Goal: Task Accomplishment & Management: Manage account settings

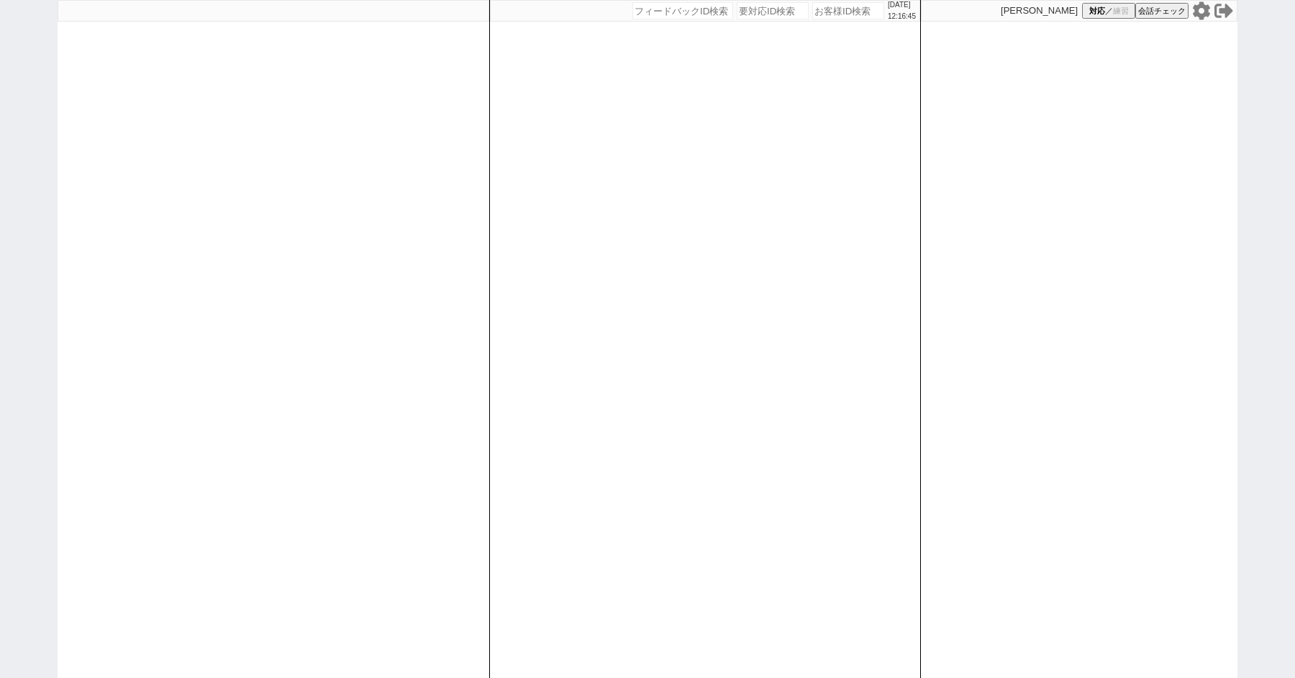
paste input "616095"
type input "616095"
select select "2"
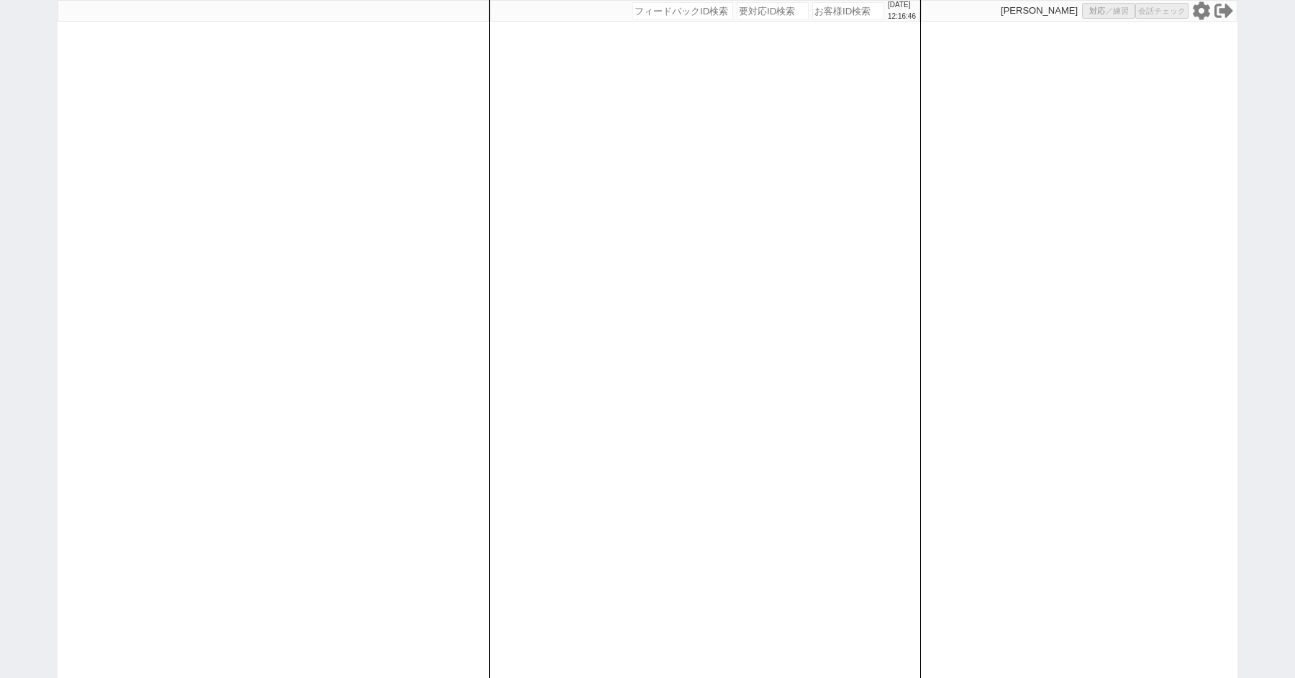
select select "10"
select select
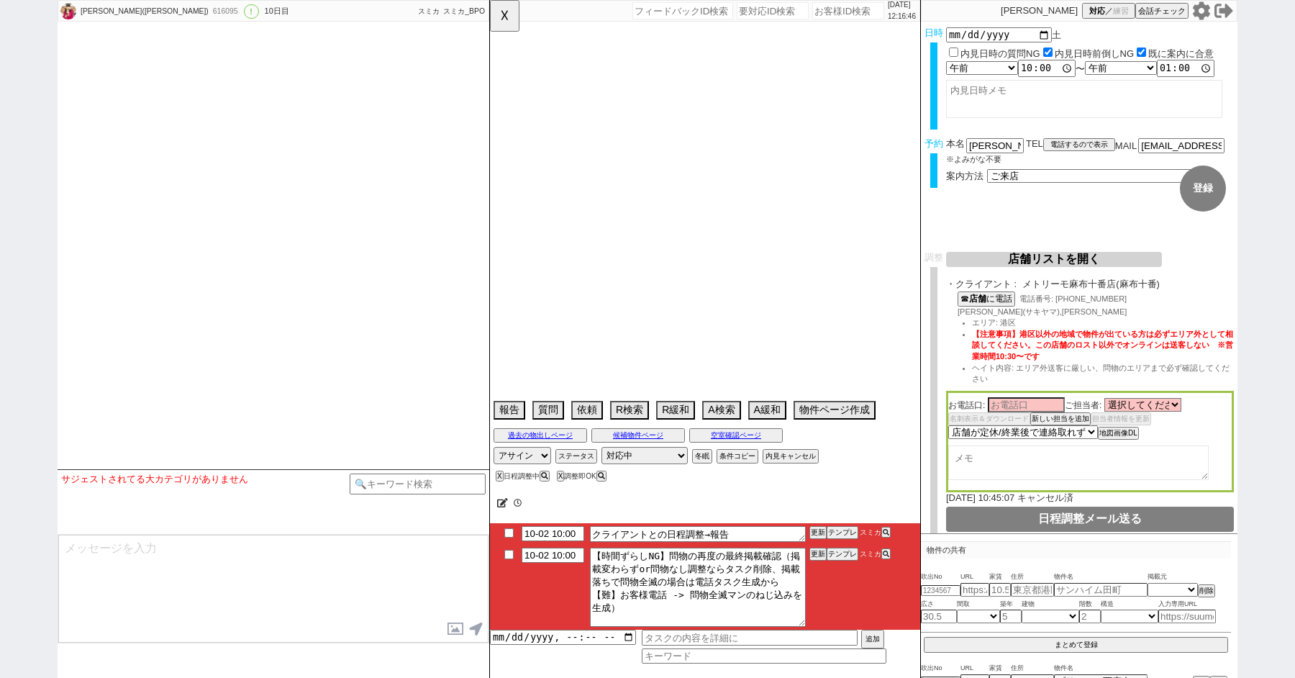
type textarea "＠＠名前"
select select "16"
select select "0"
select select "93"
select select "3"
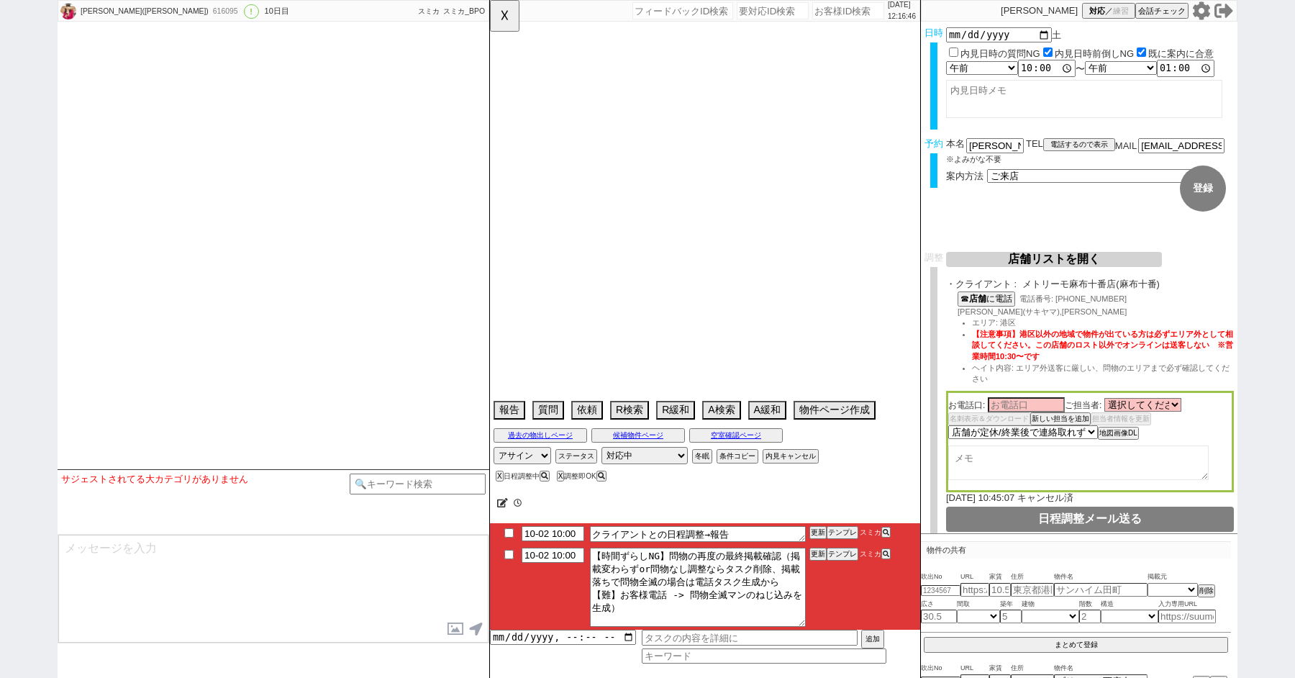
select select "67"
select select "1619"
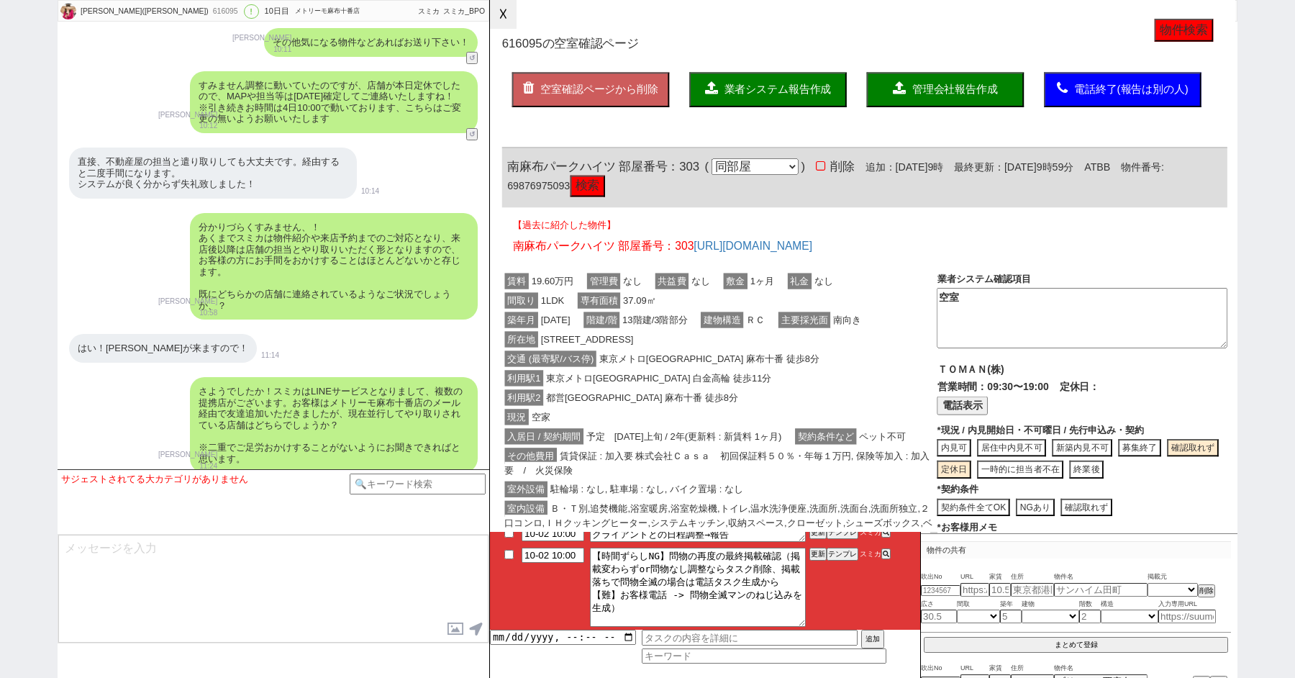
click at [501, 7] on button "☓" at bounding box center [503, 14] width 27 height 29
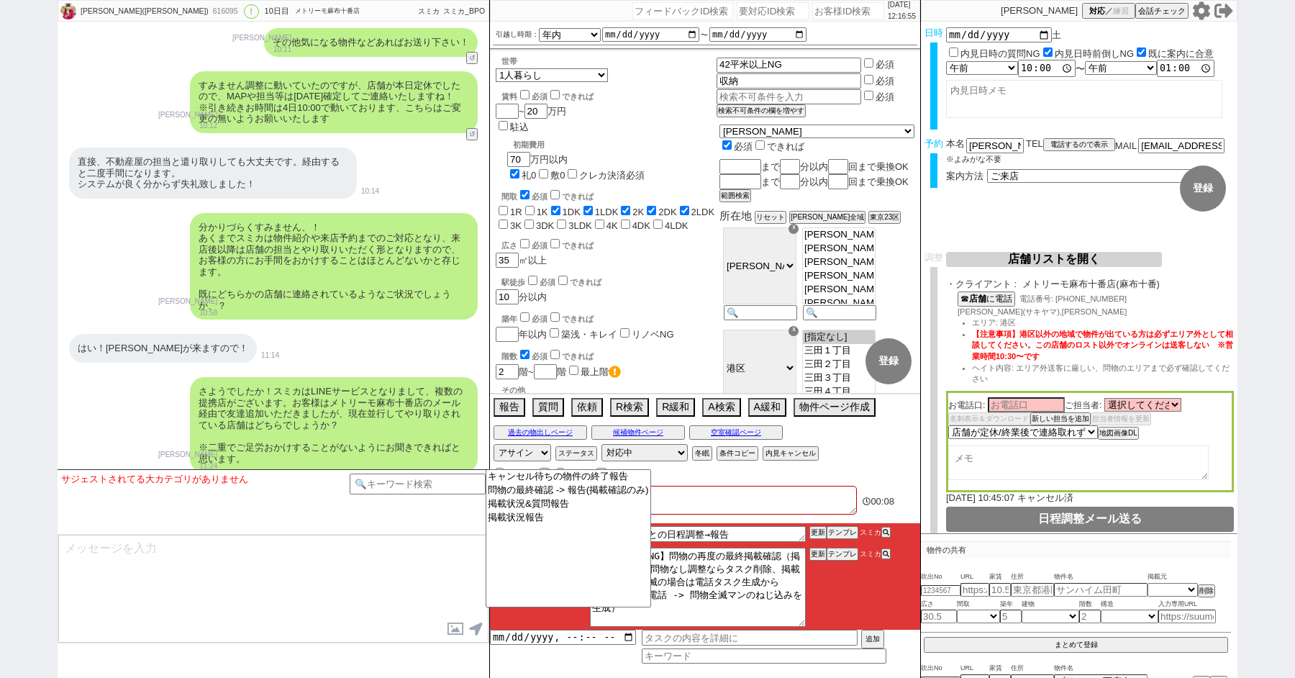
click at [402, 601] on textarea at bounding box center [273, 589] width 430 height 108
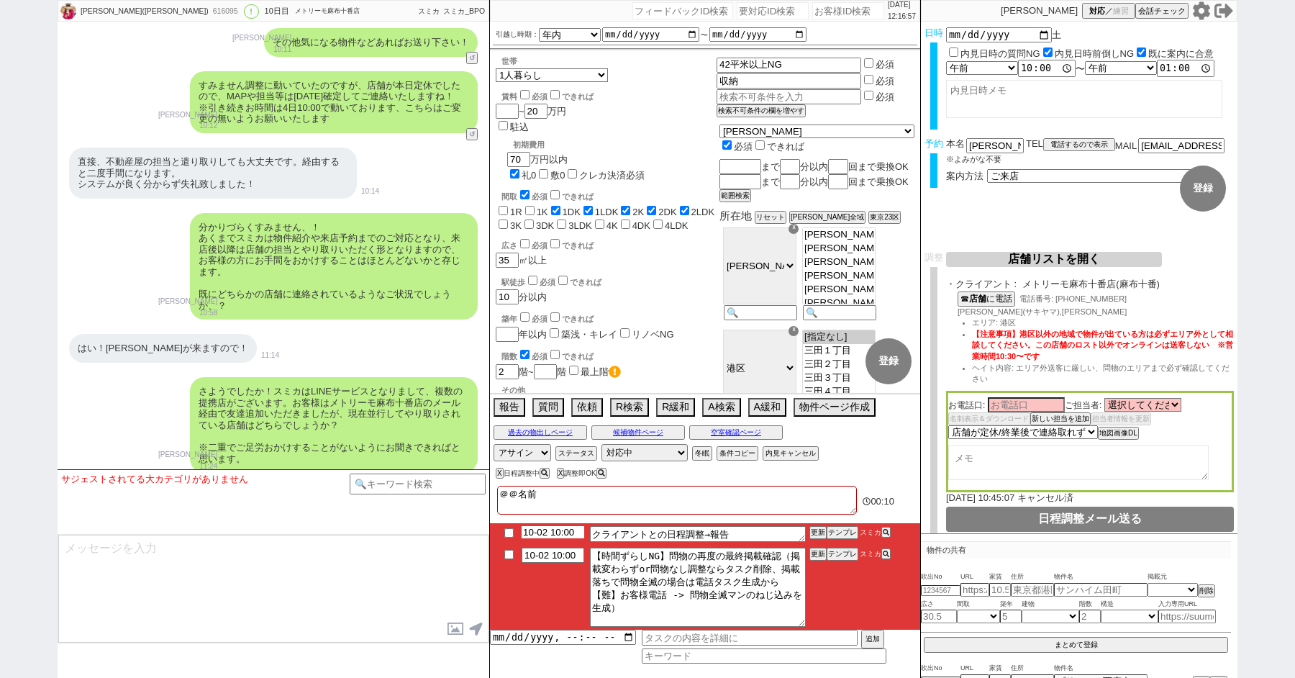
click at [560, 534] on input "10-02 10:00" at bounding box center [553, 532] width 63 height 12
type input "10-02 16:00"
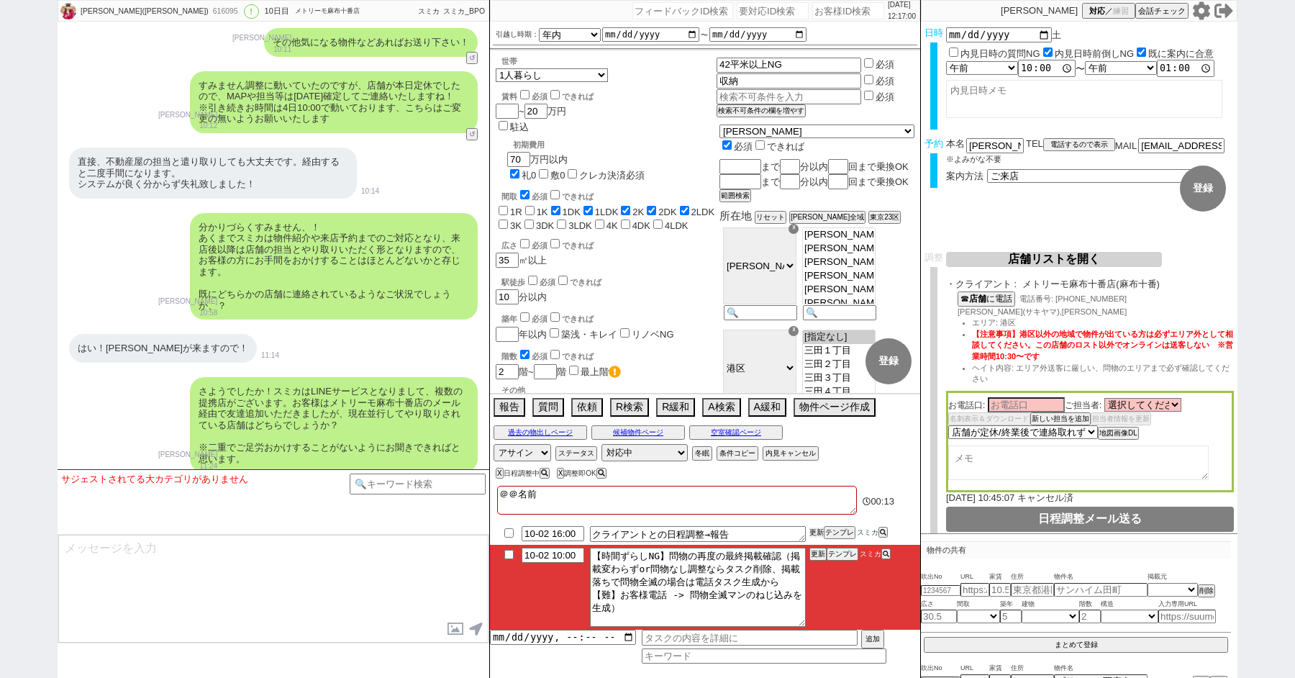
click at [816, 532] on button "更新" at bounding box center [816, 532] width 14 height 10
drag, startPoint x: 592, startPoint y: 504, endPoint x: 478, endPoint y: 465, distance: 120.8
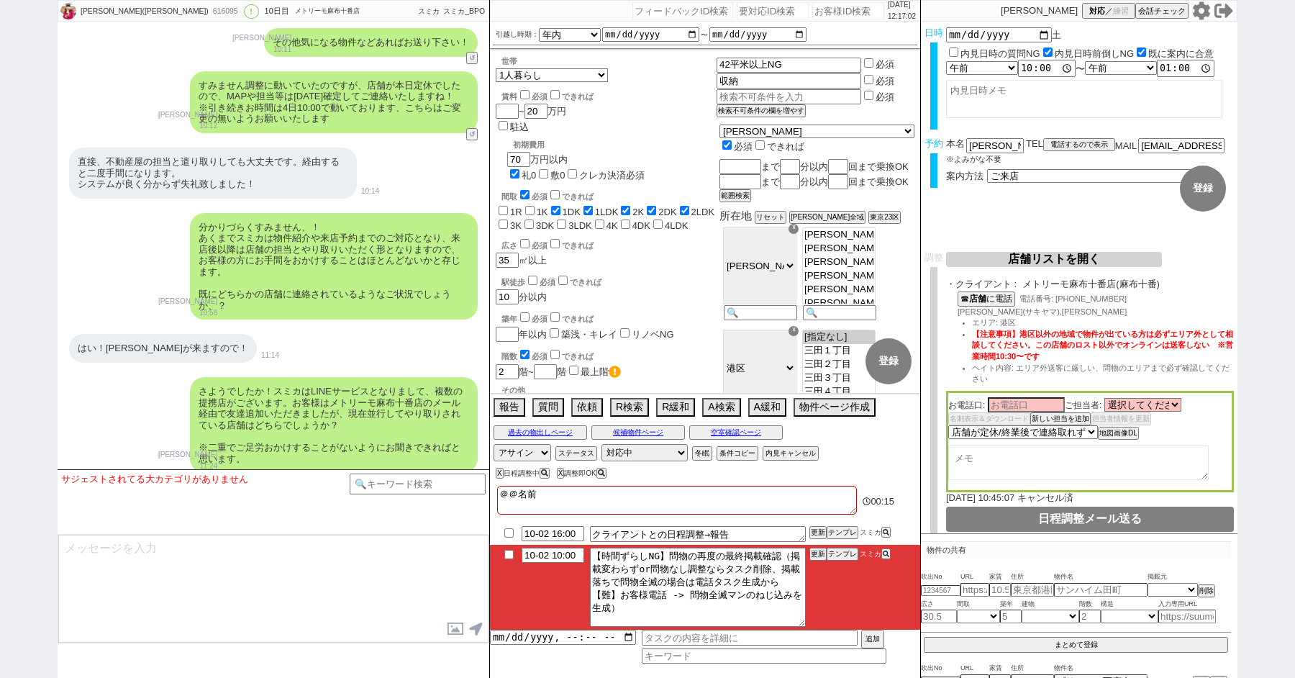
click at [495, 473] on div "2025/10/02 12:17:02 候補物件を追加してしてください 紹介した物件一覧 他社物件を追加する 空室確認ページに追加・削除 紹介した物件一覧 他…" at bounding box center [705, 339] width 432 height 678
checkbox input "false"
checkbox input "true"
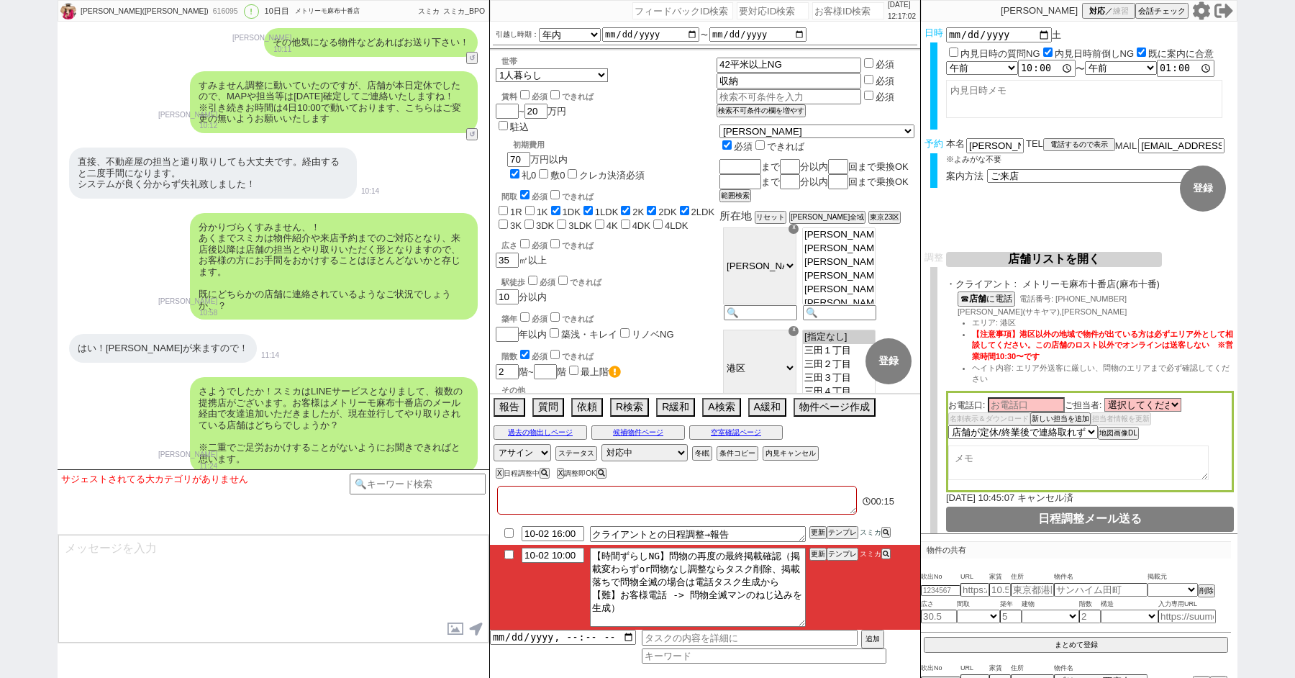
checkbox input "true"
checkbox input "false"
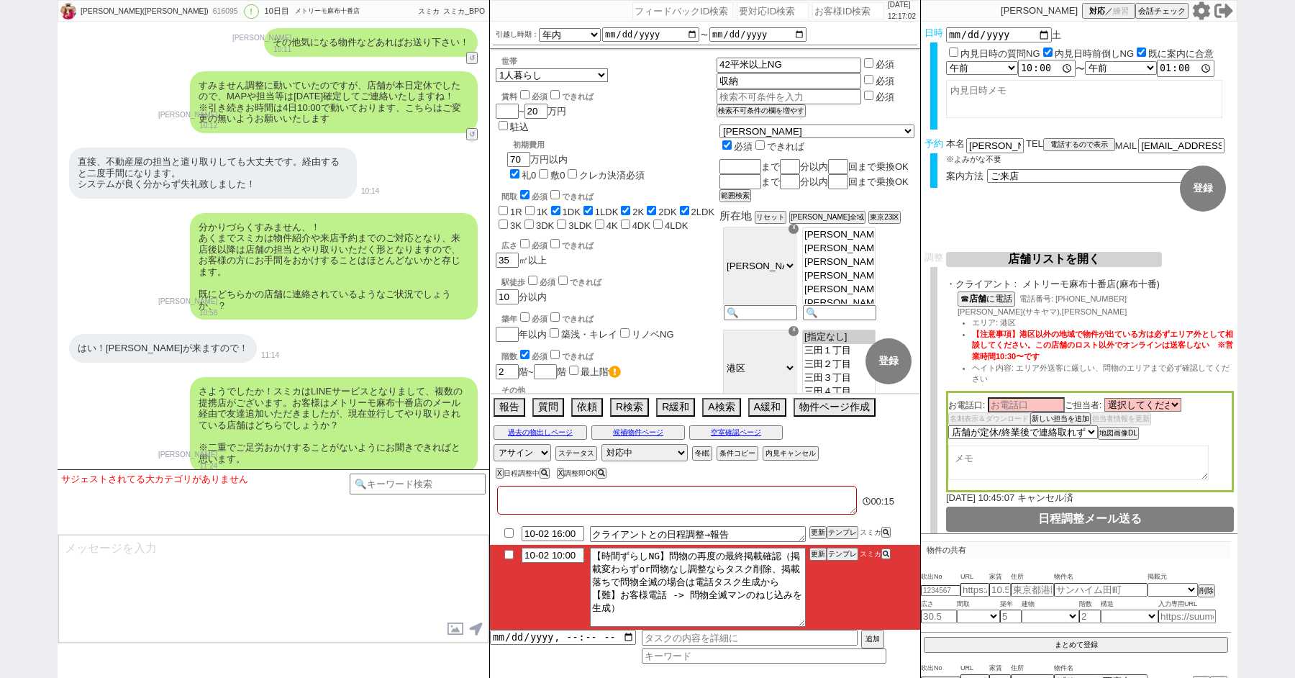
checkbox input "false"
click at [507, 553] on input "checkbox" at bounding box center [509, 554] width 21 height 9
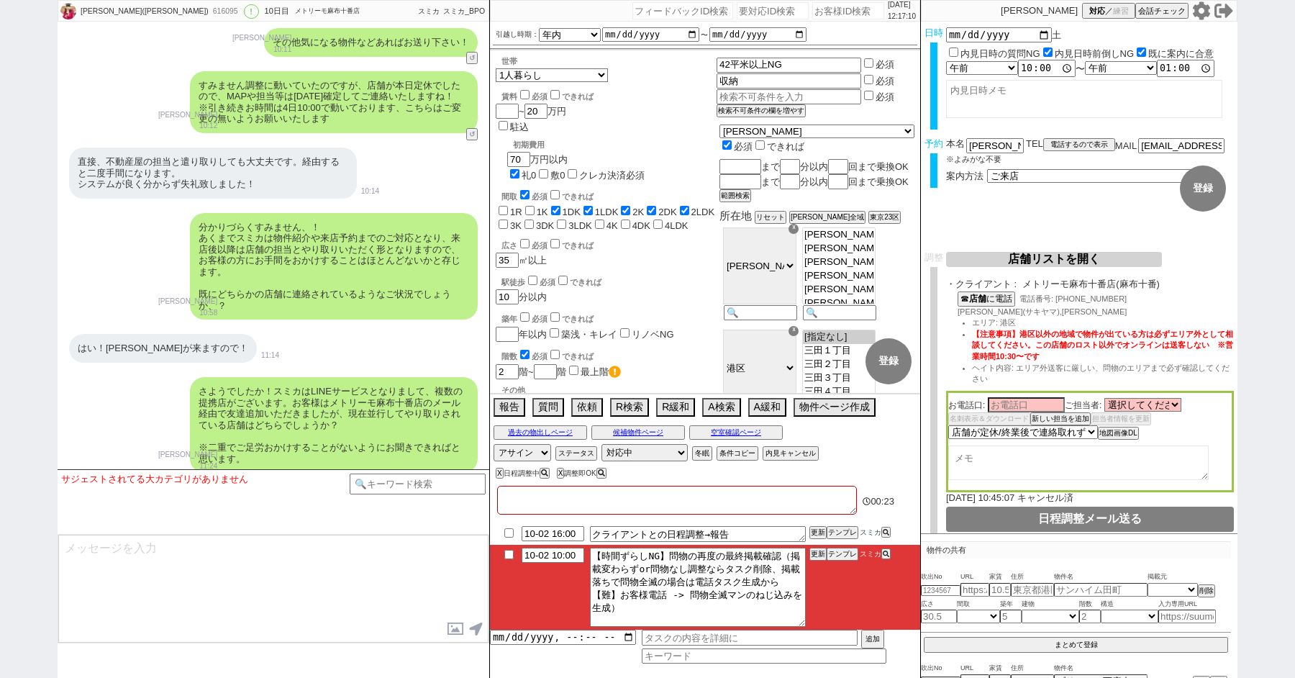
checkbox input "true"
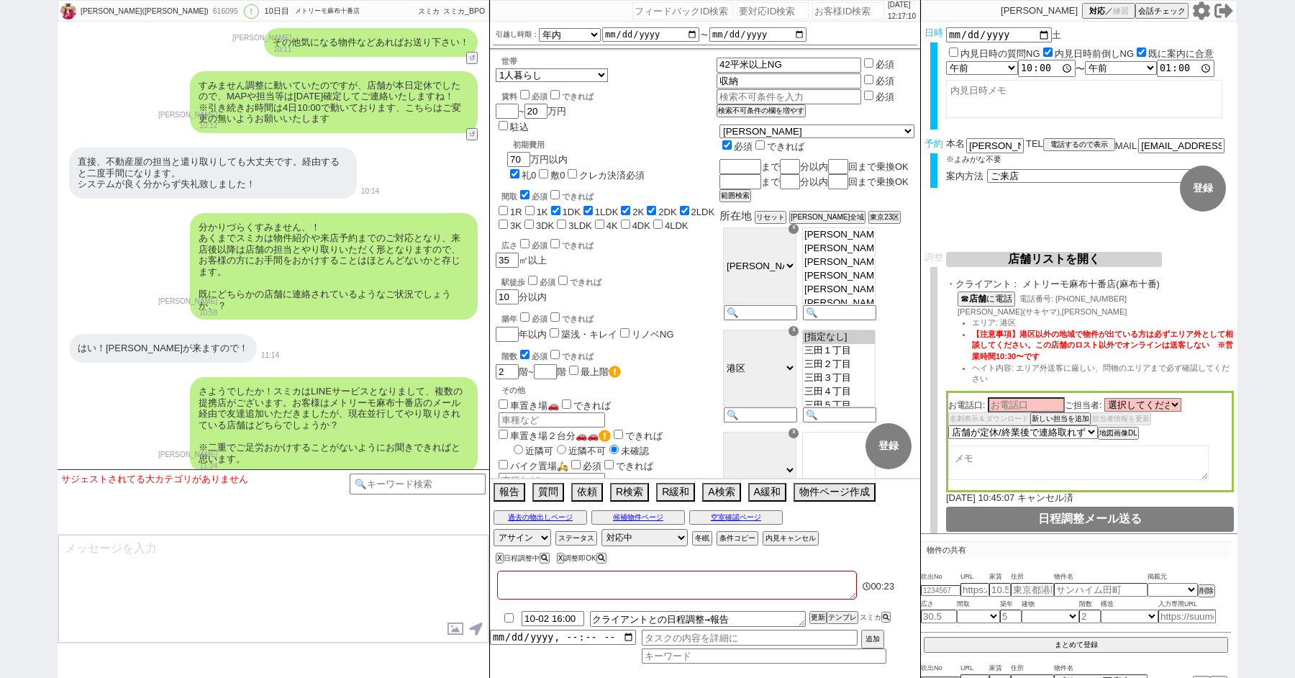
scroll to position [9945, 0]
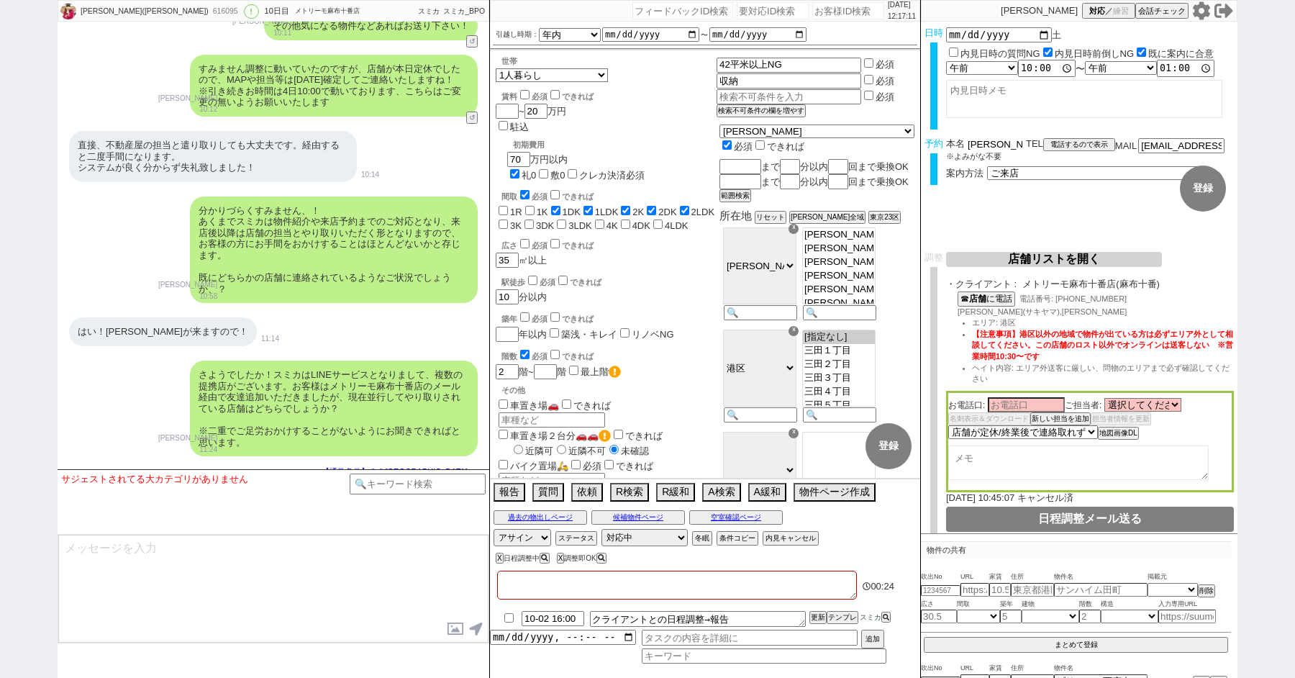
drag, startPoint x: 988, startPoint y: 145, endPoint x: 853, endPoint y: 138, distance: 134.7
click at [861, 140] on div "[PERSON_NAME](キャサリン) 616095 ! 0 10日目 メトリーモ麻布十番店 冬眠中 自社客 スミカ スミカ_BPO チャット全表示 [DA…" at bounding box center [648, 339] width 1180 height 678
click at [277, 573] on textarea at bounding box center [273, 589] width 430 height 108
paste textarea "[PERSON_NAME]"
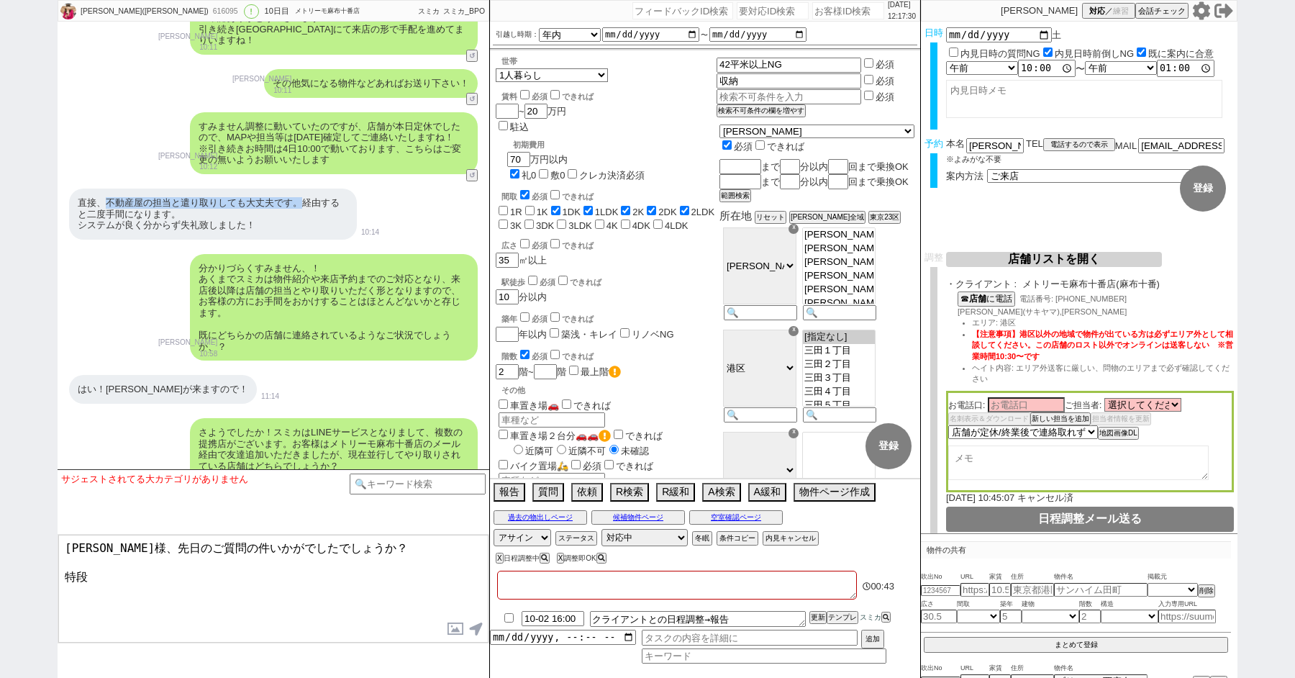
drag, startPoint x: 106, startPoint y: 193, endPoint x: 299, endPoint y: 190, distance: 192.8
click at [299, 191] on div "直接、不動産屋の担当と遣り取りしても大丈夫です。経由すると二度手間になります。 システムが良く分からず失礼致しました！" at bounding box center [213, 214] width 288 height 51
copy div "不動産屋の担当と遣り取りしても大丈夫です。"
click at [164, 598] on textarea "村田様、先日のご質問の件いかがでしたでしょうか？ 特段" at bounding box center [273, 589] width 430 height 108
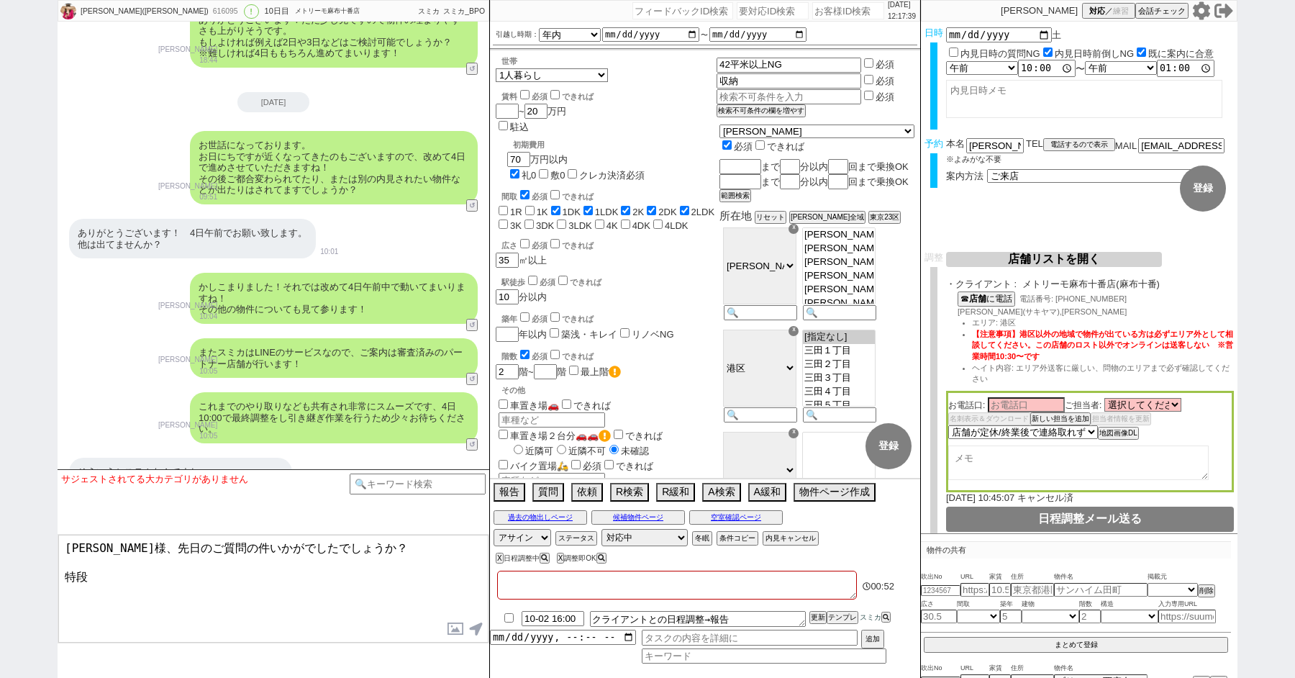
scroll to position [9945, 0]
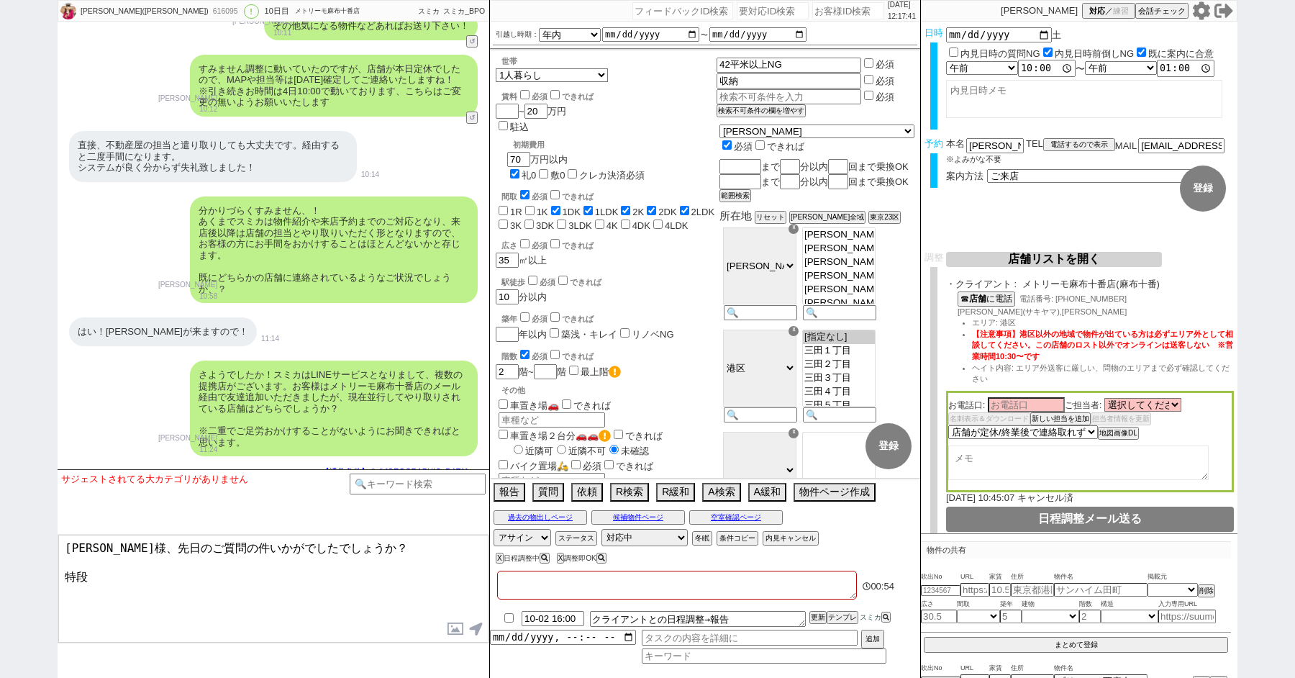
click at [141, 577] on textarea "村田様、先日のご質問の件いかがでしたでしょうか？ 特段" at bounding box center [273, 589] width 430 height 108
type textarea "村田様、先日のご質問の件いかがでしたでしょうか？ 特段"
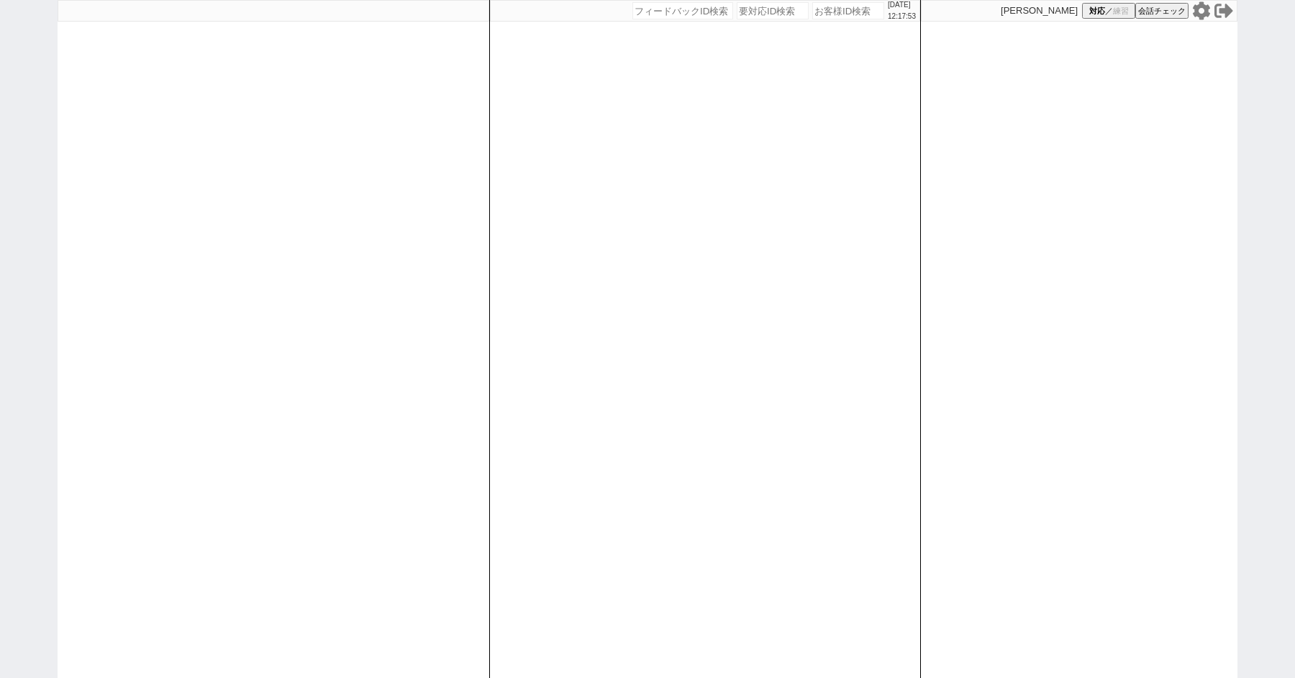
click at [28, 167] on div "[DATE] 12:17:53 候補物件を追加してしてください 紹介した物件一覧 他社物件を追加する 空室確認ページに追加・削除 紹介した物件一覧 他社物件を…" at bounding box center [647, 339] width 1295 height 678
paste input "616095"
type input "616095"
select select "2"
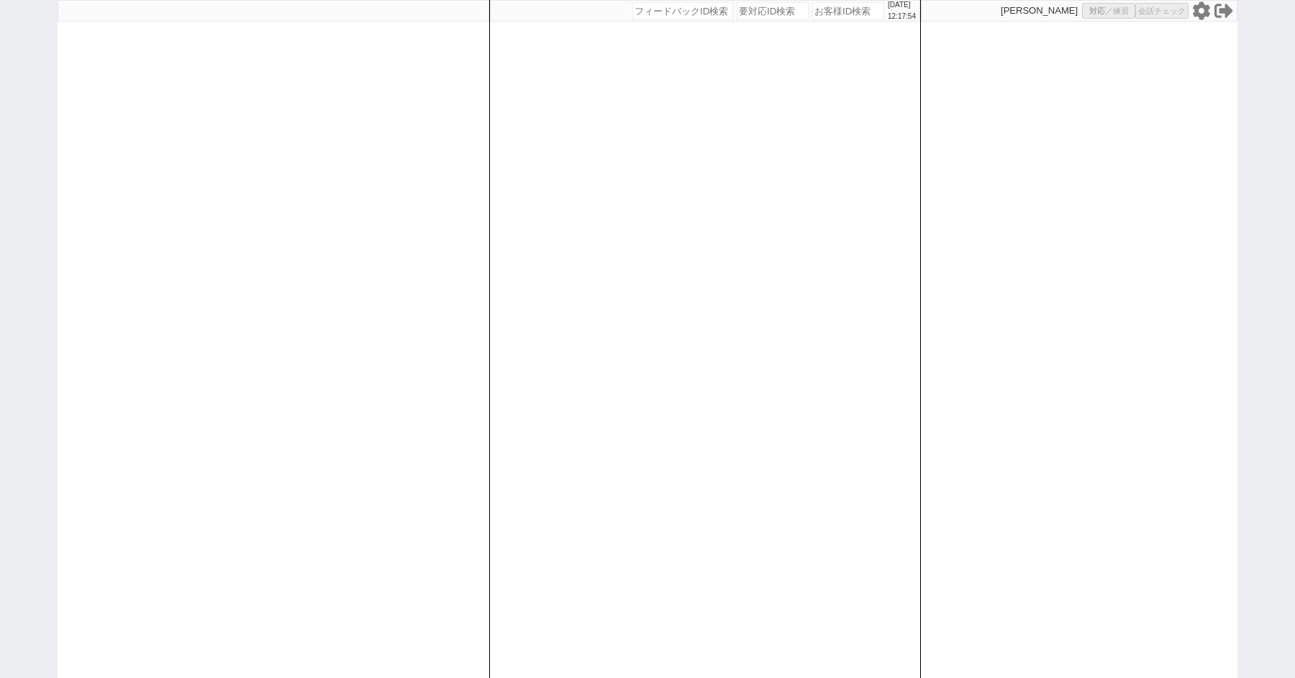
select select "2"
select select "10"
select select
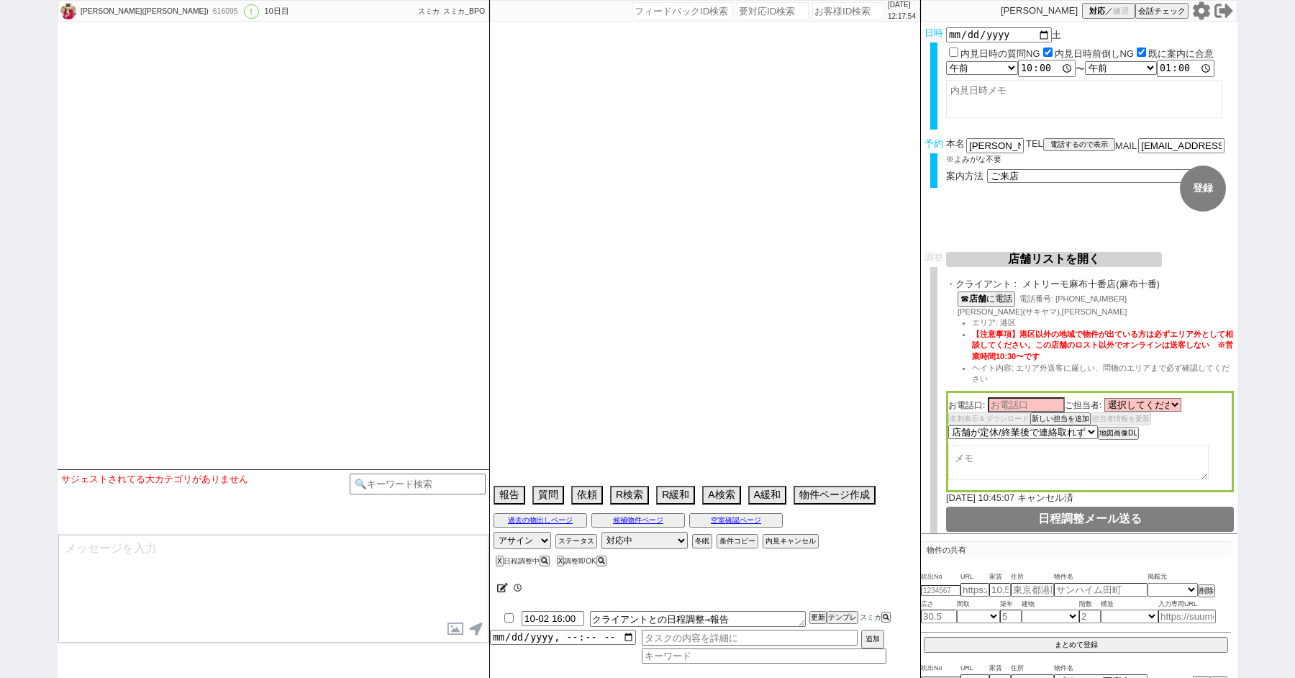
scroll to position [9929, 0]
select select "16"
select select "0"
select select "93"
select select "3"
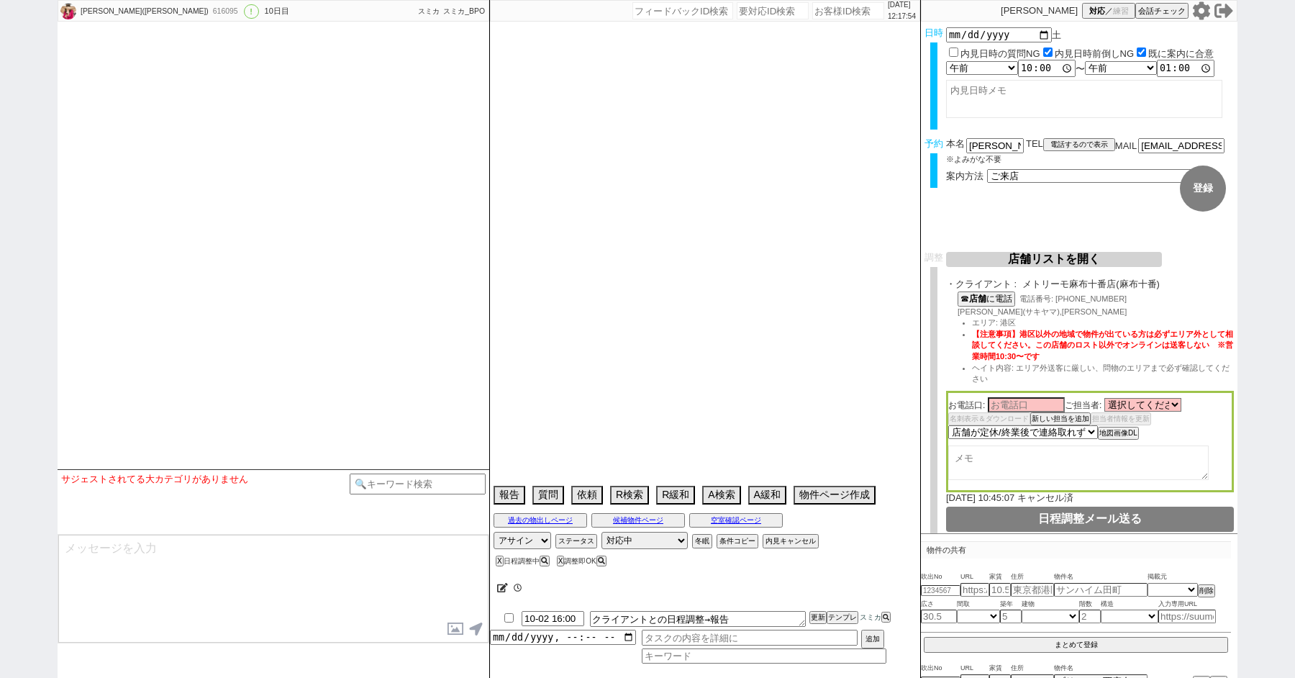
select select "67"
select select "[DATE]"
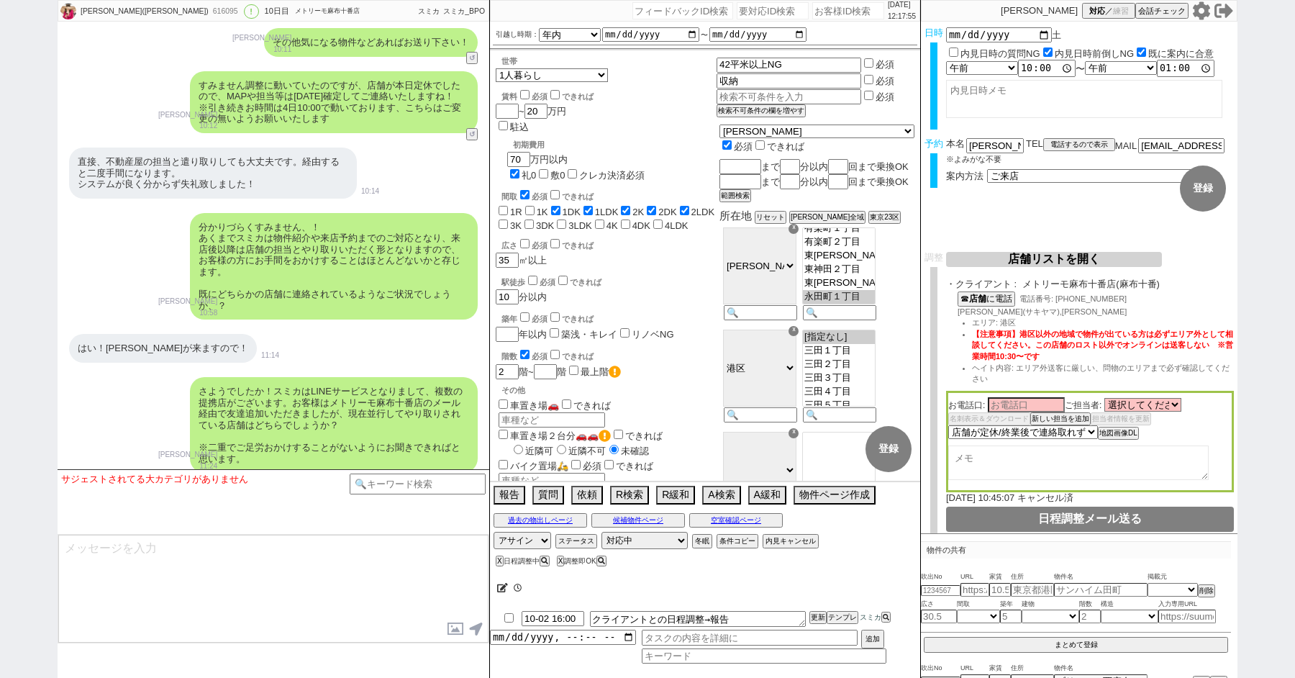
scroll to position [686, 0]
drag, startPoint x: 988, startPoint y: 143, endPoint x: 906, endPoint y: 143, distance: 82.0
click at [912, 143] on div "[PERSON_NAME](キャサリン) 616095 ! 0 10日目 メトリーモ麻布十番店 冬眠中 自社客 スミカ スミカ_BPO チャット全表示 [DA…" at bounding box center [648, 339] width 1180 height 678
click at [375, 479] on input at bounding box center [418, 482] width 136 height 18
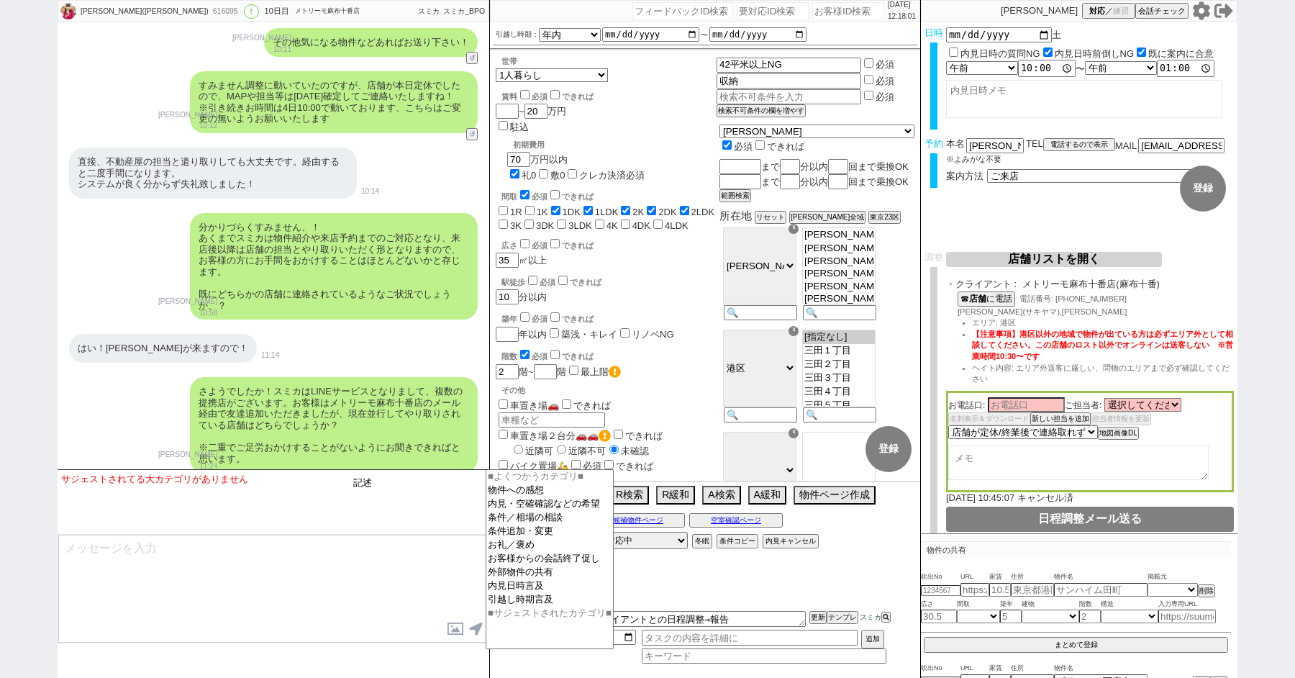
type input "記述"
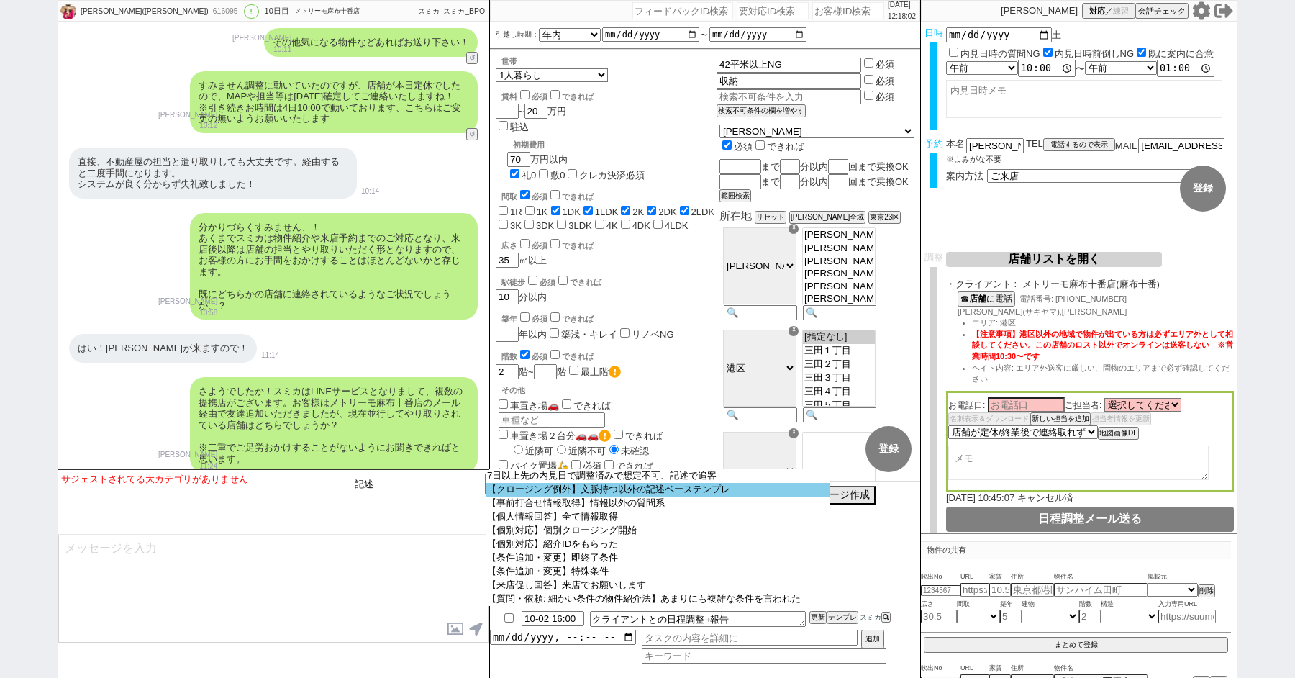
click at [571, 493] on option "【クロージング例外】文脈持つ以外の記述ベーステンプレ" at bounding box center [658, 490] width 345 height 14
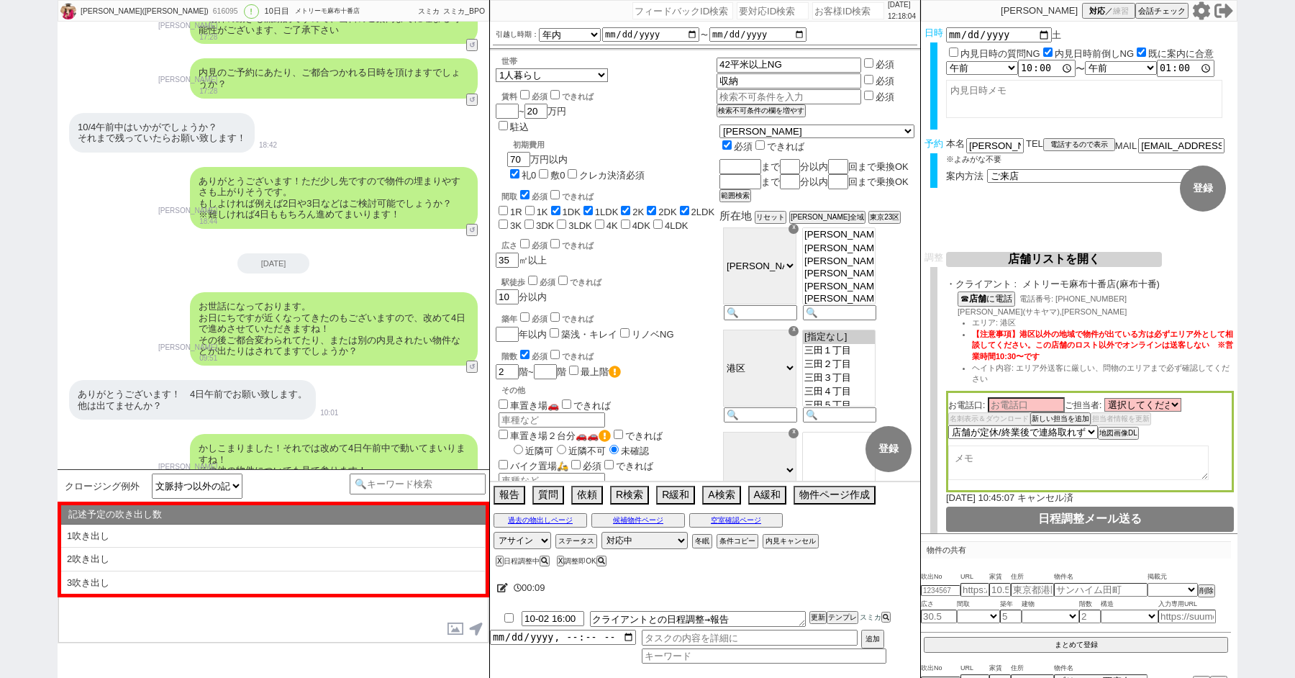
scroll to position [9929, 0]
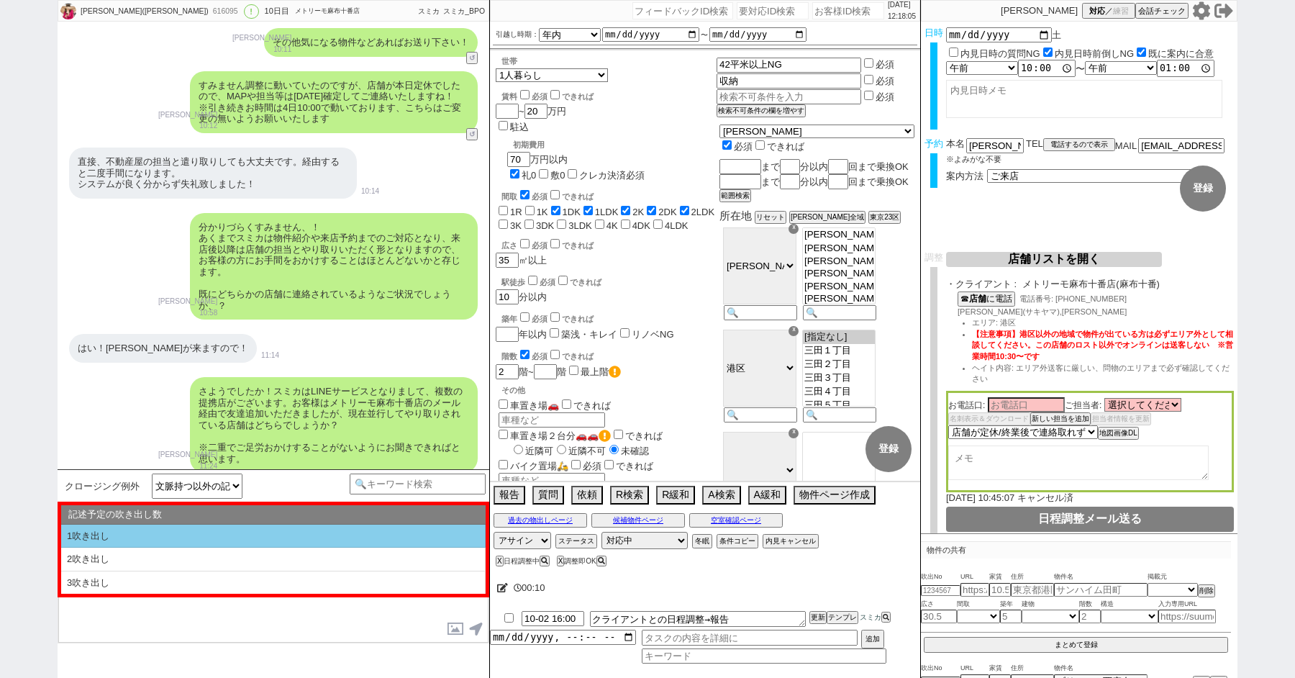
click at [127, 540] on li "1吹き出し" at bounding box center [273, 536] width 424 height 24
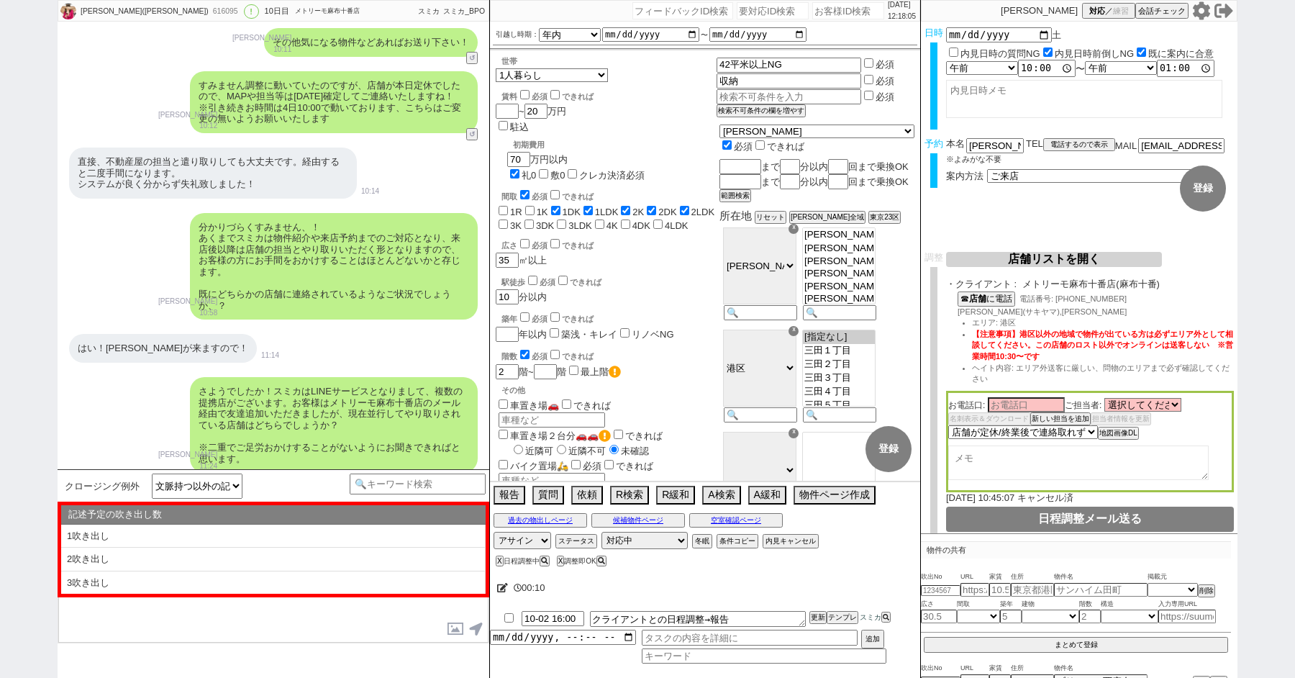
type textarea "@@【@@①記述したい内容を②の下に入力@@】@@ @@【@@②記述したい内容を入力後に①と②を@@ごと消して送信！！@@】@@"
select select "1吹き出し"
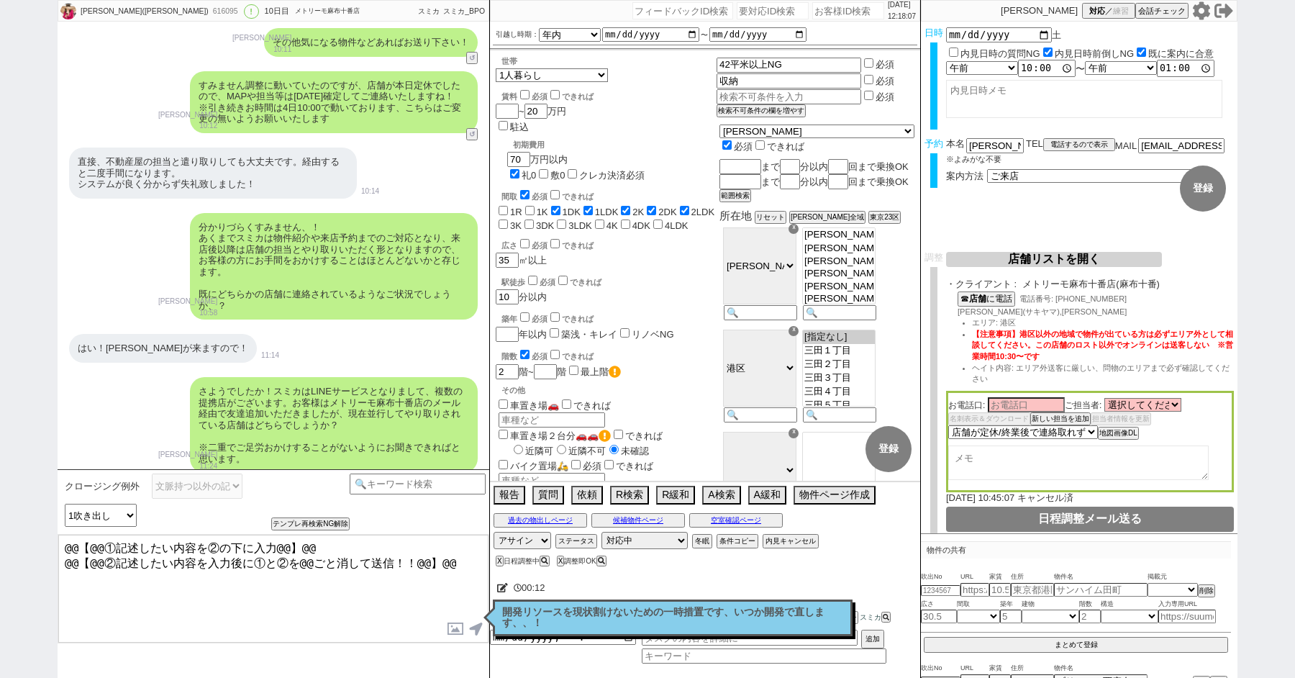
click at [400, 599] on textarea "@@【@@①記述したい内容を②の下に入力@@】@@ @@【@@②記述したい内容を入力後に①と②を@@ごと消して送信！！@@】@@" at bounding box center [273, 589] width 430 height 108
paste textarea "村田"
drag, startPoint x: 58, startPoint y: 570, endPoint x: 17, endPoint y: 385, distance: 189.6
click at [24, 460] on div "saeko murata(キャサリン) 616095 ! 0 10日目 メトリーモ麻布十番店 冬眠中 自社客 スミカ スミカ_BPO チャット全表示 2025…" at bounding box center [647, 339] width 1295 height 678
click at [85, 614] on textarea "村田様、先日の件いかがでしたでしょうか？" at bounding box center [273, 589] width 430 height 108
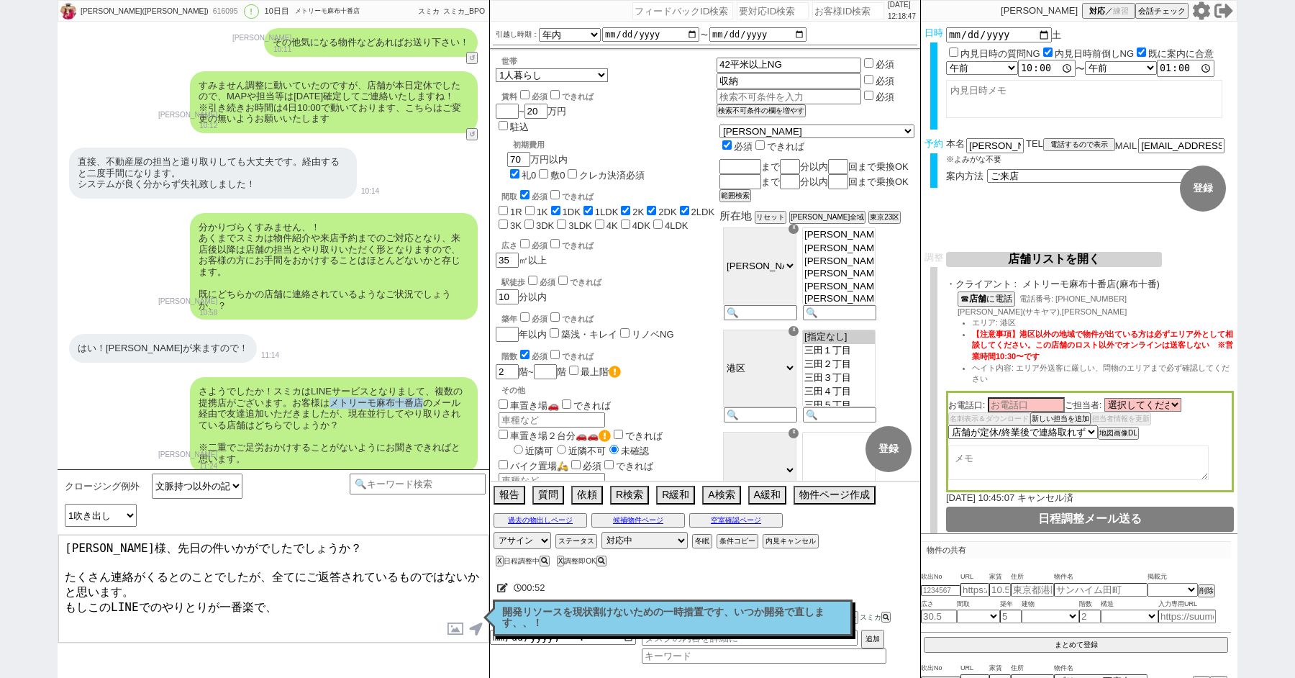
drag, startPoint x: 424, startPoint y: 389, endPoint x: 330, endPoint y: 388, distance: 93.5
click at [331, 388] on div "さようでしたか！スミカはLINEサービスとなりまして、複数の提携店がございます。お客様はメトリーモ麻布十番店のメール経由で友達追加いただきましたが、現在並行し…" at bounding box center [334, 425] width 288 height 96
copy div "メトリーモ麻布十番店"
click at [274, 609] on textarea "村田様、先日の件いかがでしたでしょうか？ たくさん連絡がくるとのことでしたが、全てにご返答されているものではないかと思います。 もしこのLINEでのやりとりが…" at bounding box center [273, 589] width 430 height 108
paste textarea "メトリーモ麻布十番店"
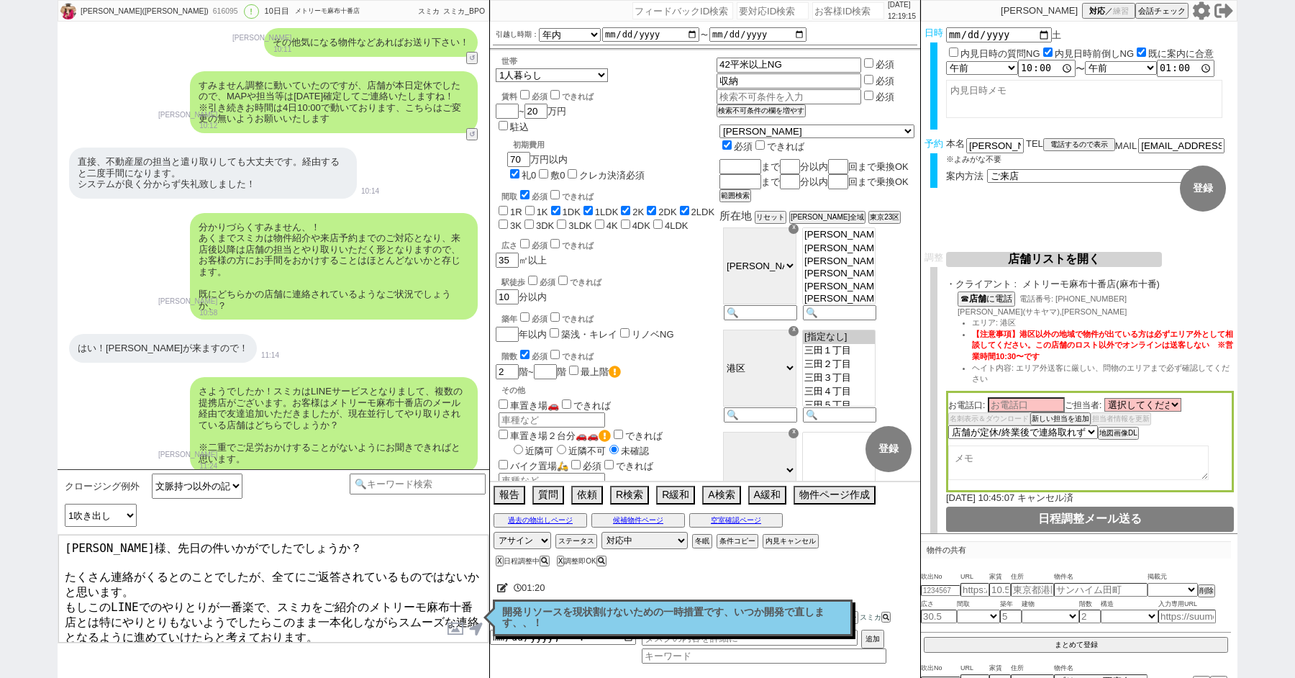
type textarea "村田様、先日の件いかがでしたでしょうか？ たくさん連絡がくるとのことでしたが、全てにご返答されているものではないかと思います。 もしこのLINEでのやりとりが…"
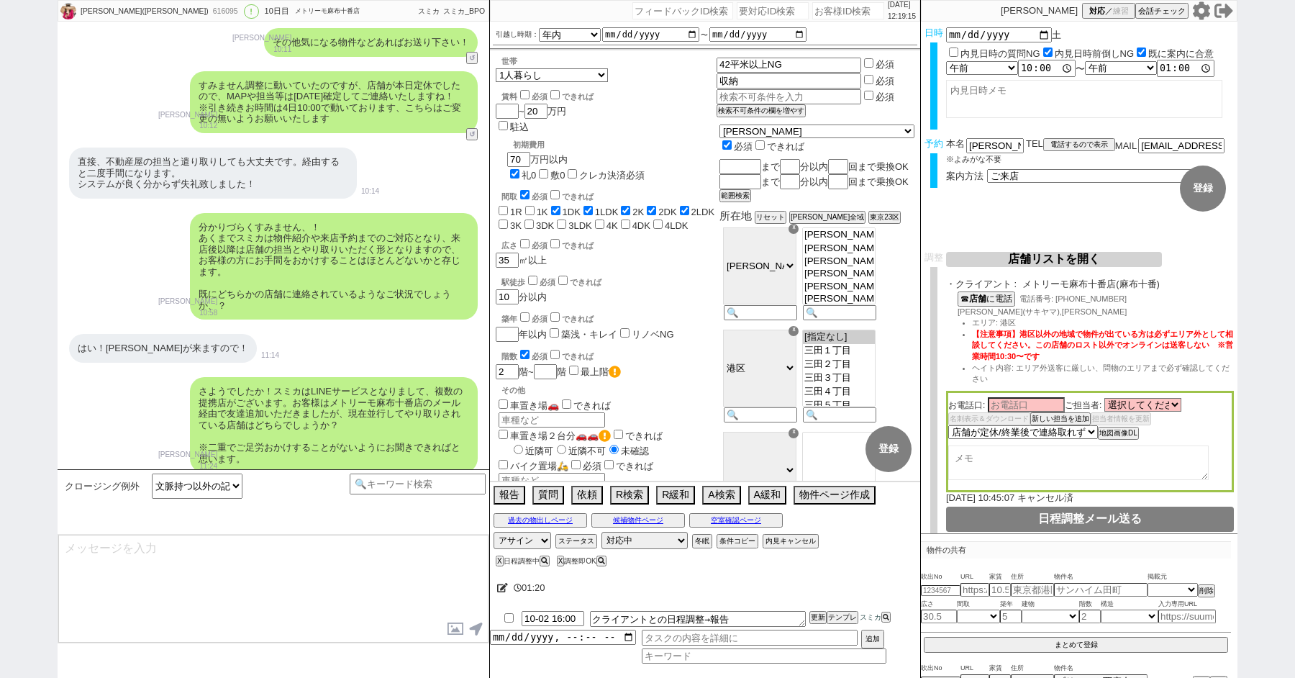
scroll to position [10098, 0]
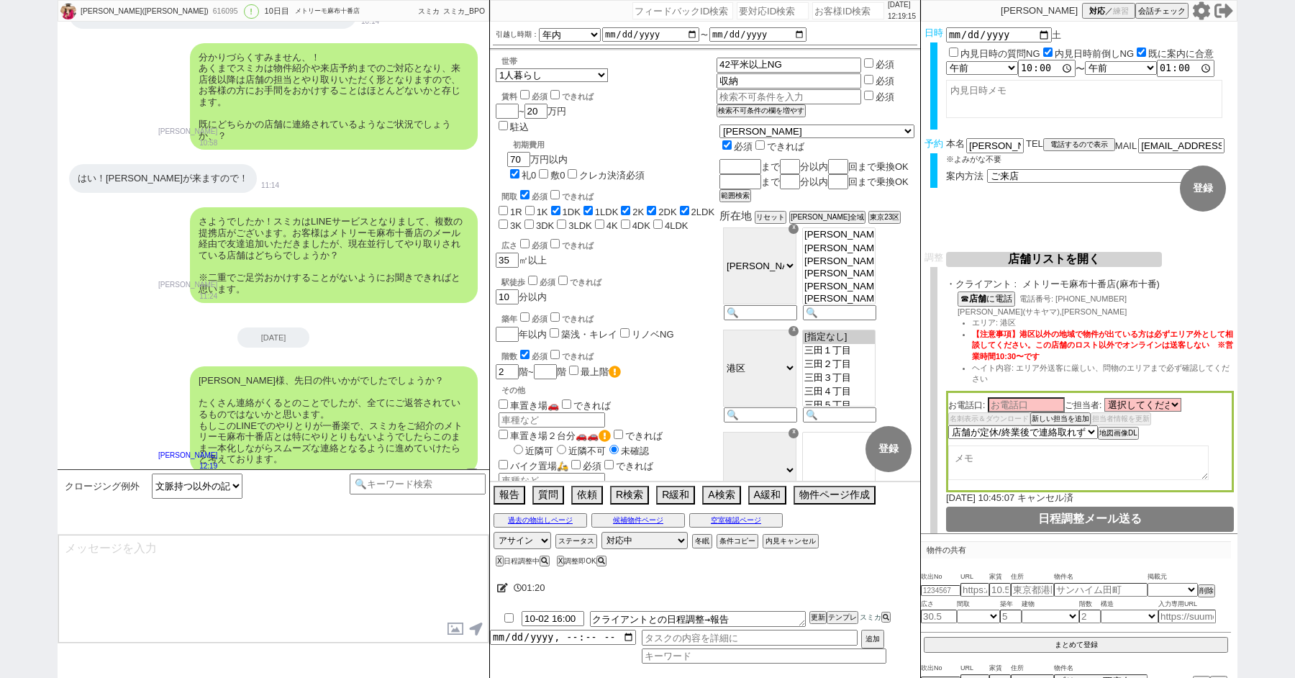
type textarea "@@【@@メッセージは打たず、以下やってください@@】@@ @@【@@タスク整理、追加、条件入力等のやるべきことはやりましたか？？全て終わったら自分に付いたア…"
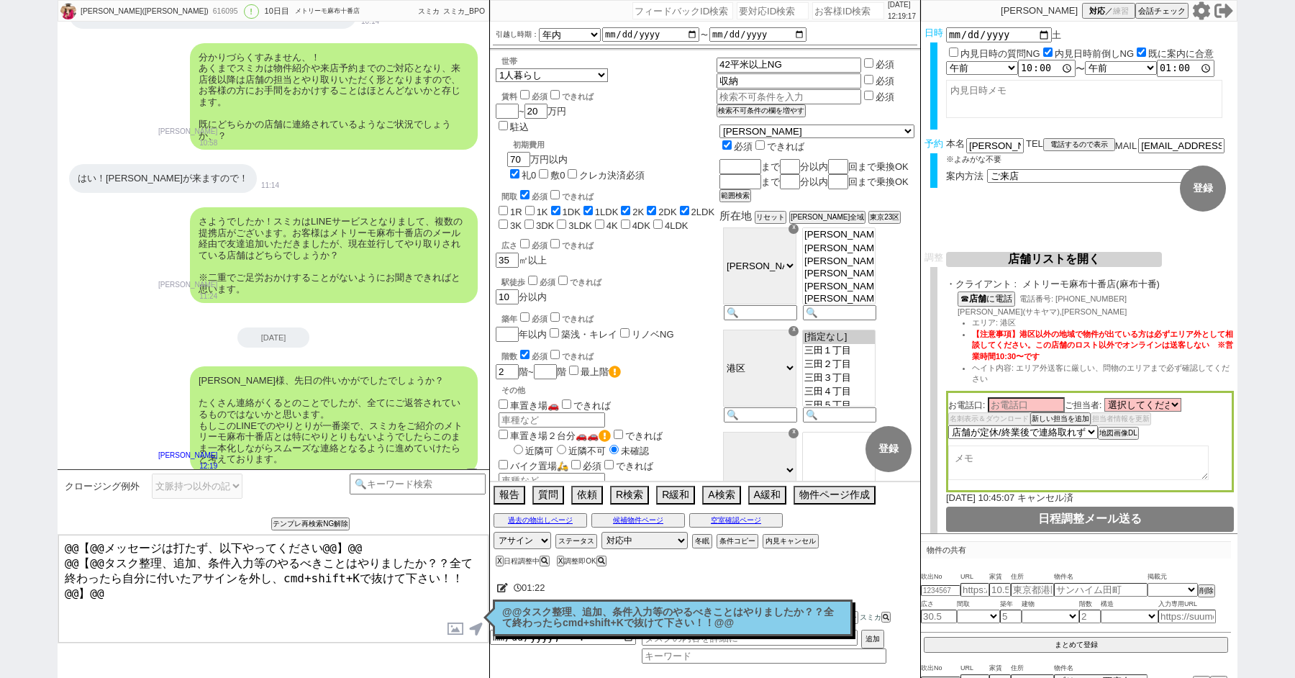
click at [573, 622] on p "@@タスク整理、追加、条件入力等のやるべきことはやりましたか？？全て終わったらcmd+shift+Kで抜けて下さい！！@@" at bounding box center [672, 618] width 341 height 22
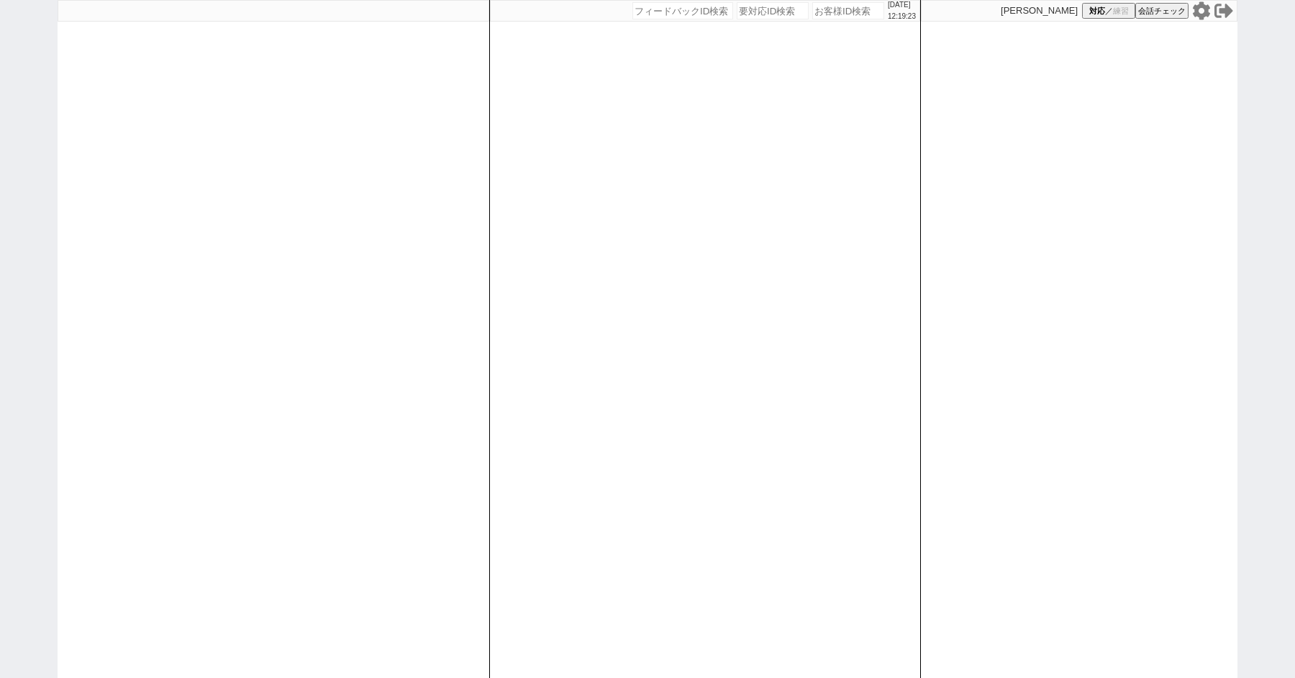
click at [28, 163] on div "2025/10/02 12:19:23 候補物件を追加してしてください 紹介した物件一覧 他社物件を追加する 空室確認ページに追加・削除 紹介した物件一覧 他…" at bounding box center [647, 339] width 1295 height 678
paste input "616486"
type input "616486"
select select "3"
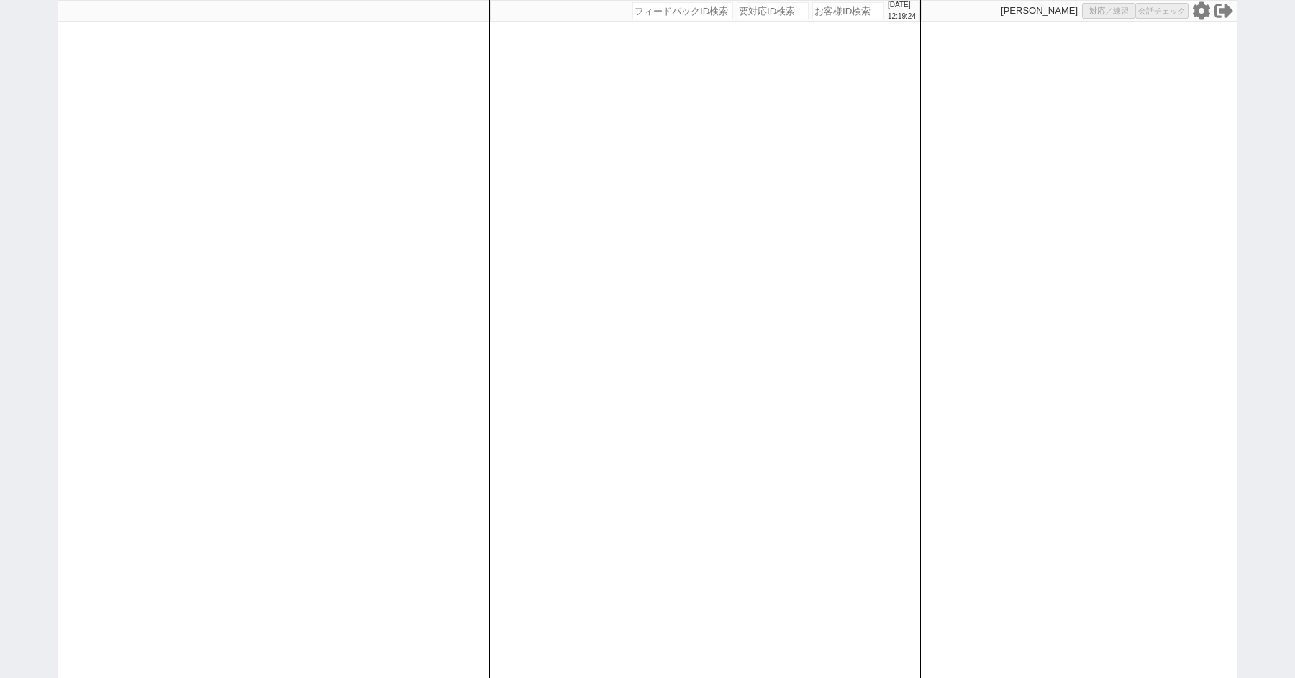
select select "3"
select select "2"
select select
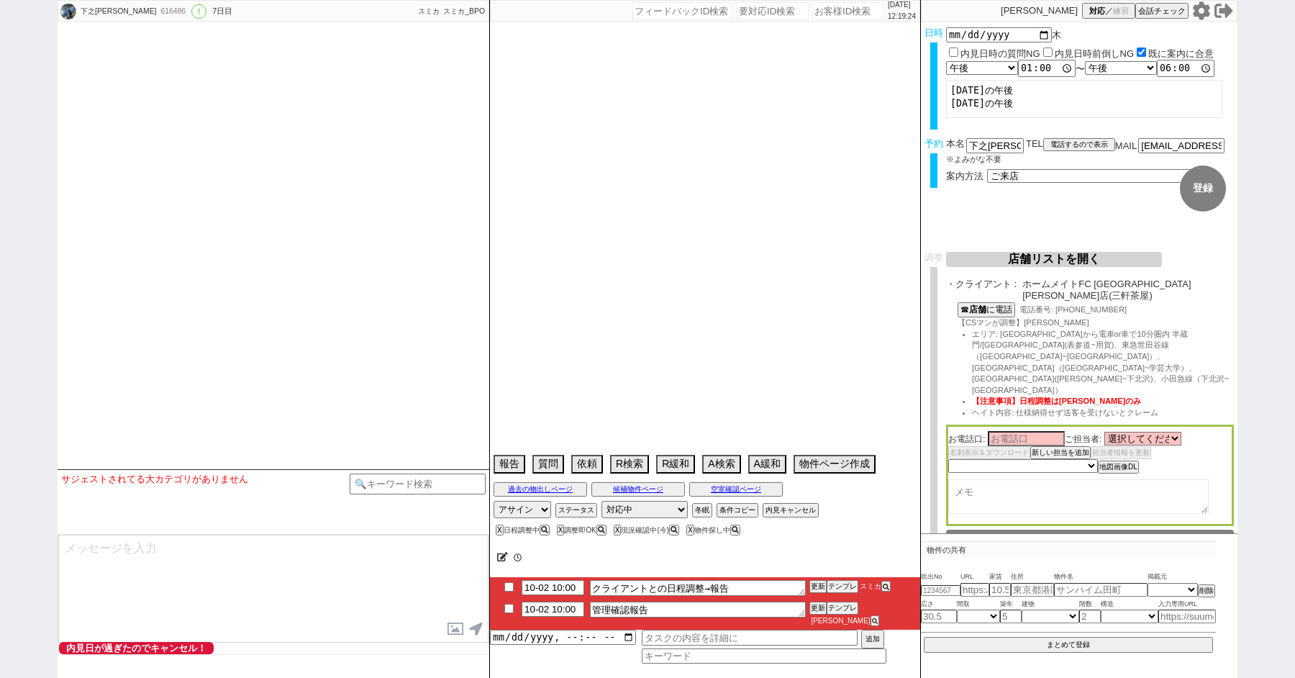
type textarea "@親族の正社員を立てること可能 @当日までの他社予定なし"
select select "15"
select select "0"
select select "50"
select select "53"
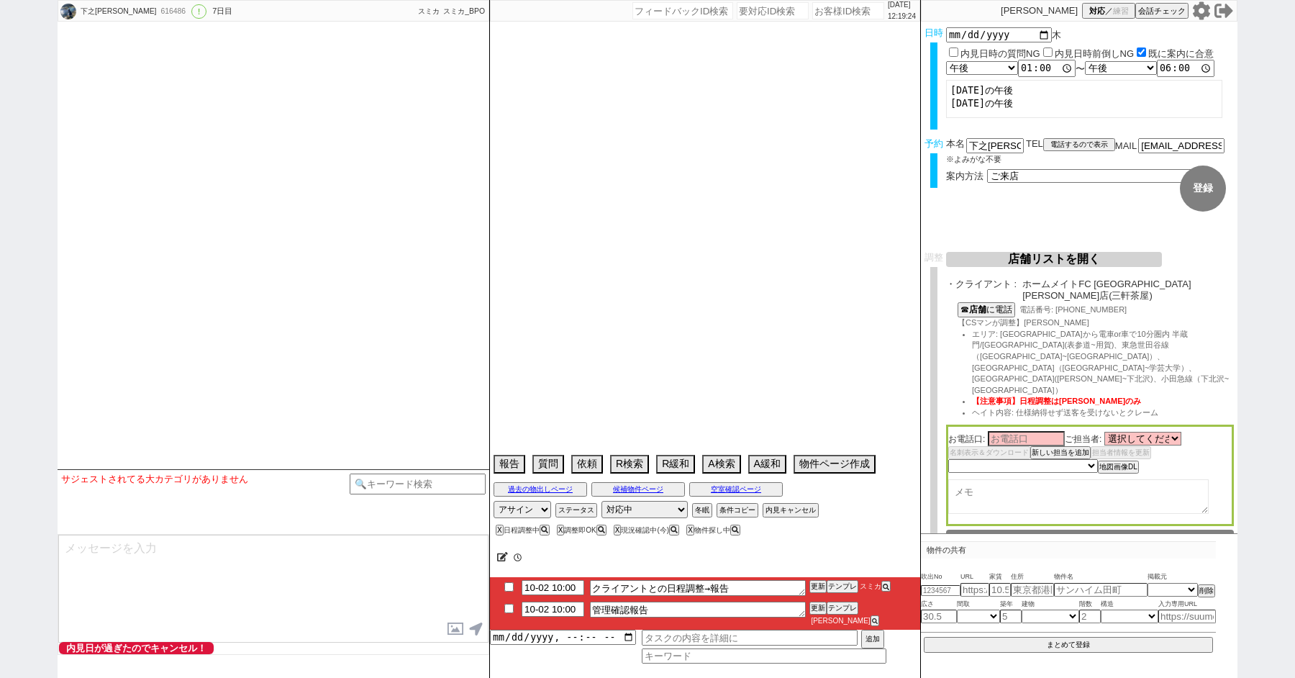
select select "47"
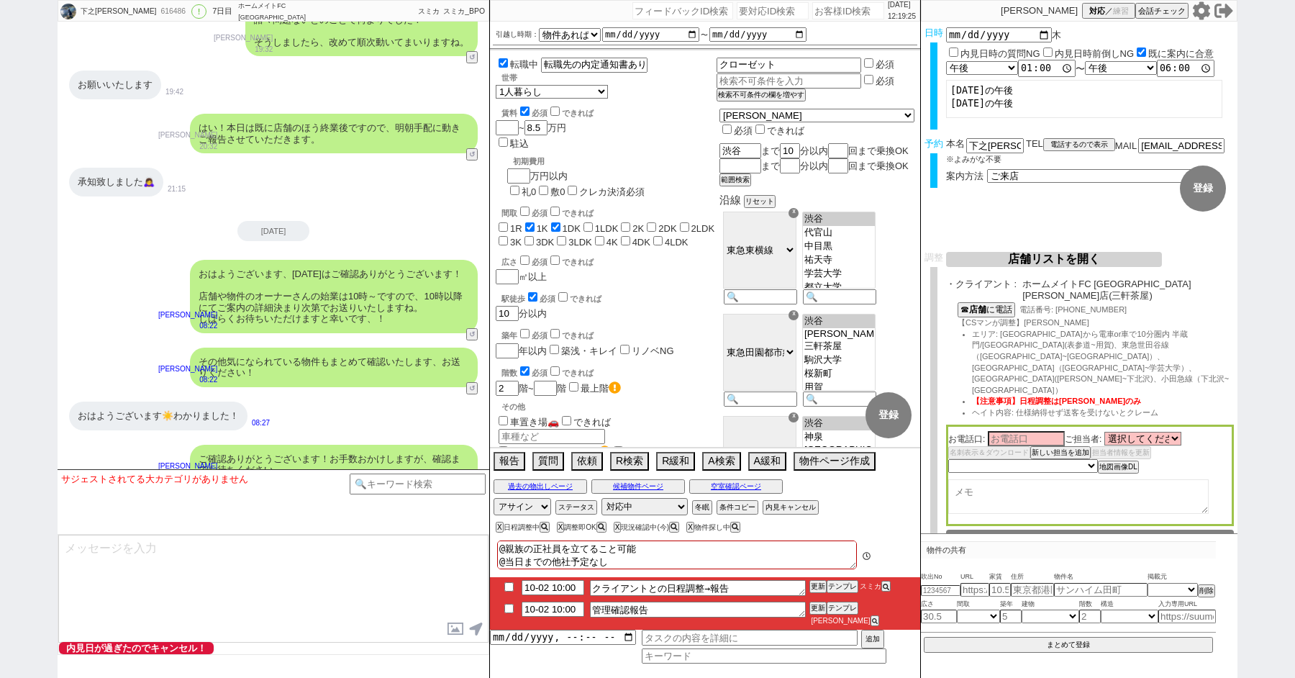
scroll to position [6480, 0]
click at [117, 253] on div "おはようございます、昨日はご確認ありがとうございます！ 店舗や物件のオーナーさんの始業は10時～ですので、10時以降にてご案内の詳細決まり次第でお送りいたしま…" at bounding box center [274, 297] width 432 height 88
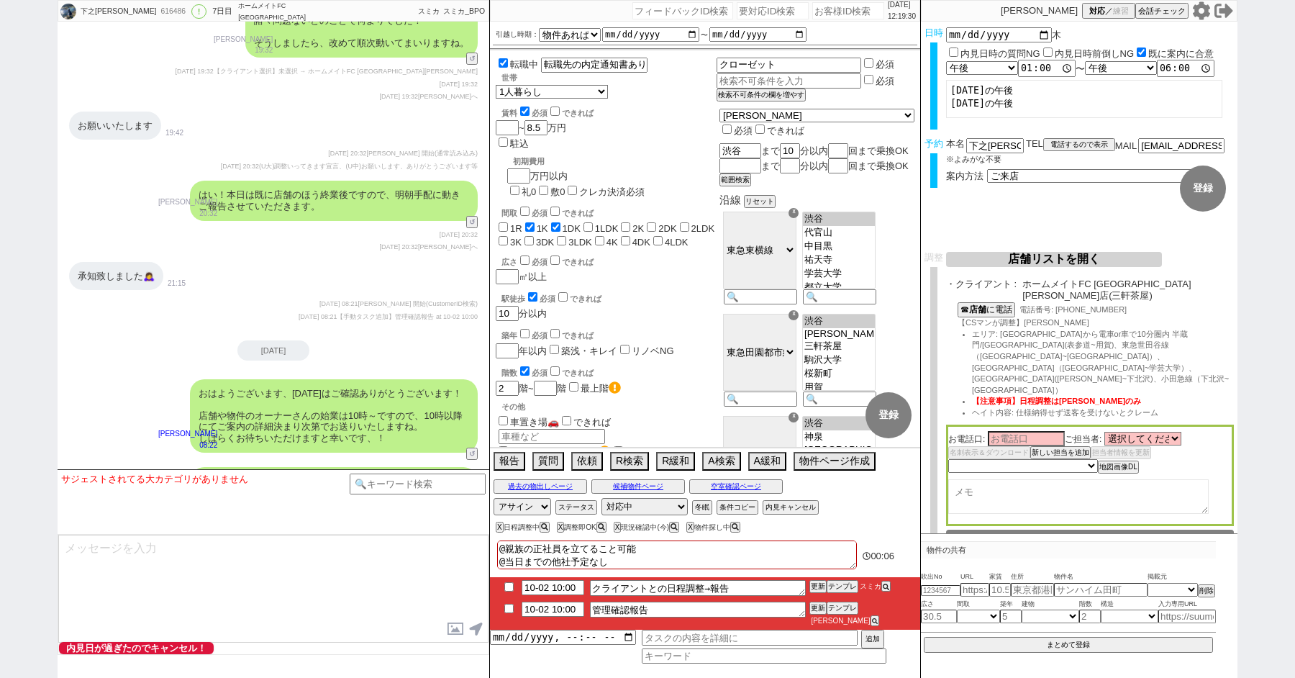
scroll to position [8518, 0]
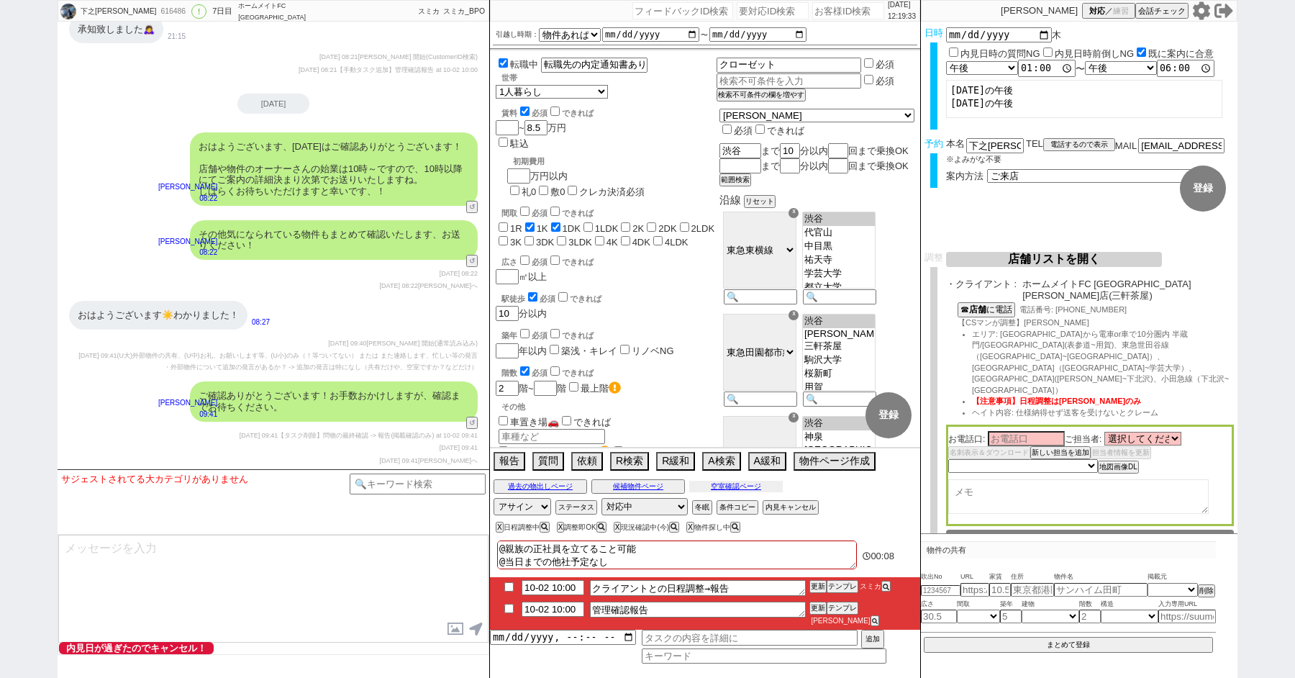
click at [740, 492] on button "空室確認ページ" at bounding box center [736, 487] width 94 height 12
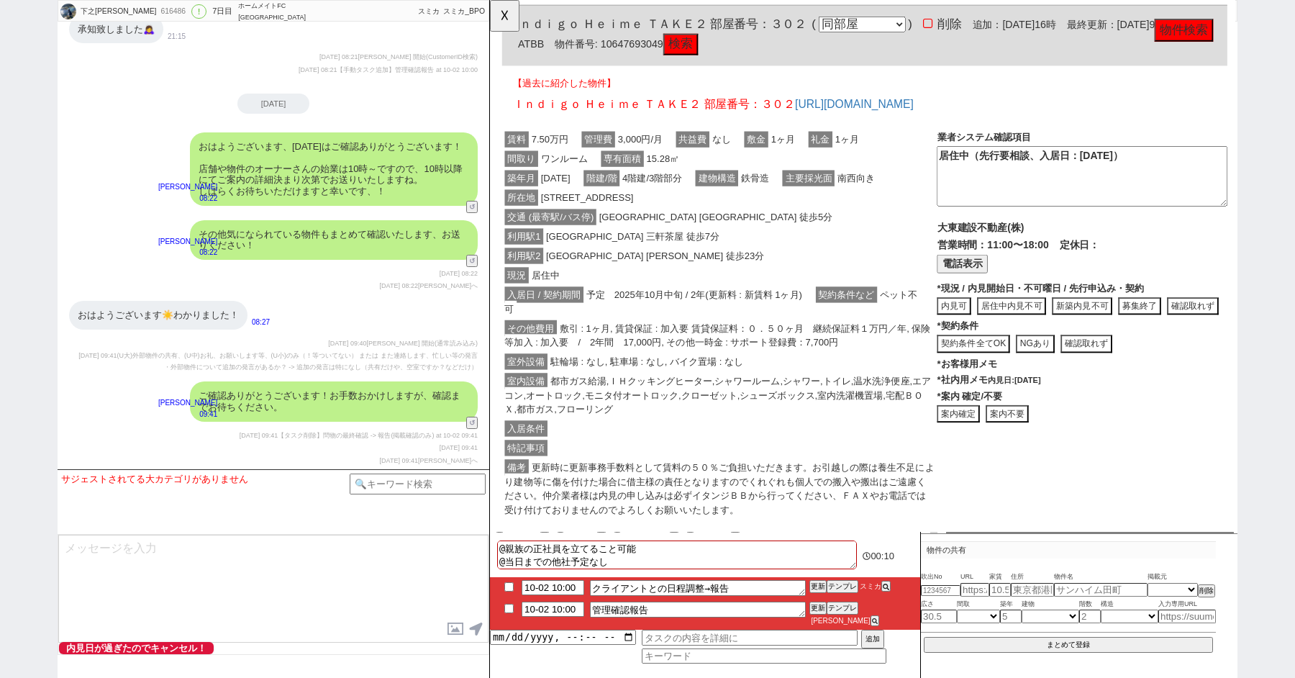
scroll to position [1391, 0]
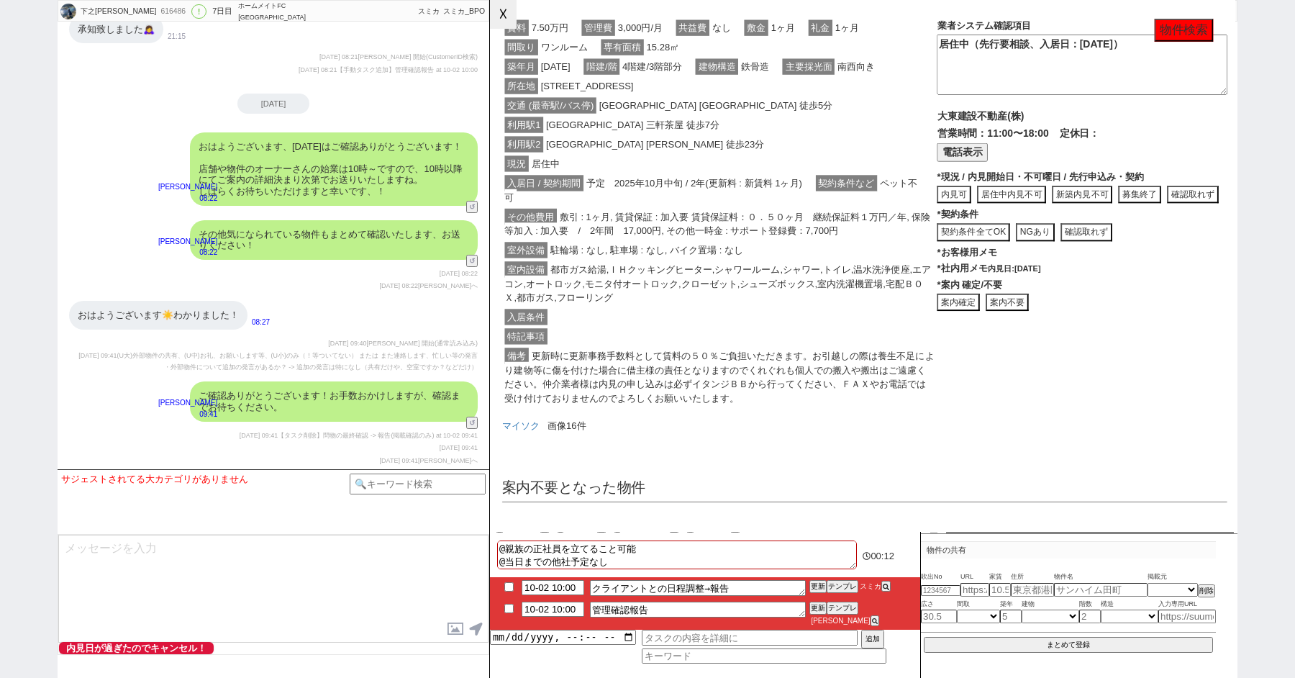
click at [501, 16] on button "☓" at bounding box center [503, 14] width 27 height 29
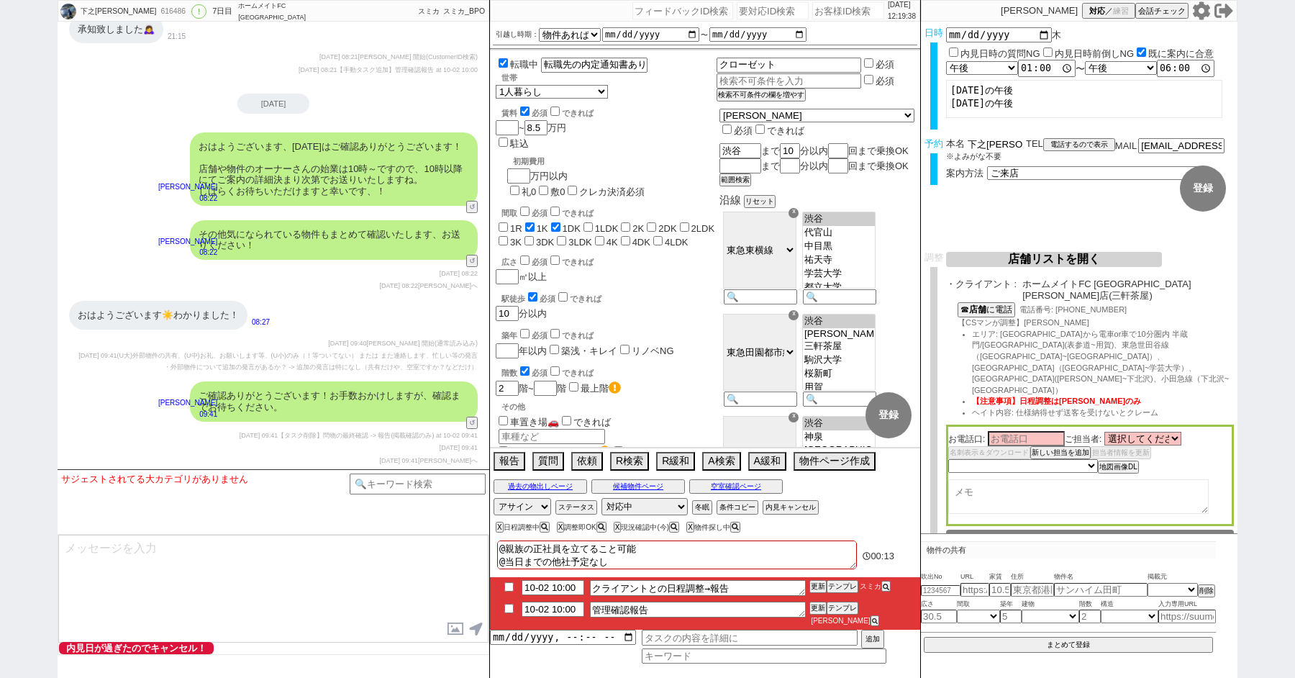
drag, startPoint x: 997, startPoint y: 143, endPoint x: 804, endPoint y: 134, distance: 193.0
click at [807, 134] on div "下之園 なる美 616486 ! 0 7日目 ホームメイトFC 三軒茶屋南口店 冬眠中 自社客 スミカ スミカ_BPO チャット全表示 2025-09-26 …" at bounding box center [648, 339] width 1180 height 678
click at [186, 578] on textarea at bounding box center [273, 589] width 430 height 108
paste textarea "下之園"
type textarea "下之園様、すみません管理への確認にお時間をいただいております。 もう少々だけお時間いただけますと幸いです。。"
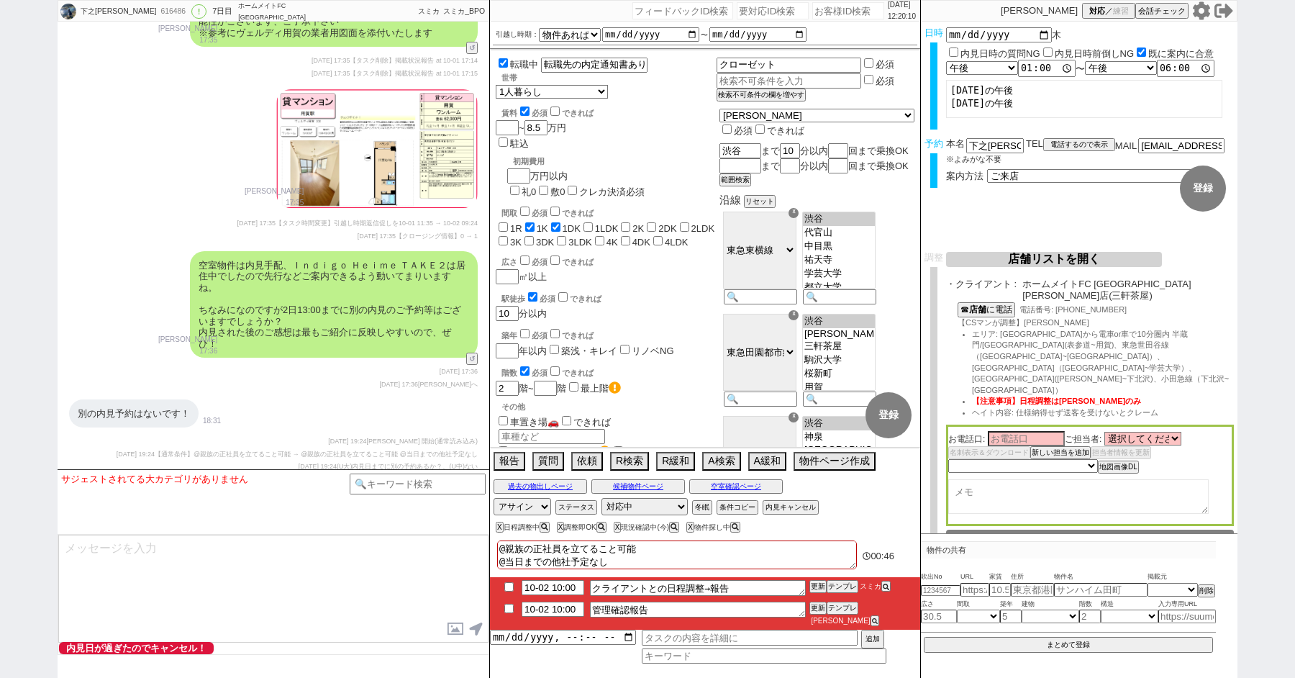
scroll to position [6614, 0]
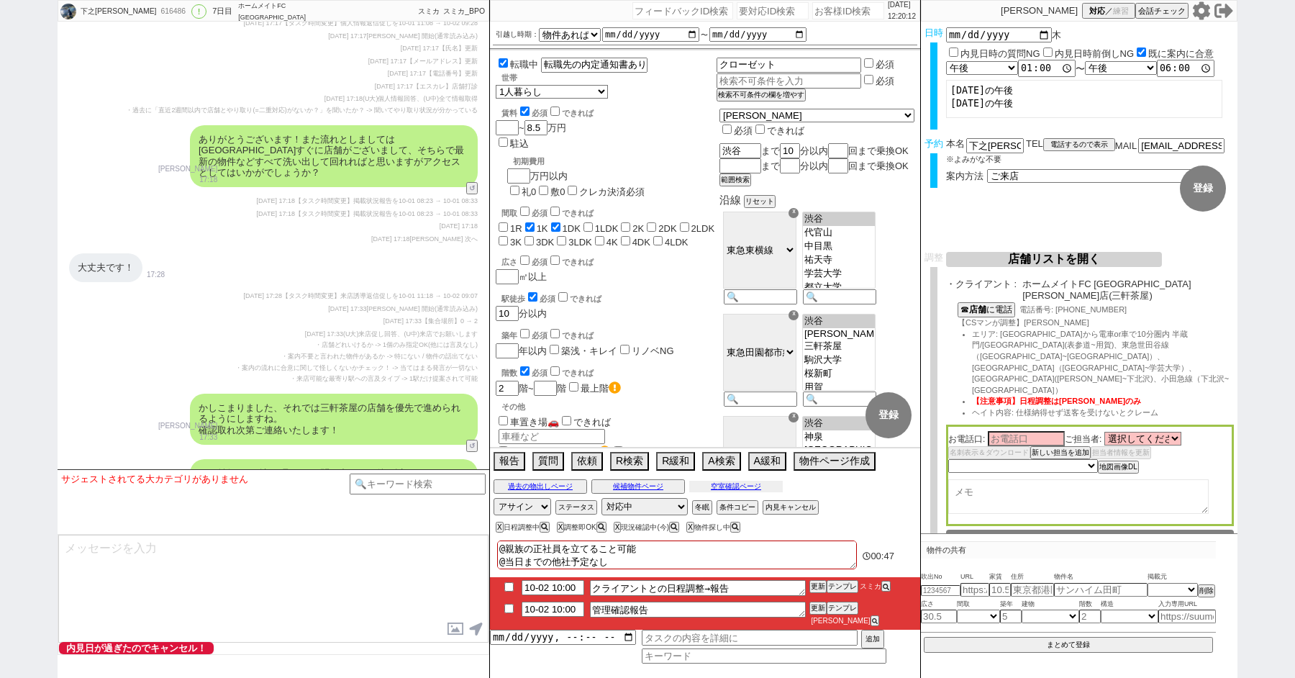
click at [727, 489] on button "空室確認ページ" at bounding box center [736, 487] width 94 height 12
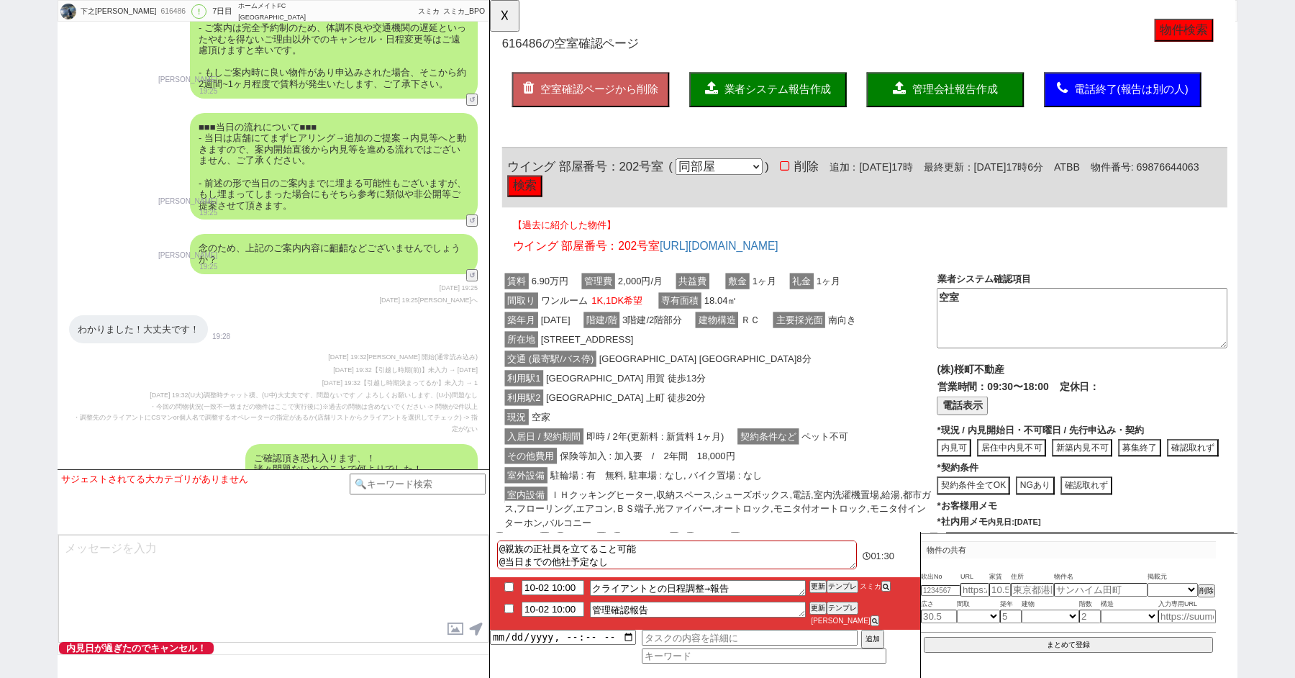
scroll to position [8597, 0]
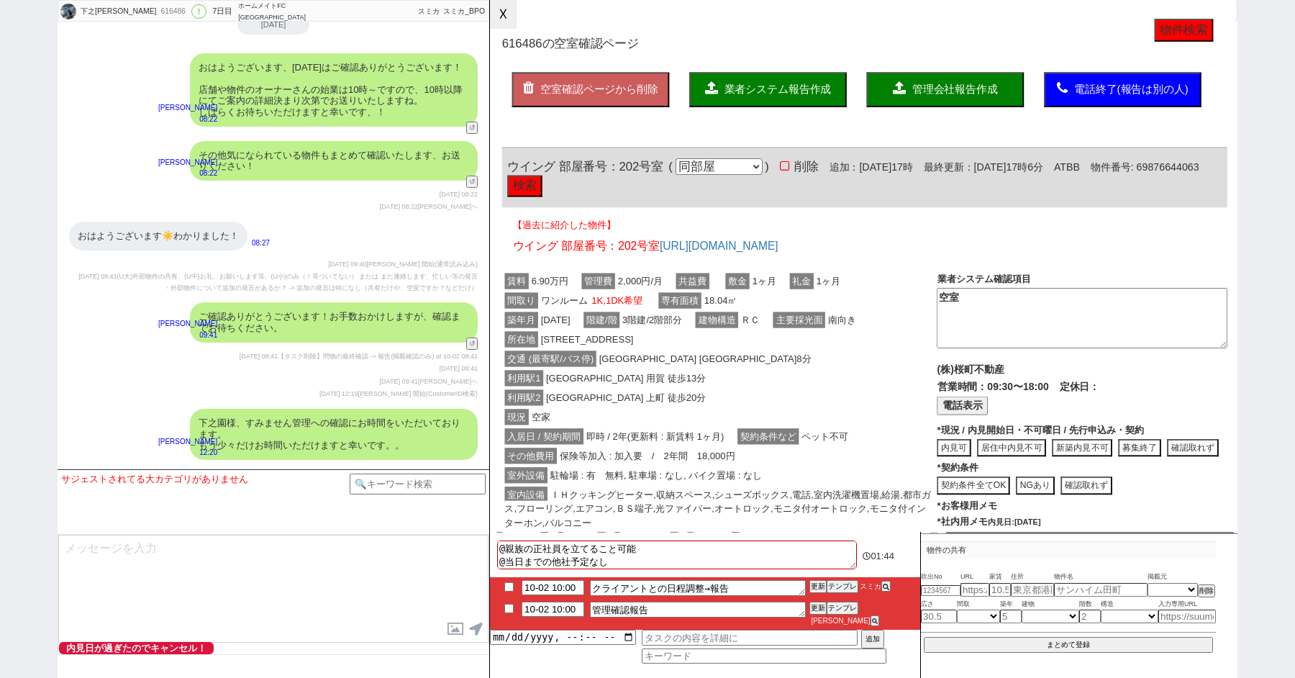
click at [504, 18] on button "☓" at bounding box center [503, 14] width 27 height 29
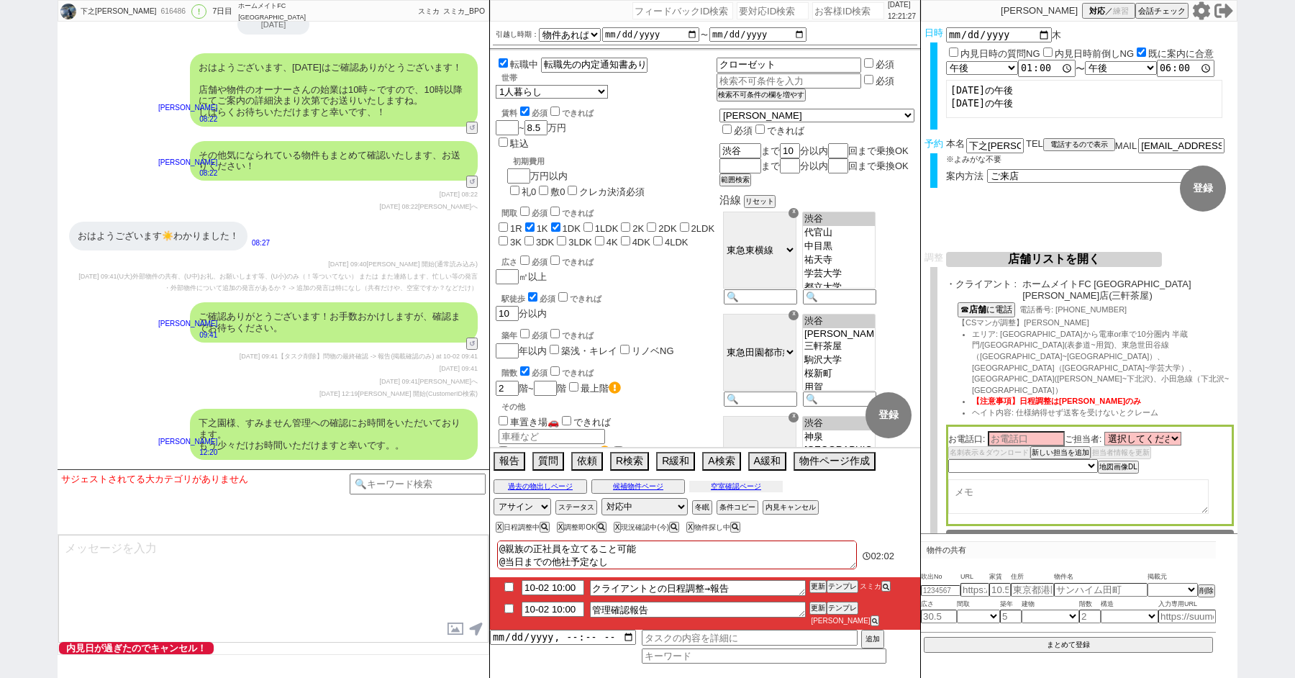
click at [740, 492] on button "空室確認ページ" at bounding box center [736, 487] width 94 height 12
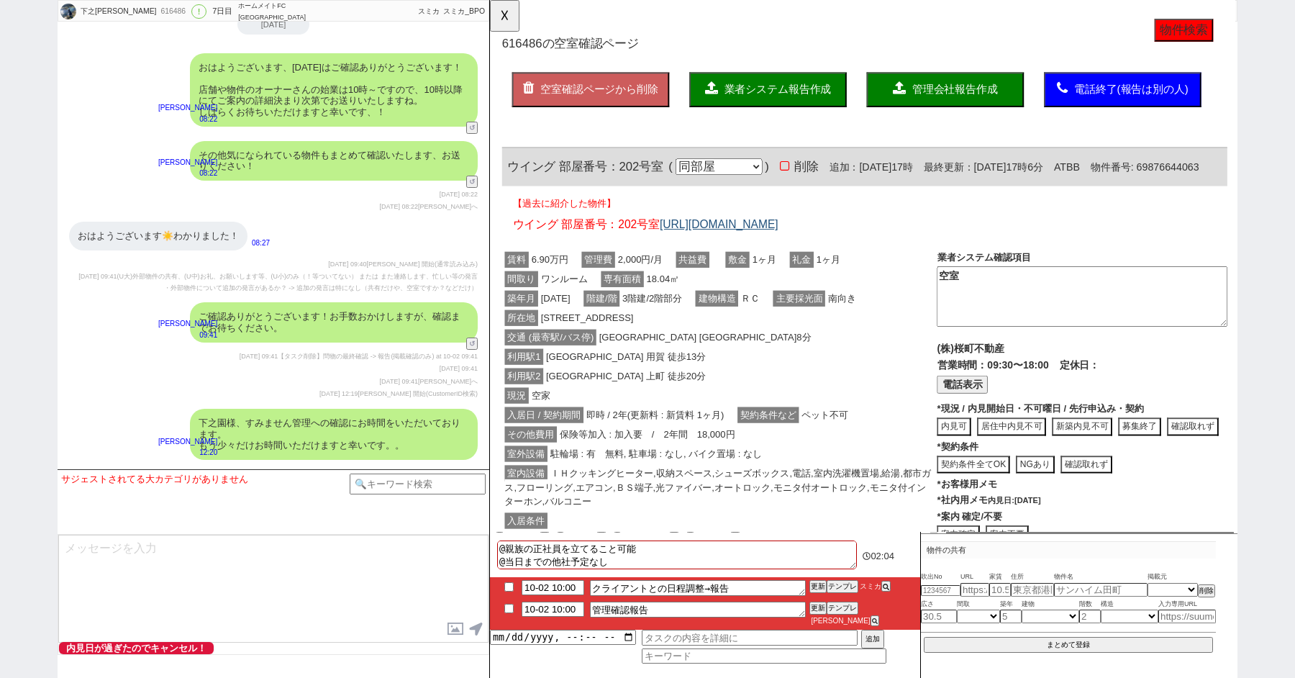
scroll to position [134, 0]
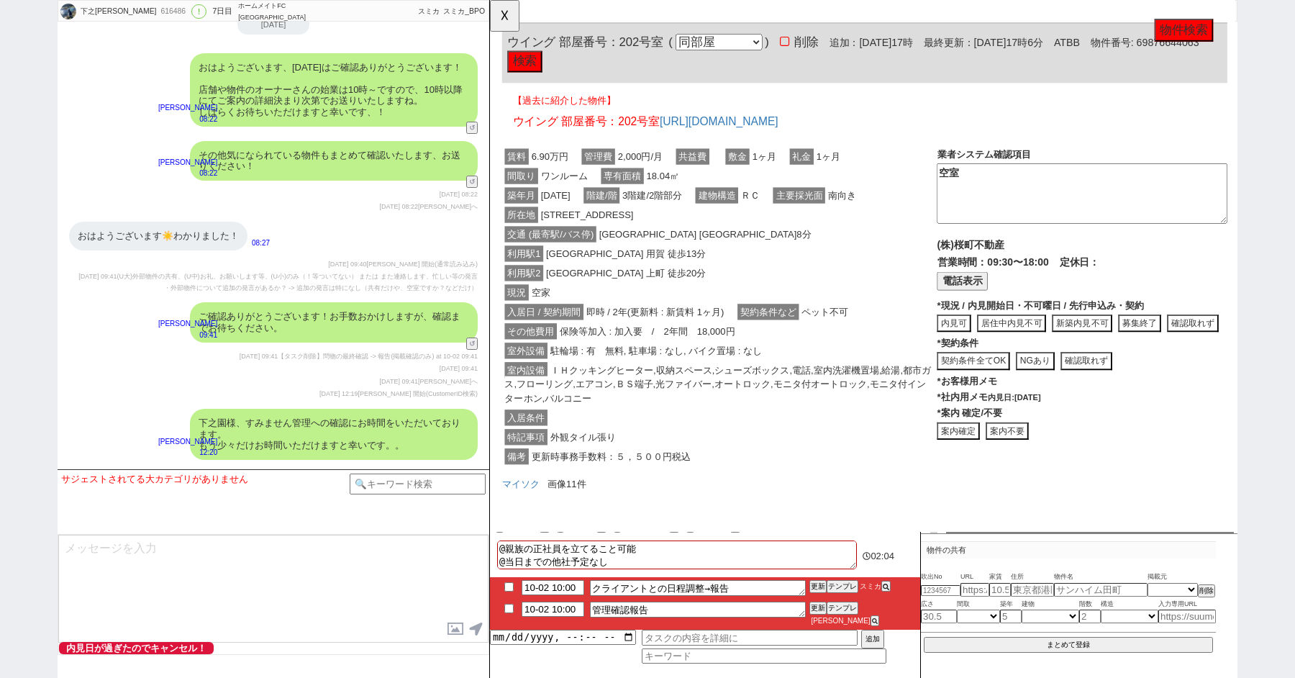
click at [1011, 296] on button "電話表示" at bounding box center [998, 301] width 55 height 19
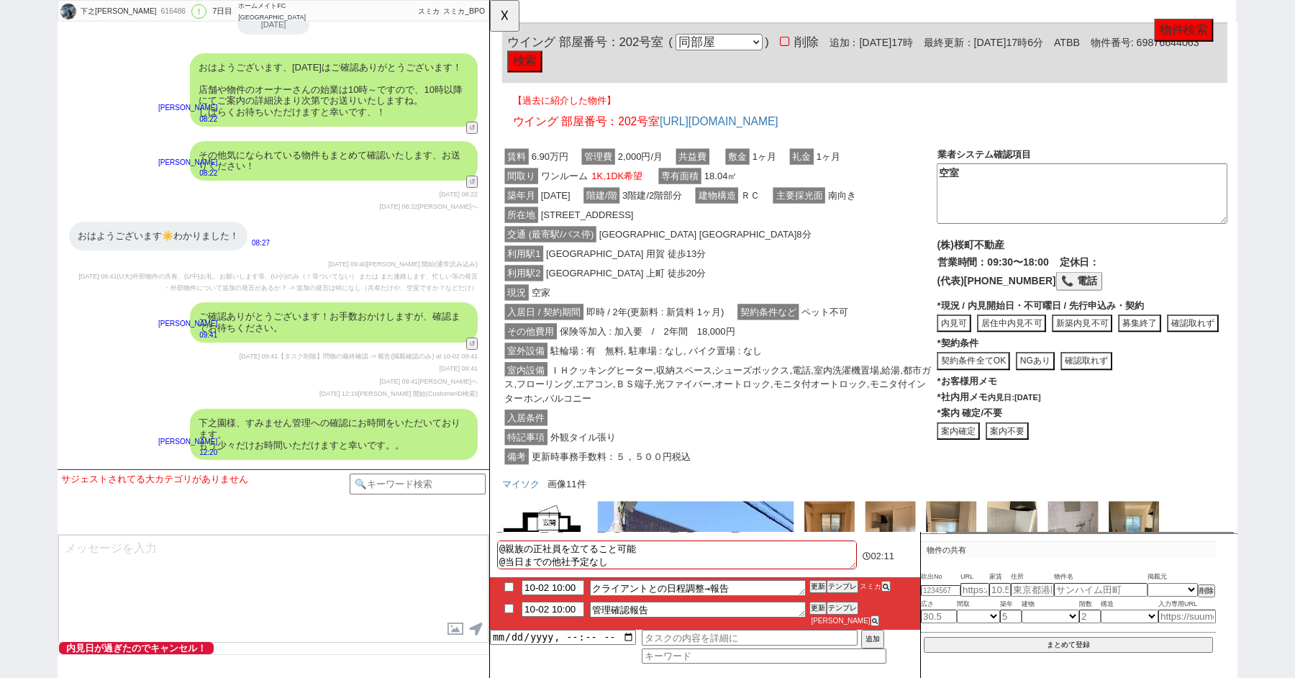
click at [1099, 301] on button "📞 電話" at bounding box center [1124, 301] width 50 height 19
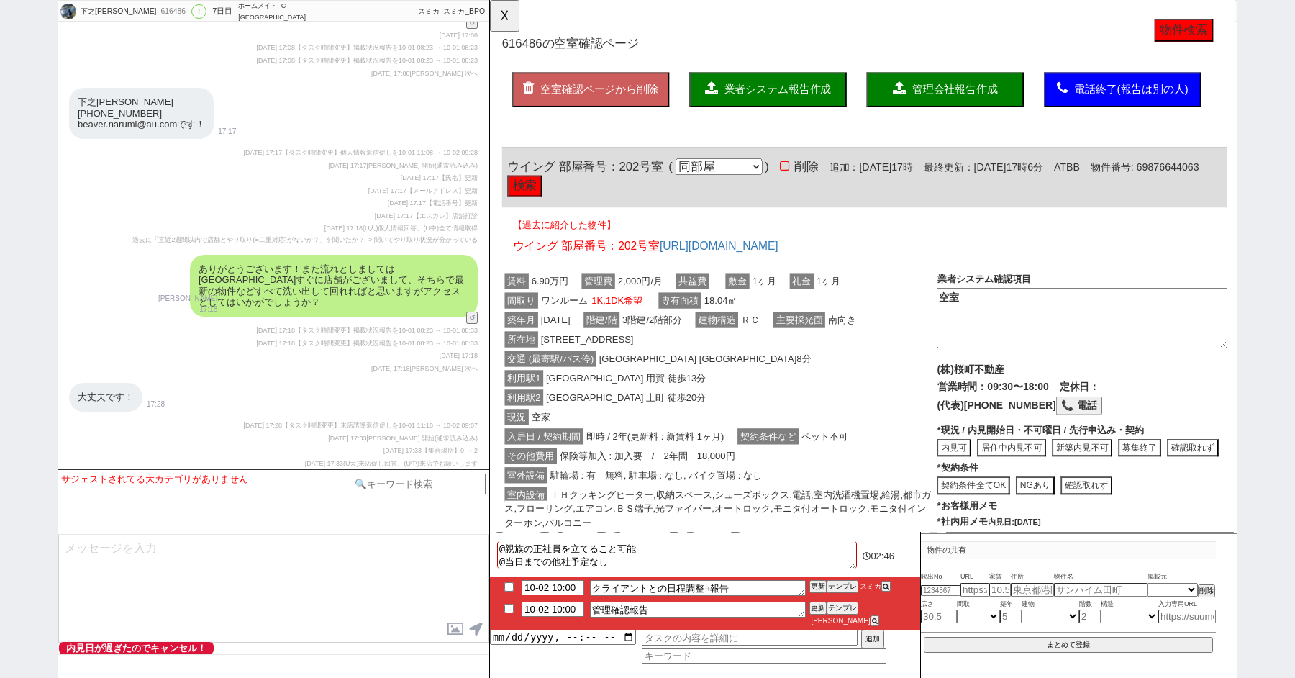
scroll to position [5998, 0]
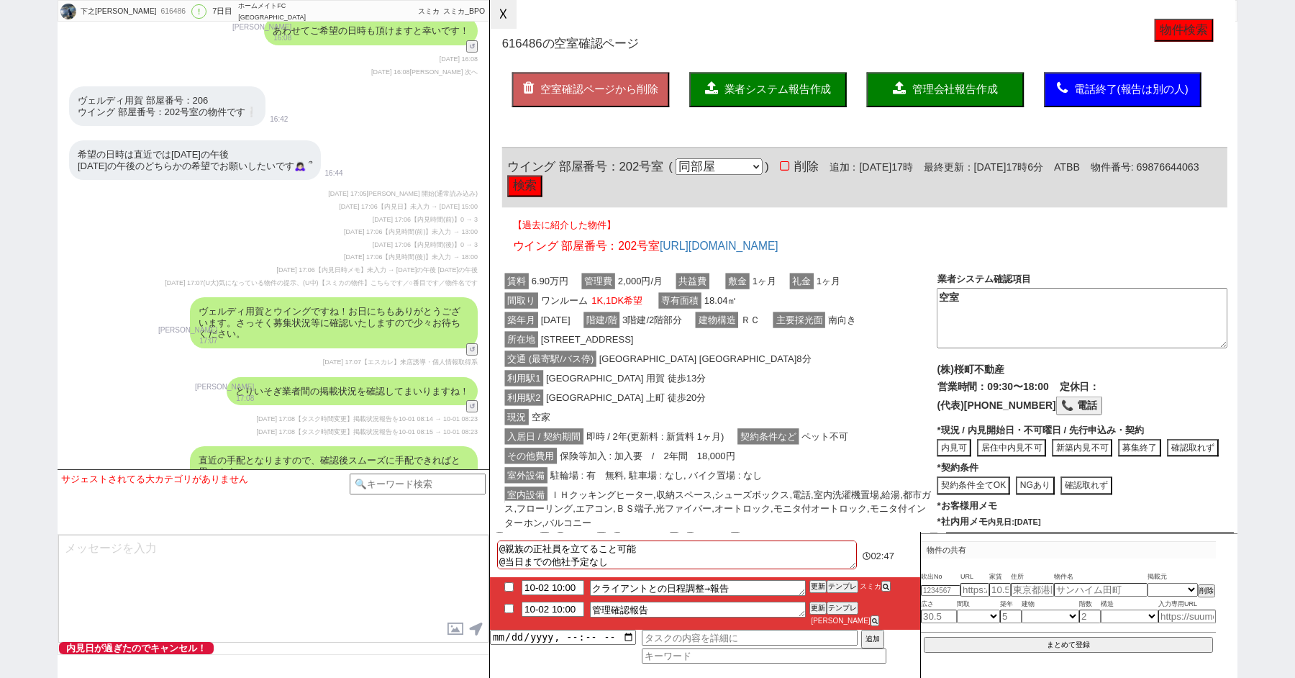
click at [498, 6] on button "☓" at bounding box center [503, 14] width 27 height 29
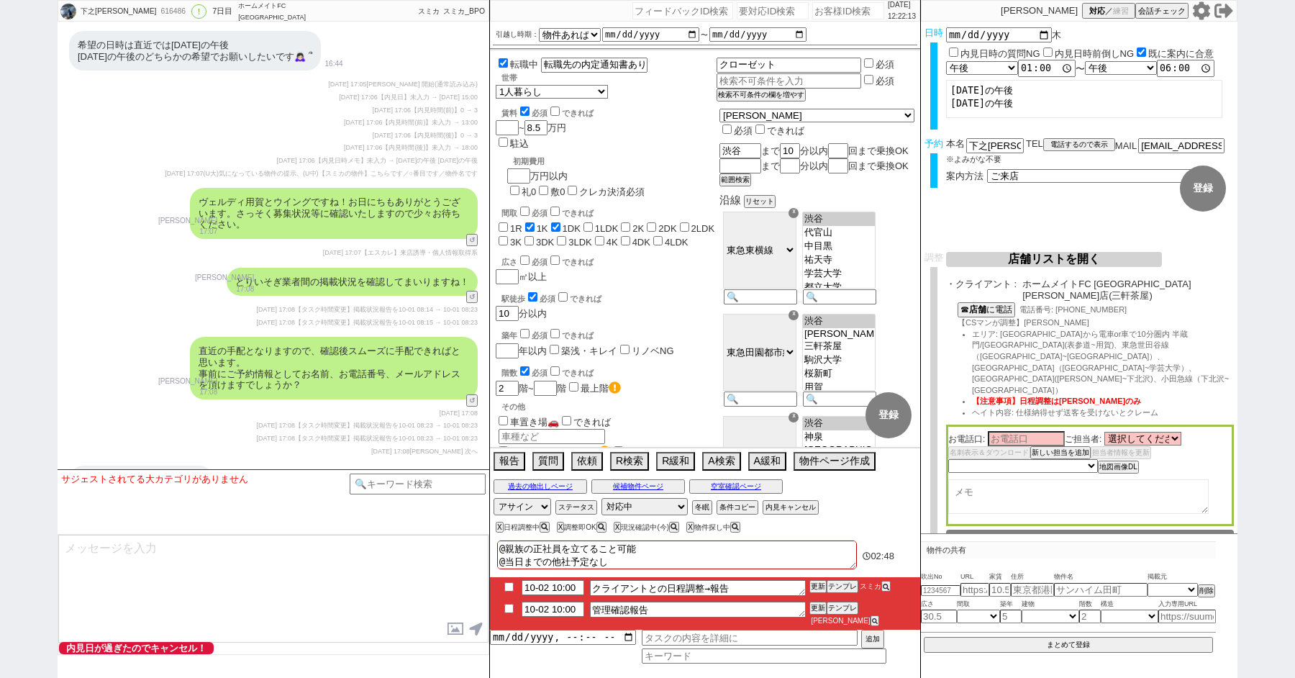
scroll to position [6141, 0]
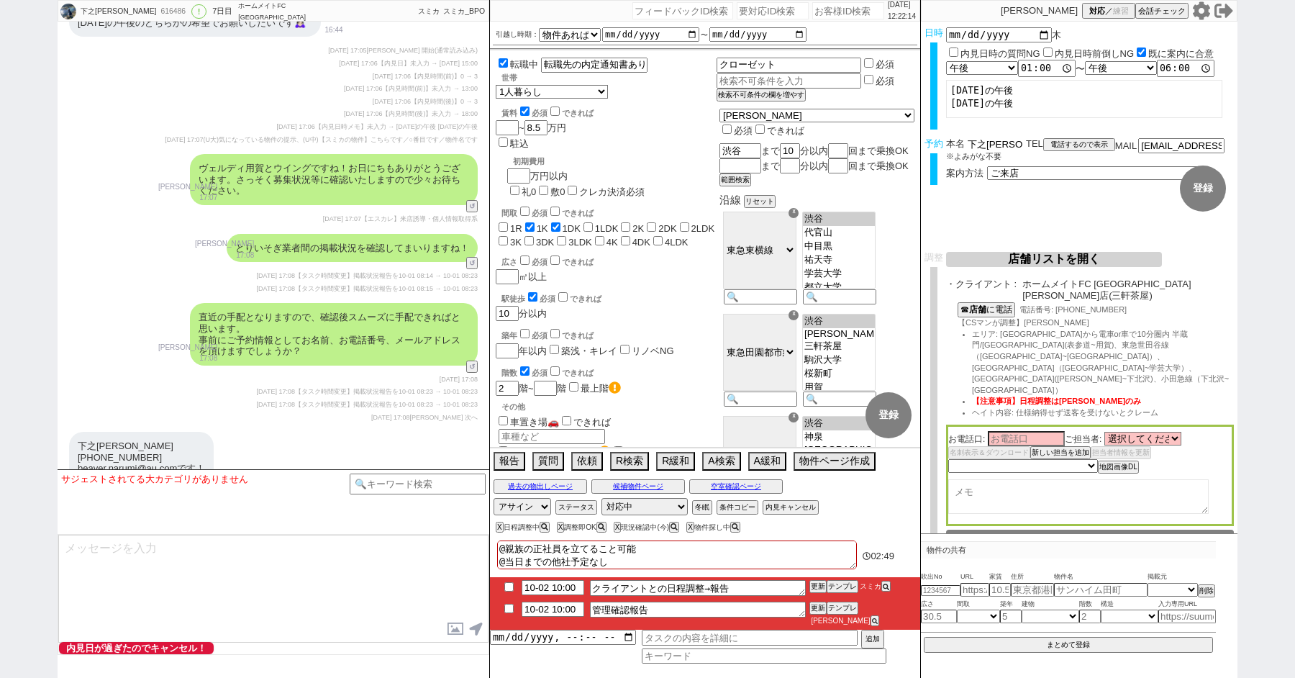
drag, startPoint x: 995, startPoint y: 141, endPoint x: 822, endPoint y: 141, distance: 172.7
click at [836, 141] on div "下之園 なる美 616486 ! 0 7日目 ホームメイトFC 三軒茶屋南口店 冬眠中 自社客 スミカ スミカ_BPO チャット全表示 2025-09-26 …" at bounding box center [648, 339] width 1180 height 678
click at [186, 591] on textarea at bounding box center [273, 589] width 430 height 108
paste textarea "下之園"
click at [297, 583] on textarea "また恐れ入ります、下之園" at bounding box center [273, 589] width 430 height 108
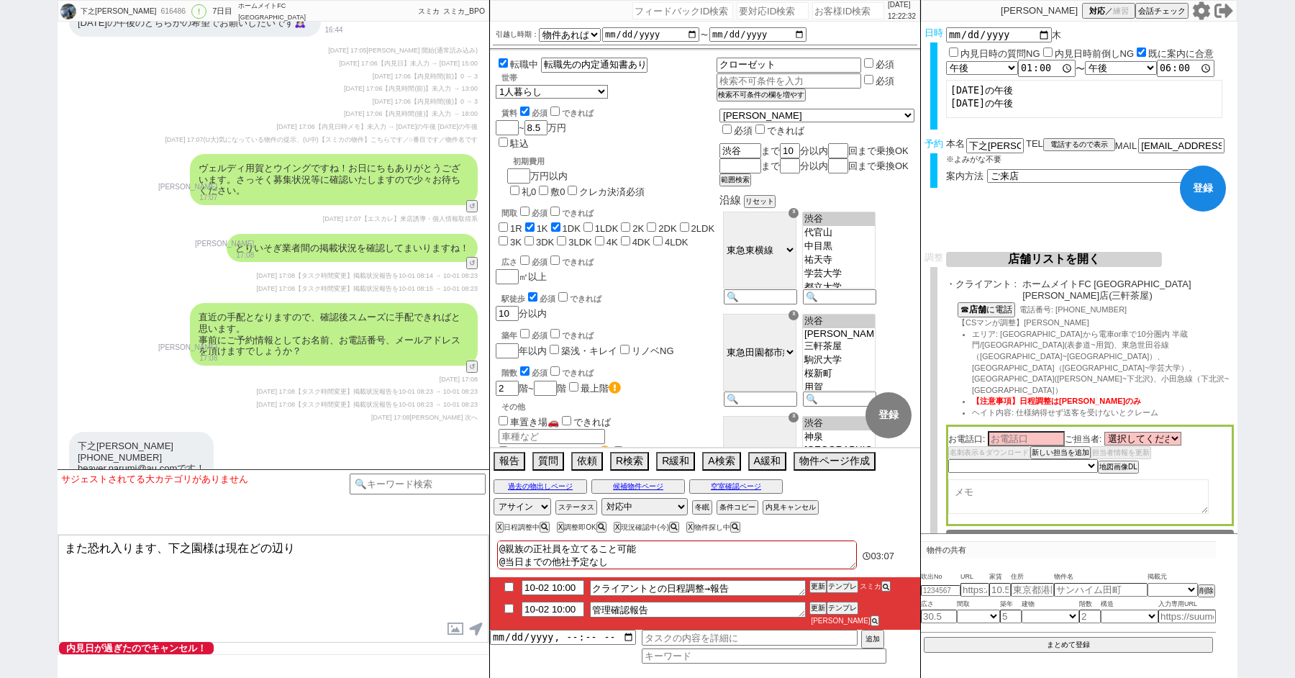
type textarea "また恐れ入ります、下之園様は現在どの辺り"
click at [750, 492] on button "空室確認ページ" at bounding box center [736, 487] width 94 height 12
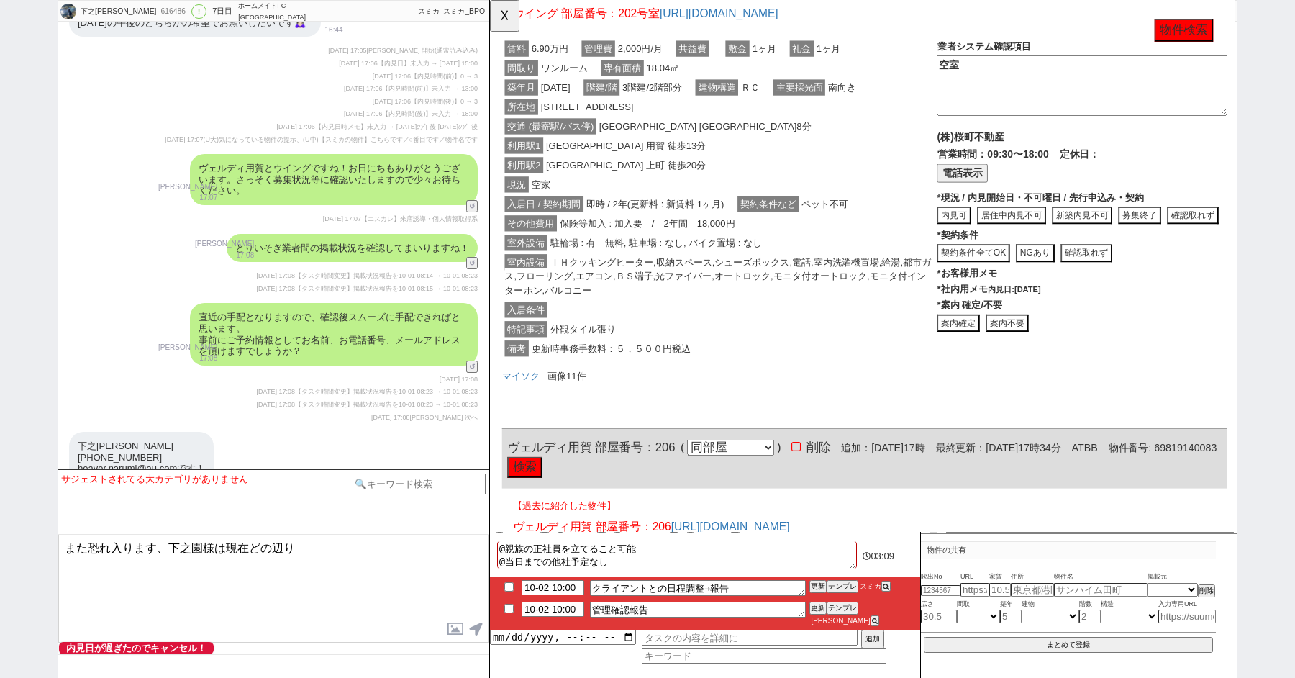
scroll to position [254, 0]
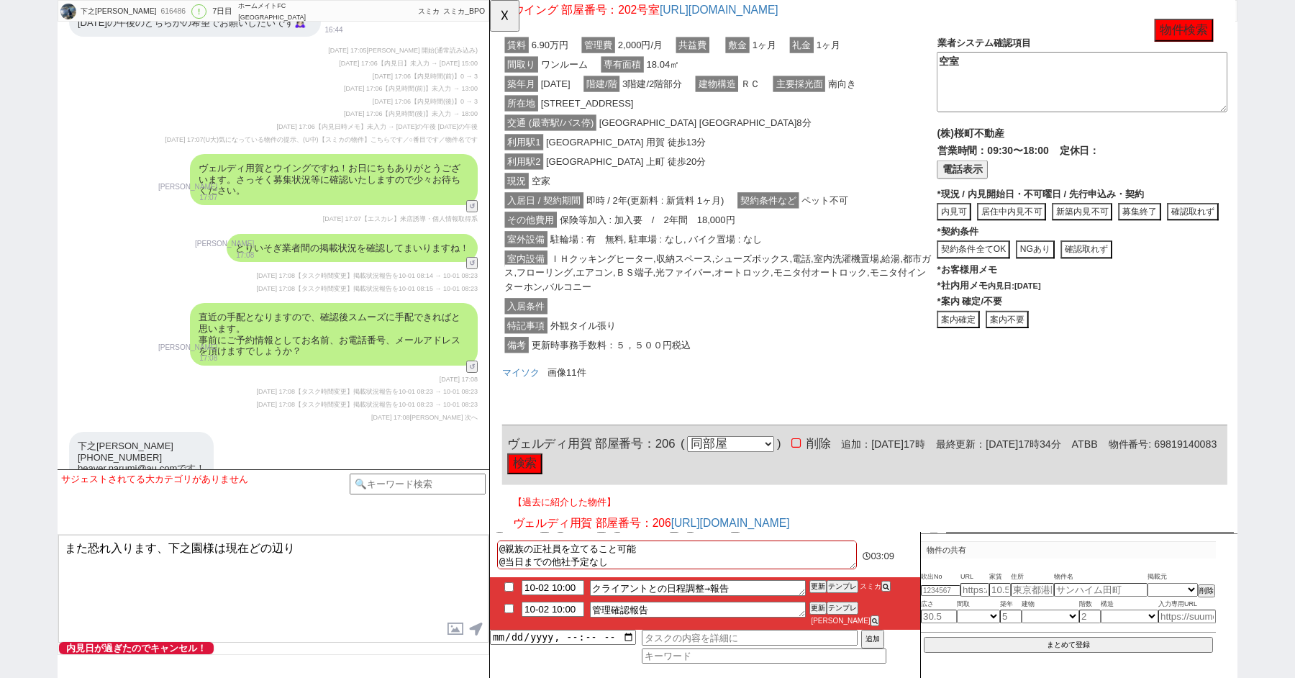
click at [993, 224] on button "内見可" at bounding box center [989, 227] width 37 height 19
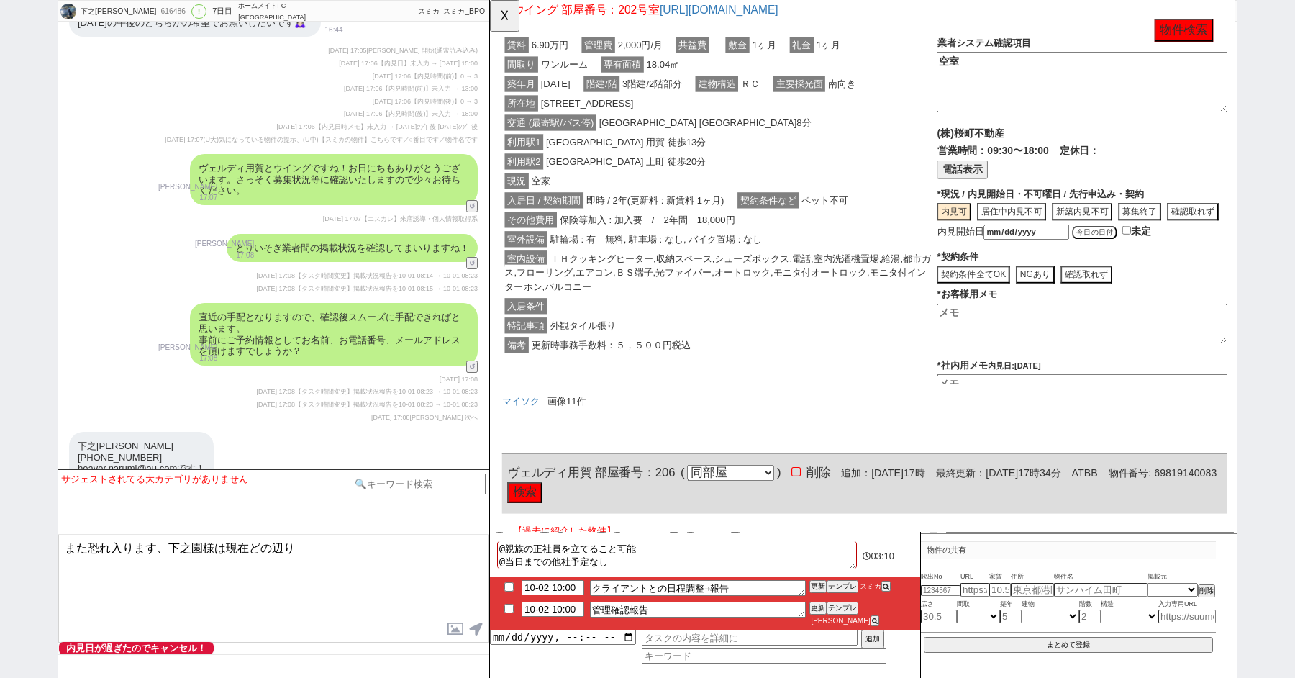
click at [1152, 252] on button "今日の日付" at bounding box center [1140, 249] width 48 height 14
type input "[DATE]"
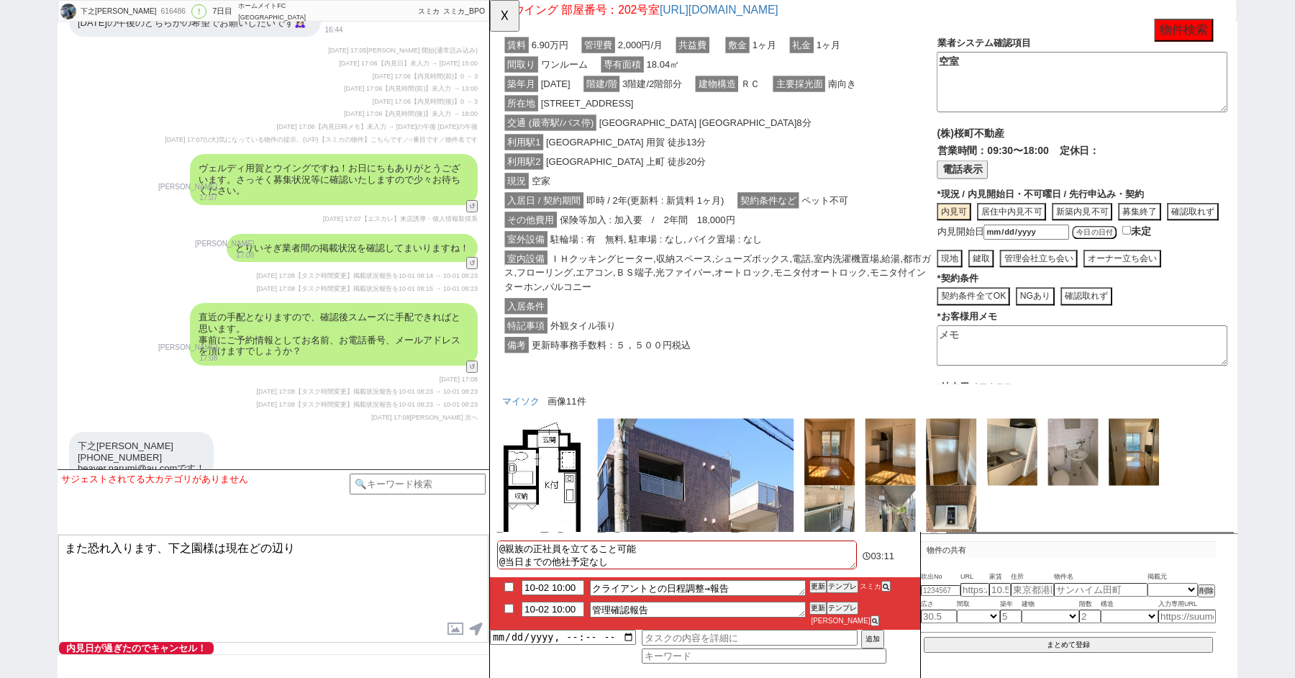
click at [989, 279] on button "現地" at bounding box center [984, 277] width 27 height 19
type textarea "内見可"
type textarea "10/2時点"
drag, startPoint x: 1017, startPoint y: 93, endPoint x: 861, endPoint y: 6, distance: 178.4
click at [862, 6] on div "【過去に紹介した物件】 ウイング 部屋番号：202号室 https://tools.sumika.live/pages/3gtox9y 賃料 6.90万円 管…" at bounding box center [893, 190] width 780 height 443
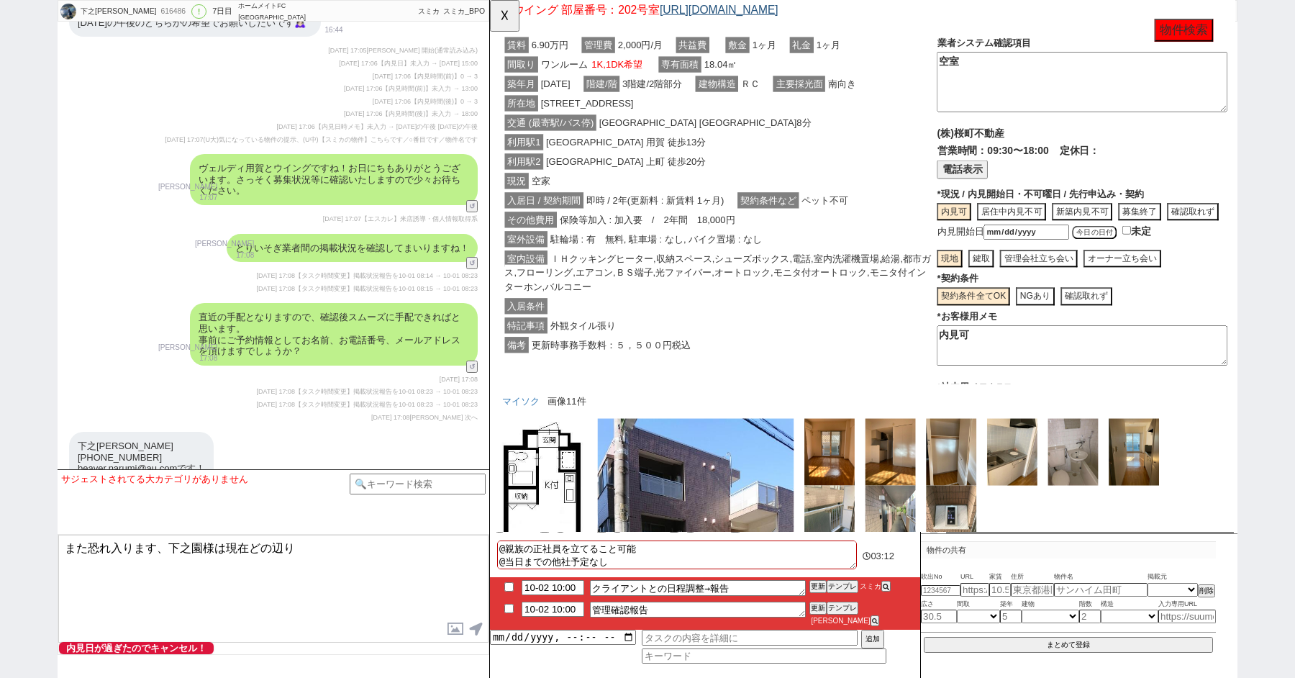
scroll to position [250, 0]
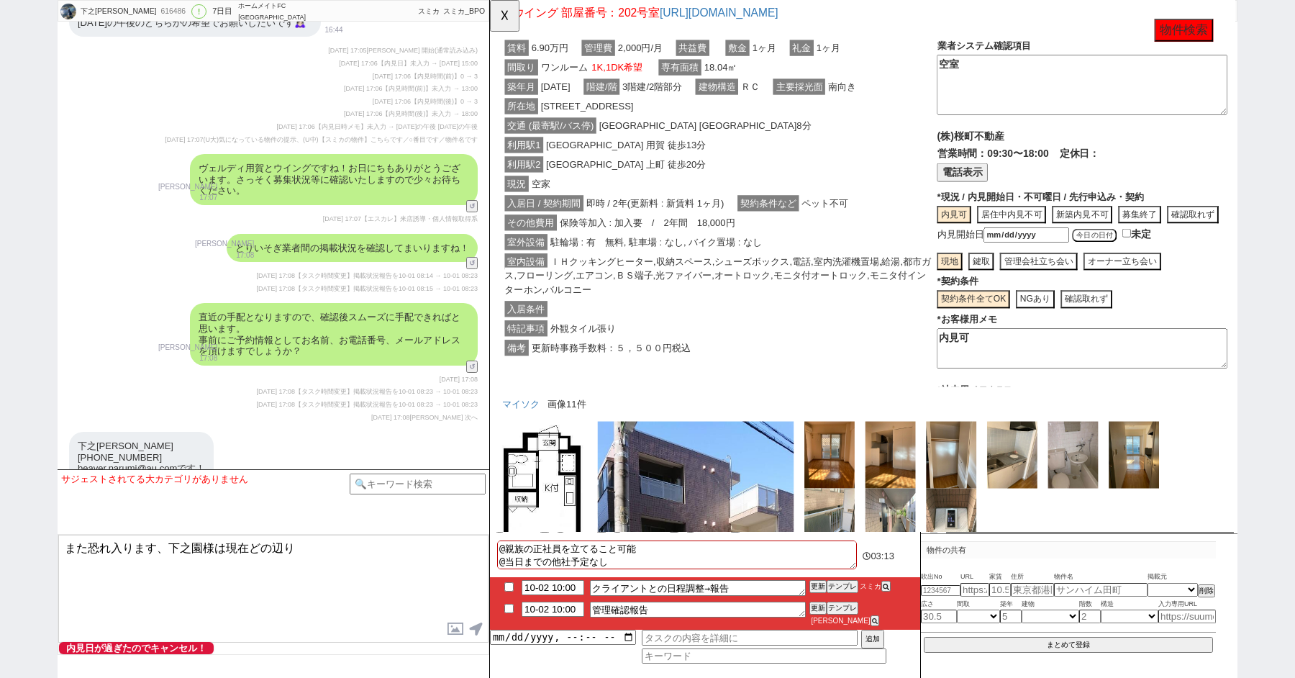
drag, startPoint x: 1063, startPoint y: 365, endPoint x: 828, endPoint y: 346, distance: 236.0
click at [857, 348] on div "賃料 6.90万円 管理費 2,000円/月 共益費 敷金 1ヶ月 礼金 1ヶ月 間取り ワンルーム 1K,1DK希望 専有面積 18.04㎡ 築年月 199…" at bounding box center [893, 223] width 780 height 386
paste textarea "空室"
type textarea "空室"
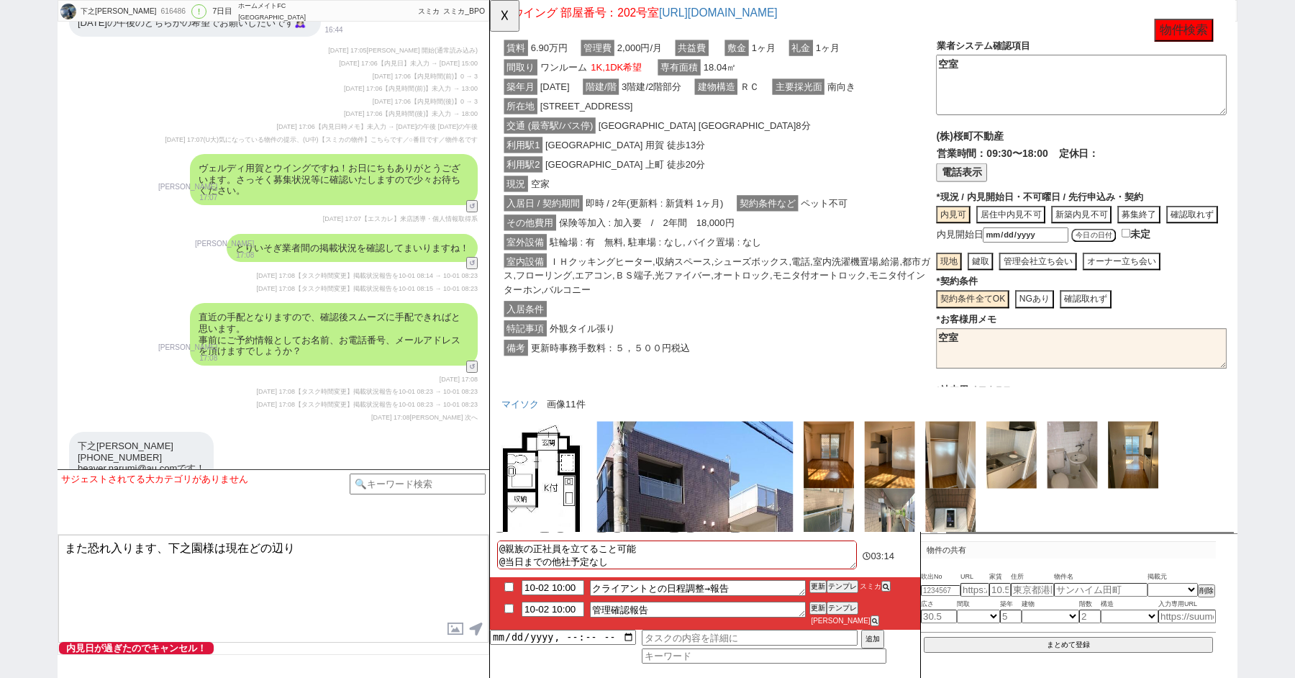
click at [337, 568] on textarea "また恐れ入ります、下之園様は現在どの辺り" at bounding box center [273, 589] width 430 height 108
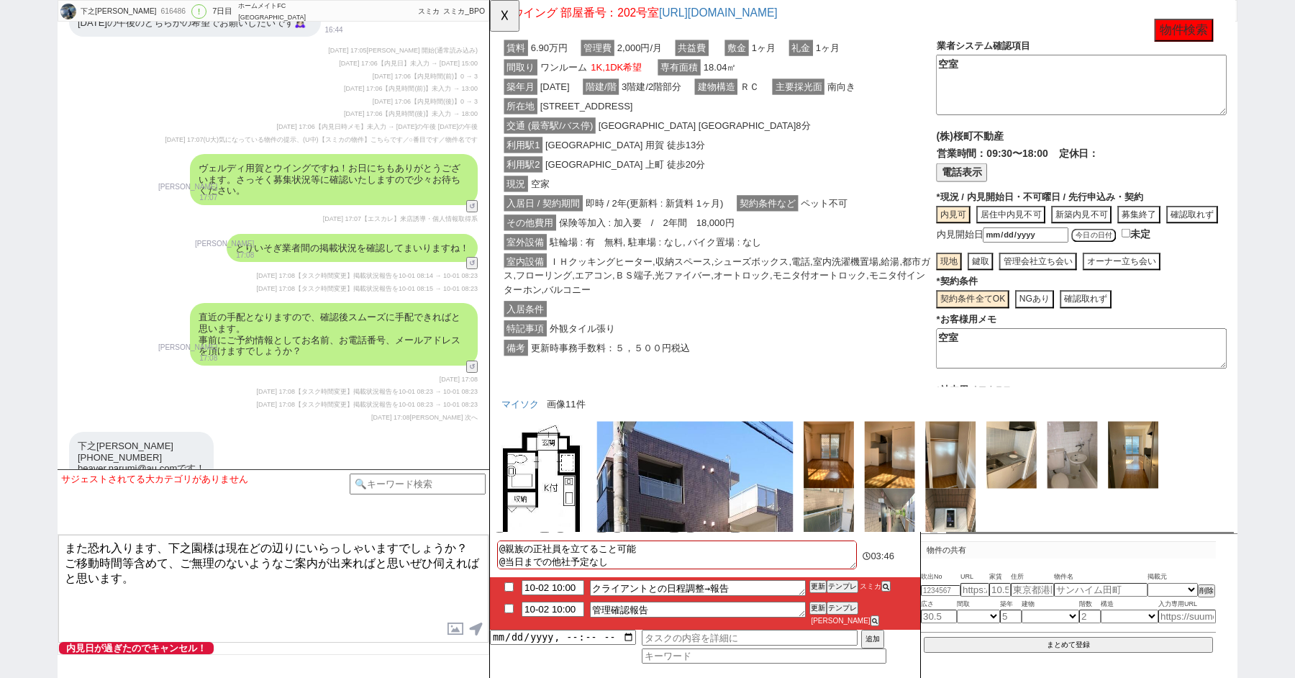
type textarea "また恐れ入ります、下之園様は現在どの辺りにいらっしゃいますでしょうか？ ご移動時間等含めて、ご無理のないようなご案内が出来ればと思いぜひ伺えればと思います。"
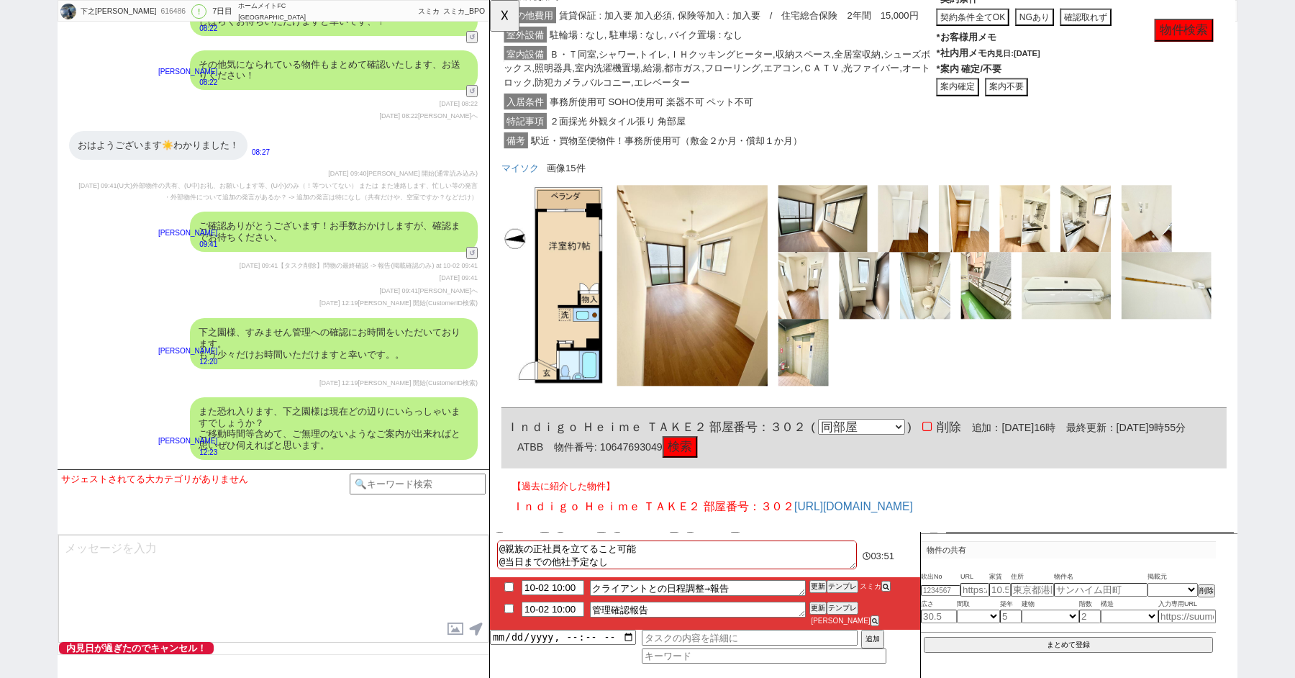
scroll to position [853, 1]
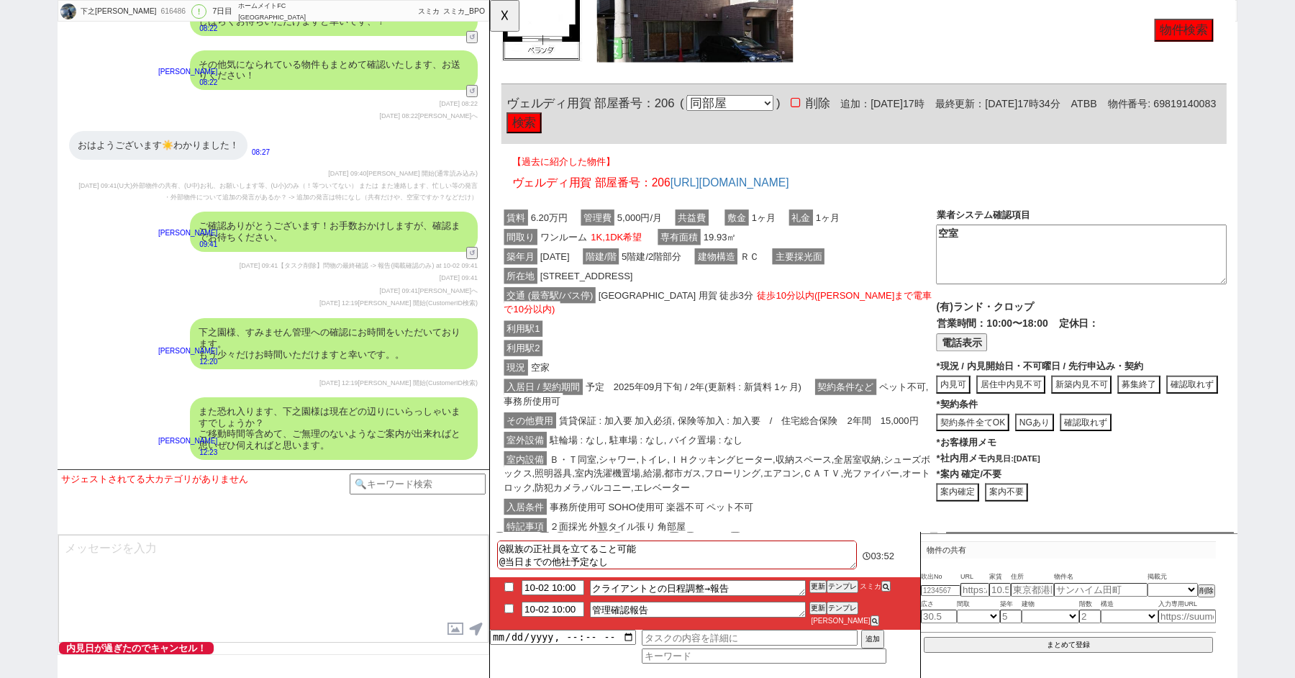
click at [992, 381] on div "(有)ランド・クロップ 営業時間：10:00〜18:00 定休日： (代表)03-3708-7595 📞 電話 電話表示 * 未保存 現況 / 内見開始日・不…" at bounding box center [1126, 411] width 312 height 178
click at [992, 358] on button "電話表示" at bounding box center [997, 367] width 55 height 19
click at [1098, 363] on button "📞 電話" at bounding box center [1123, 367] width 50 height 19
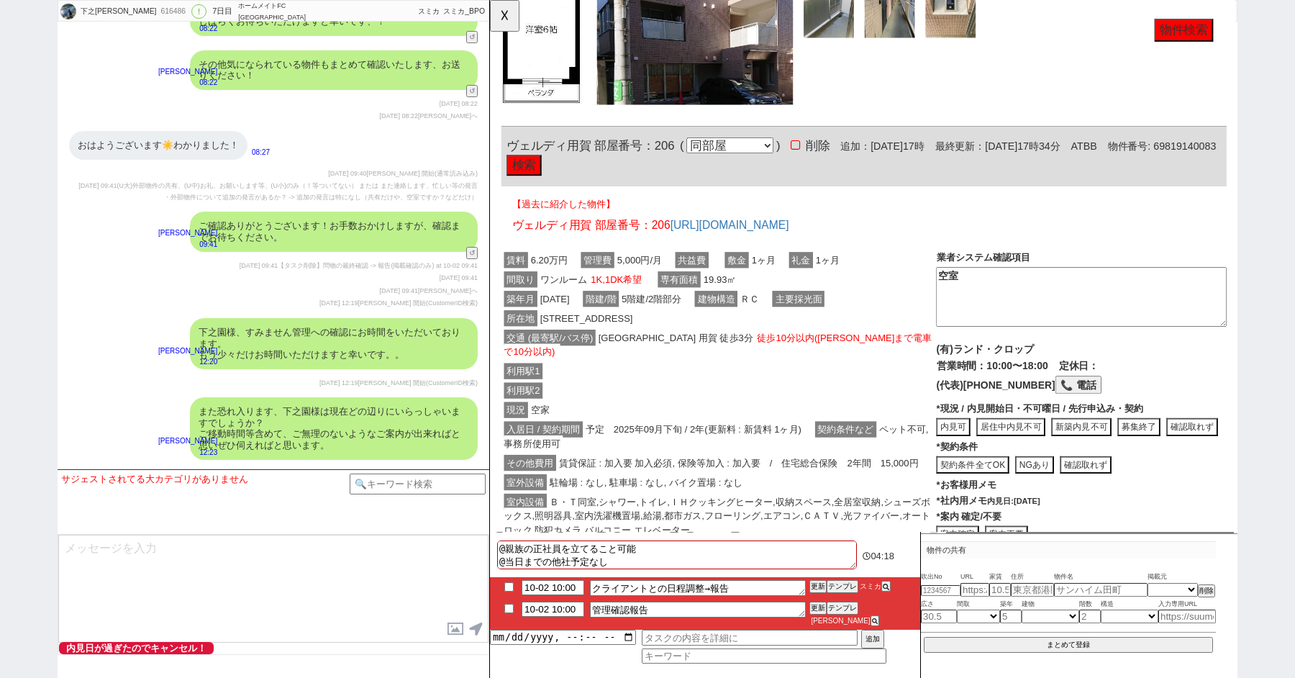
scroll to position [872, 1]
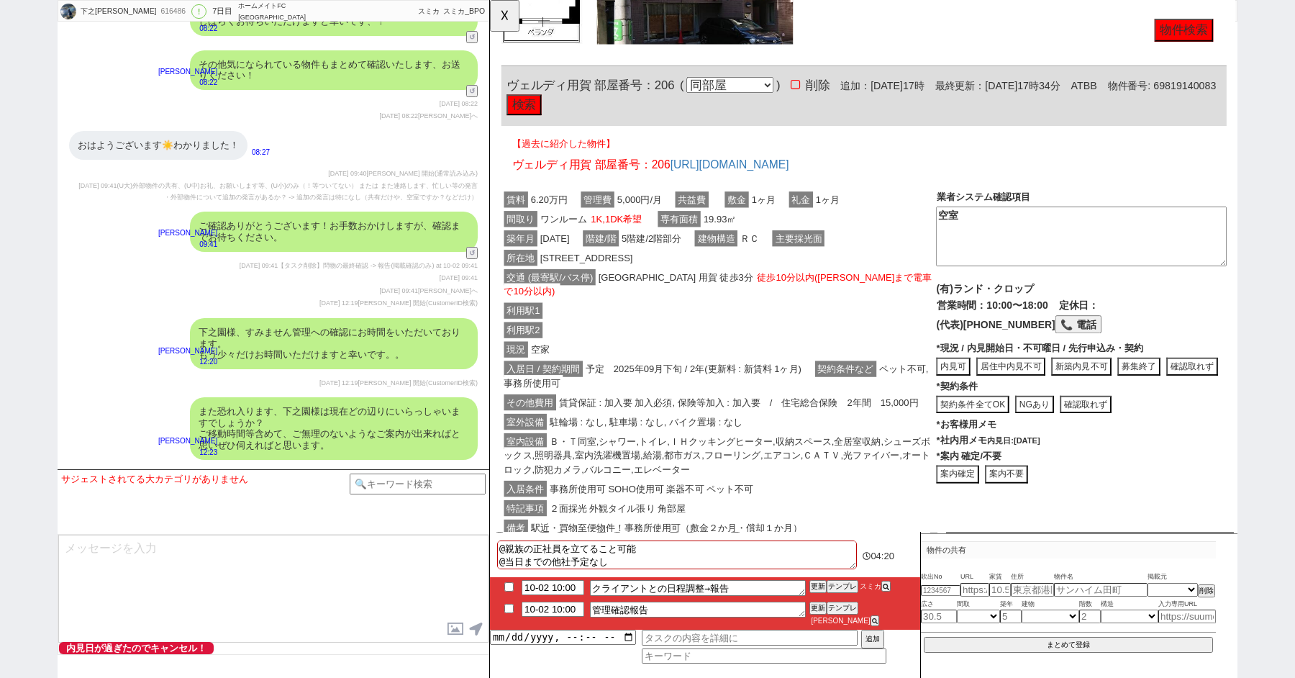
click at [994, 391] on button "内見可" at bounding box center [988, 393] width 37 height 19
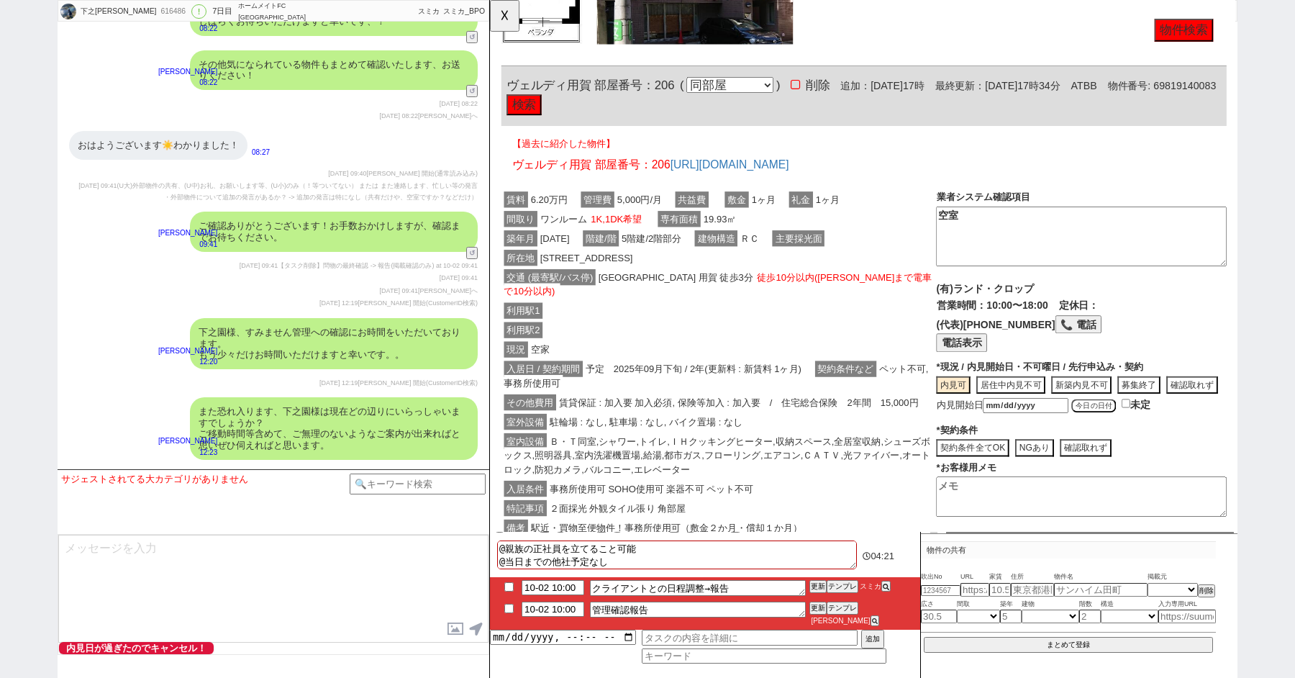
click at [1153, 436] on button "今日の日付" at bounding box center [1139, 436] width 48 height 14
type input "[DATE]"
click at [994, 467] on button "現地" at bounding box center [983, 464] width 27 height 19
type textarea "内見可"
type textarea "10/2時点"
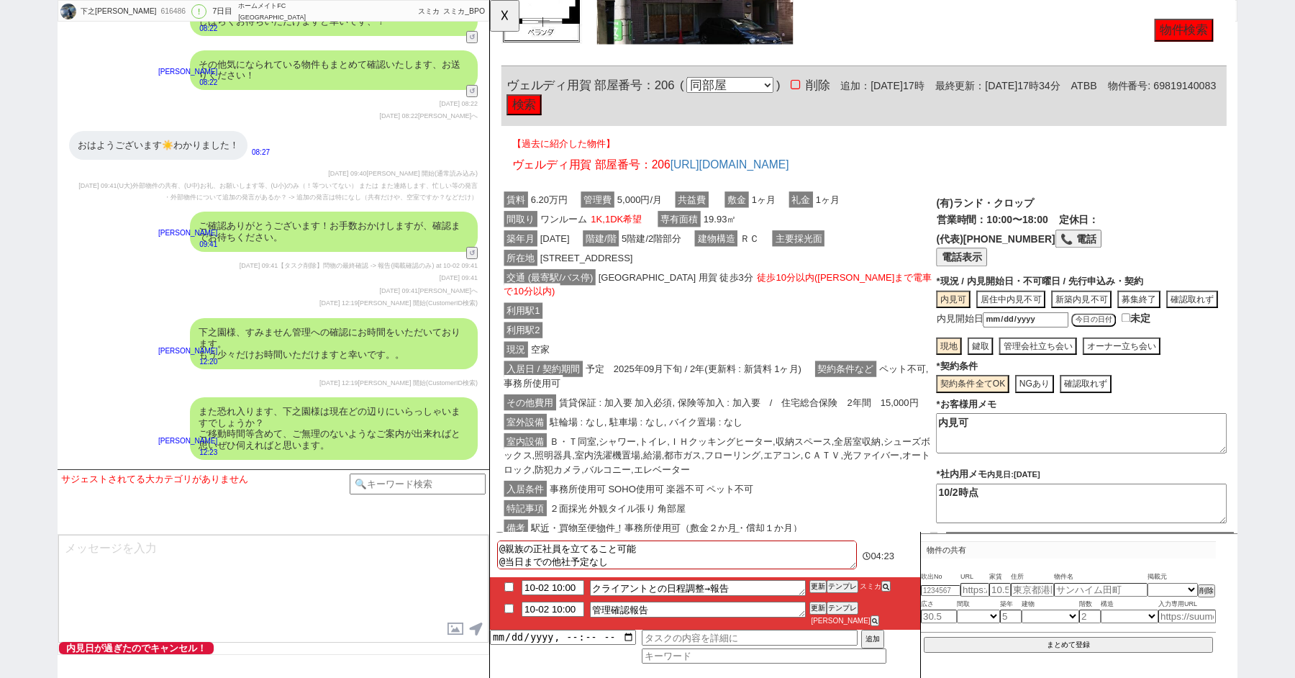
scroll to position [0, 0]
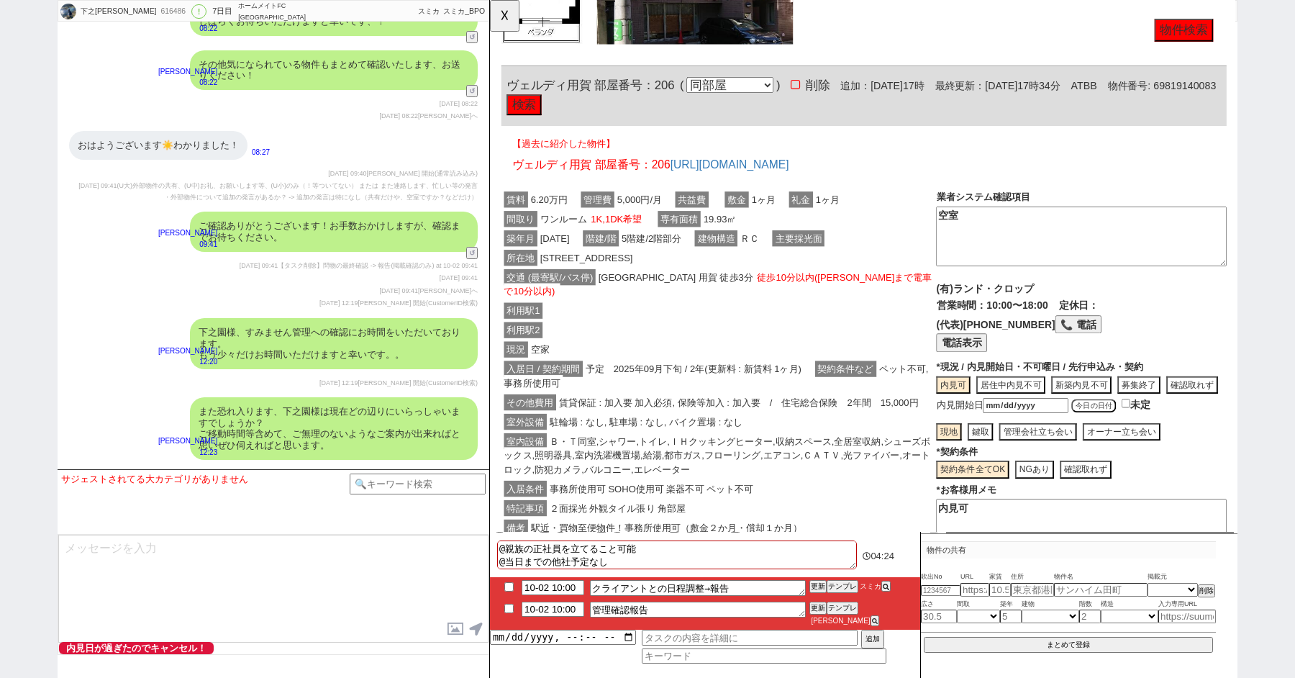
drag, startPoint x: 1034, startPoint y: 250, endPoint x: 886, endPoint y: 214, distance: 152.5
click at [891, 215] on div "賃料 6.20万円 管理費 5,000円/月 共益費 敷金 1ヶ月 礼金 1ヶ月 間取り ワンルーム 1K,1DK希望 専有面積 19.93㎡ 築年月 199…" at bounding box center [892, 386] width 780 height 386
click at [794, 289] on span "徒歩10分以内(渋谷まで電車で10分以内)" at bounding box center [735, 305] width 460 height 32
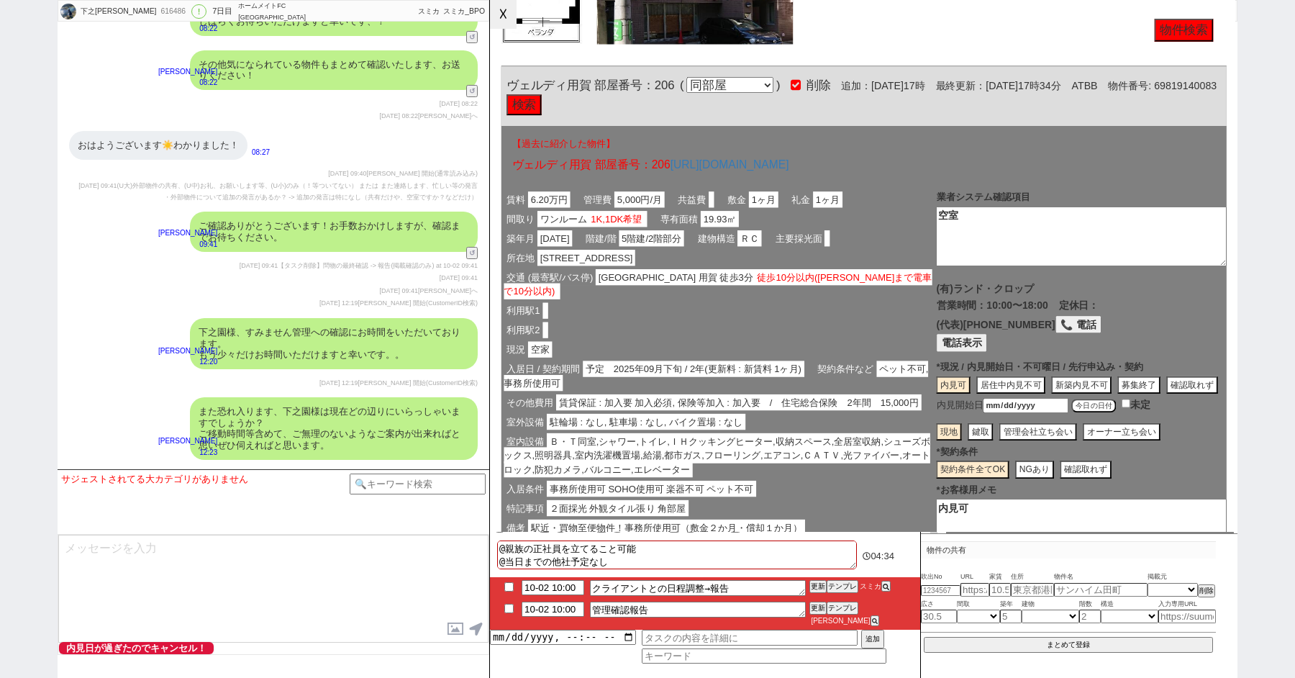
click at [491, 15] on button "☓" at bounding box center [503, 14] width 27 height 29
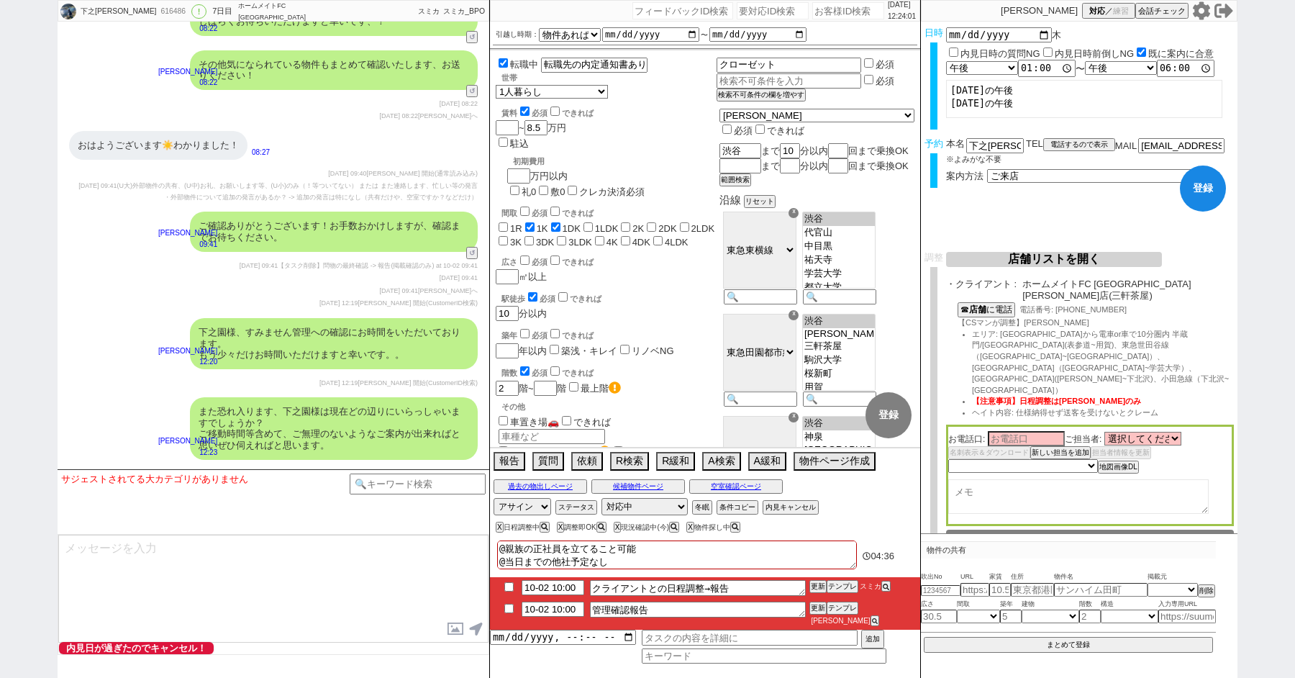
click at [996, 468] on div "お電話口: ご担当者: 選択してください 前田 奏典 福山 剛 名刺表示＆ダウンロード 新しい担当を追加 担当者情報を更新 未定 希望で最短でOK 最短以外で…" at bounding box center [1090, 474] width 288 height 101
click at [994, 479] on textarea at bounding box center [1078, 496] width 260 height 35
paste textarea "空室"
type textarea "空室"
click at [1004, 140] on input "下之園なる美" at bounding box center [995, 144] width 58 height 12
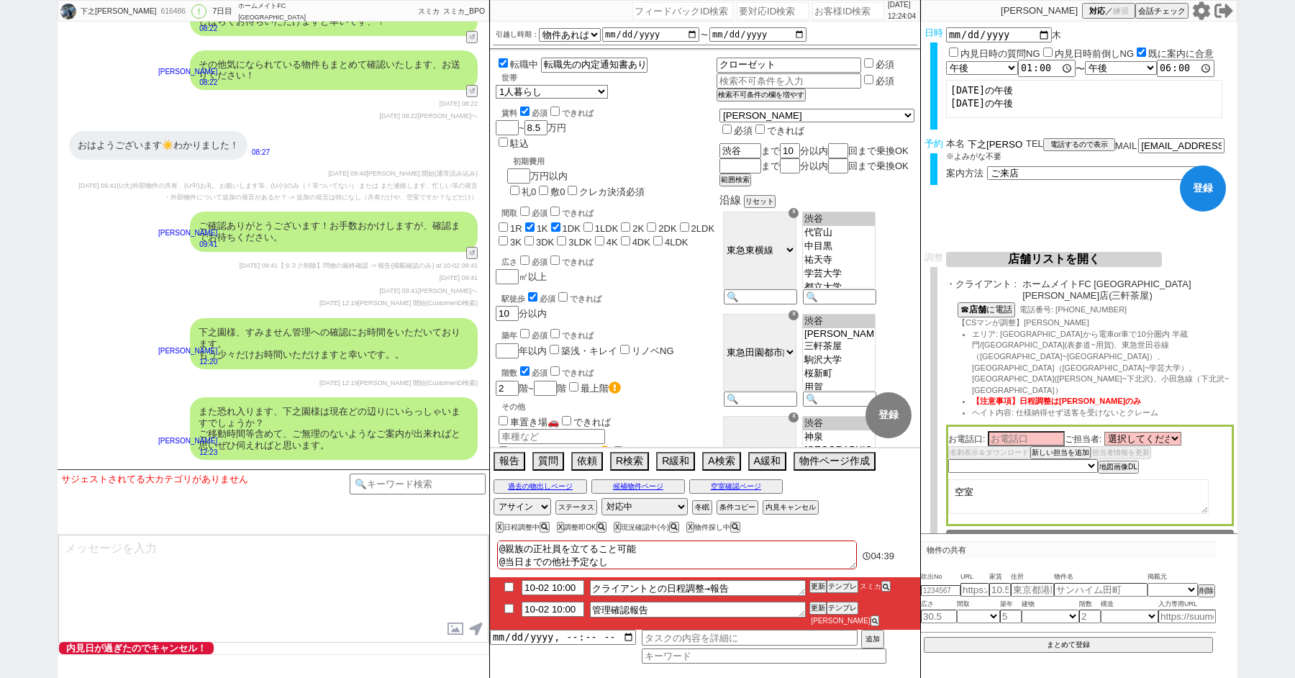
select select
click at [1068, 230] on form "変更 なし 登録 日時 2025-10-02 木 内見日時の質問NG 内見日時前倒しNG 既に案内に合意 言及なし 時間明確 午前 午後 お昼 夕方・夜 終日…" at bounding box center [1079, 137] width 317 height 230
click at [726, 488] on div "過去の物出しページ 候補物件ページ 空室確認ページ" at bounding box center [705, 486] width 430 height 19
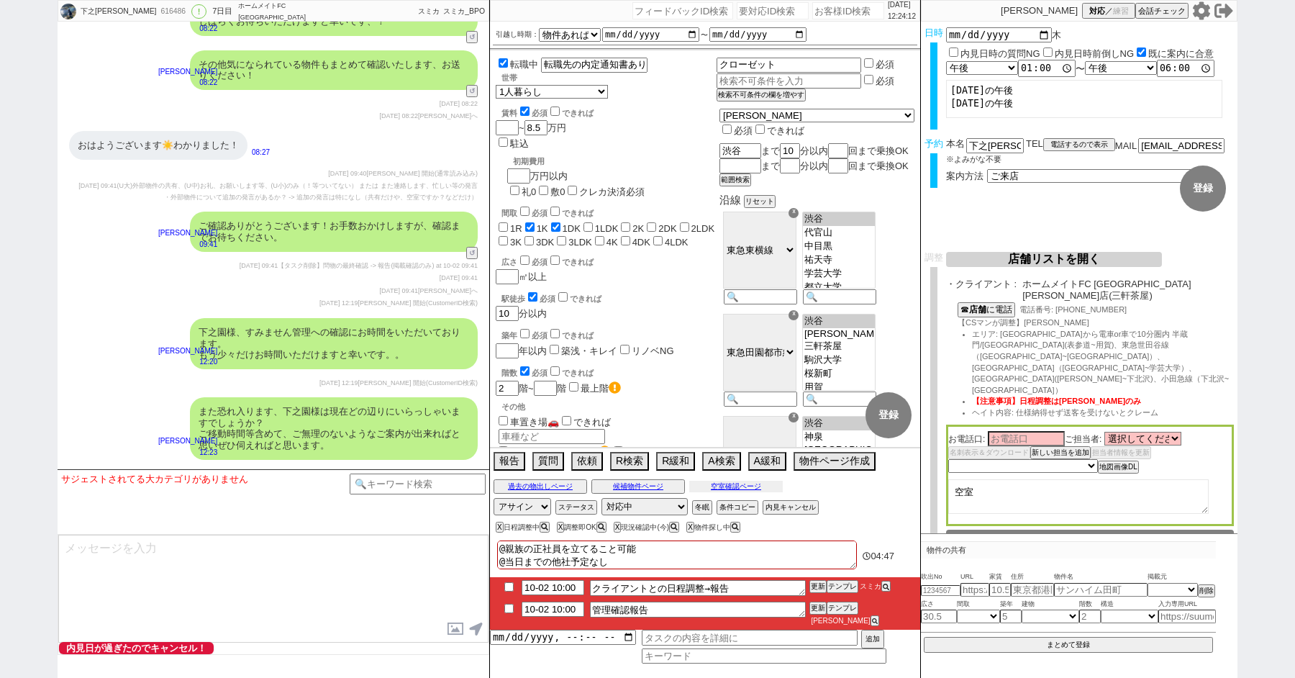
click at [727, 492] on button "空室確認ページ" at bounding box center [736, 487] width 94 height 12
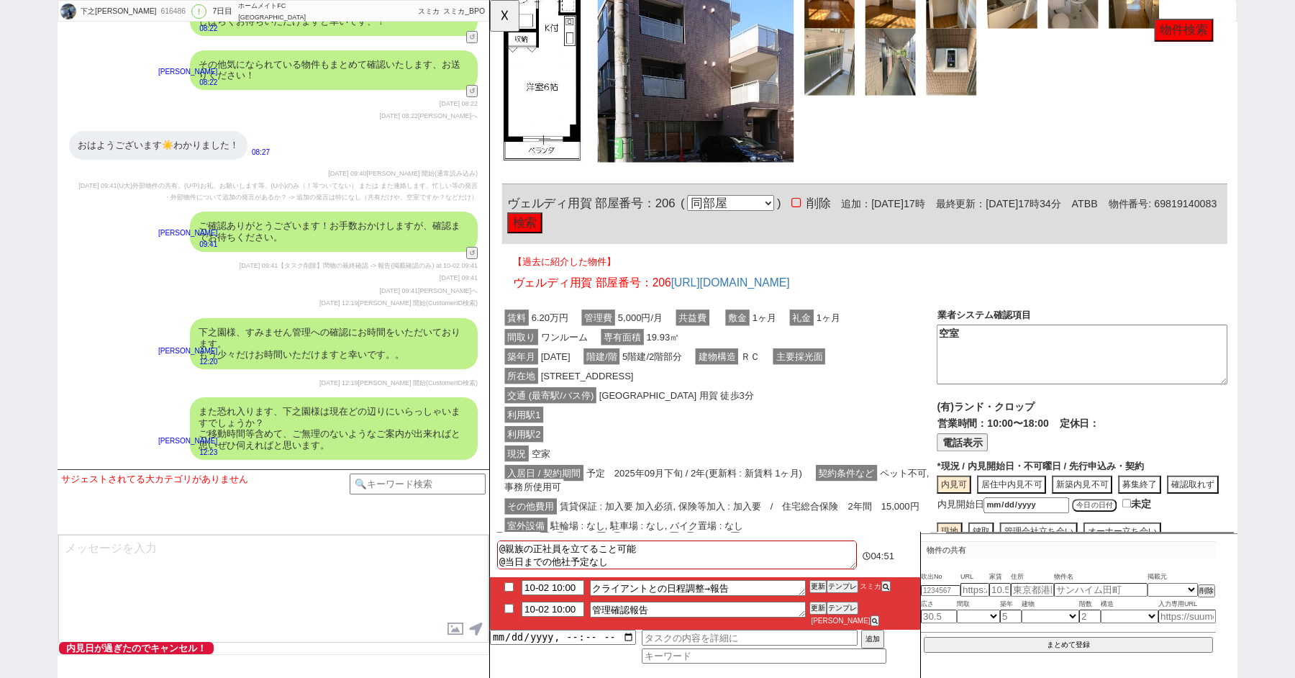
scroll to position [946, 0]
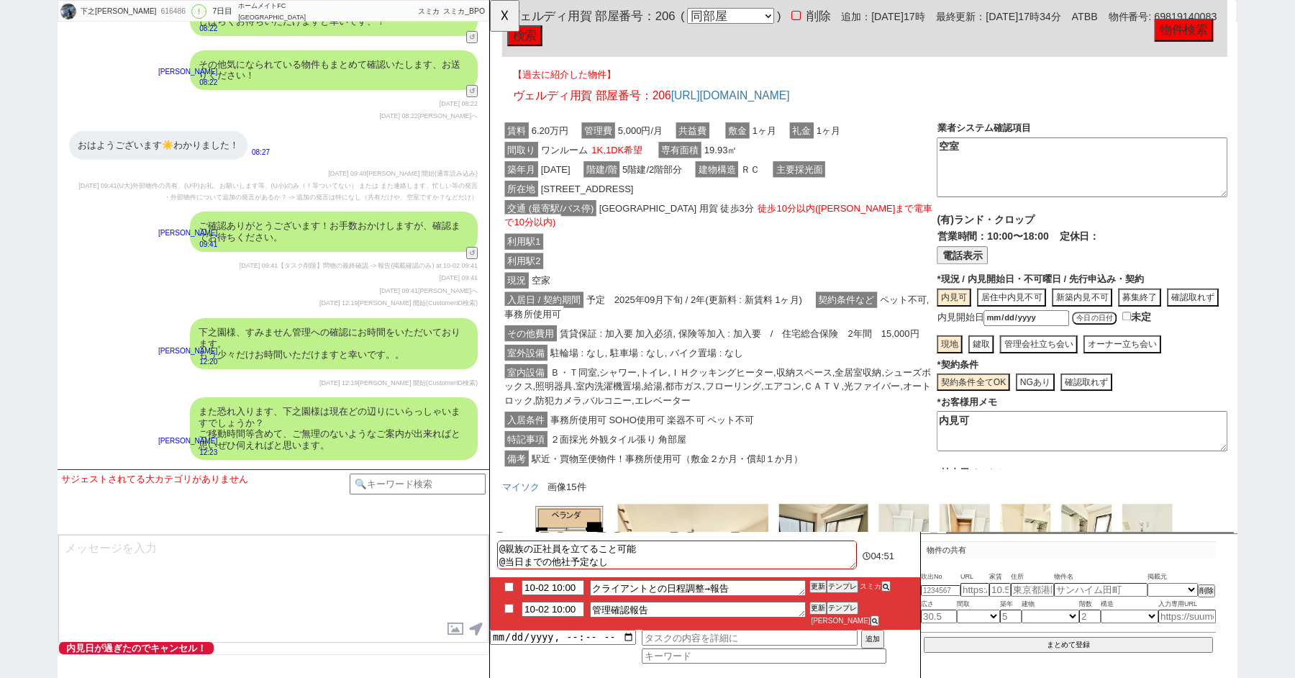
drag, startPoint x: 1043, startPoint y: 163, endPoint x: 871, endPoint y: 137, distance: 173.8
click at [871, 137] on div "賃料 6.20万円 管理費 5,000円/月 共益費 敷金 1ヶ月 礼金 1ヶ月 間取り ワンルーム 1K,1DK希望 専有面積 19.93㎡ 築年月 199…" at bounding box center [893, 312] width 780 height 386
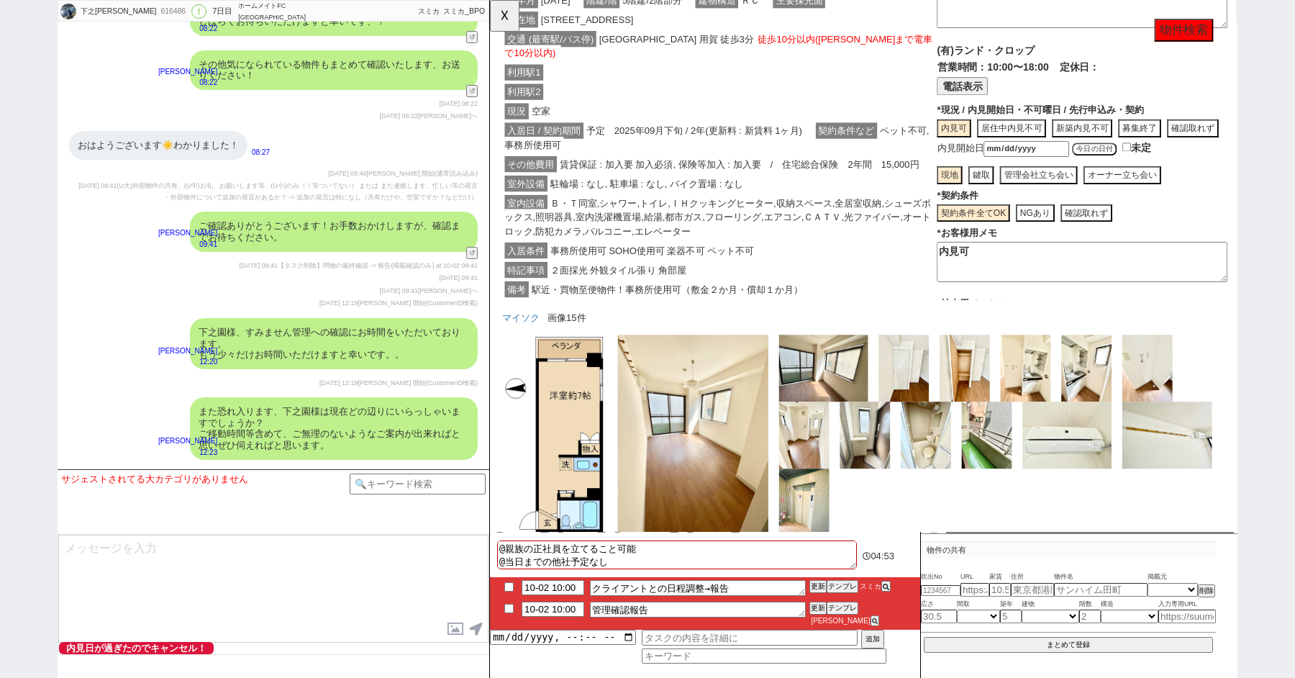
scroll to position [110, 0]
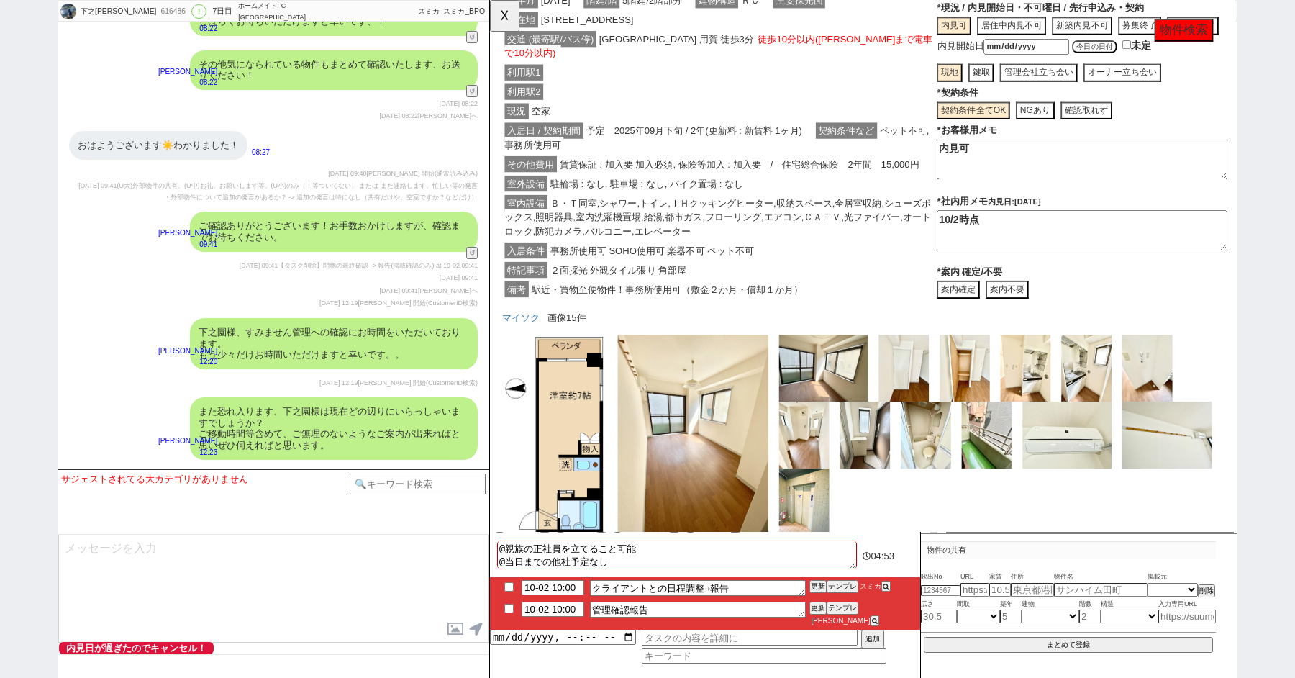
drag, startPoint x: 1019, startPoint y: 160, endPoint x: 831, endPoint y: 124, distance: 191.2
click at [852, 128] on div "賃料 6.20万円 管理費 5,000円/月 共益費 敷金 1ヶ月 礼金 1ヶ月 間取り ワンルーム 1K,1DK希望 専有面積 19.93㎡ 築年月 199…" at bounding box center [893, 130] width 780 height 386
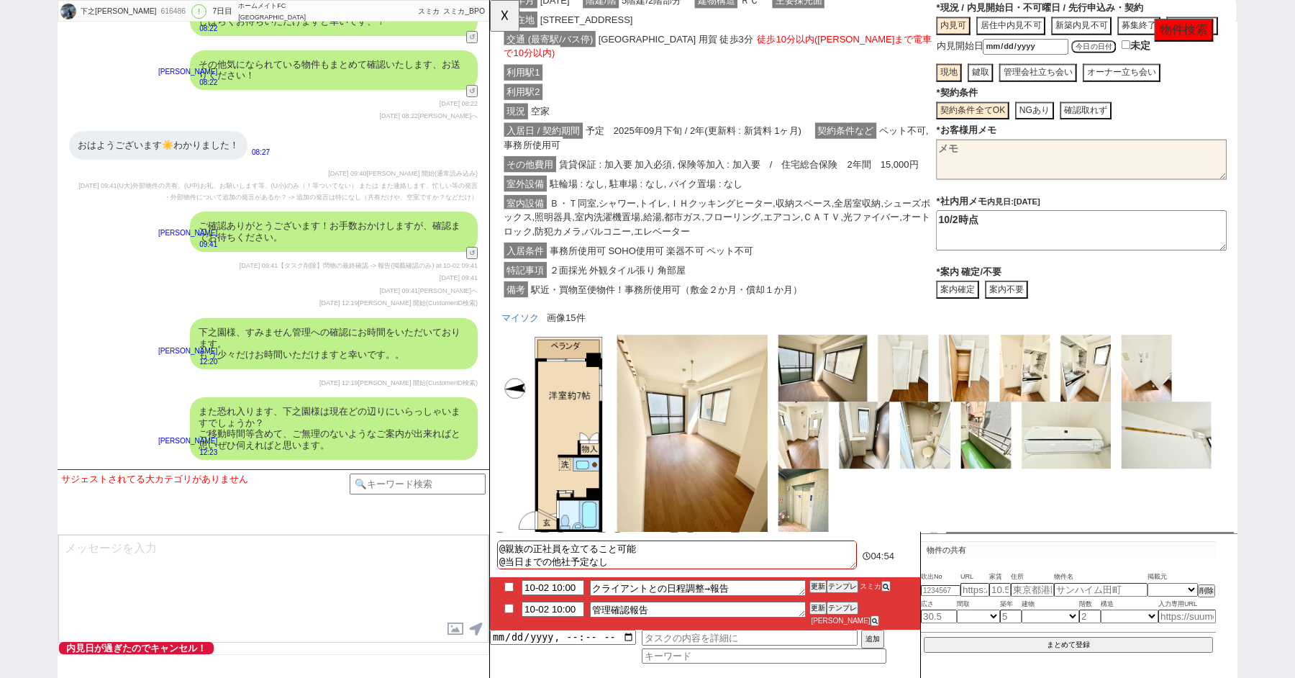
paste textarea "空室"
type textarea "空室"
click at [612, 168] on span "賃貸保証 : 加入要 加入必須, 保険等加入 : 加入要　/　住宅総合保険　2年間　15,000円" at bounding box center [757, 176] width 393 height 17
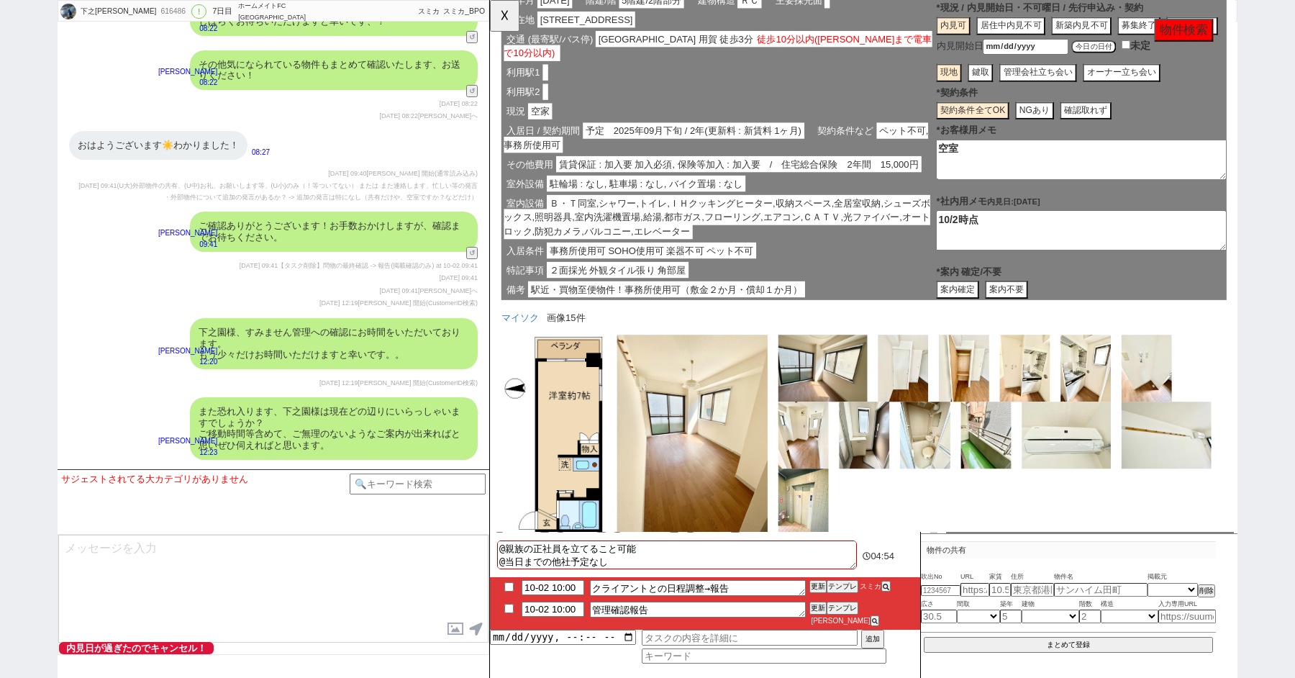
click at [612, 168] on span "賃貸保証 : 加入要 加入必須, 保険等加入 : 加入要　/　住宅総合保険　2年間　15,000円" at bounding box center [757, 176] width 393 height 17
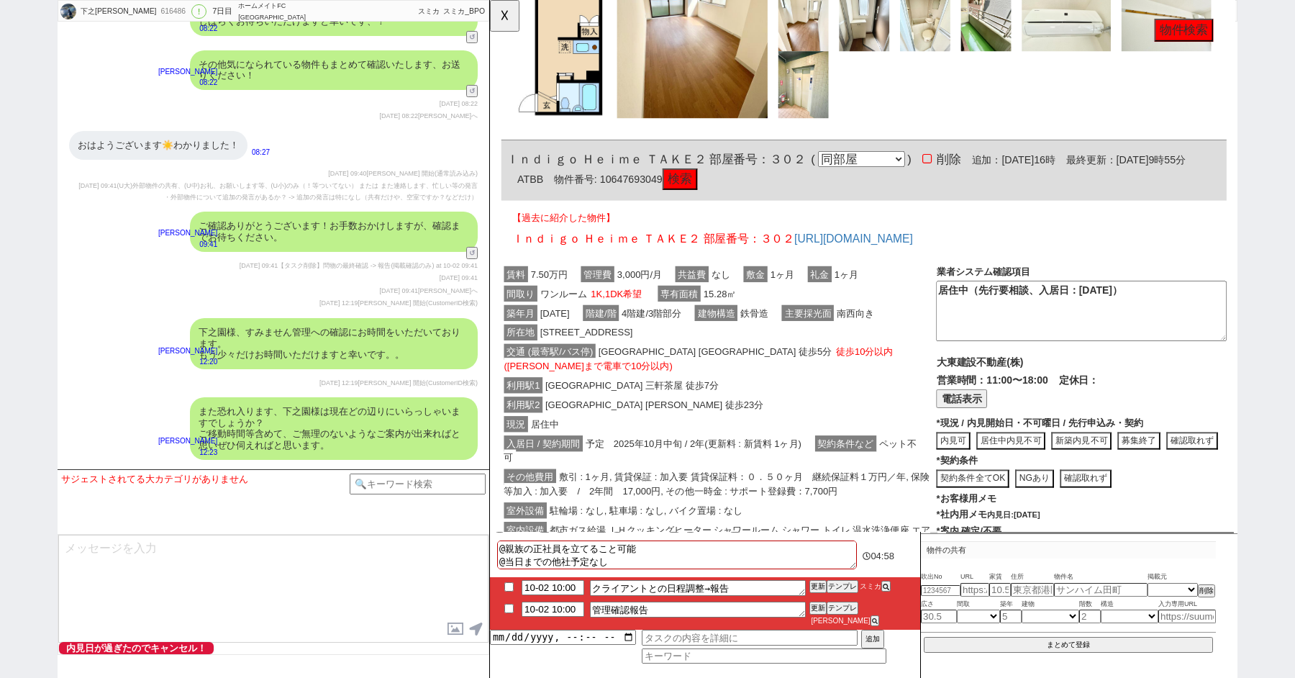
scroll to position [1607, 1]
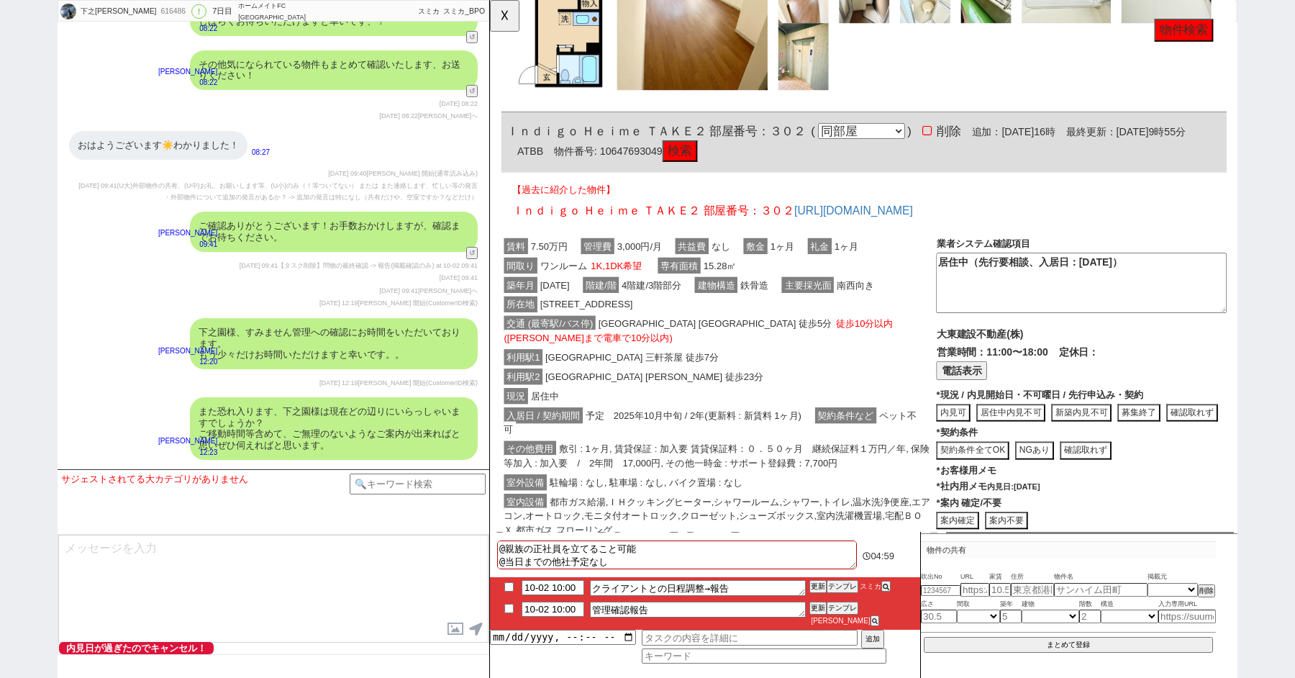
click at [1028, 450] on button "居住中内見不可" at bounding box center [1050, 444] width 74 height 19
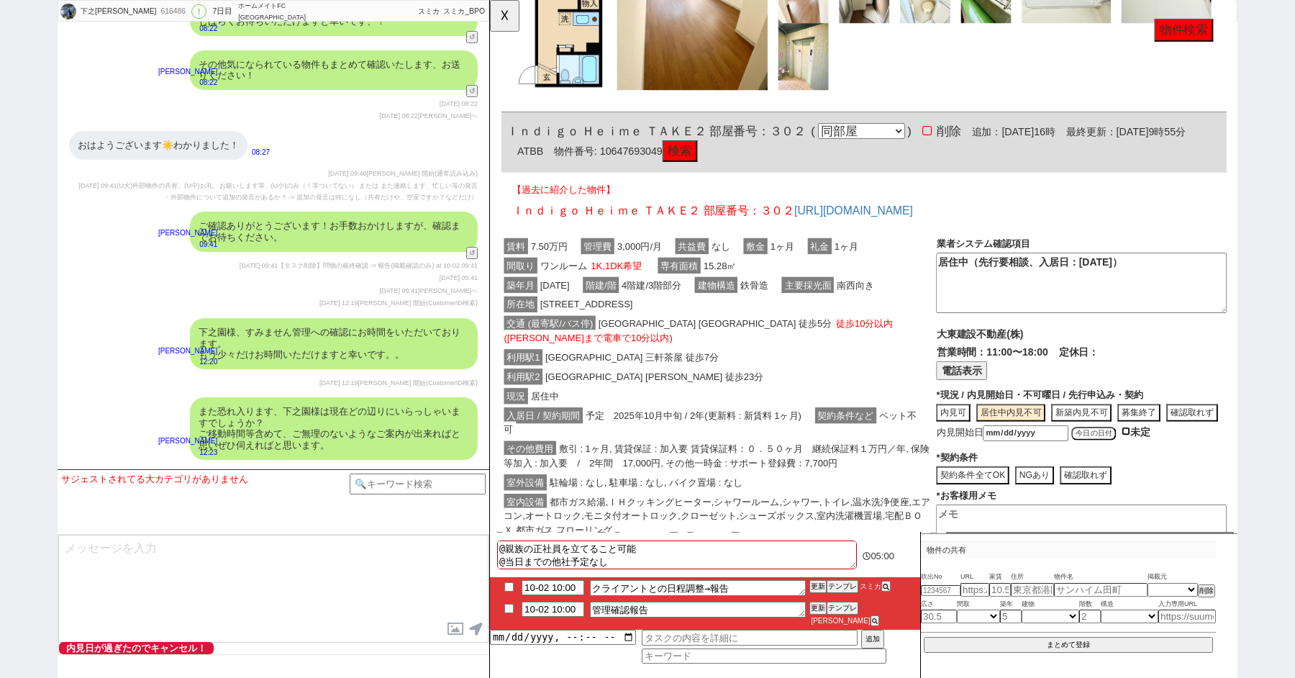
click at [1170, 461] on input "checkbox" at bounding box center [1173, 463] width 9 height 9
checkbox input "true"
click at [1078, 492] on button "申込のみ可" at bounding box center [1087, 493] width 55 height 19
type textarea "居住中(先行申込みのみ可、入居は@@ごろ)"
type textarea "10/2時点、内見可能日:"
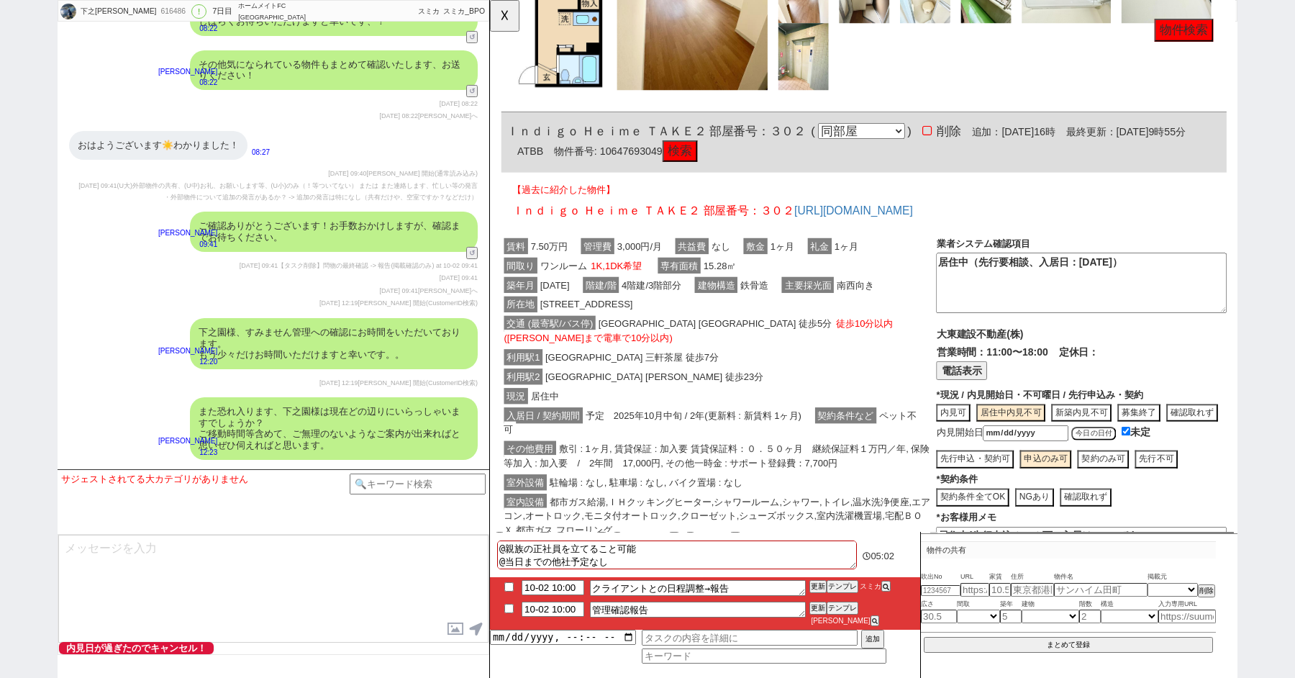
click at [1211, 488] on button "先行不可" at bounding box center [1207, 493] width 46 height 19
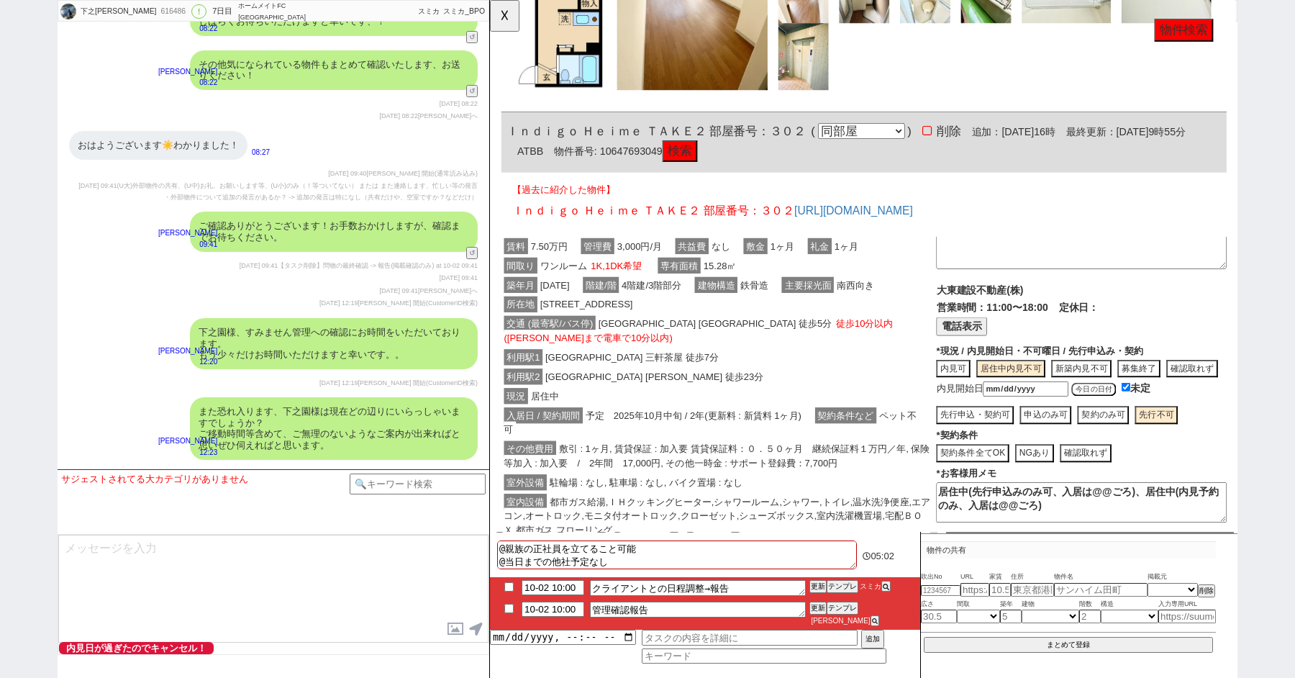
scroll to position [99, 0]
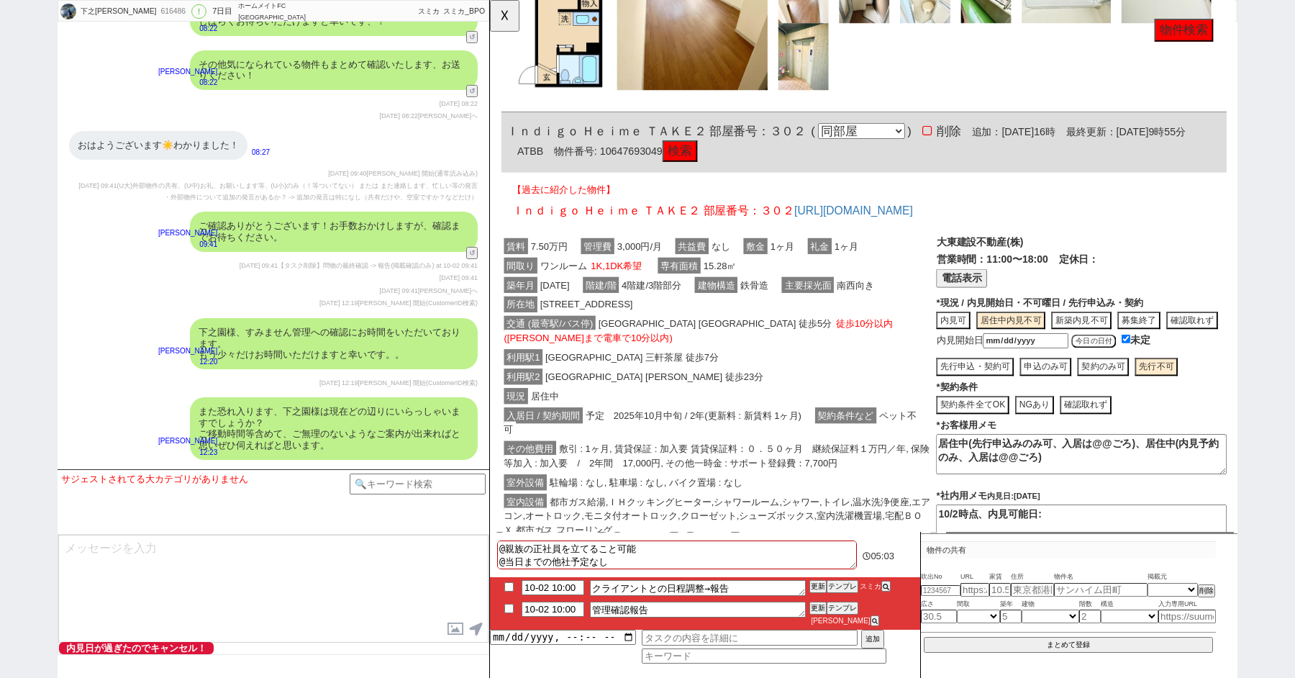
click at [1004, 430] on button "契約条件全てOK" at bounding box center [1009, 435] width 78 height 19
click at [997, 391] on button "先行申込・契約可" at bounding box center [1011, 394] width 83 height 19
drag, startPoint x: 1078, startPoint y: 487, endPoint x: 910, endPoint y: 335, distance: 226.7
click at [941, 363] on div "賃料 7.50万円 管理費 3,000円/月 共益費 なし 敷金 1ヶ月 礼金 1ヶ月 間取り ワンルーム 1K,1DK希望 専有面積 15.28㎡ 築年月 …" at bounding box center [892, 465] width 780 height 445
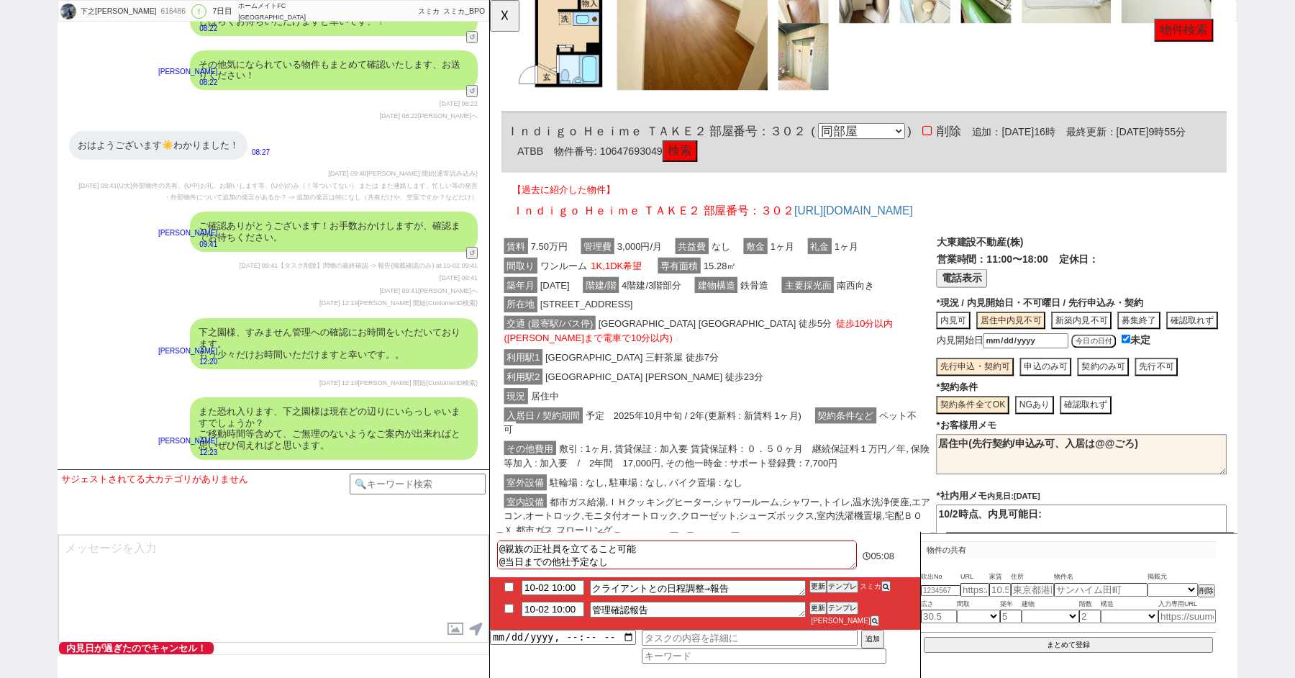
click at [1004, 473] on textarea "居住中(先行契約/申込み可、入居は@@ごろ)" at bounding box center [1126, 488] width 312 height 43
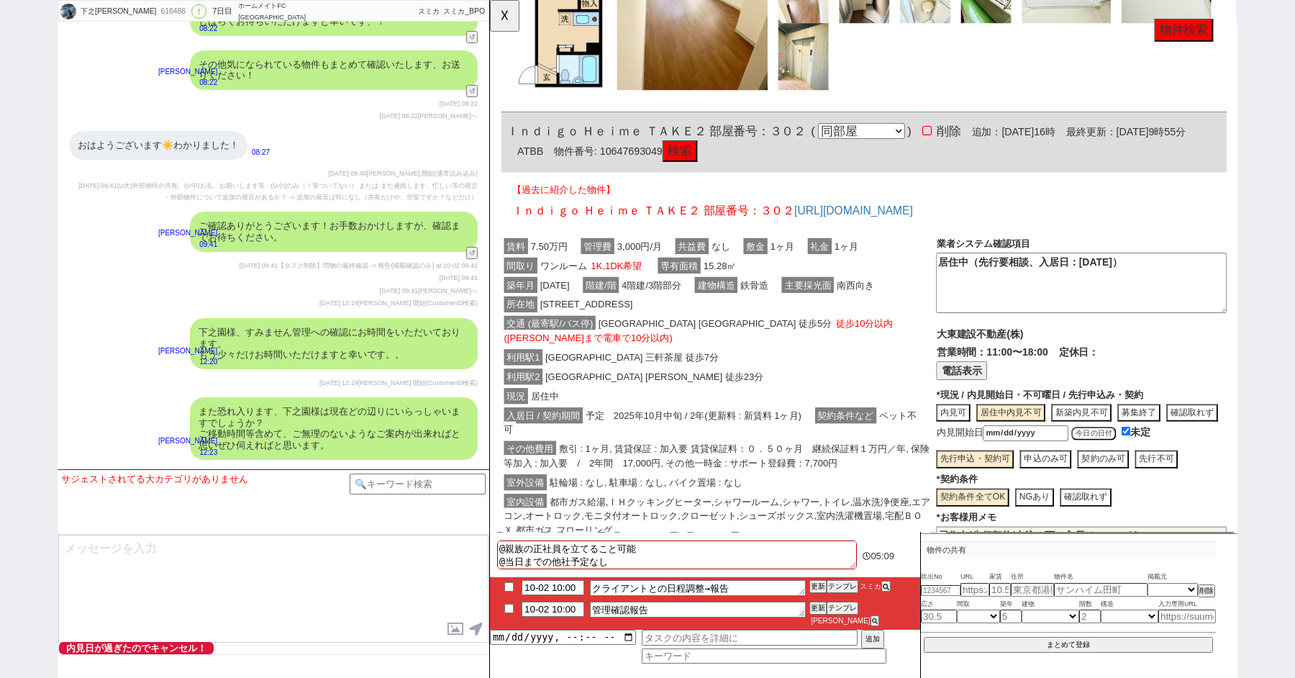
scroll to position [1, 0]
type textarea "居住中(先行契約/申込み可、入居は@@ごろ)"
drag, startPoint x: 1075, startPoint y: 317, endPoint x: 910, endPoint y: 235, distance: 184.0
click at [927, 243] on div "賃料 7.50万円 管理費 3,000円/月 共益費 なし 敷金 1ヶ月 礼金 1ヶ月 間取り ワンルーム 1K,1DK希望 専有面積 15.28㎡ 築年月 …" at bounding box center [892, 465] width 780 height 445
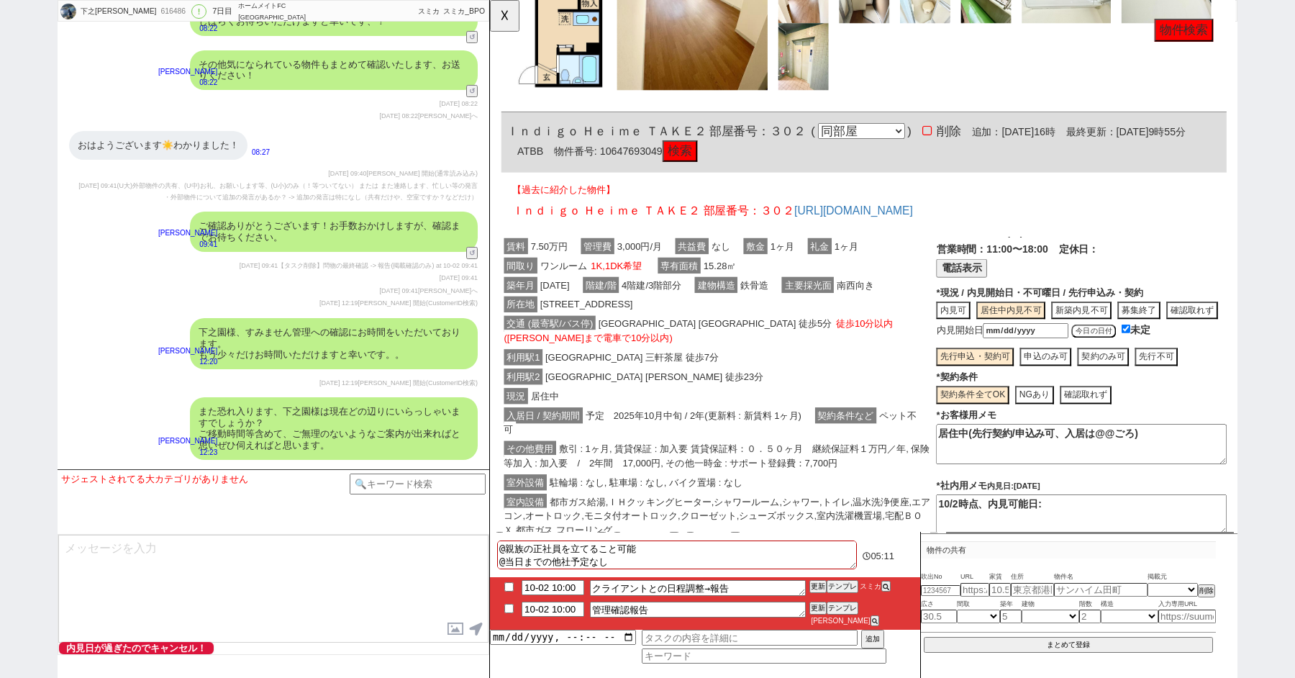
drag, startPoint x: 1165, startPoint y: 482, endPoint x: 843, endPoint y: 346, distance: 349.2
click at [863, 361] on div "賃料 7.50万円 管理費 3,000円/月 共益費 なし 敷金 1ヶ月 礼金 1ヶ月 間取り ワンルーム 1K,1DK希望 専有面積 15.28㎡ 築年月 …" at bounding box center [892, 465] width 780 height 445
paste textarea "居住中（先行要相談、入居日：2025年10月15日）"
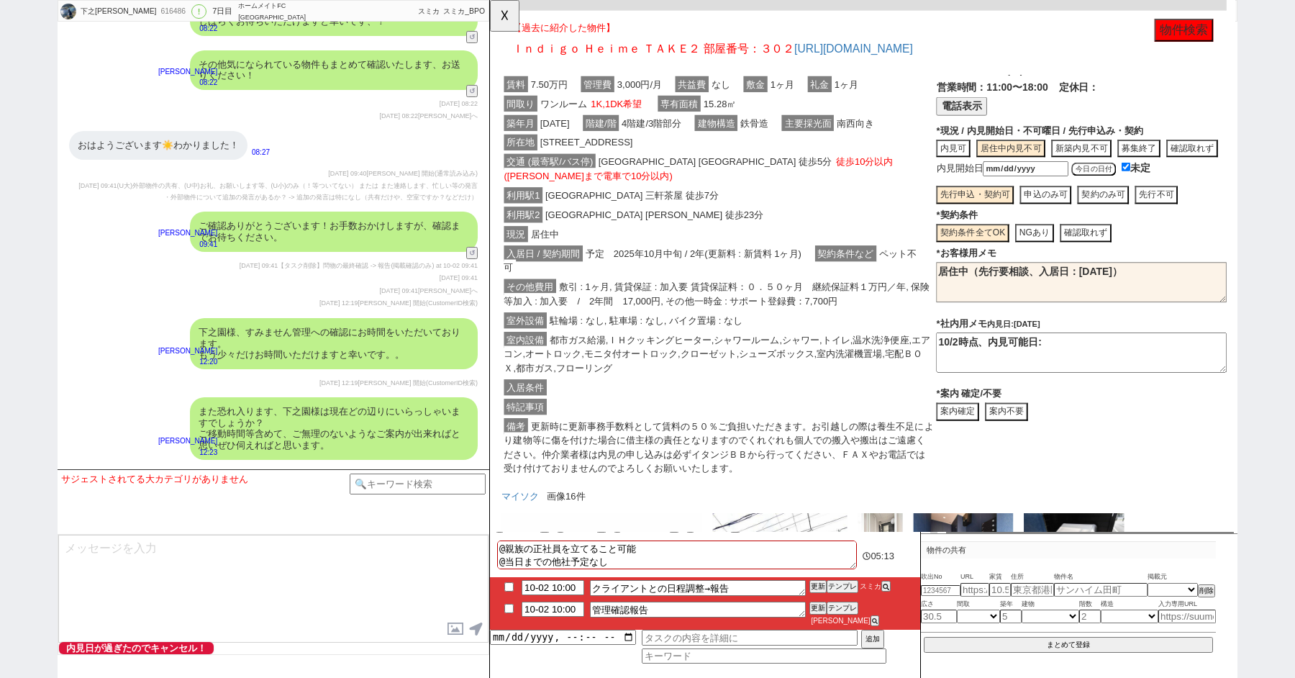
type textarea "居住中（先行要相談、入居日：2025年10月15日）"
click at [991, 373] on textarea "10/2時点、内見可能日:" at bounding box center [1126, 379] width 312 height 43
click at [819, 335] on div "室外設備 駐輪場 : なし, 駐車場 : なし, バイク置場 : なし" at bounding box center [736, 345] width 468 height 21
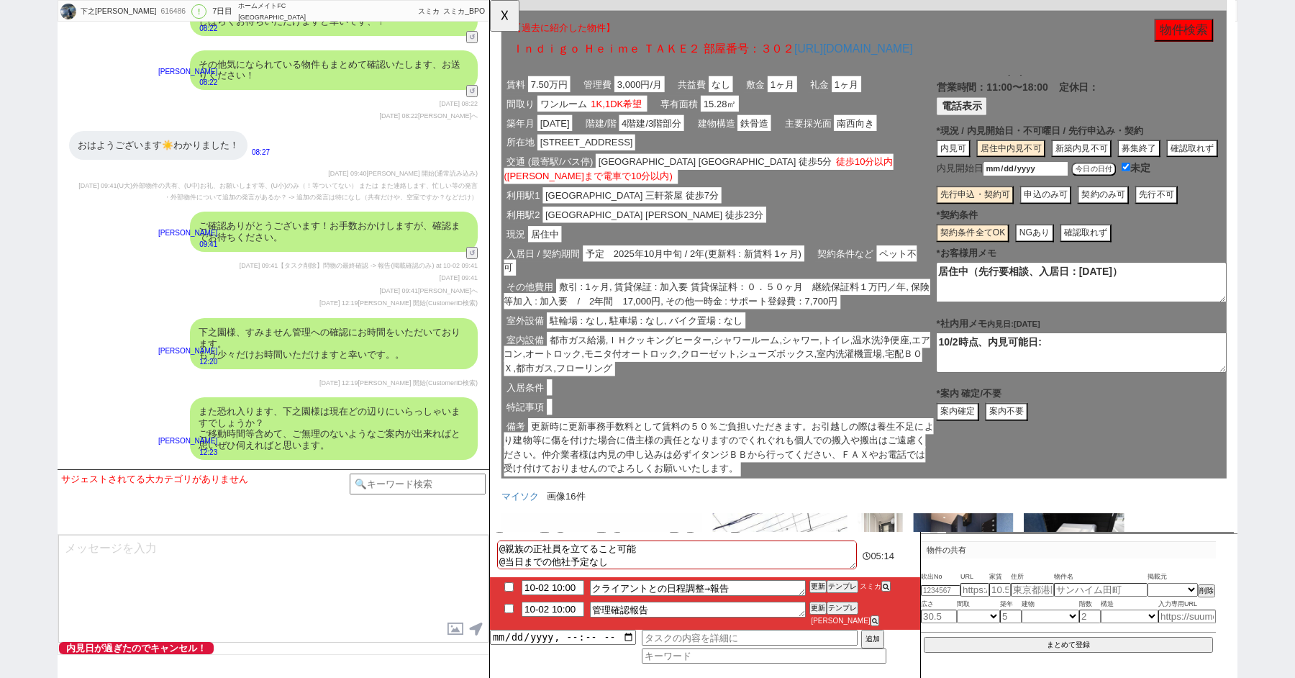
click at [819, 335] on div "室外設備 駐輪場 : なし, 駐車場 : なし, バイク置場 : なし" at bounding box center [736, 345] width 468 height 21
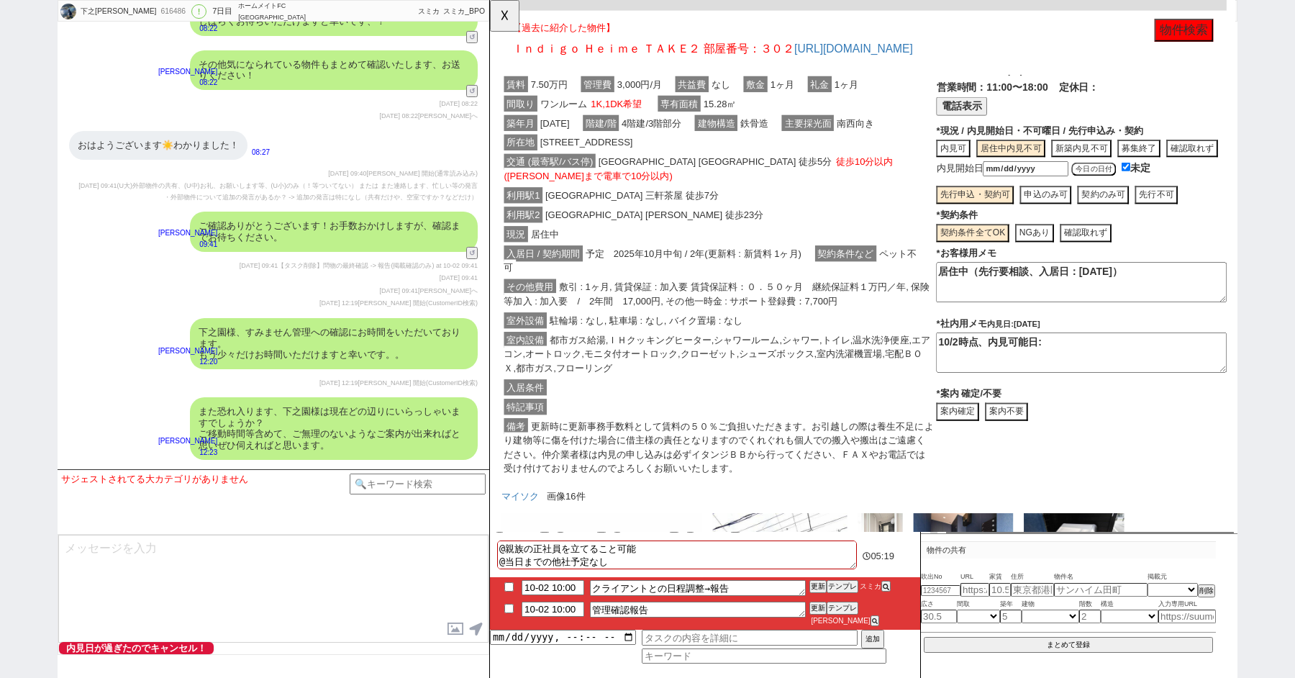
click at [993, 437] on button "案内確定" at bounding box center [993, 442] width 46 height 19
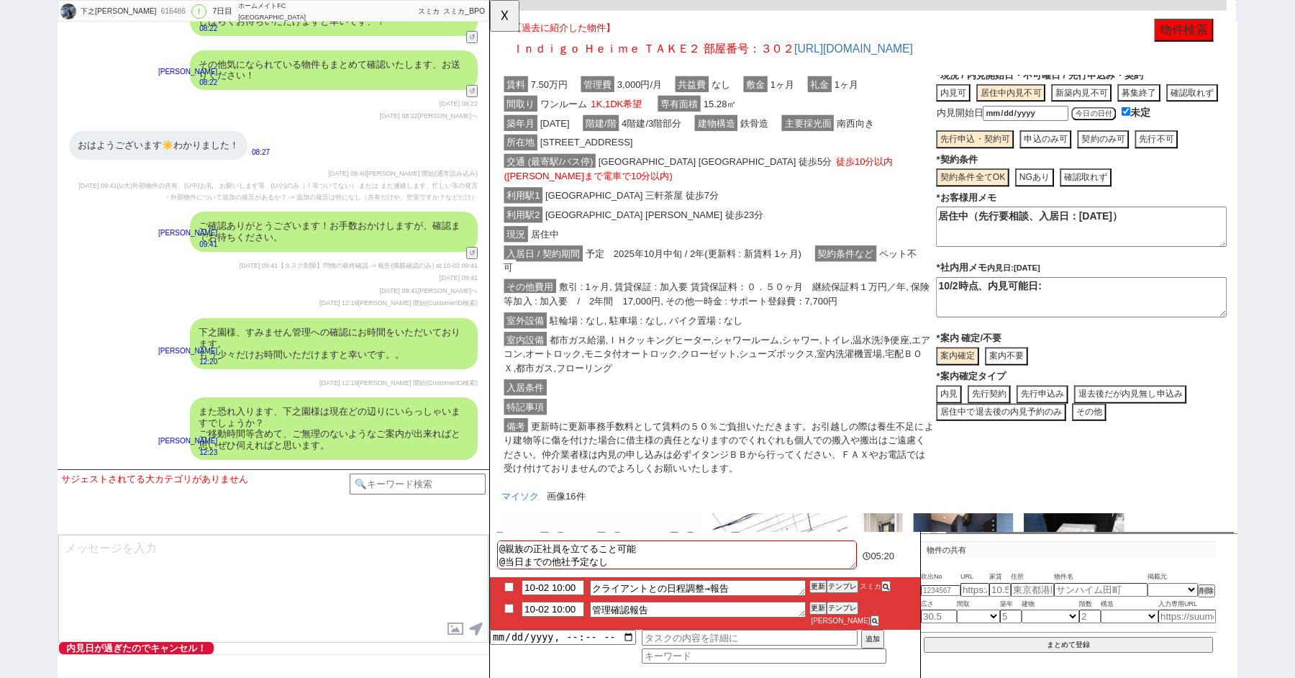
scroll to position [1222, 1]
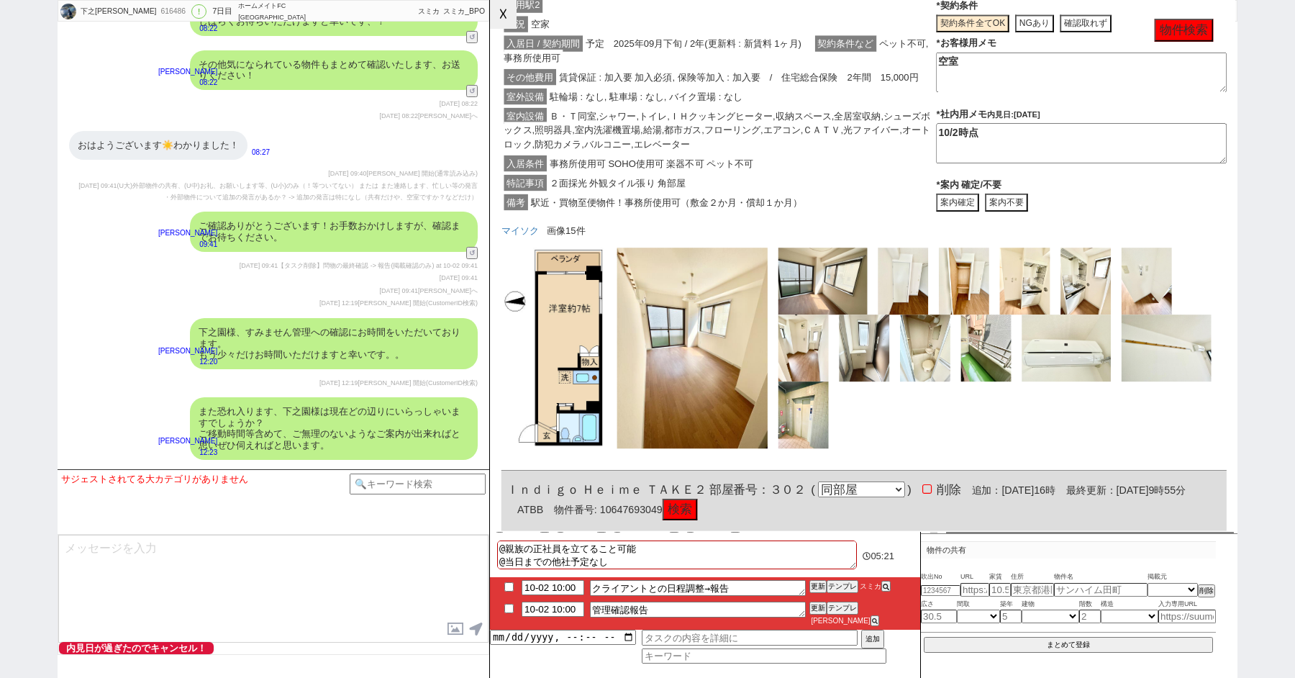
click at [506, 21] on button "☓" at bounding box center [503, 14] width 27 height 29
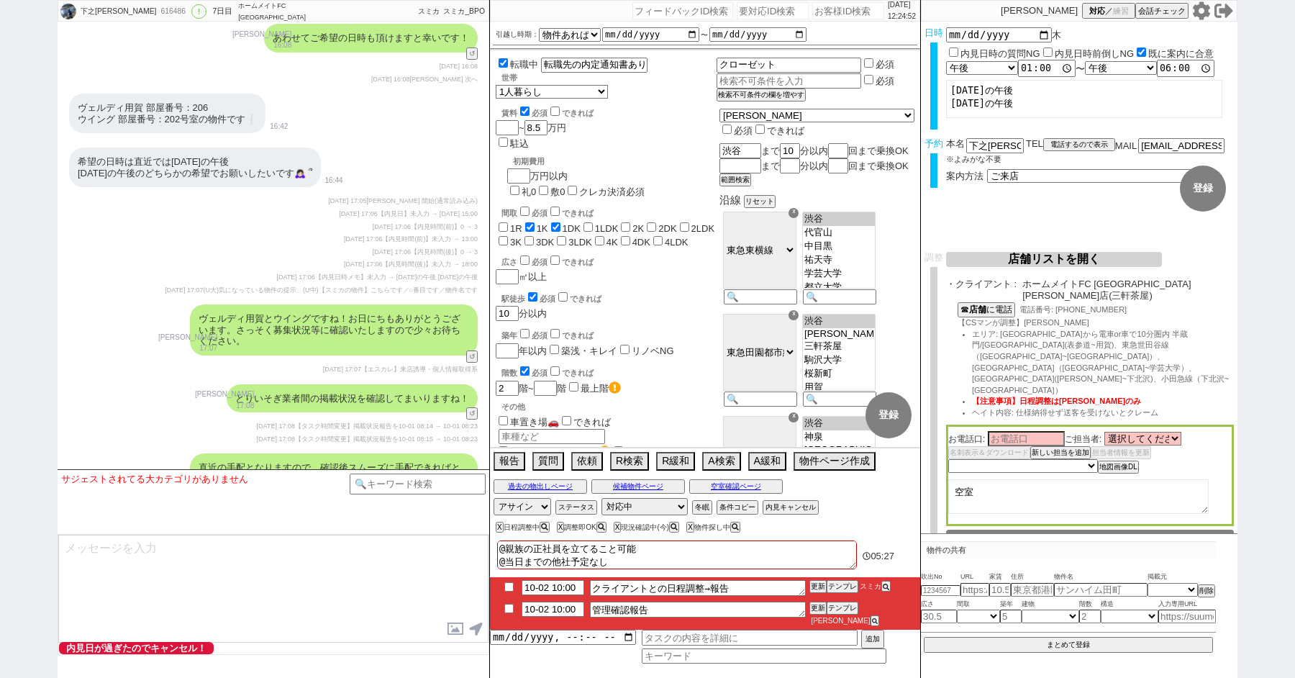
scroll to position [6310, 0]
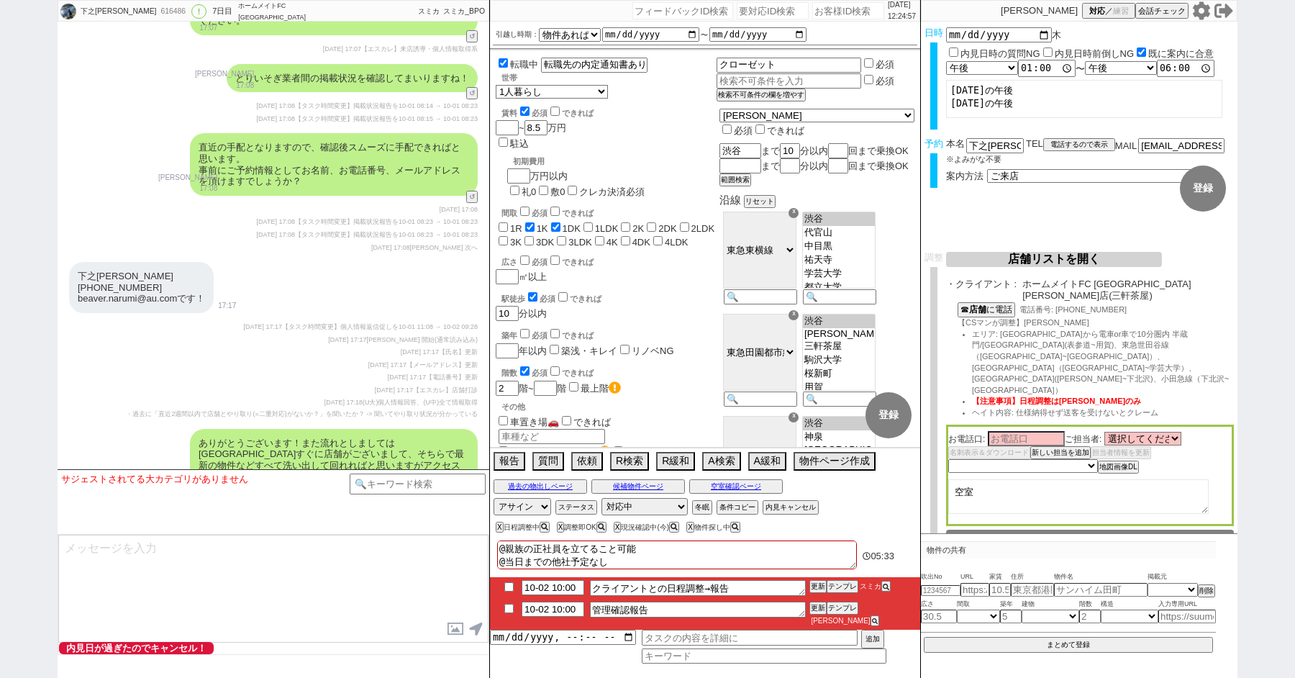
click at [201, 335] on div "2025-10-01 17:17 廣瀬晶子 開始(通常読み込み)" at bounding box center [273, 341] width 409 height 12
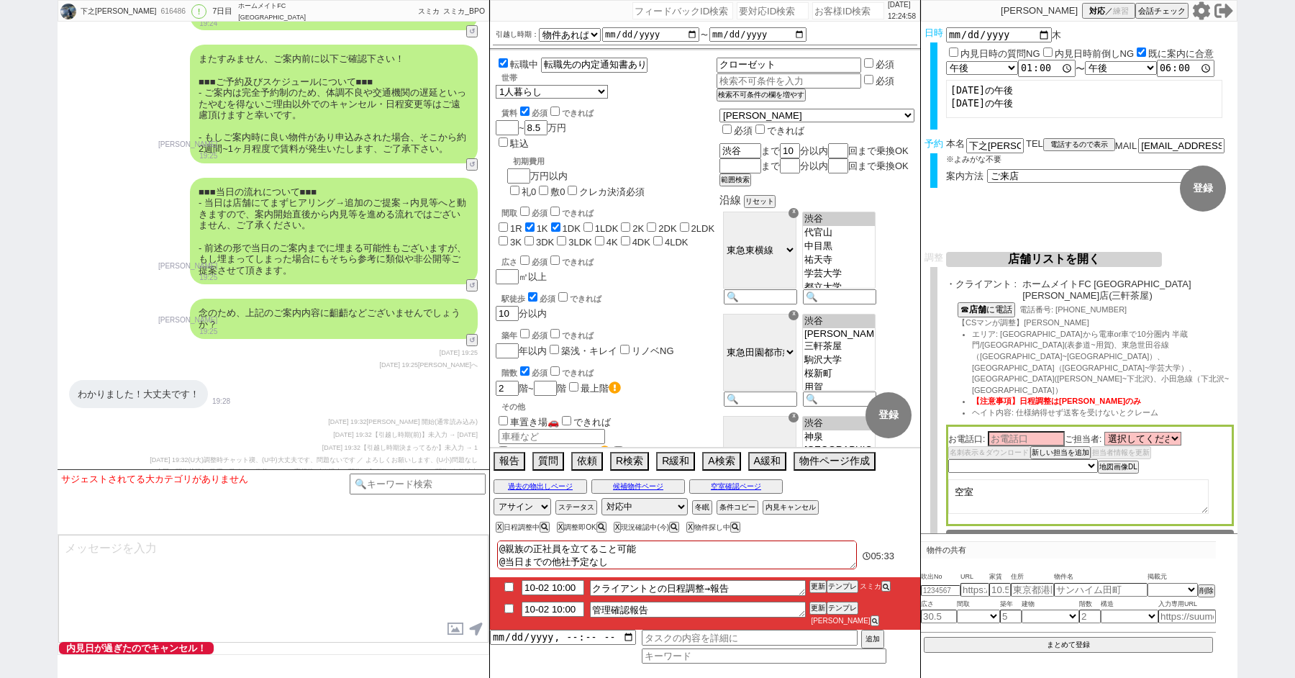
scroll to position [8688, 0]
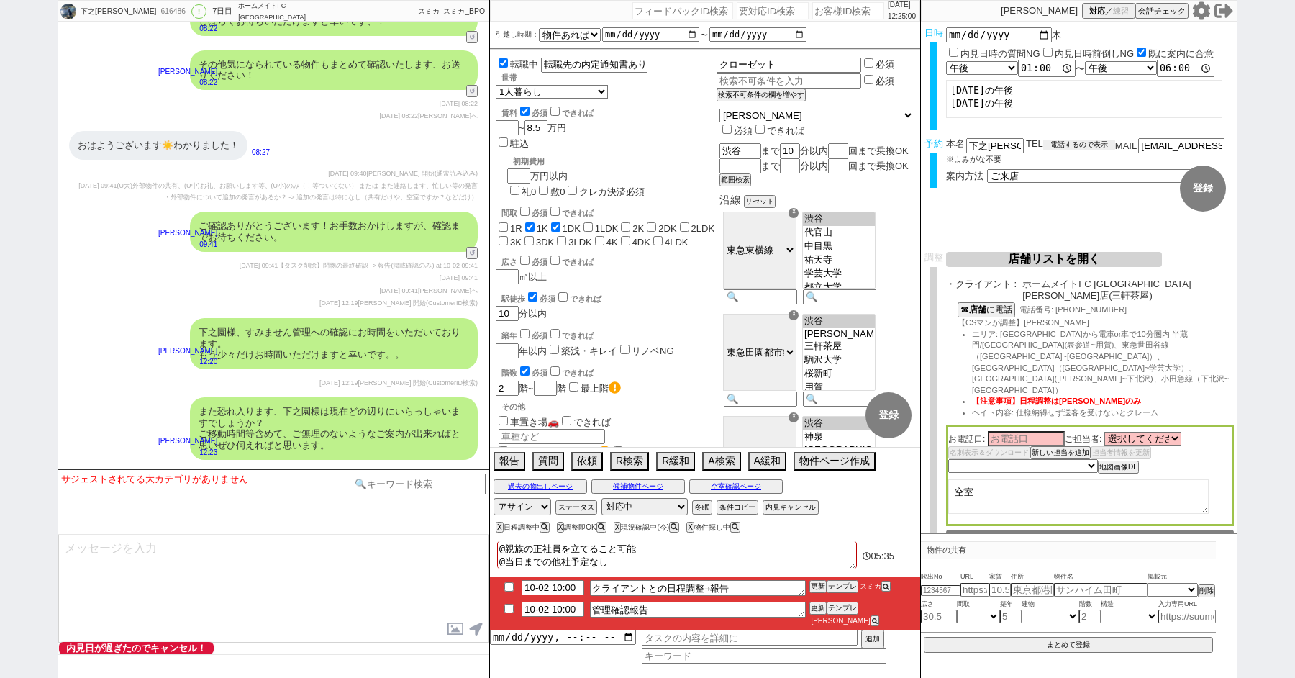
click at [1061, 138] on div "TEL 電話するので表示 電話の理由 356 初日調整での禊 357 問物漏れ回収 359 内見日が怪しいので前倒し&他社消し 360 調整まできて無言が長い…" at bounding box center [1070, 151] width 89 height 27
click at [1060, 145] on button "電話するので表示" at bounding box center [1079, 145] width 72 height 10
click at [0, 0] on select "電話の理由 356 初日調整での禊 357 問物漏れ回収 359 内見日が怪しいので前倒し&他社消し 360 調整まできて無言が長いマンを起こす 361 調整…" at bounding box center [0, 0] width 0 height 0
click select "電話の理由 356 初日調整での禊 357 問物漏れ回収 359 内見日が怪しいので前倒し&他社消し 360 調整まできて無言が長いマンを起こす 361 調整…" at bounding box center [1079, 144] width 72 height 12
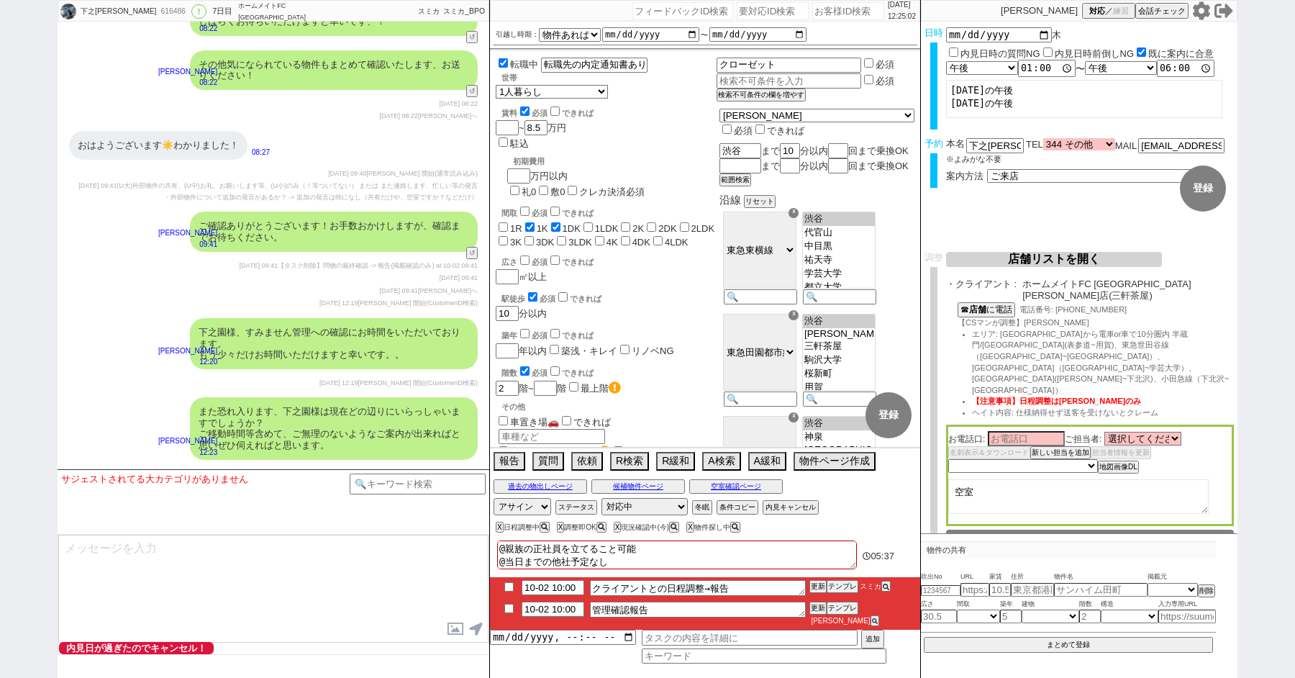
select select "344"
click at [978, 174] on b "お客様" at bounding box center [976, 173] width 26 height 10
drag, startPoint x: 999, startPoint y: 145, endPoint x: 910, endPoint y: 145, distance: 88.5
click at [910, 145] on div "下之園 なる美 616486 ! 0 7日目 ホームメイトFC 三軒茶屋南口店 冬眠中 自社客 スミカ スミカ_BPO チャット全表示 2025-09-26 …" at bounding box center [648, 339] width 1180 height 678
click at [45, 231] on div "下之園 なる美 616486 ! 0 7日目 ホームメイトFC 三軒茶屋南口店 冬眠中 自社客 スミカ スミカ_BPO チャット全表示 2025-09-26 …" at bounding box center [647, 339] width 1295 height 678
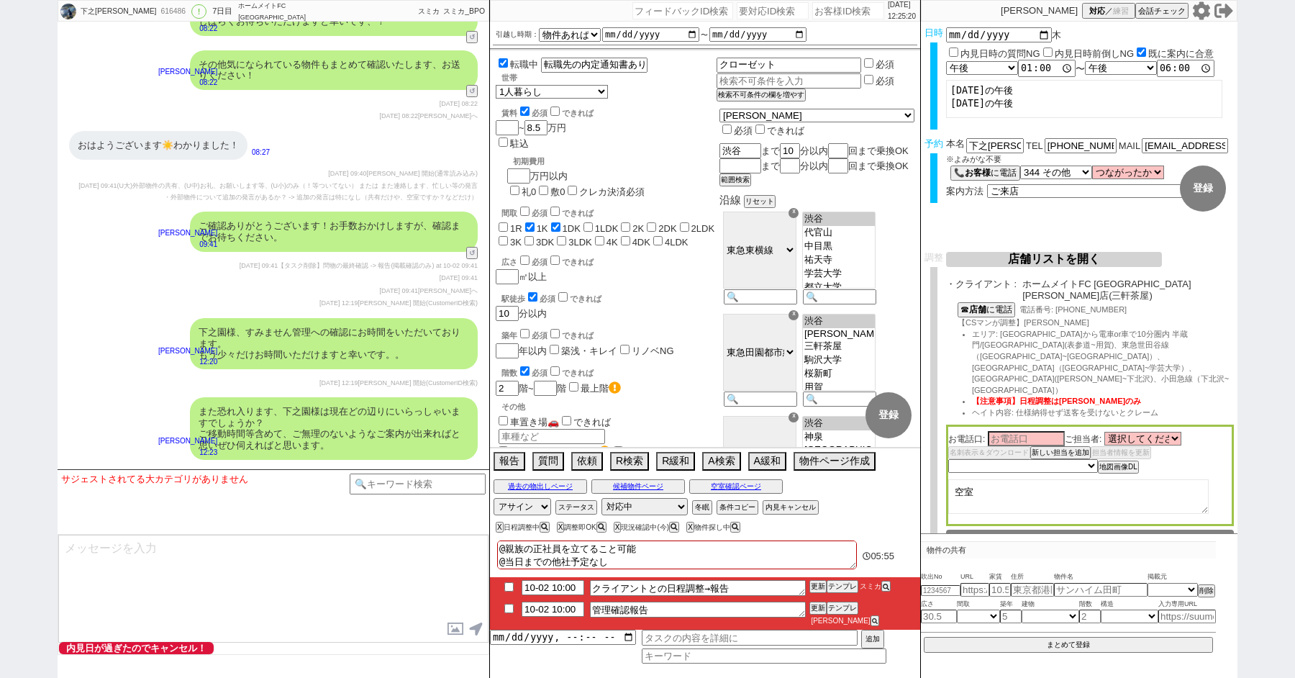
scroll to position [6330, 0]
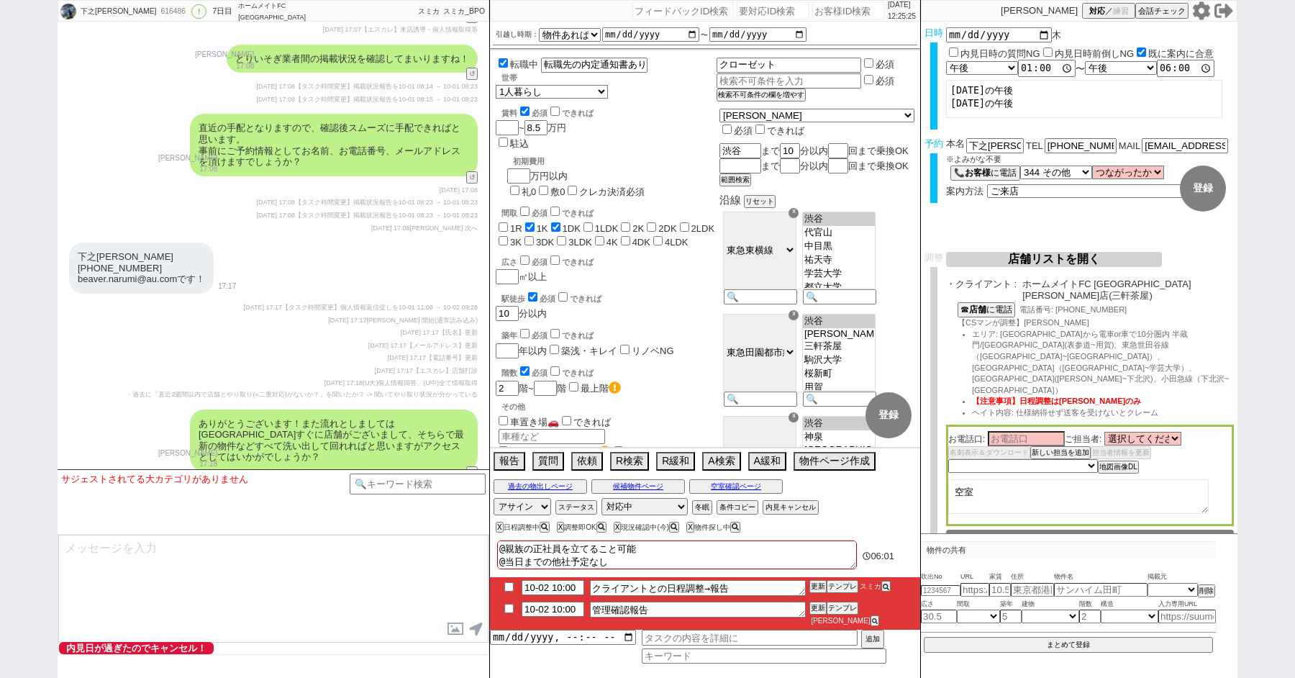
click at [399, 239] on div "下之園なる美 080-6444-7376 beaver.narumi@au.comです！ 17:17" at bounding box center [274, 267] width 432 height 65
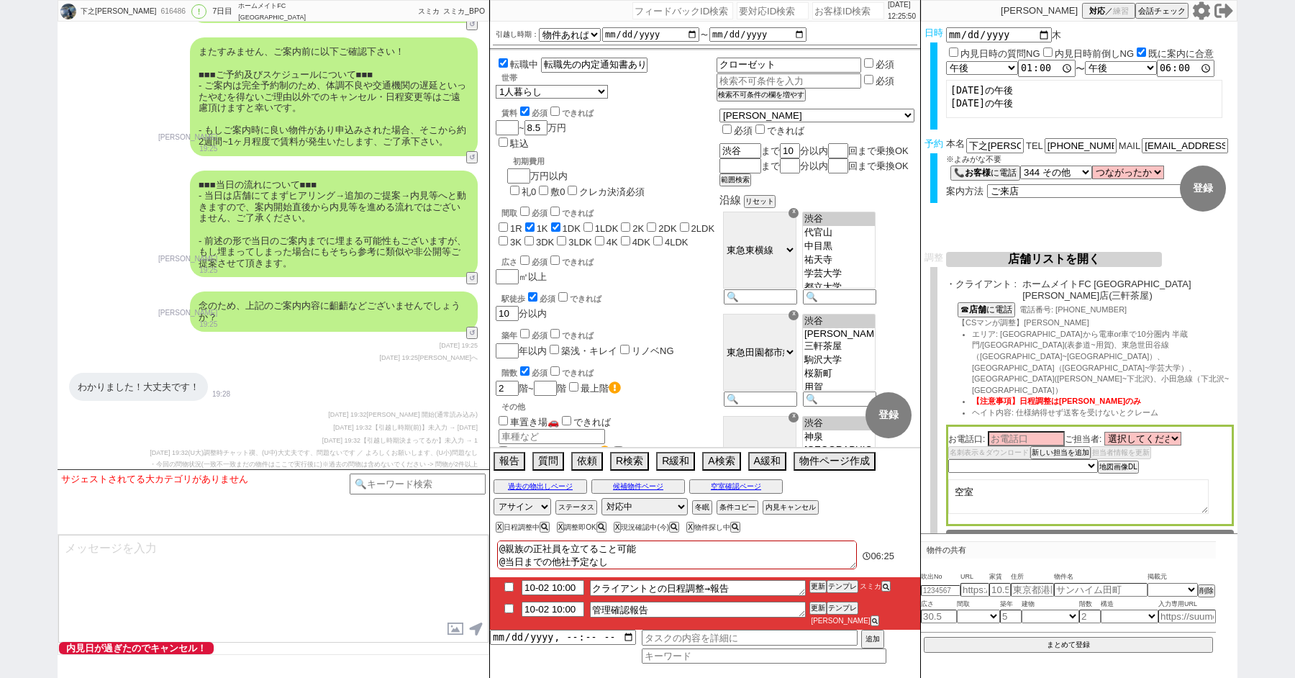
scroll to position [7972, 0]
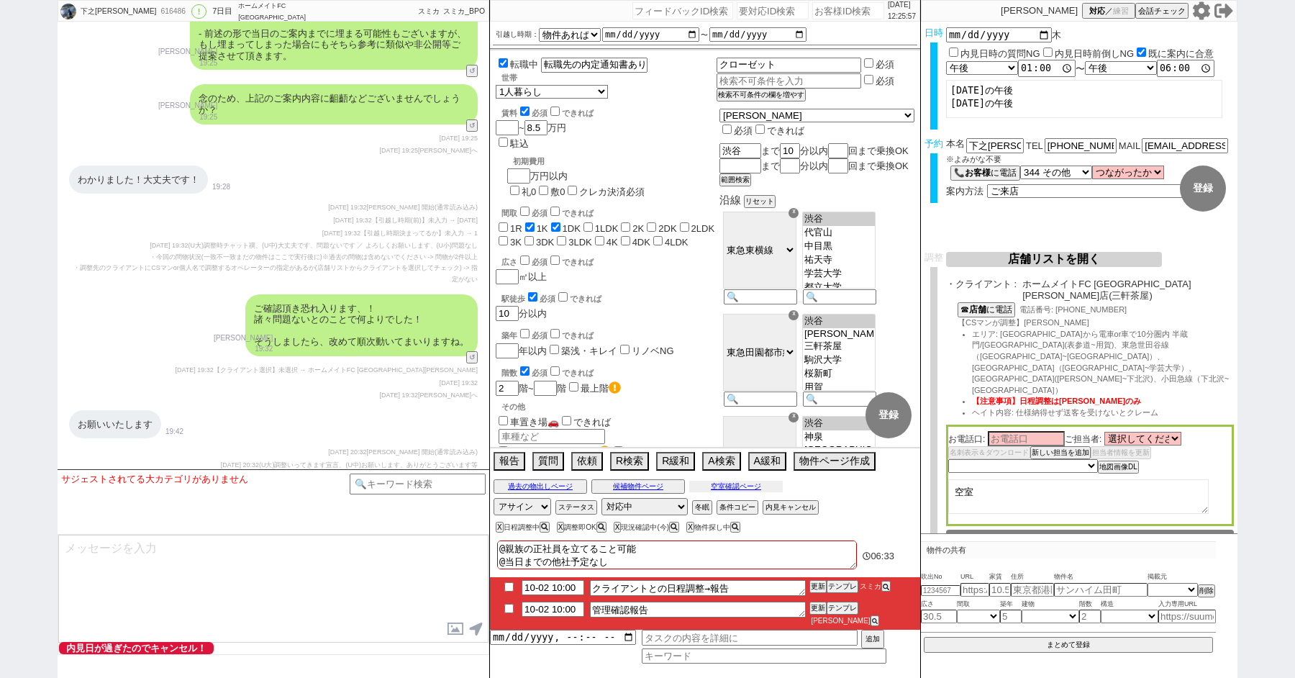
click at [732, 492] on button "空室確認ページ" at bounding box center [736, 487] width 94 height 12
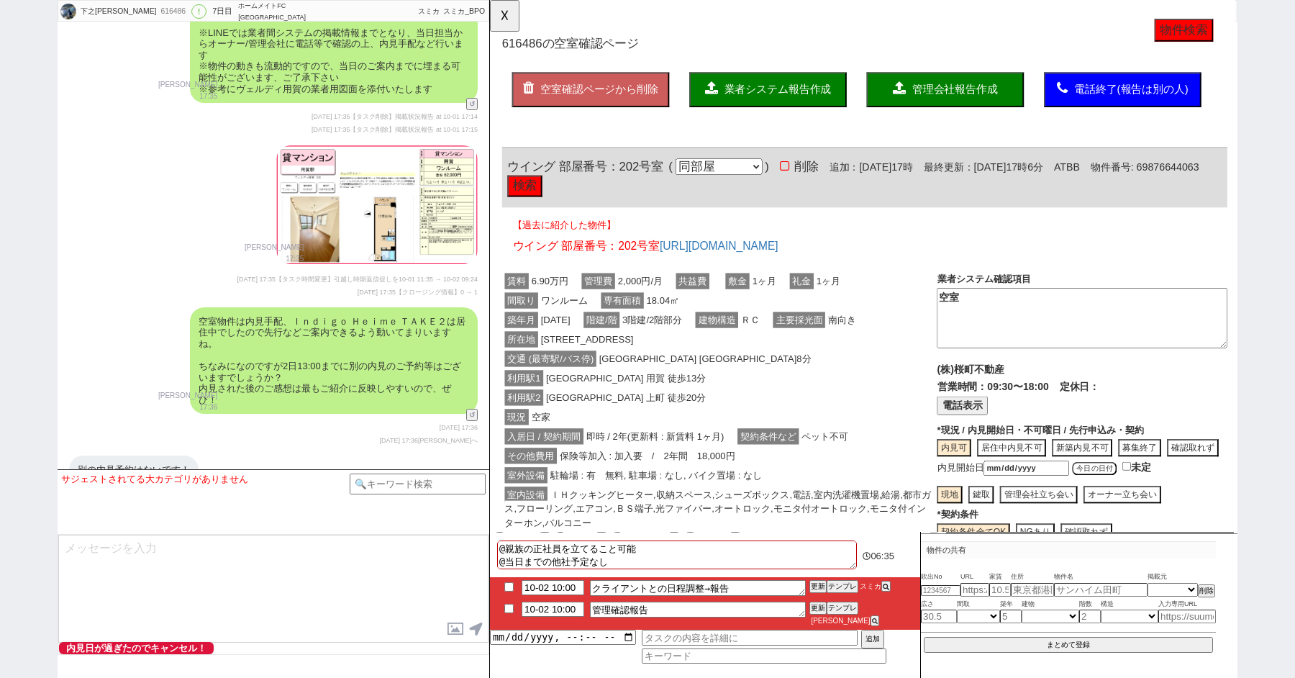
scroll to position [7138, 0]
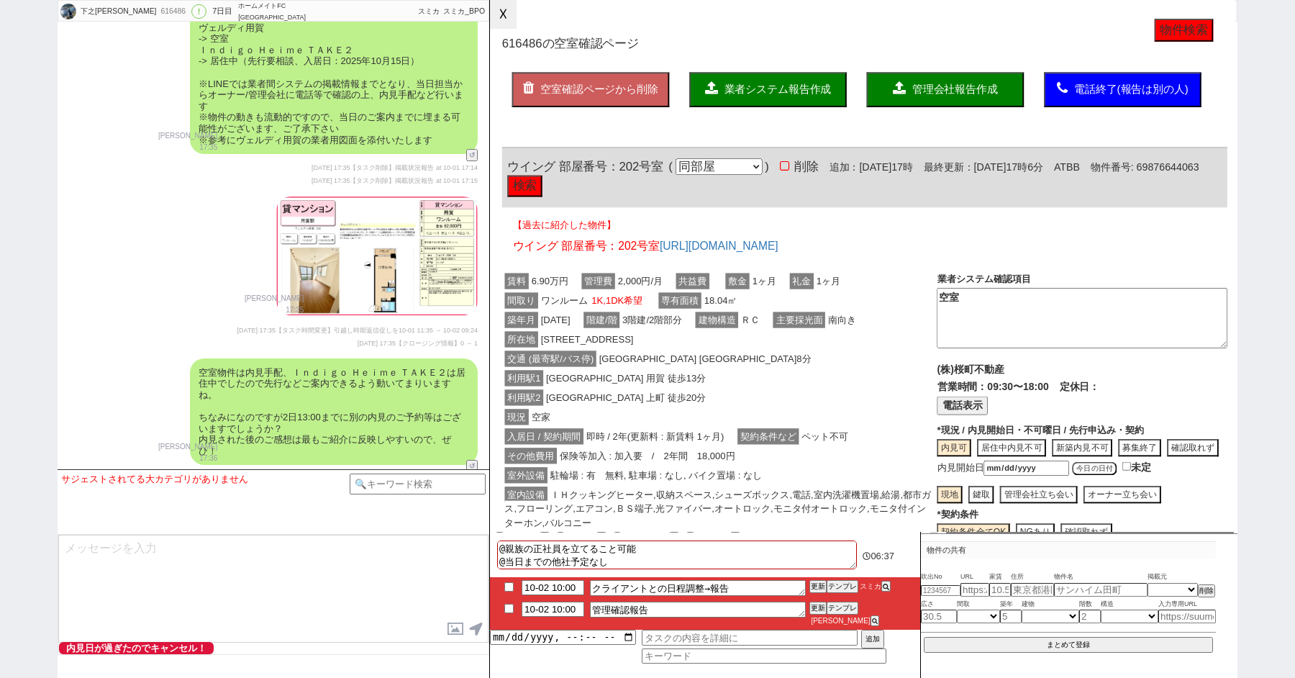
click at [503, 11] on button "☓" at bounding box center [503, 14] width 27 height 29
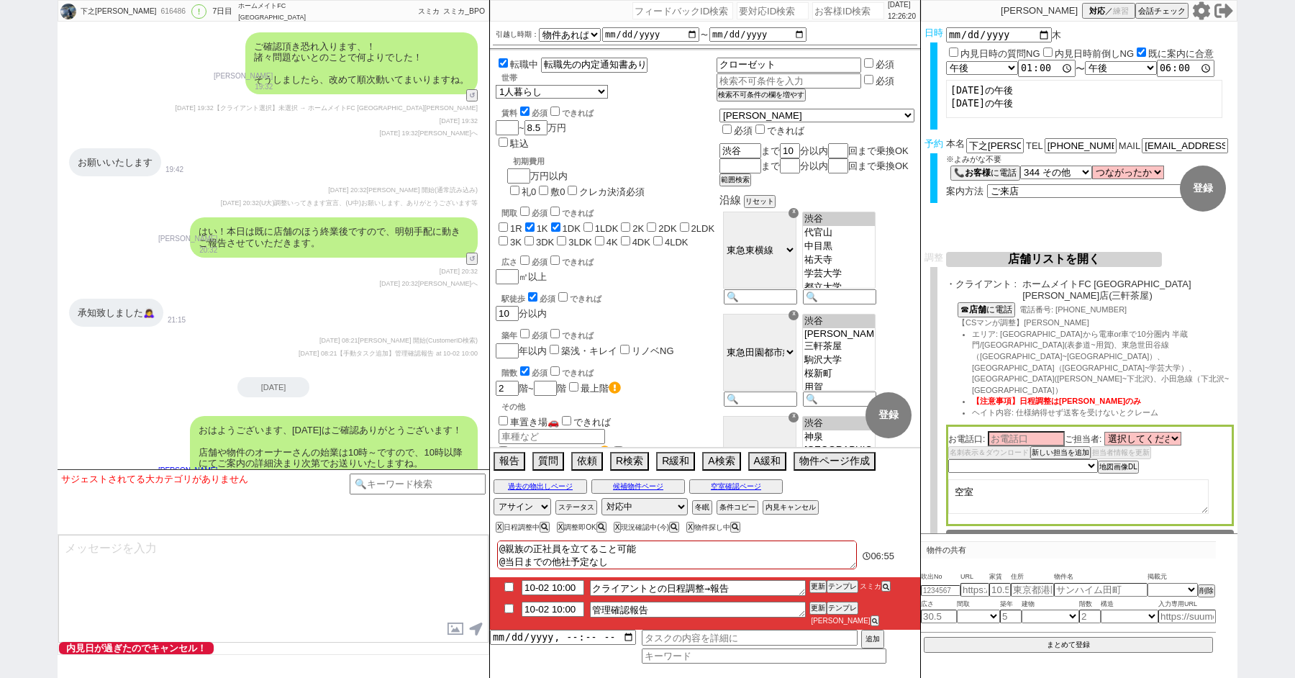
scroll to position [8688, 0]
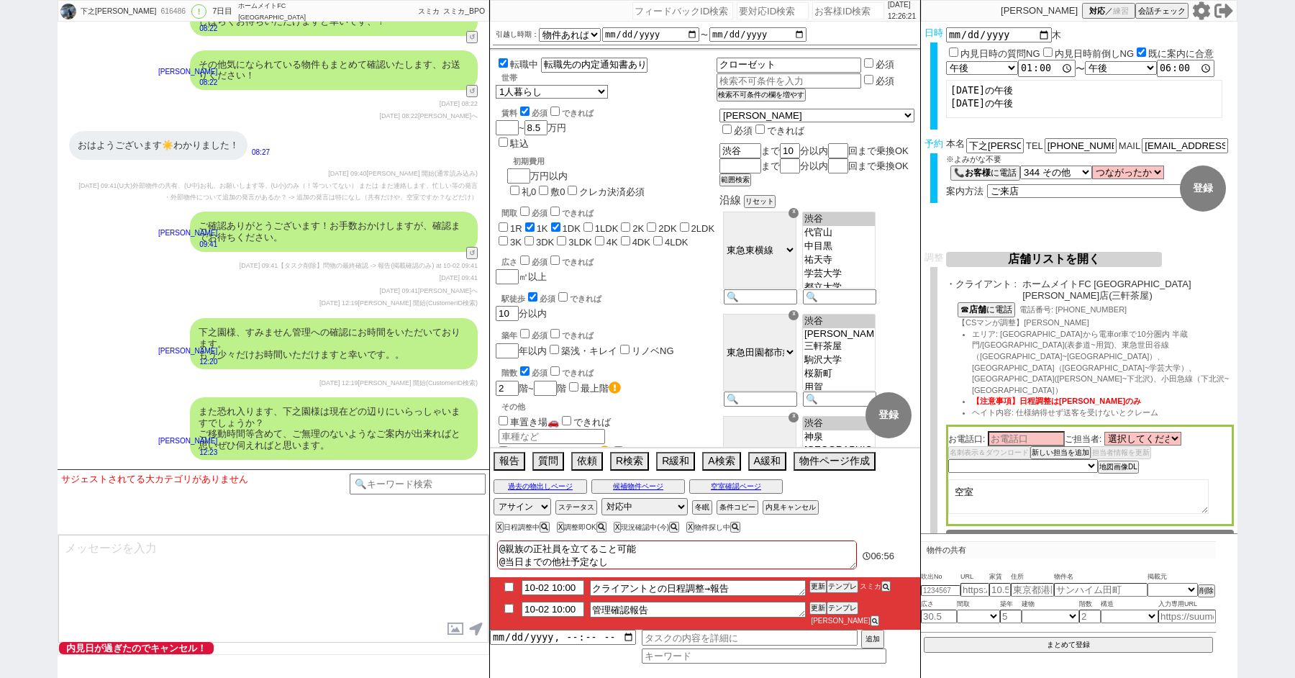
click at [179, 542] on textarea at bounding box center [273, 589] width 430 height 108
type textarea "市ヶ谷"
drag, startPoint x: 153, startPoint y: 542, endPoint x: 0, endPoint y: 536, distance: 152.7
click at [0, 537] on div "下之園 なる美 616486 ! 0 7日目 ホームメイトFC 三軒茶屋南口店 冬眠中 自社客 スミカ スミカ_BPO チャット全表示 2025-09-26 …" at bounding box center [647, 339] width 1295 height 678
click at [1027, 68] on input "13:00:00" at bounding box center [1047, 68] width 58 height 14
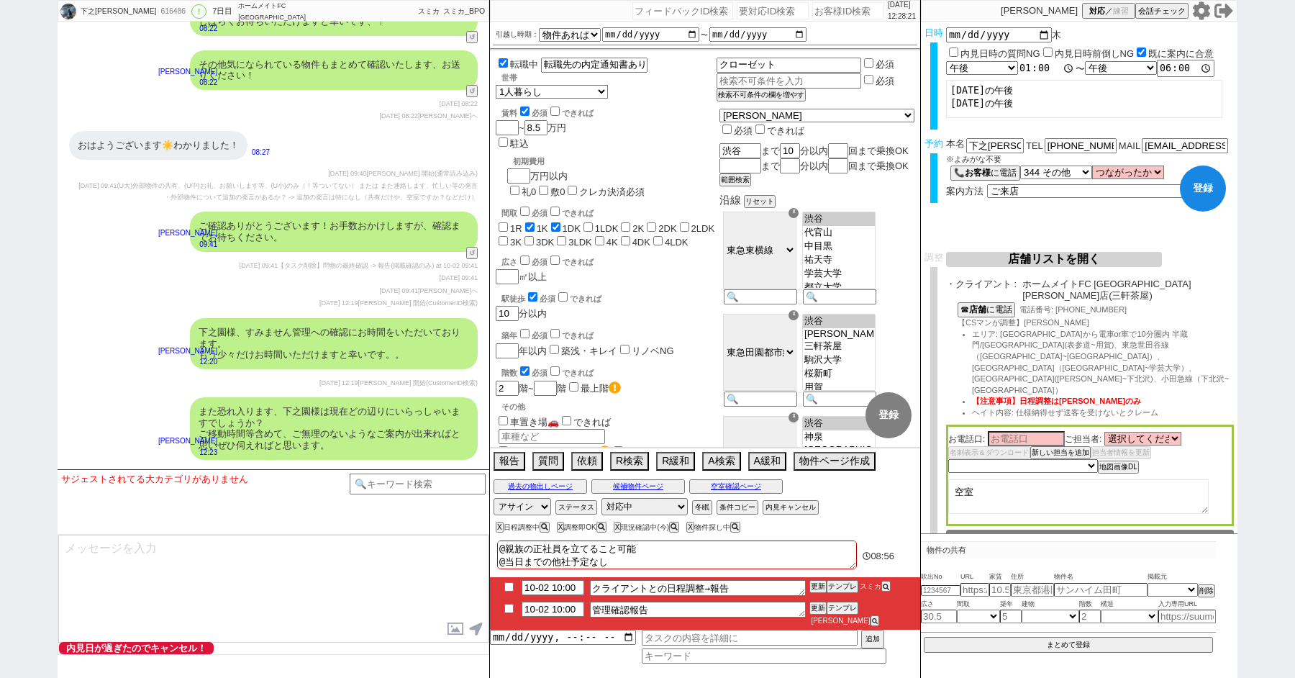
type input "15:00"
select select "1"
type input "15:00:00"
click at [672, 253] on div "広さ 必須 できれば" at bounding box center [608, 260] width 215 height 14
click at [373, 182] on span "(U大)外部物件の共有、(U中)お礼、お願いします等、(U小)のみ（！等ついてない） または また連絡します、忙しい等の発言" at bounding box center [297, 185] width 360 height 7
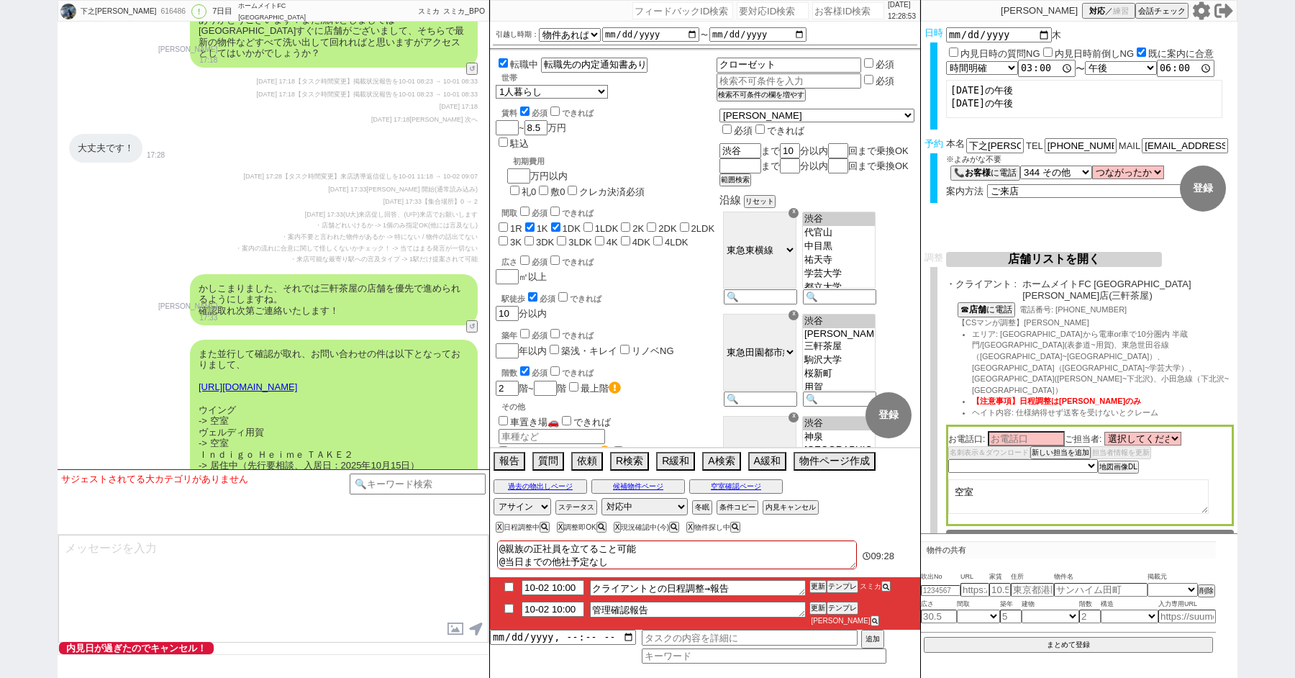
scroll to position [6776, 0]
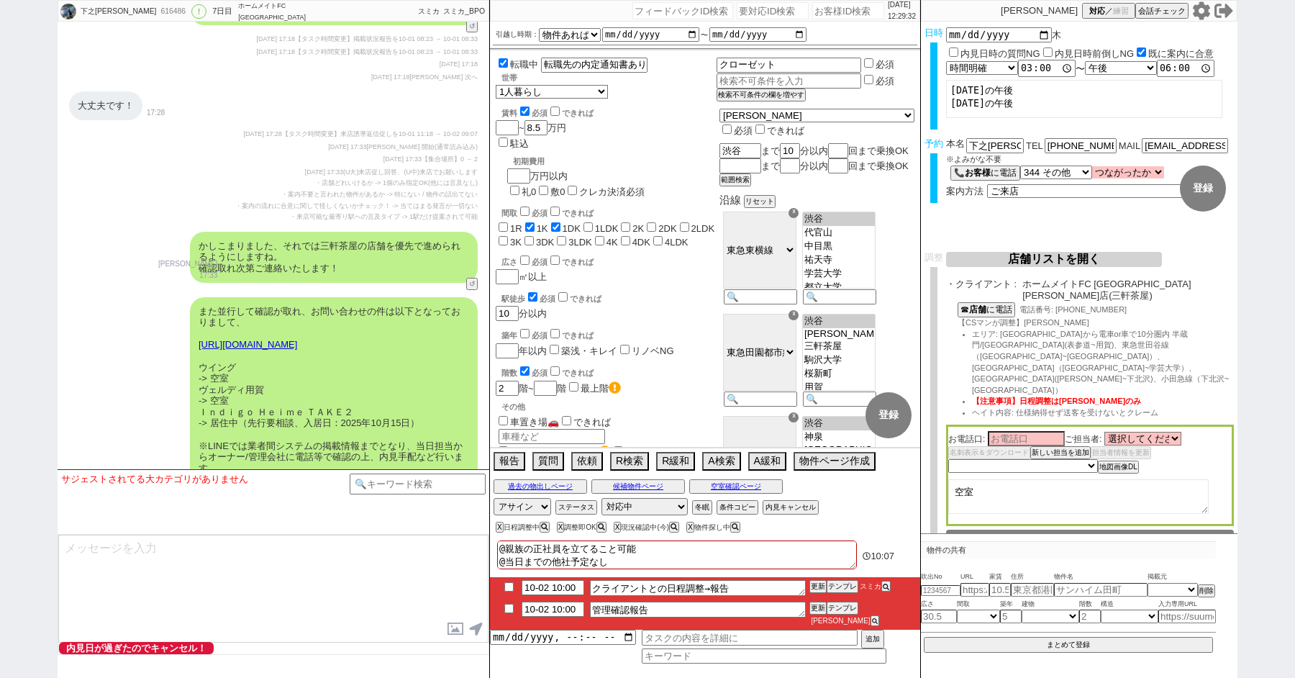
click at [1127, 174] on select "つながったか つながった つながらなかった" at bounding box center [1128, 172] width 72 height 12
select select "true"
click at [1093, 167] on select "つながったか つながった つながらなかった" at bounding box center [1128, 172] width 72 height 12
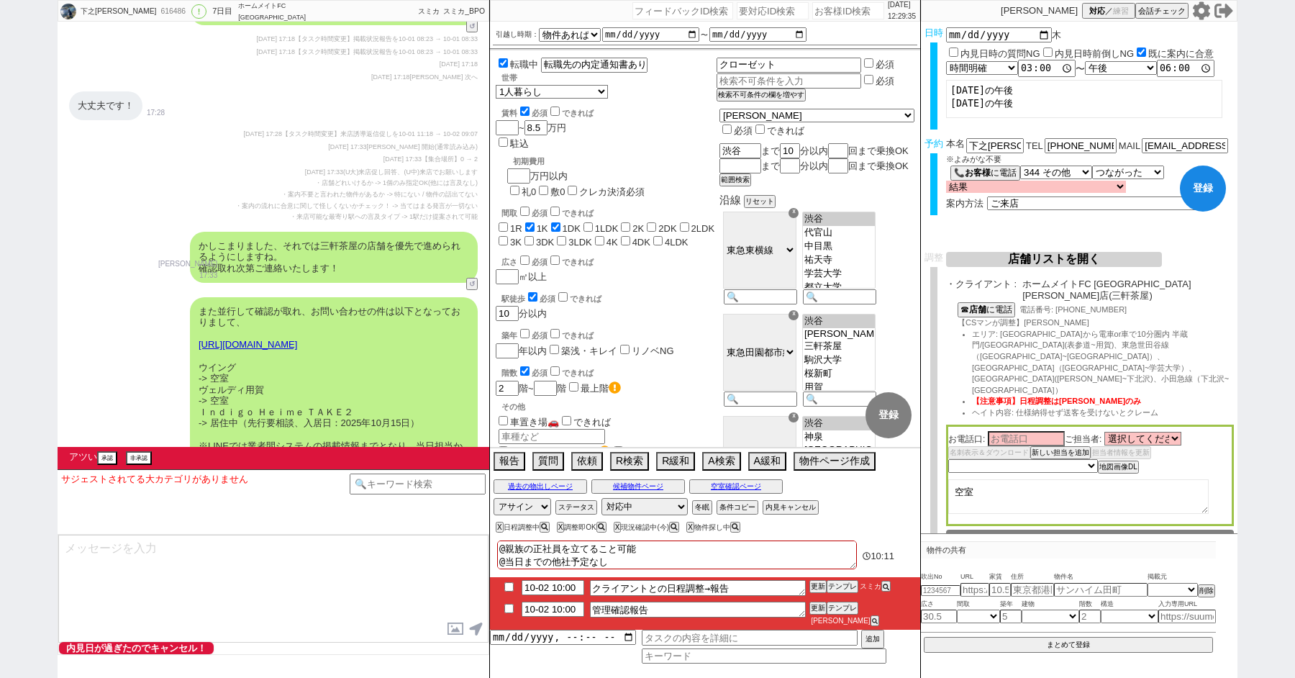
click at [960, 189] on select "結果 クロージング成功(日程調整OK) クロージング成功(日程調整はまだ) クロージング失敗(引き続き追っていく) クロージング失敗(対応終了) クロージング…" at bounding box center [1036, 187] width 180 height 12
select select "1"
click at [946, 181] on select "結果 クロージング成功(日程調整OK) クロージング成功(日程調整はまだ) クロージング失敗(引き続き追っていく) クロージング失敗(対応終了) クロージング…" at bounding box center [1036, 187] width 180 height 12
click at [693, 253] on div "広さ 必須 できれば ㎡以上" at bounding box center [606, 268] width 221 height 31
click at [142, 461] on button "非承認" at bounding box center [137, 458] width 23 height 11
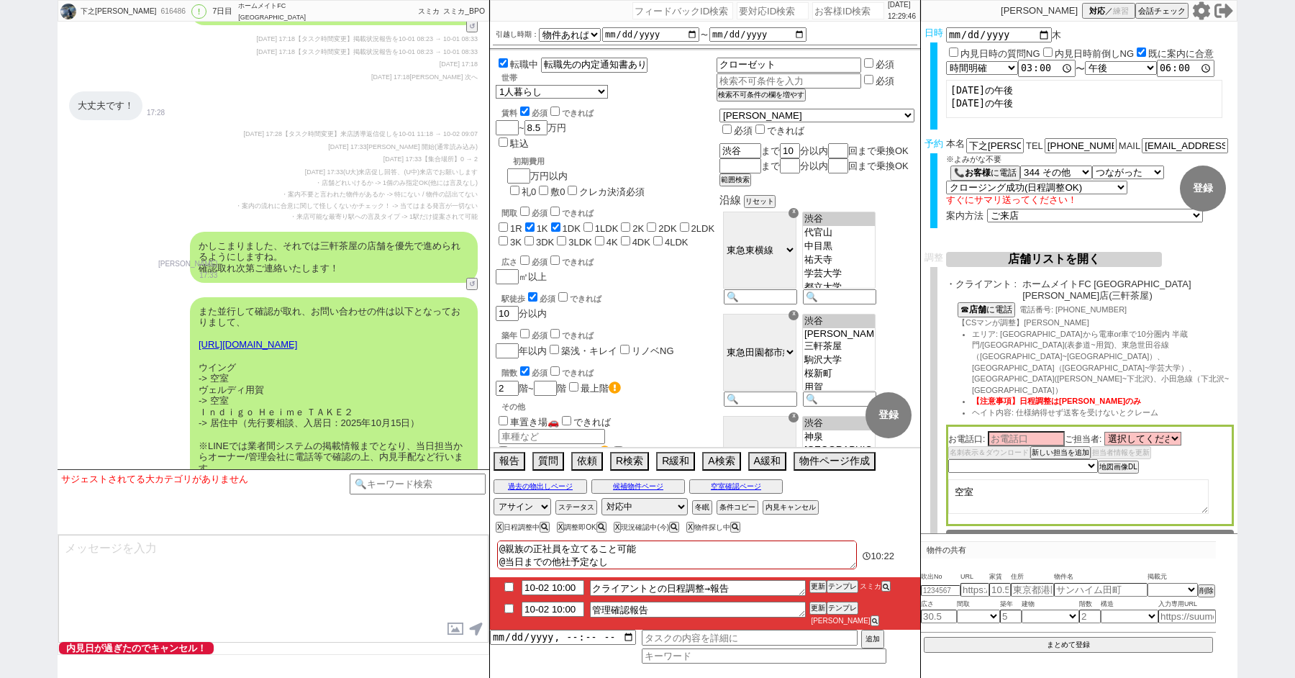
click at [703, 253] on div "広さ 必須 できれば ㎡以上" at bounding box center [606, 268] width 221 height 31
click at [995, 304] on button "☎ 店舗 に電話" at bounding box center [985, 308] width 55 height 12
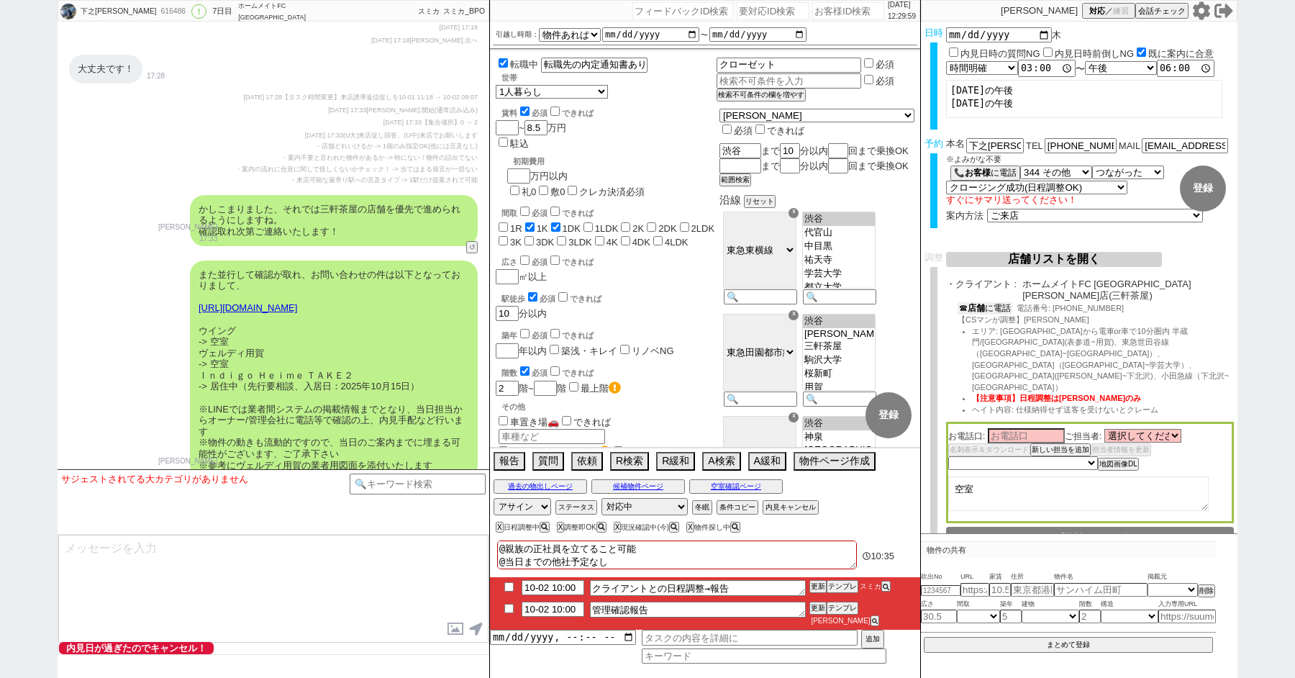
scroll to position [6792, 0]
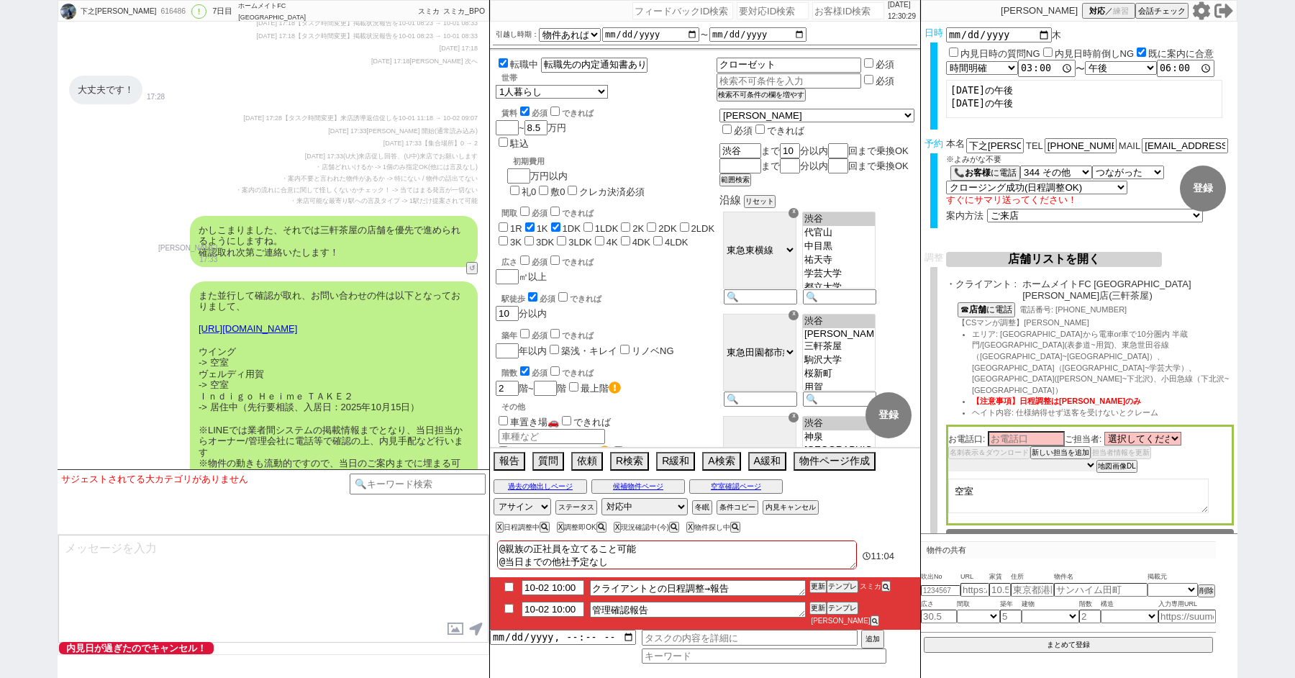
click at [997, 459] on select "未定 希望で最短でOK 最短以外でOK 日程がNG(直近で別日提案可) 日程がNG(直近はNG) お客様ごとNG 折返し待ち 店舗が定休/終業後で連絡取れず" at bounding box center [1022, 465] width 148 height 12
click at [948, 459] on select "未定 希望で最短でOK 最短以外でOK 日程がNG(直近で別日提案可) 日程がNG(直近はNG) お客様ごとNG 折返し待ち 店舗が定休/終業後で連絡取れず" at bounding box center [1022, 465] width 148 height 12
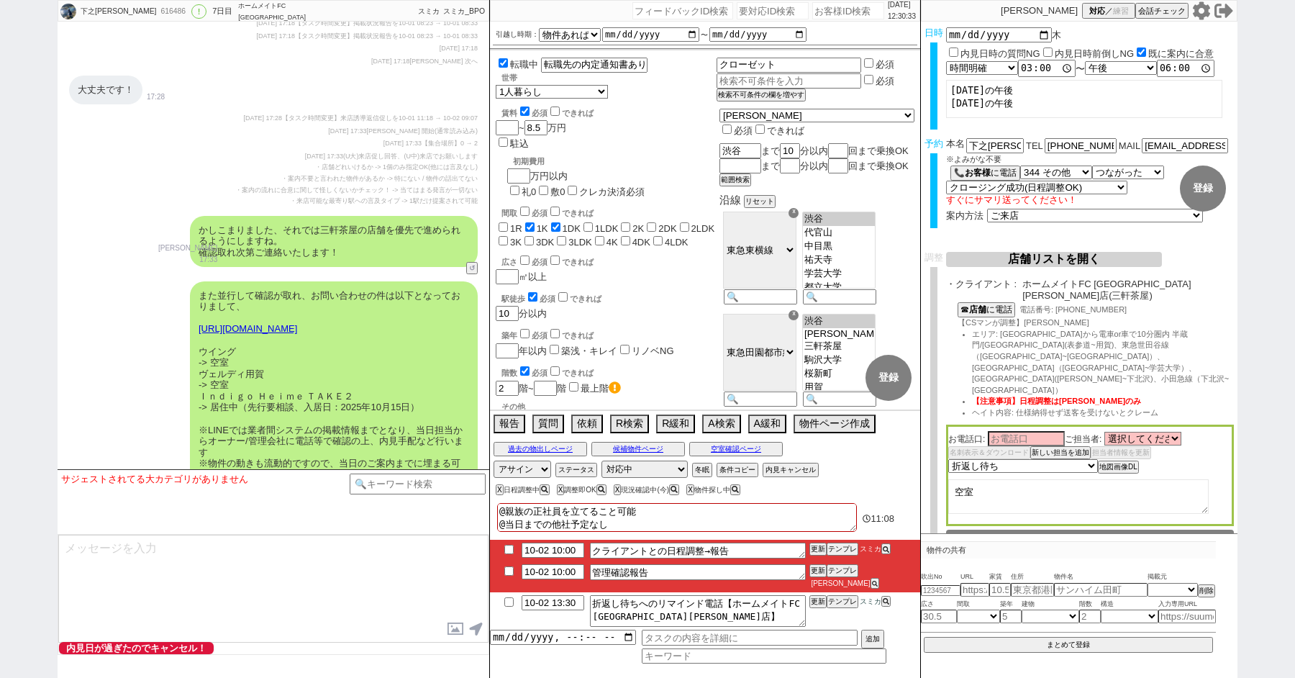
drag, startPoint x: 1019, startPoint y: 450, endPoint x: 896, endPoint y: 442, distance: 123.2
click at [899, 443] on div "下之園 なる美 616486 ! 0 7日目 ホームメイトFC 三軒茶屋南口店 冬眠中 自社客 スミカ スミカ_BPO チャット全表示 2025-09-26 …" at bounding box center [648, 339] width 1180 height 678
click at [989, 459] on select "未定 希望で最短でOK 最短以外でOK 日程がNG(直近で別日提案可) 日程がNG(直近はNG) お客様ごとNG 折返し待ち 店舗が定休/終業後で連絡取れず" at bounding box center [1022, 465] width 148 height 12
select select "8"
click at [948, 459] on select "未定 希望で最短でOK 最短以外でOK 日程がNG(直近で別日提案可) 日程がNG(直近はNG) お客様ごとNG 折返し待ち 店舗が定休/終業後で連絡取れず" at bounding box center [1022, 465] width 148 height 12
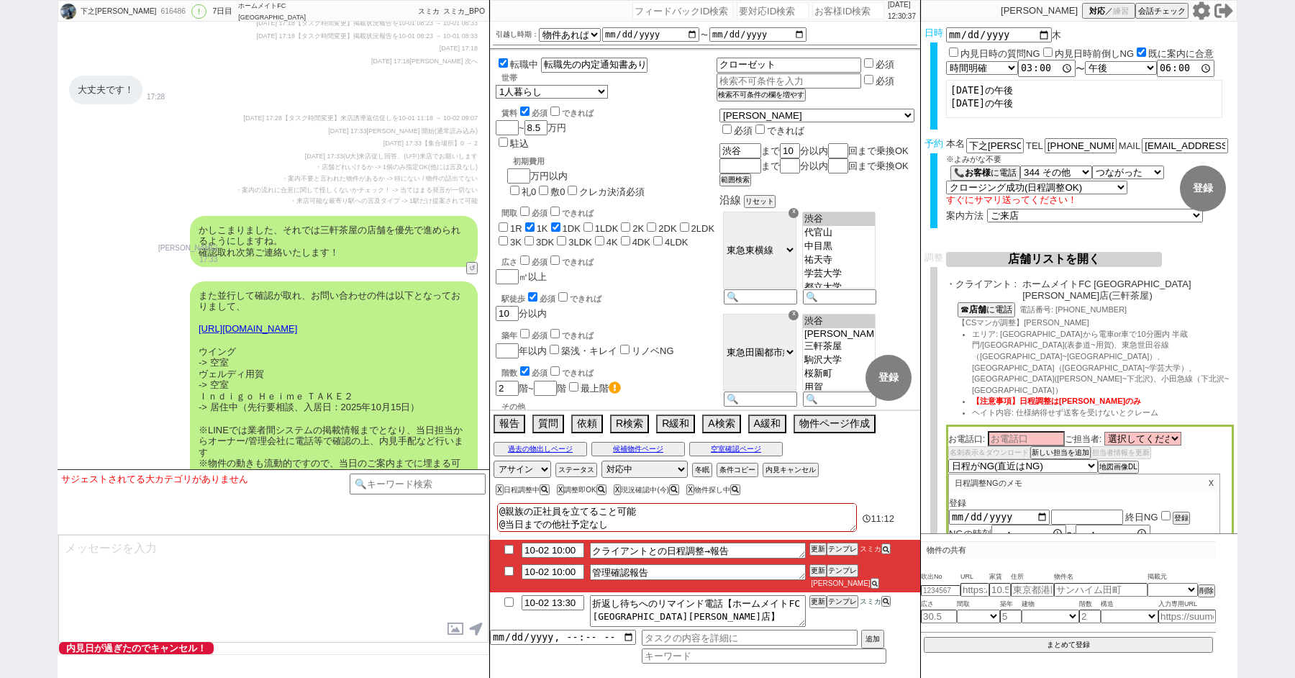
click at [1158, 509] on div "2025-10-02 終日NG 登録" at bounding box center [1084, 517] width 271 height 16
click at [1166, 511] on input "checkbox" at bounding box center [1165, 515] width 9 height 9
click at [1171, 509] on div "2025-10-02 終日NG 登録" at bounding box center [1084, 517] width 271 height 16
click at [1176, 513] on button "登録" at bounding box center [1180, 518] width 14 height 10
checkbox input "false"
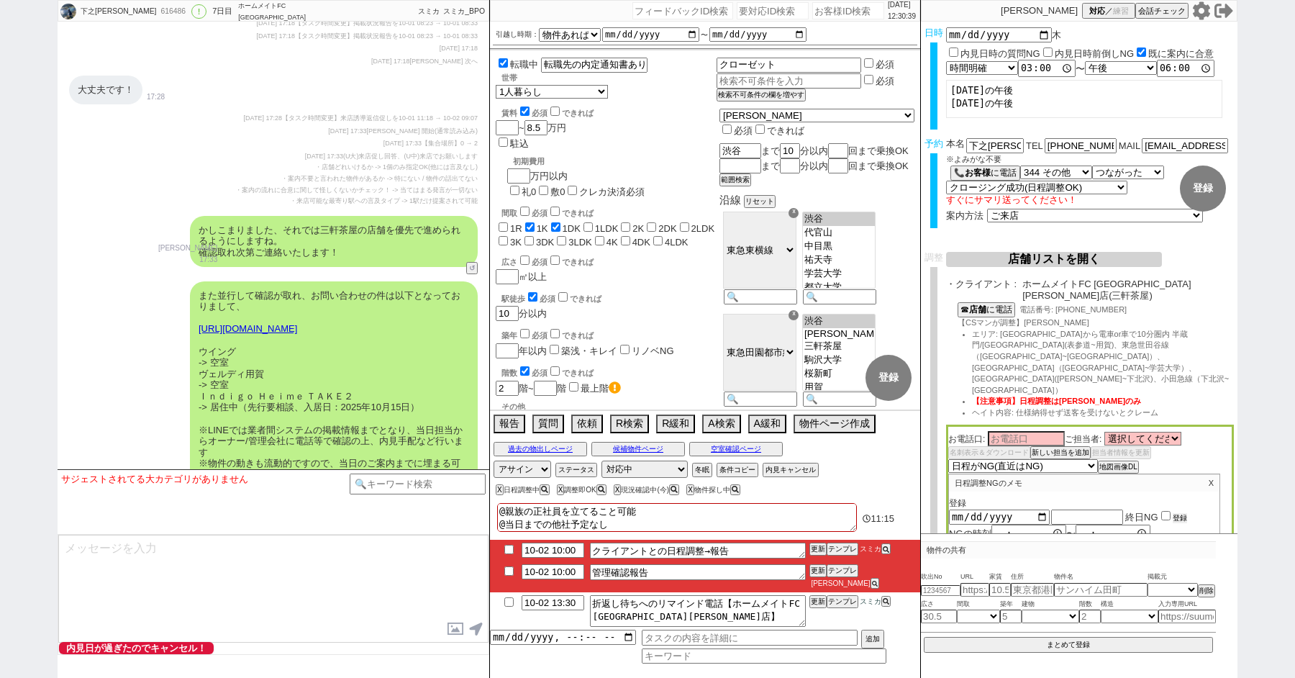
scroll to position [178, 0]
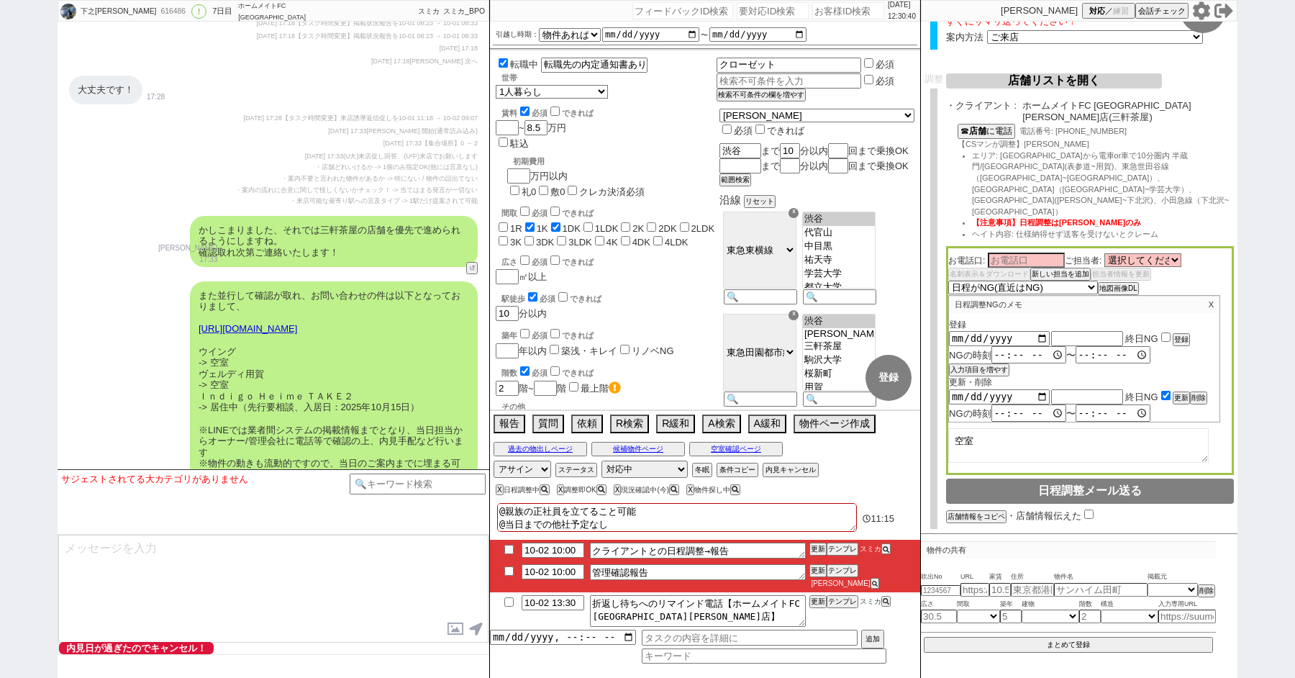
drag, startPoint x: 984, startPoint y: 415, endPoint x: 912, endPoint y: 368, distance: 86.4
click at [917, 381] on div "下之園 なる美 616486 ! 0 7日目 ホームメイトFC 三軒茶屋南口店 冬眠中 自社客 スミカ スミカ_BPO チャット全表示 2025-09-26 …" at bounding box center [648, 339] width 1180 height 678
type textarea "y"
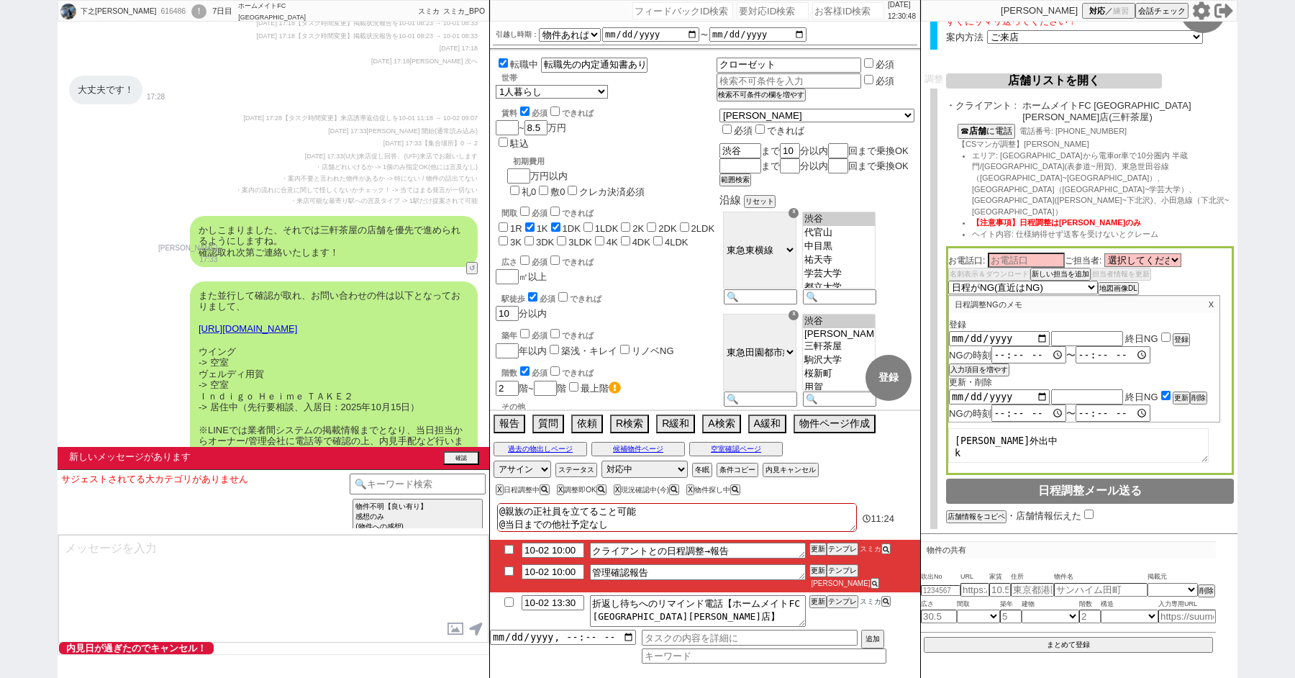
scroll to position [8767, 0]
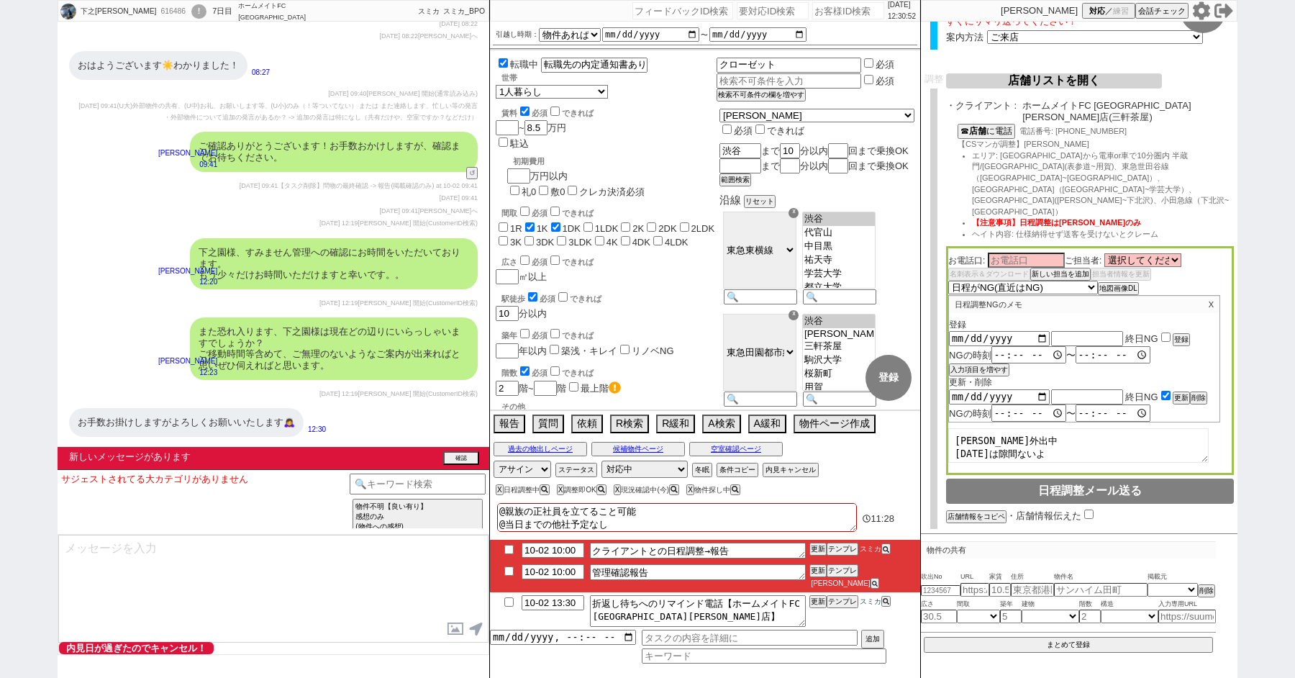
type textarea "山本さん外出中 今日は隙間ないよ"
click at [453, 455] on button "確認" at bounding box center [461, 459] width 36 height 12
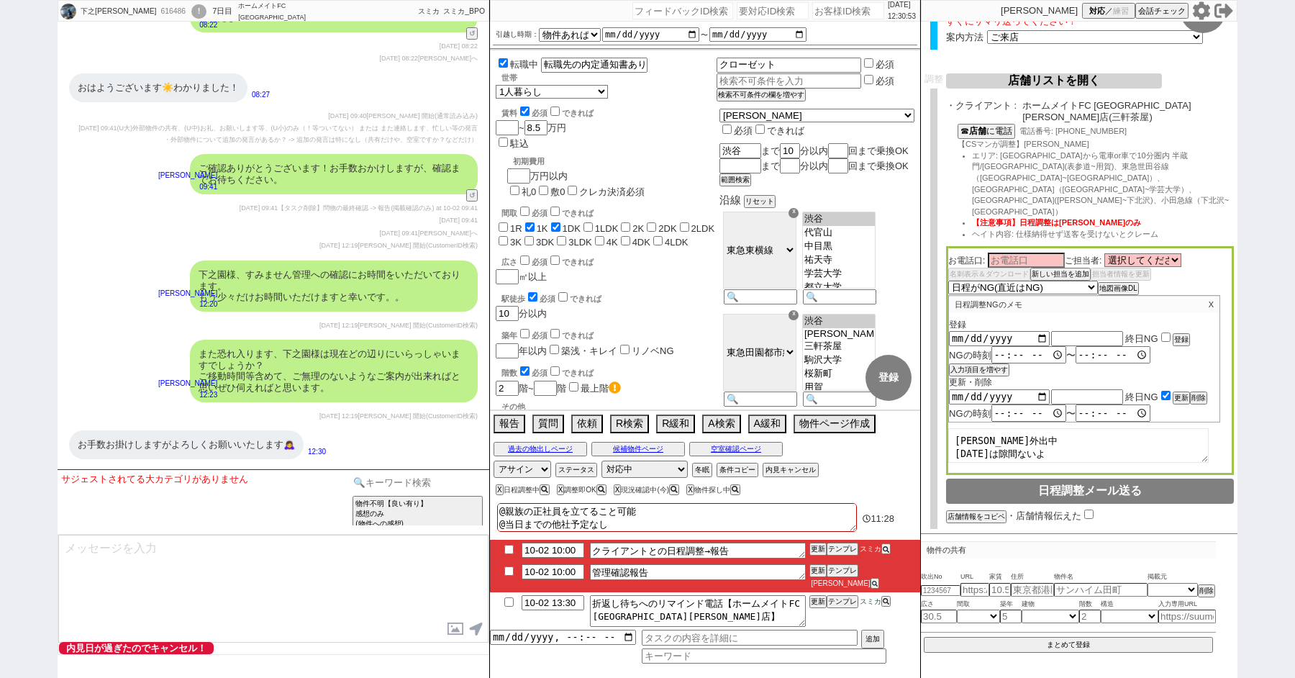
click at [391, 486] on input at bounding box center [418, 482] width 136 height 18
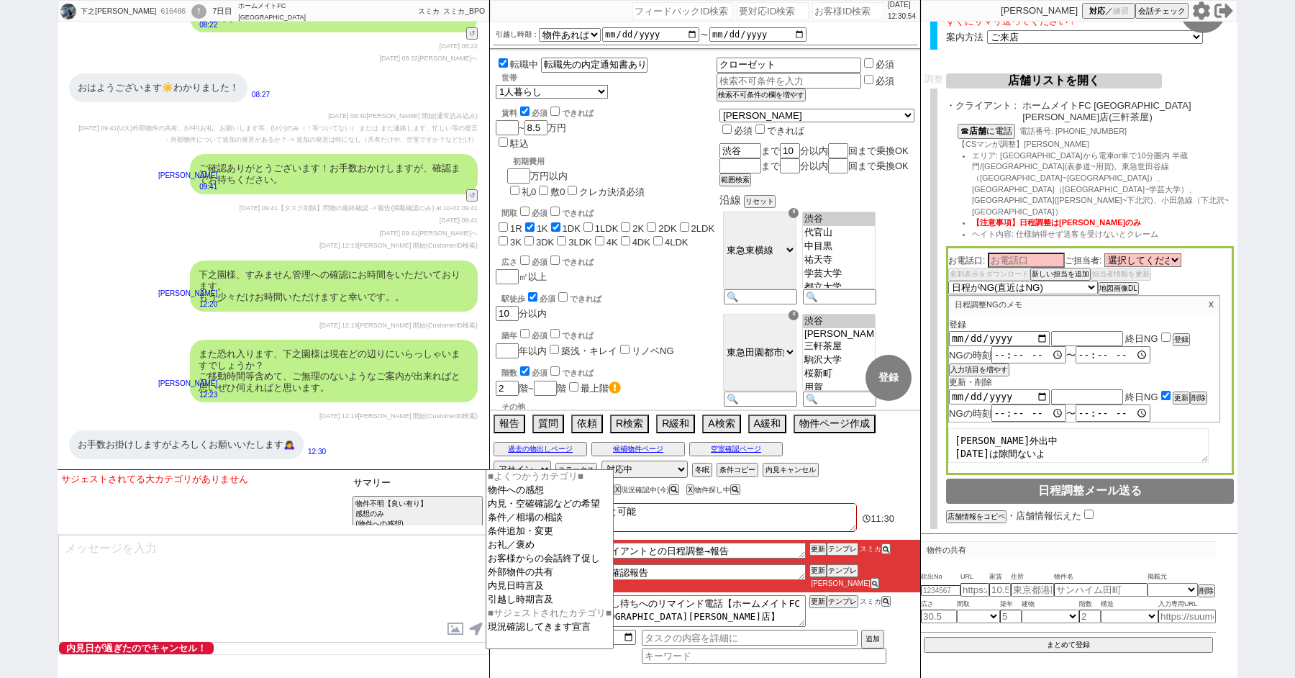
type input "サマリー"
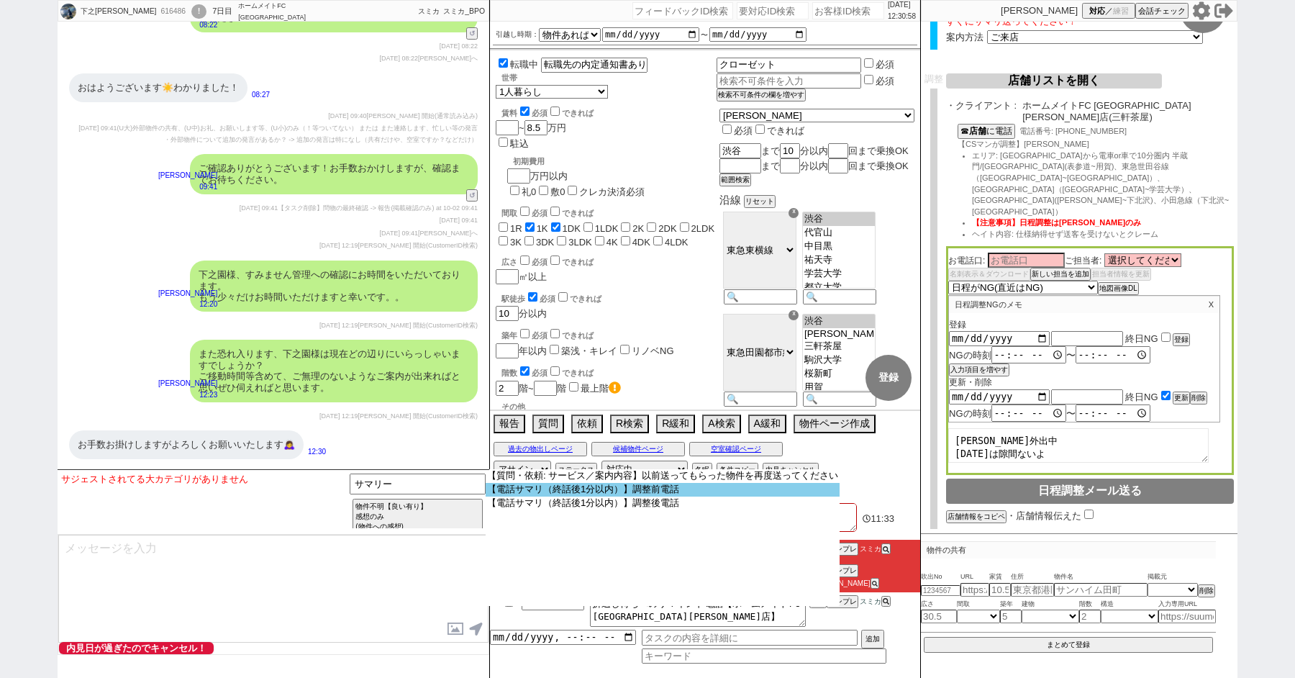
click at [542, 486] on option "【電話サマリ（終話後1分以内）】調整前電話" at bounding box center [663, 490] width 354 height 14
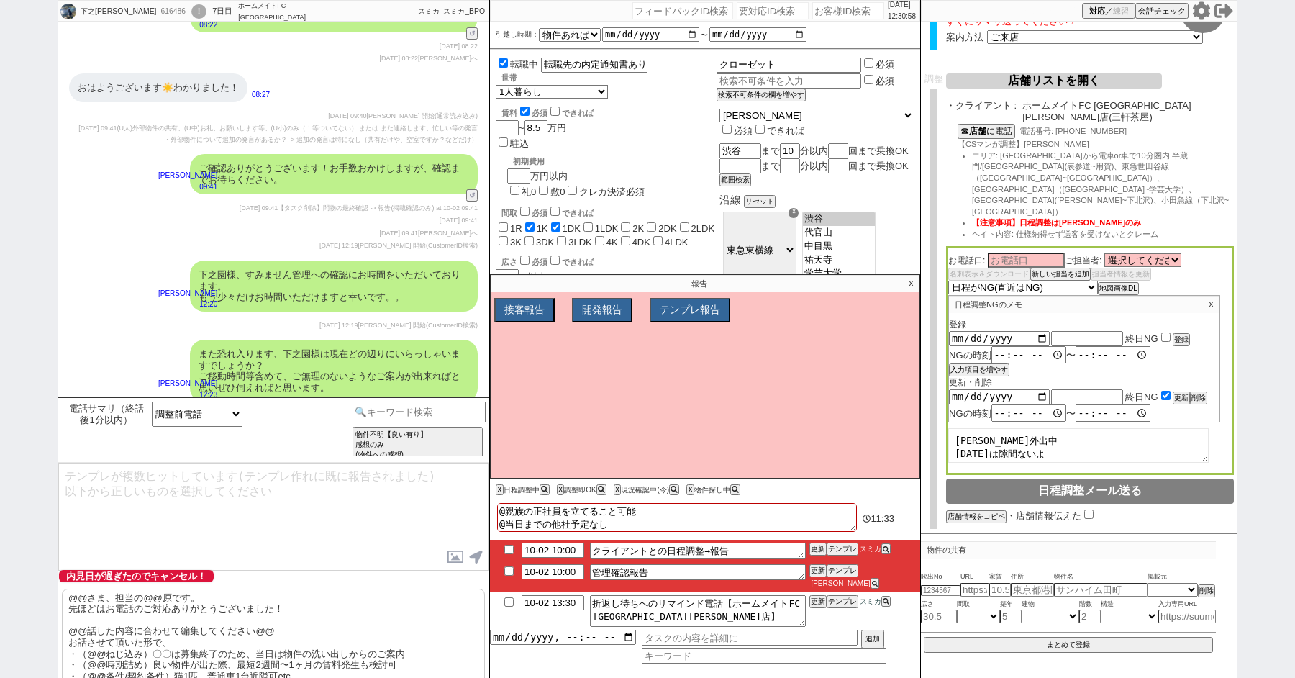
scroll to position [8767, 0]
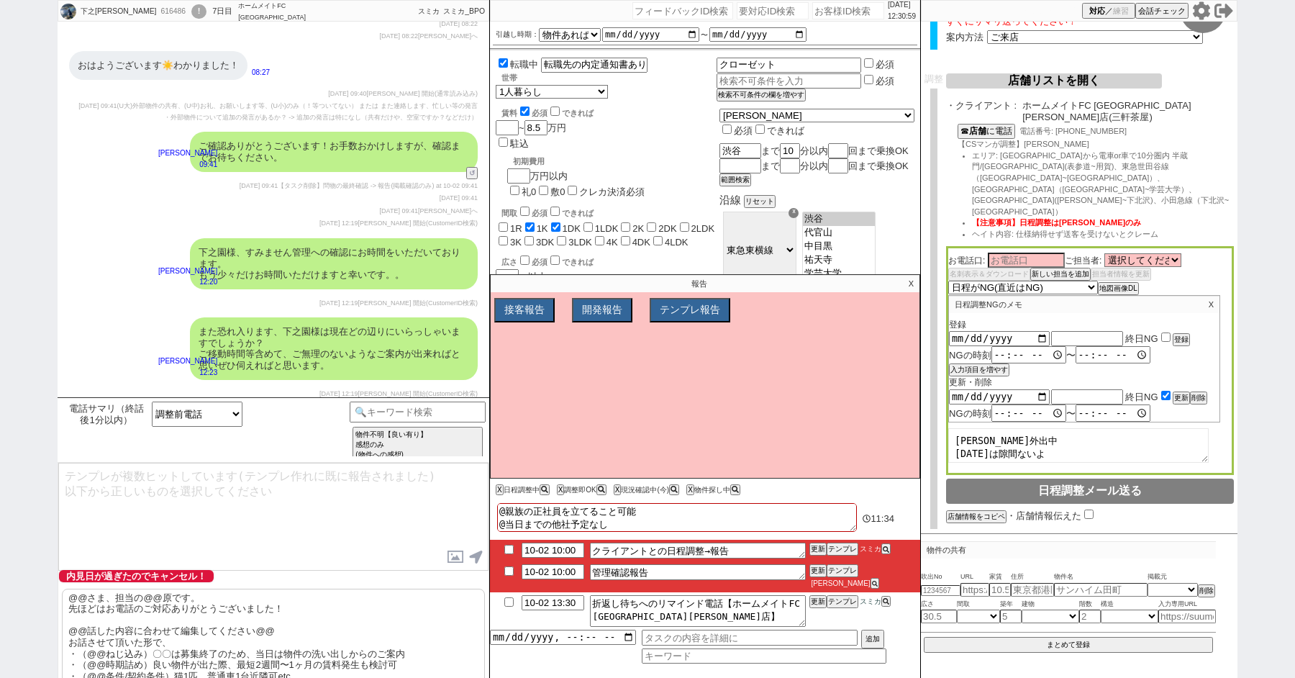
click at [144, 610] on p "@@さま、担当の@@原です。 先ほどはお電話のご対応ありがとうございました！ @@話した内容に合わせて編集してください@@ お話させて頂いた形で、 ・（@@ね…" at bounding box center [273, 643] width 423 height 108
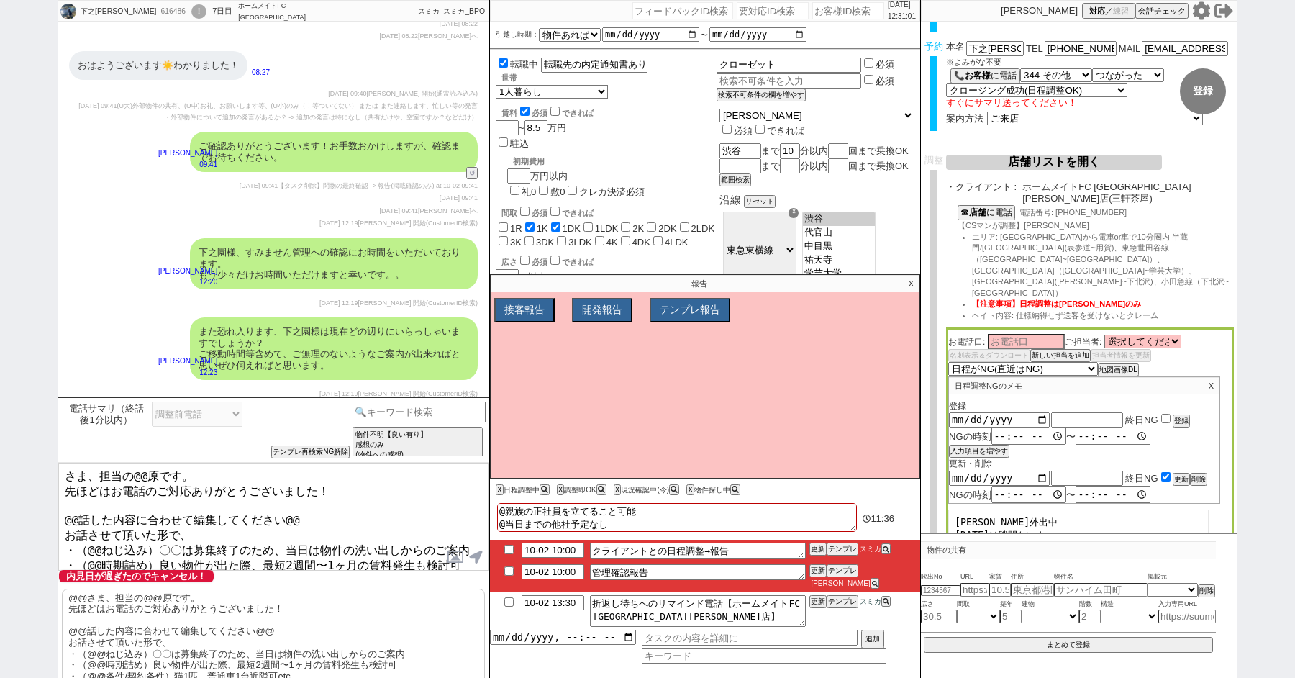
scroll to position [0, 0]
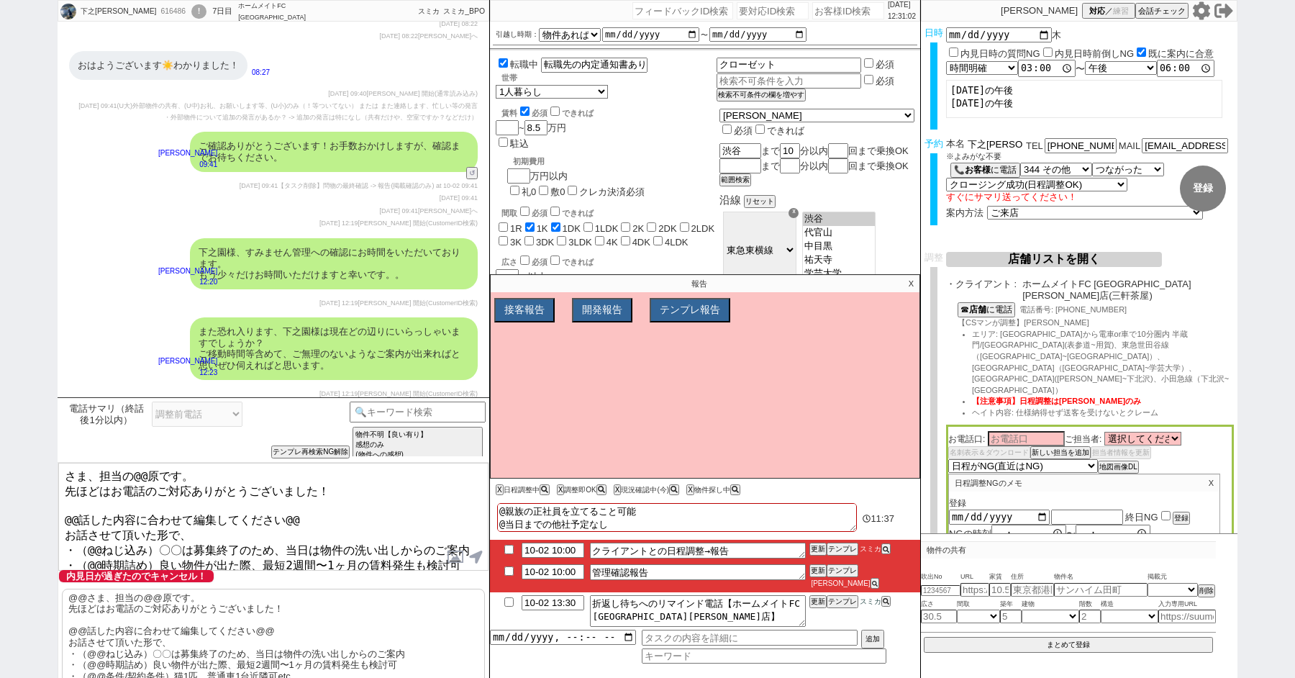
drag, startPoint x: 996, startPoint y: 140, endPoint x: 852, endPoint y: 140, distance: 143.9
click at [852, 140] on div "下之園 なる美 616486 ! 0 7日目 ホームメイトFC 三軒茶屋南口店 冬眠中 自社客 スミカ スミカ_BPO チャット全表示 2025-09-26 …" at bounding box center [648, 339] width 1180 height 678
click at [67, 474] on textarea "さま、担当の@@原です。 先ほどはお電話のご対応ありがとうございました！ @@話した内容に合わせて編集してください@@ お話させて頂いた形で、 ・（@@ねじ込…" at bounding box center [273, 517] width 430 height 108
paste textarea "下之園"
click at [177, 474] on textarea "下之園さま、担当の@@原です。 先ほどはお電話のご対応ありがとうございました！ @@話した内容に合わせて編集してください@@ お話させて頂いた形で、 ・（@@…" at bounding box center [273, 517] width 430 height 108
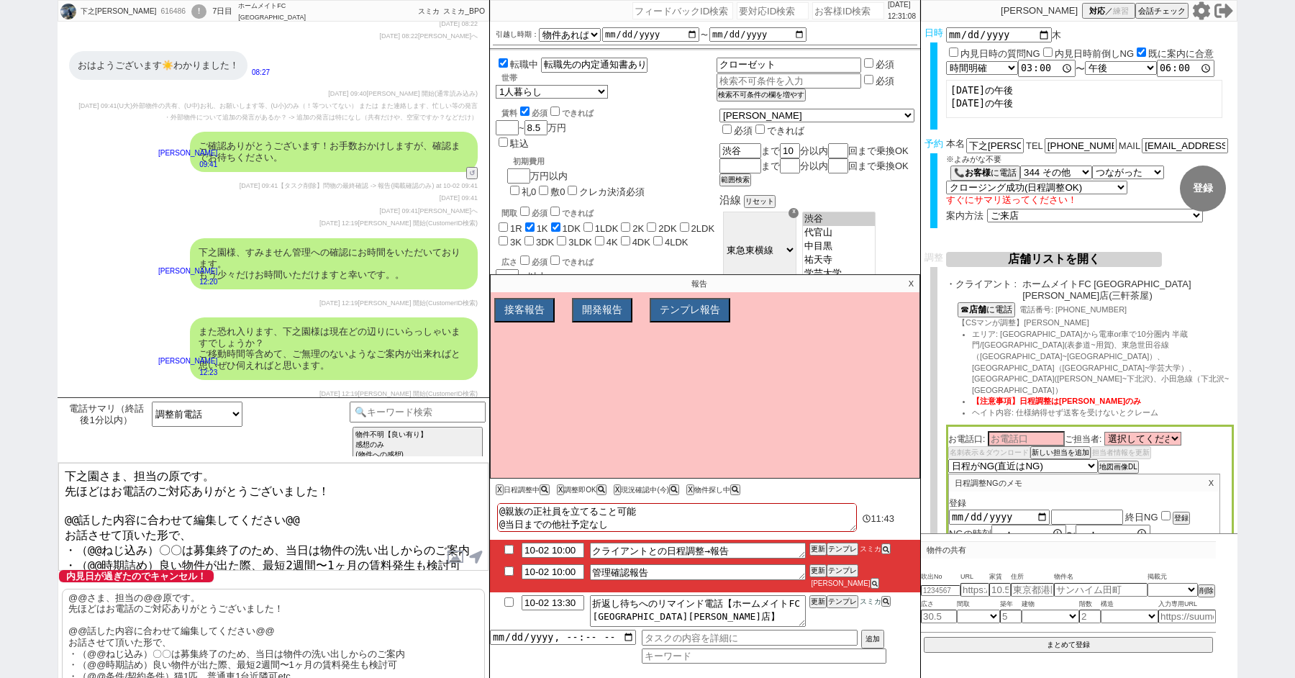
drag, startPoint x: 64, startPoint y: 486, endPoint x: 135, endPoint y: 476, distance: 71.2
click at [135, 476] on textarea "下之園さま、担当の原です。 先ほどはお電話のご対応ありがとうございました！ @@話した内容に合わせて編集してください@@ お話させて頂いた形で、 ・（@@ねじ…" at bounding box center [273, 517] width 430 height 108
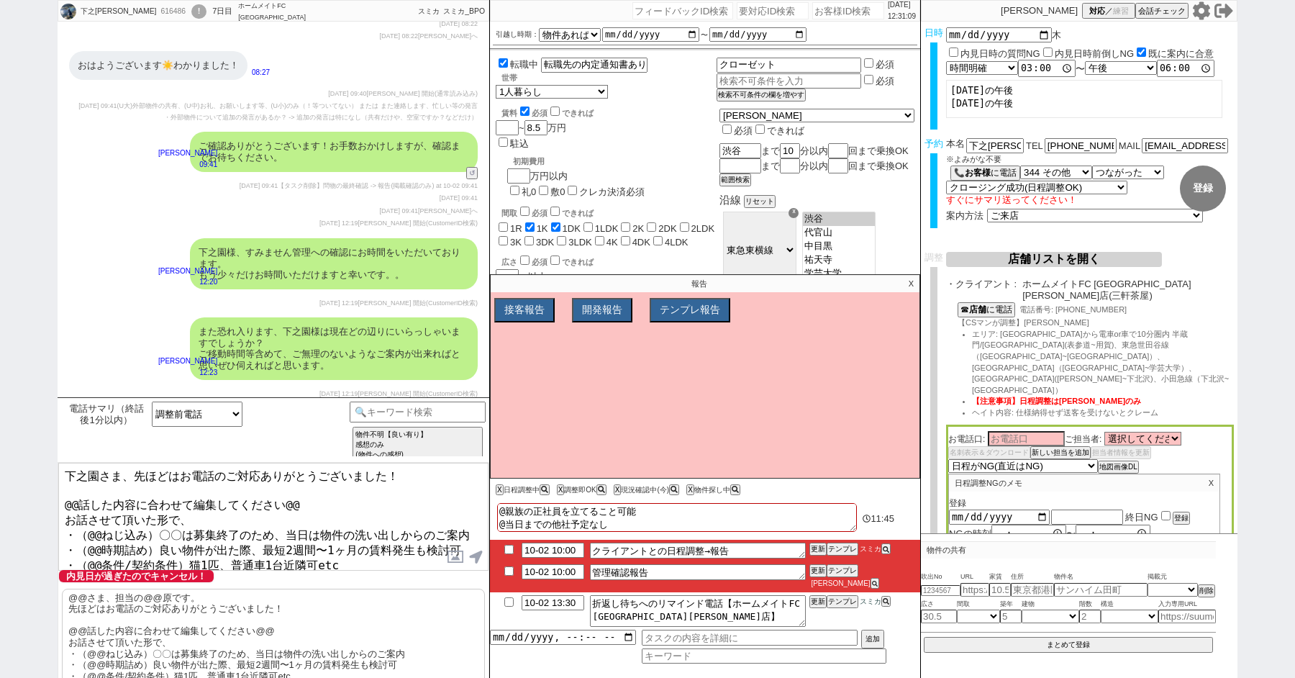
click at [321, 502] on textarea "下之園さま、先ほどはお電話のご対応ありがとうございました！ @@話した内容に合わせて編集してください@@ お話させて頂いた形で、 ・（@@ねじ込み）〇〇は募集…" at bounding box center [273, 517] width 430 height 108
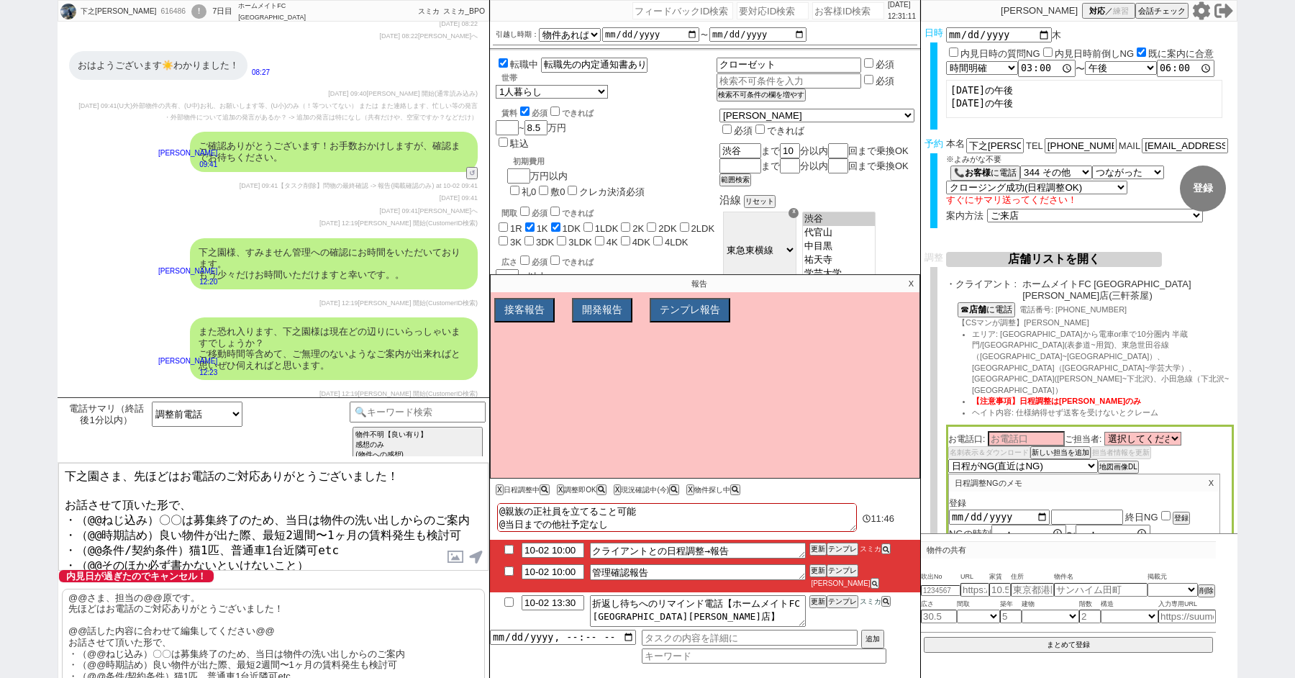
drag, startPoint x: 76, startPoint y: 510, endPoint x: 442, endPoint y: 602, distance: 377.6
click at [442, 602] on div "下之園さま、先ほどはお電話のご対応ありがとうございました！ お話させて頂いた形で、 ・（@@ねじ込み）〇〇は募集終了のため、当日は物件の洗い出しからのご案内 …" at bounding box center [274, 645] width 432 height 367
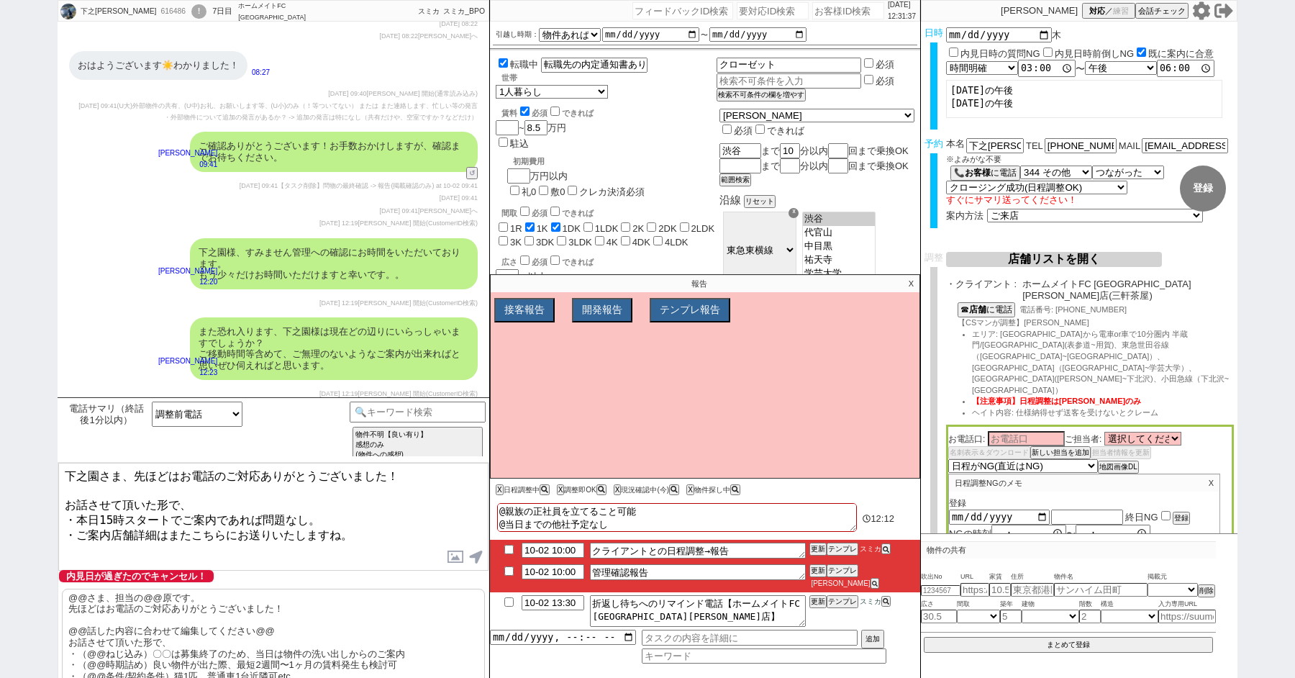
scroll to position [8817, 0]
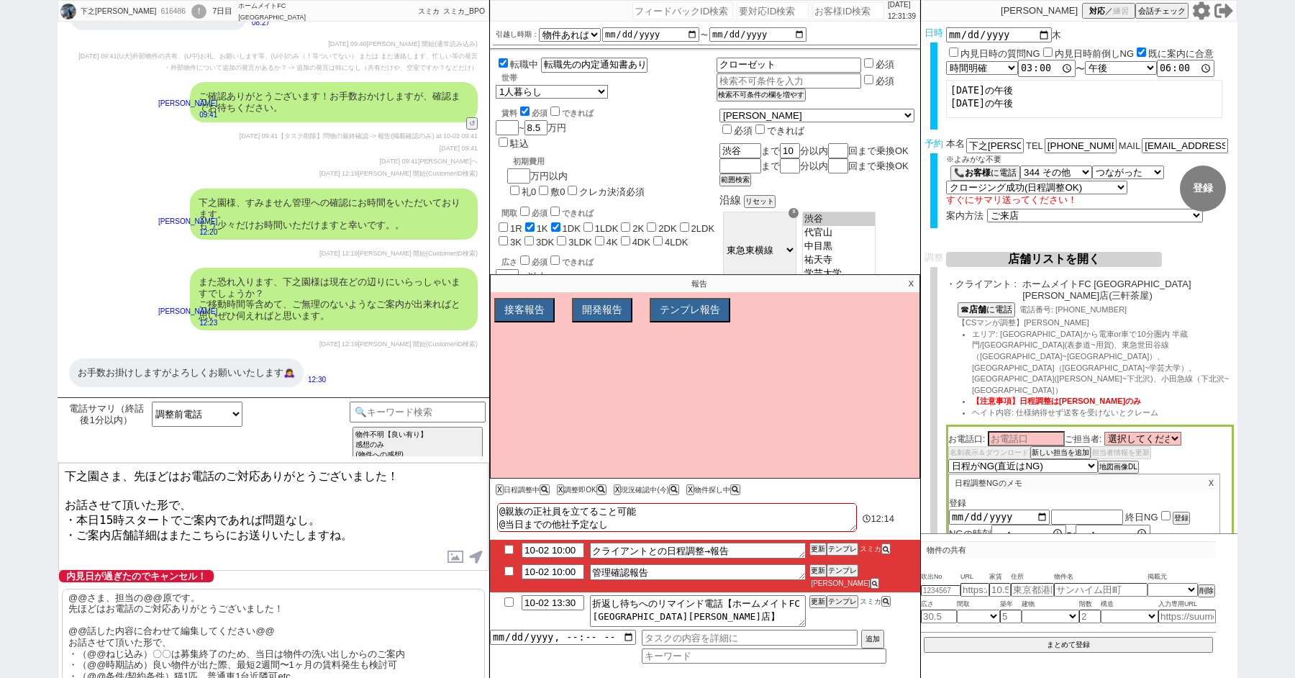
click at [61, 473] on textarea "下之園さま、先ほどはお電話のご対応ありがとうございました！ お話させて頂いた形で、 ・本日15時スタートでご案内であれば問題なし。 ・ご案内店舗詳細はまたこち…" at bounding box center [273, 517] width 430 height 108
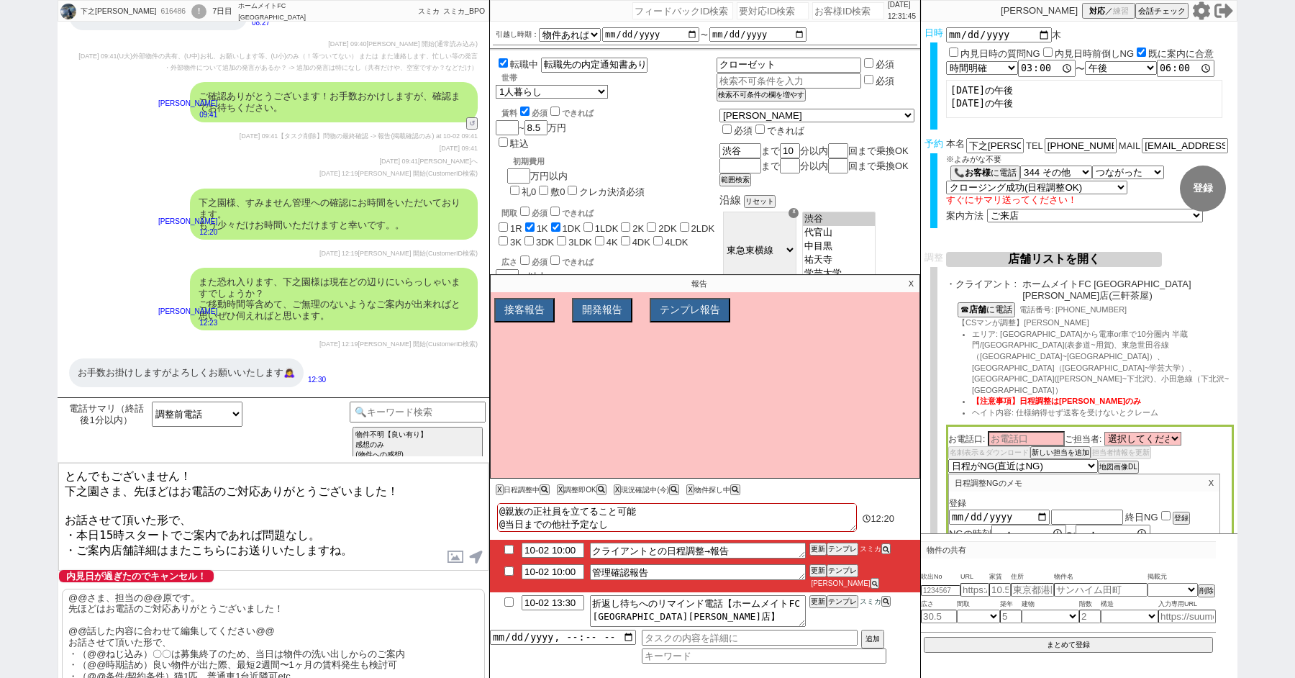
click at [361, 515] on textarea "とんでもございません！ 下之園さま、先ほどはお電話のご対応ありがとうございました！ お話させて頂いた形で、 ・本日15時スタートでご案内であれば問題なし。 ・…" at bounding box center [273, 517] width 430 height 108
type textarea "とんでもございません！ 下之園さま、先ほどはお電話のご対応ありがとうございました！ お話させて頂いた形で、 ・本日15時スタートでご案内であれば問題なし。 ・…"
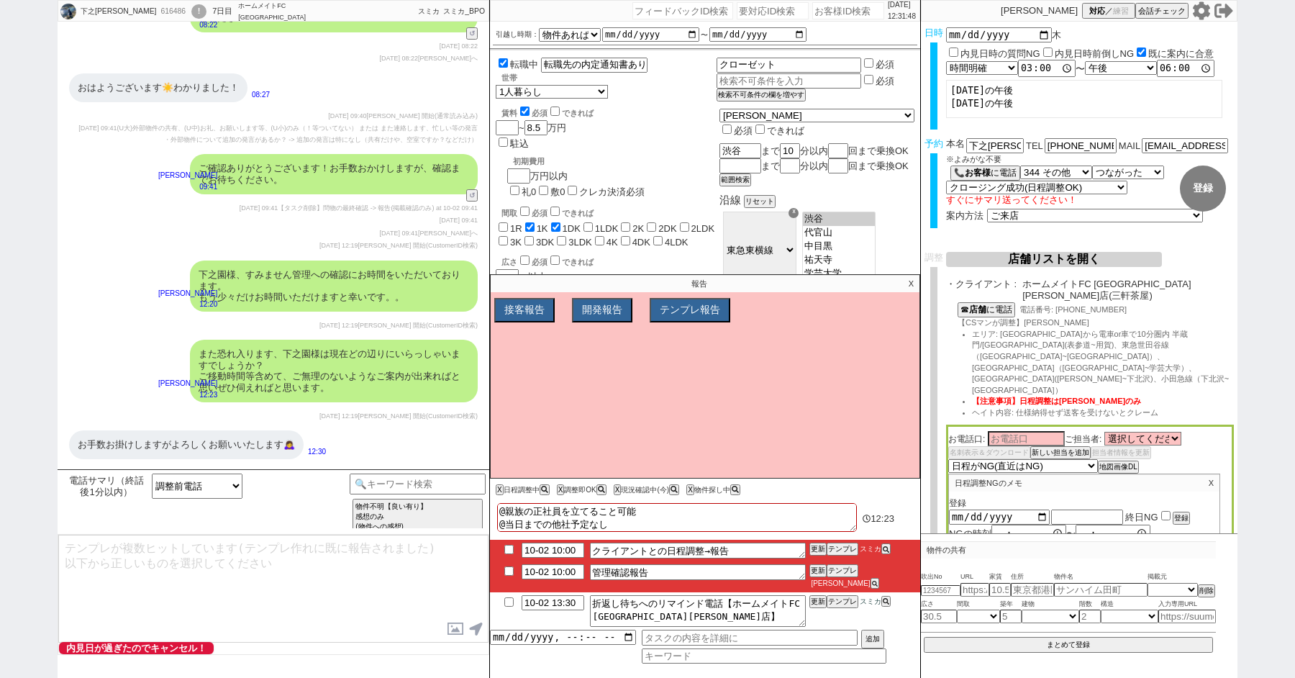
scroll to position [8869, 0]
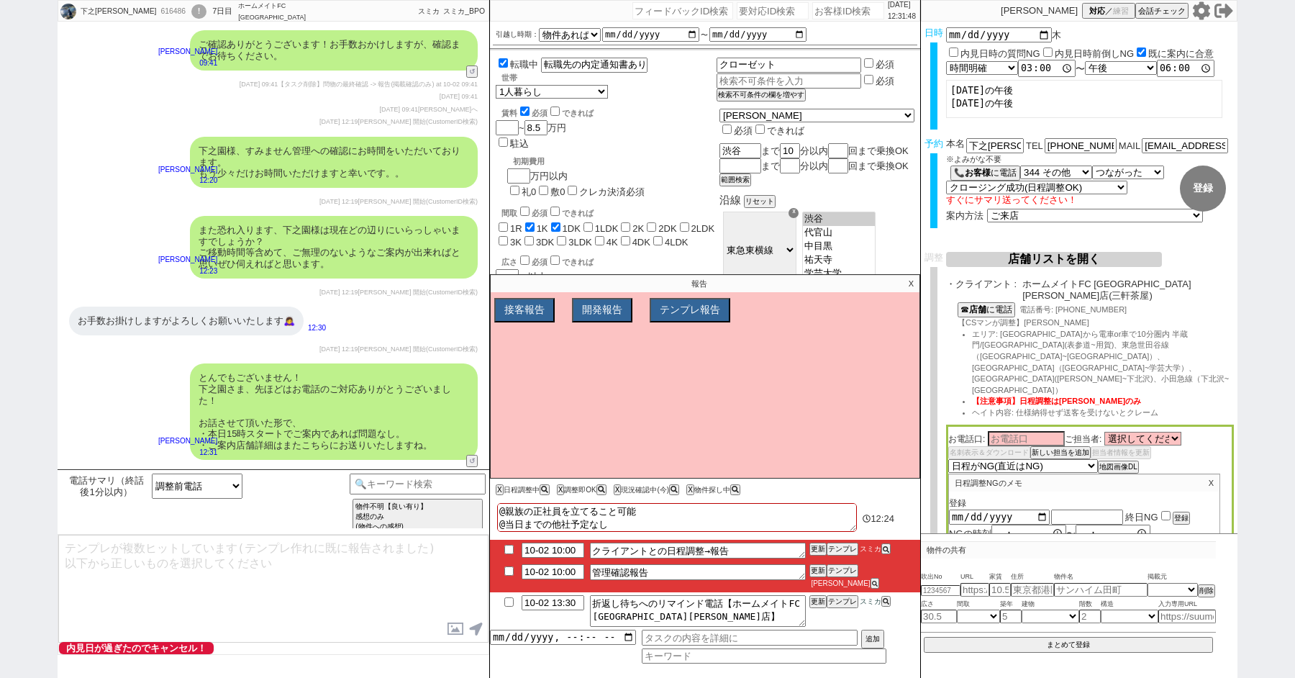
type textarea "上記ご確認いただき、ご一報いただけますでしょうか？"
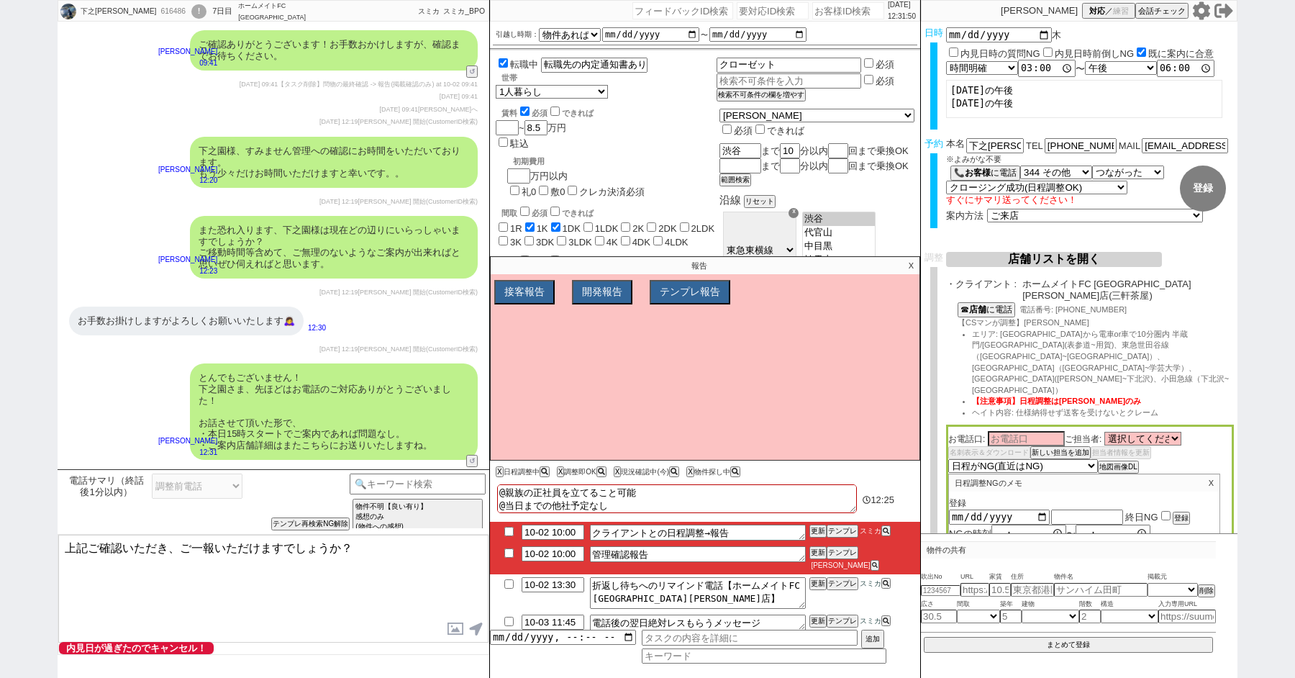
click at [912, 270] on p "X" at bounding box center [911, 265] width 17 height 17
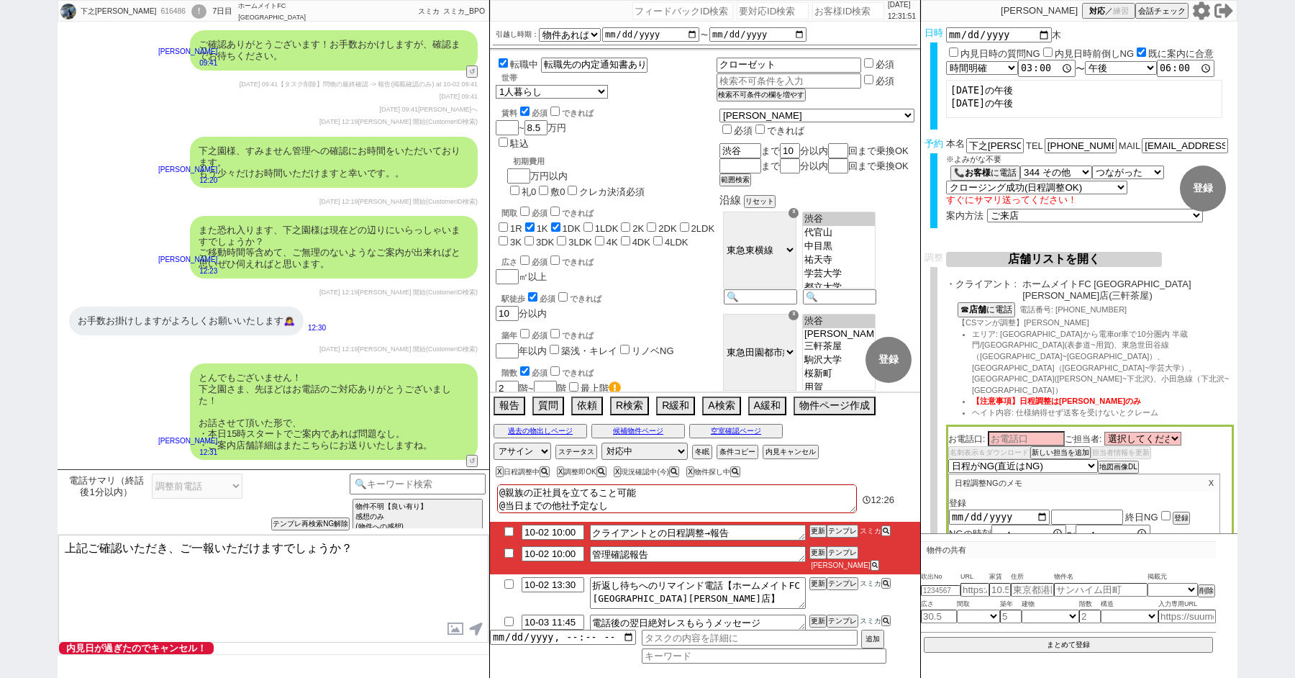
click at [1058, 257] on button "店舗リストを開く" at bounding box center [1054, 259] width 216 height 15
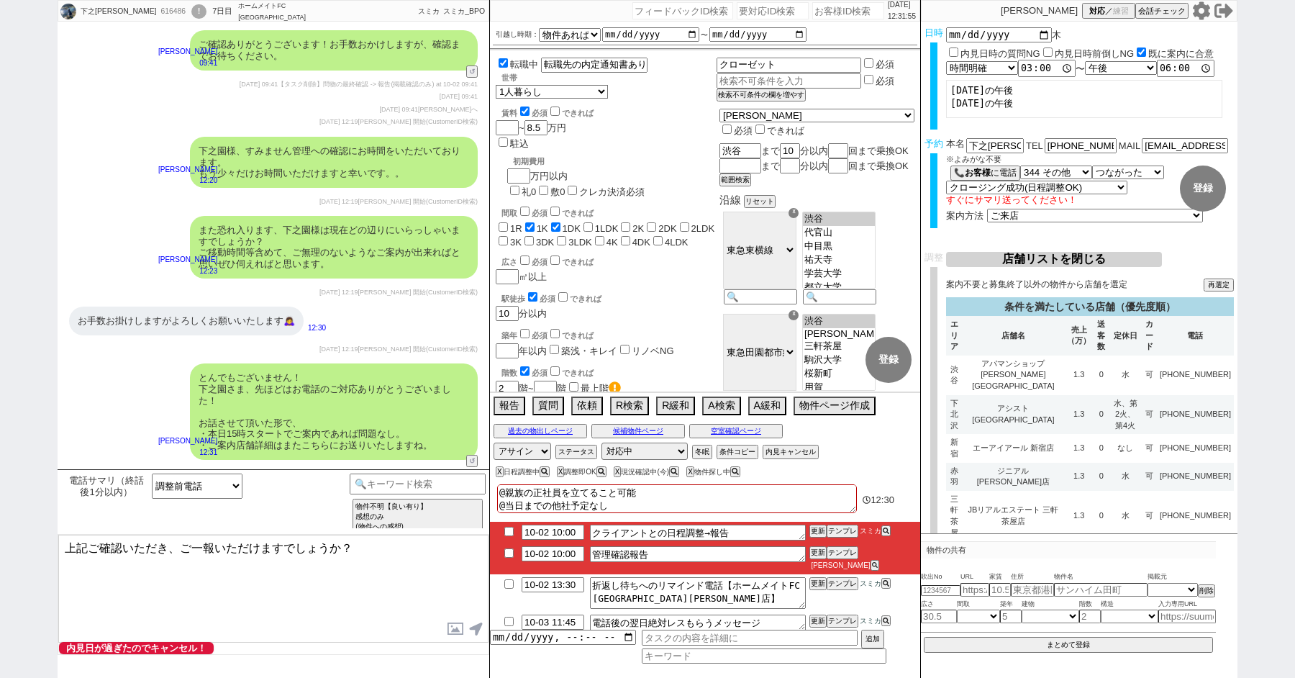
click at [506, 558] on input "checkbox" at bounding box center [509, 552] width 21 height 9
checkbox input "true"
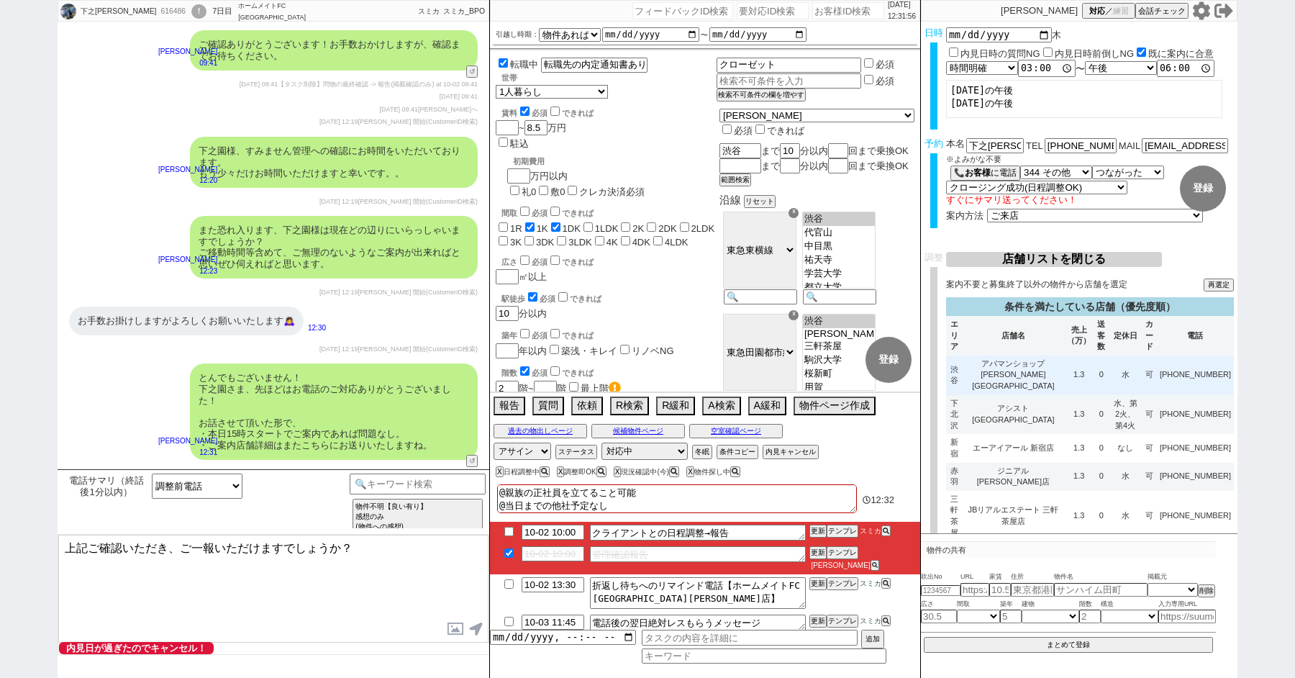
click at [1039, 376] on td "アパマンショップ渋谷道玄坂店" at bounding box center [1014, 375] width 102 height 40
select select
select select "8"
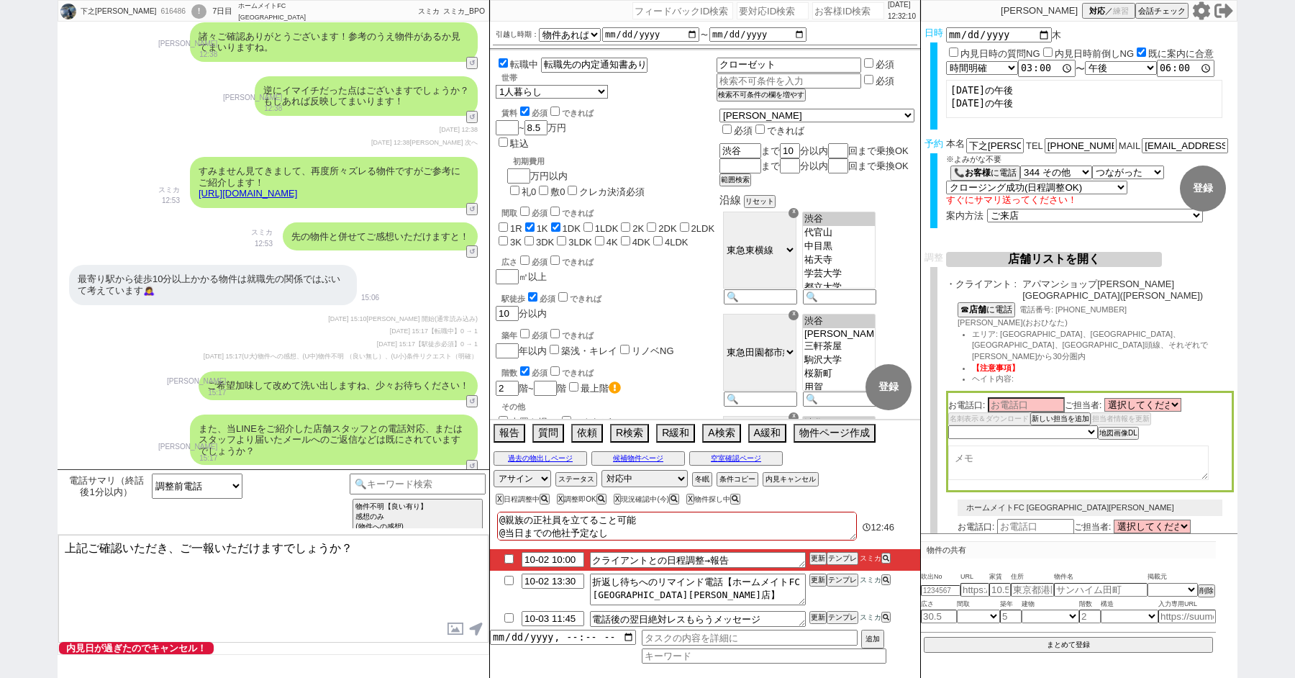
scroll to position [2379, 0]
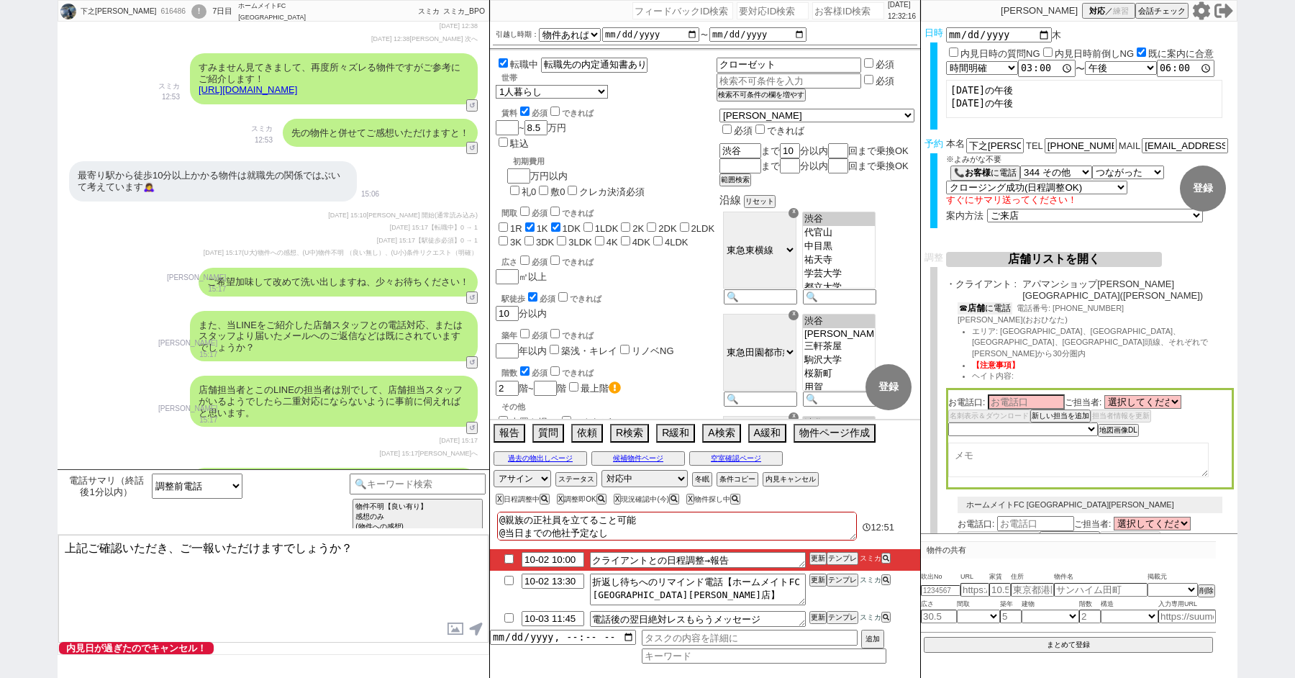
click at [989, 302] on button "☎ 店舗 に電話" at bounding box center [985, 308] width 55 height 12
click at [1038, 257] on button "店舗リストを開く" at bounding box center [1054, 259] width 216 height 15
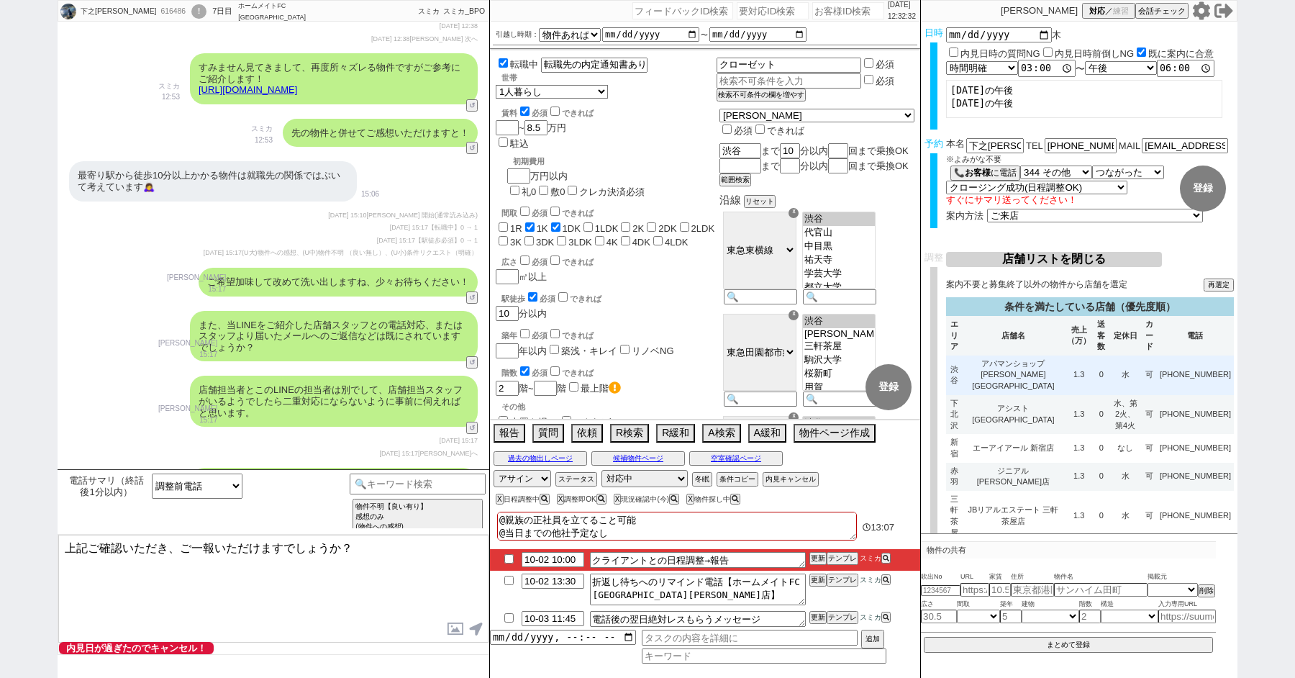
click at [1032, 381] on td "アパマンショップ渋谷道玄坂店" at bounding box center [1014, 375] width 102 height 40
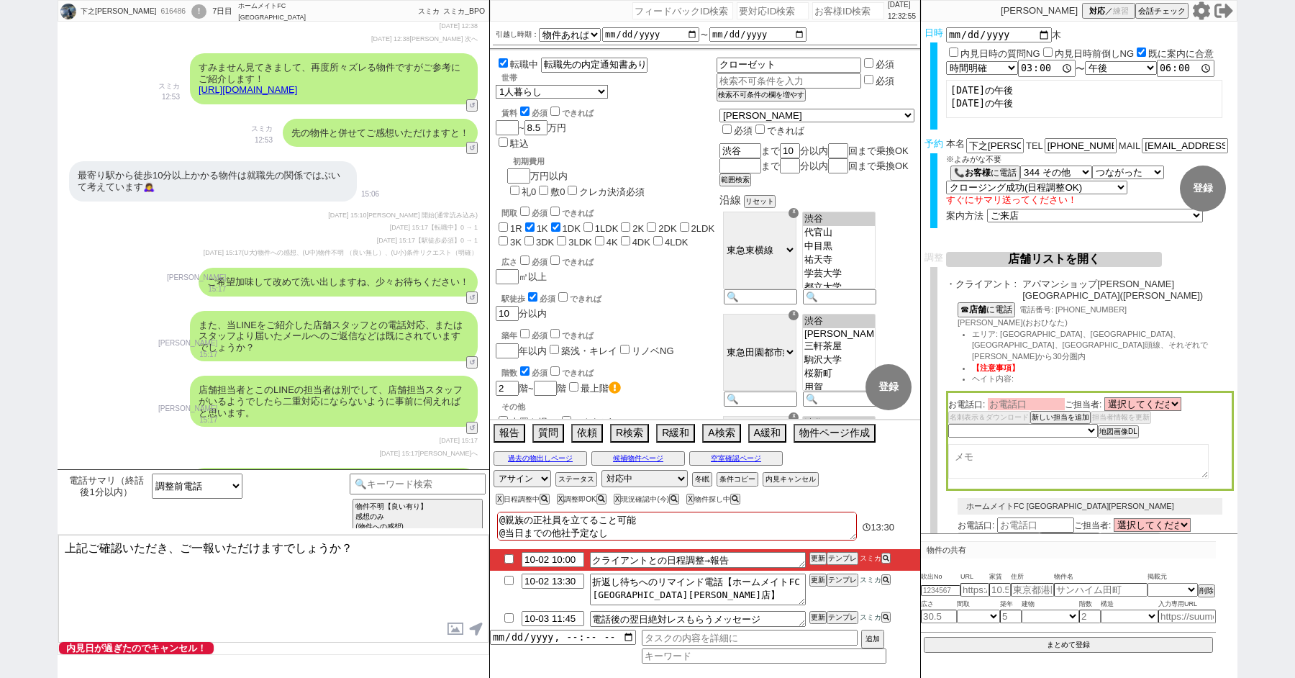
click at [1031, 398] on input at bounding box center [1026, 404] width 77 height 12
type input "山本"
click at [1150, 399] on select "選択してください 吉本 純平 清水 宜公 太田 宗明 光畑 翔太 黒田 雄大 今野 陽太 後藤 沙彩 本山 奈津美 桑原 亮 民實 忠朗 大日向 佑介 春山 …" at bounding box center [1142, 405] width 77 height 12
click at [1017, 398] on input "山本" at bounding box center [1026, 404] width 77 height 12
click at [1016, 425] on select "未定 希望で最短でOK 最短以外でOK 日程がNG(直近で別日提案可) 日程がNG(直近はNG) お客様ごとNG 折返し待ち 店舗が定休/終業後で連絡取れず" at bounding box center [1022, 431] width 148 height 12
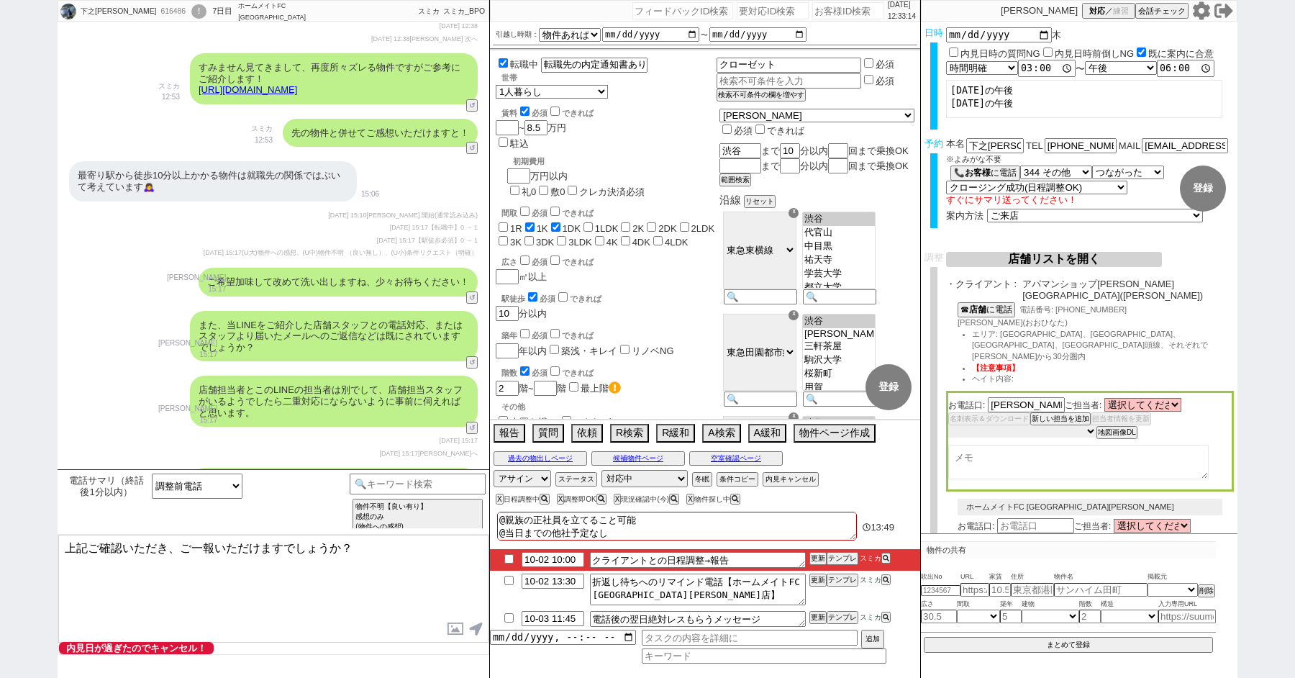
select select "8"
click at [948, 425] on select "未定 希望で最短でOK 最短以外でOK 日程がNG(直近で別日提案可) 日程がNG(直近はNG) お客様ごとNG 折返し待ち 店舗が定休/終業後で連絡取れず" at bounding box center [1022, 431] width 148 height 12
select select "8"
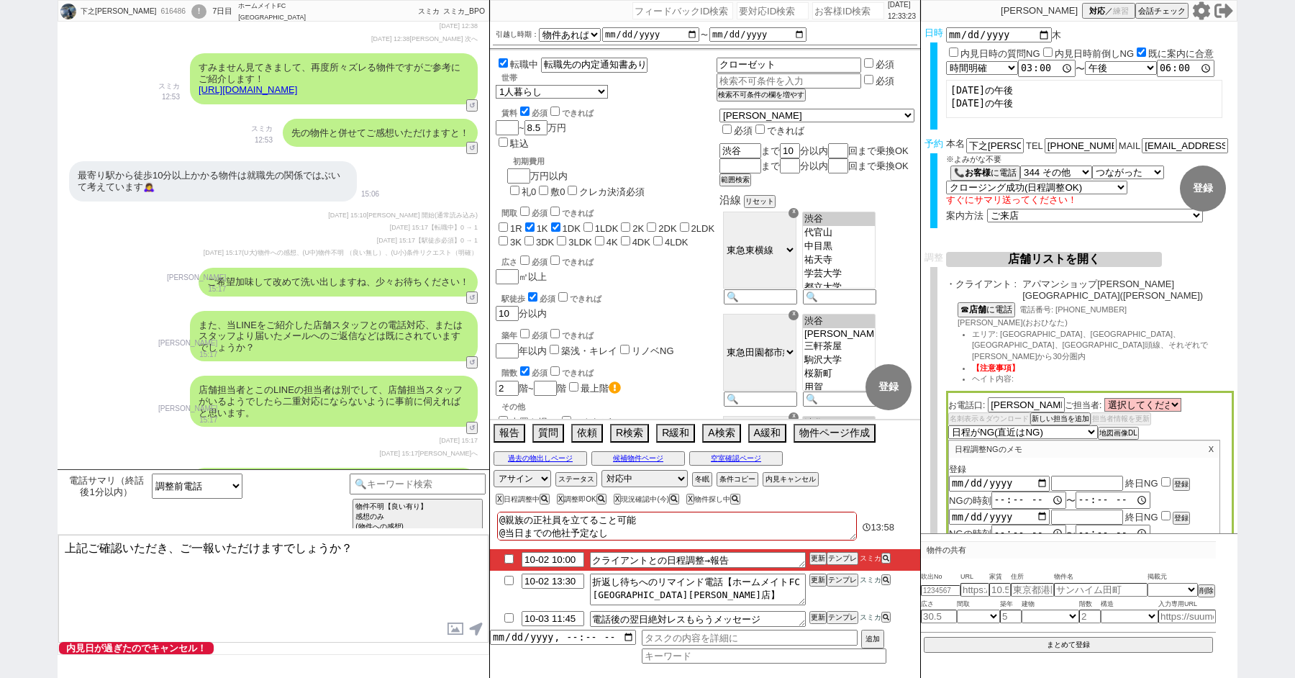
click at [1166, 477] on input "checkbox" at bounding box center [1165, 481] width 9 height 9
click at [1182, 479] on button "登録" at bounding box center [1180, 484] width 14 height 10
checkbox input "false"
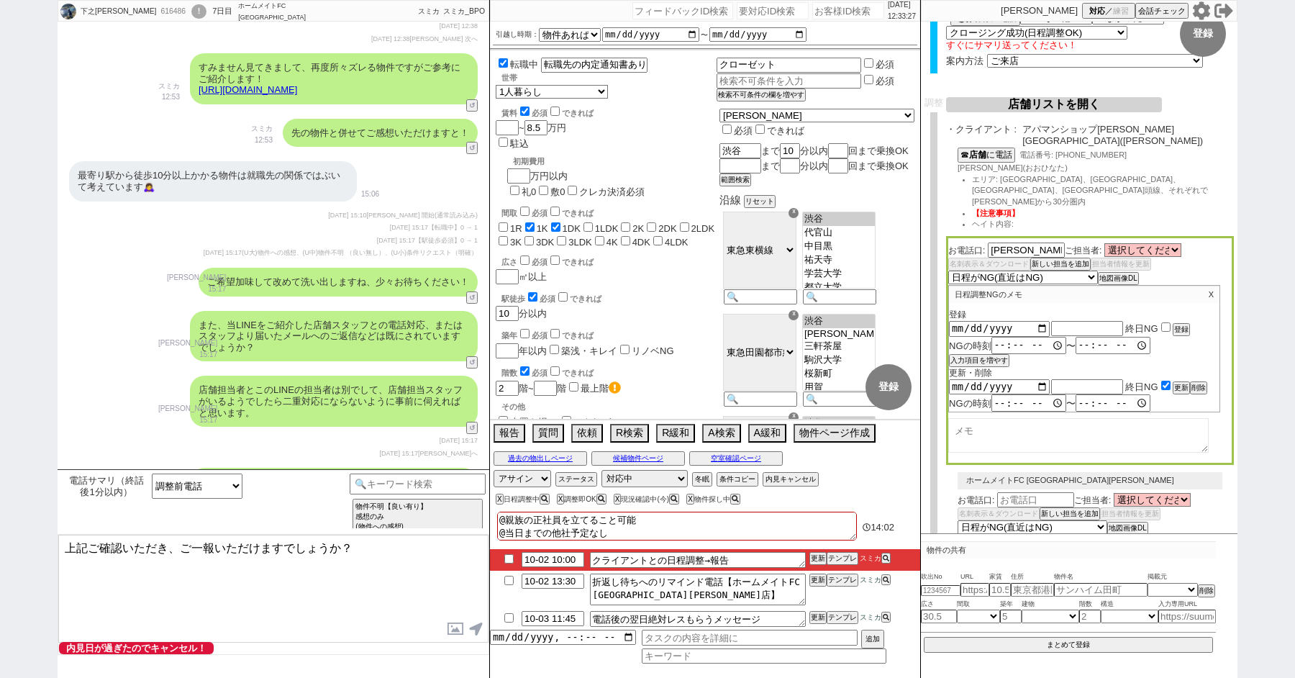
click at [1023, 418] on textarea at bounding box center [1078, 435] width 260 height 35
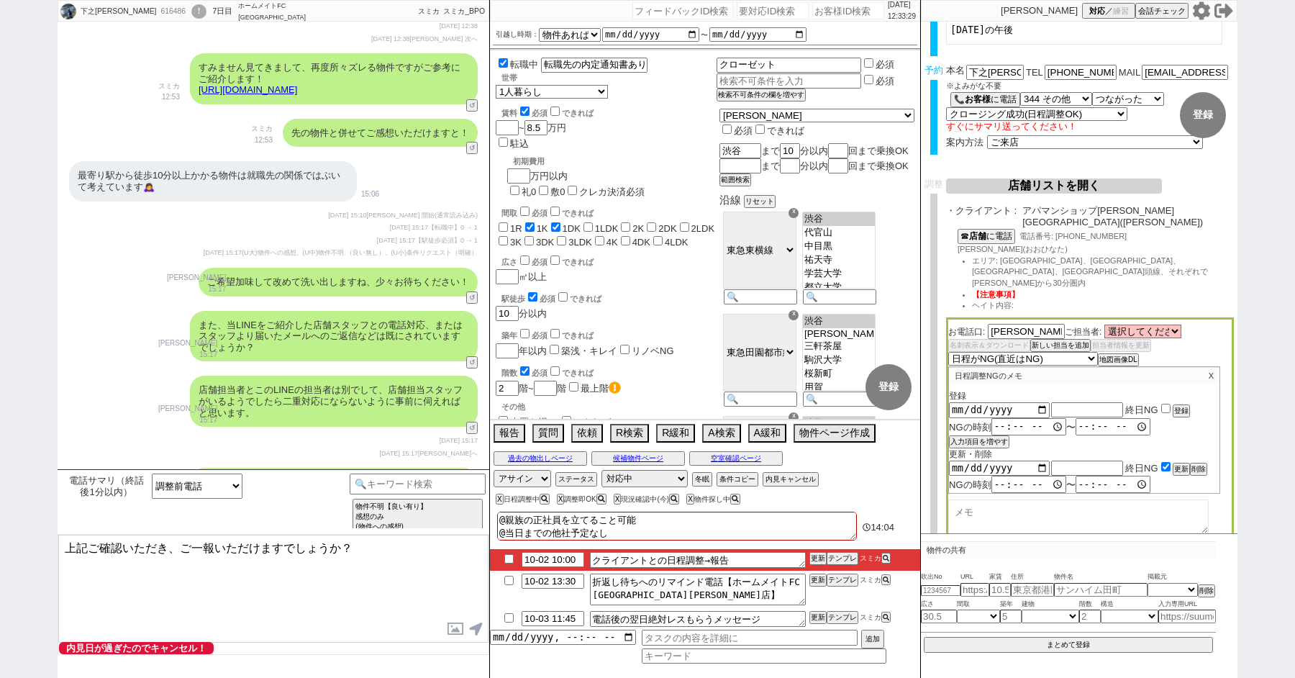
scroll to position [214, 0]
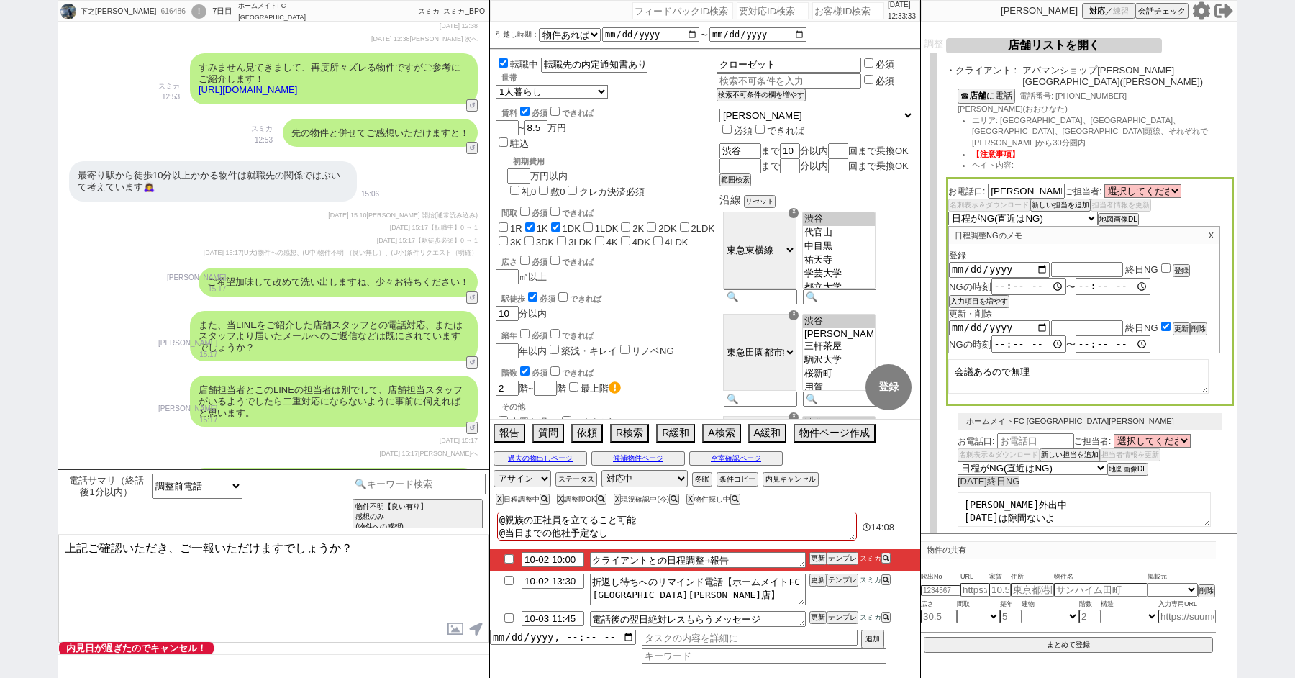
type textarea "会議あるので無理"
click at [699, 290] on div "駅徒歩 必須 できれば 10 分以内" at bounding box center [606, 305] width 221 height 31
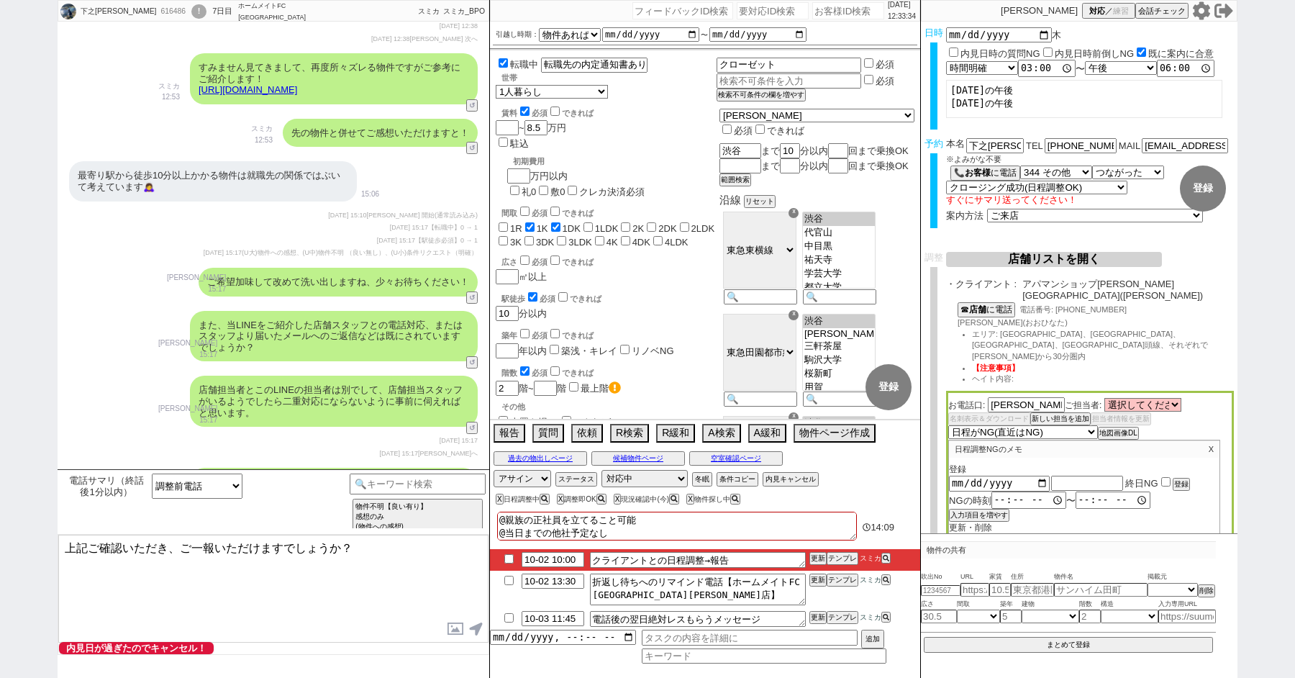
click at [1012, 257] on button "店舗リストを開く" at bounding box center [1054, 259] width 216 height 15
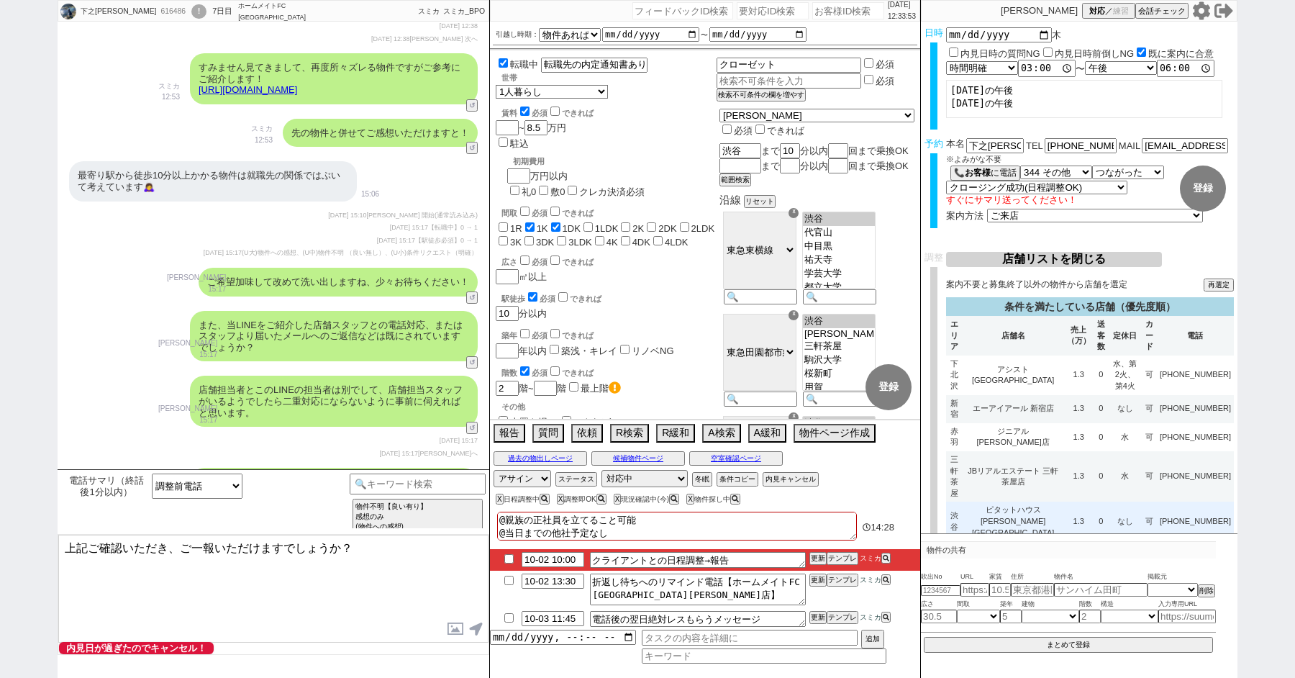
scroll to position [209, 0]
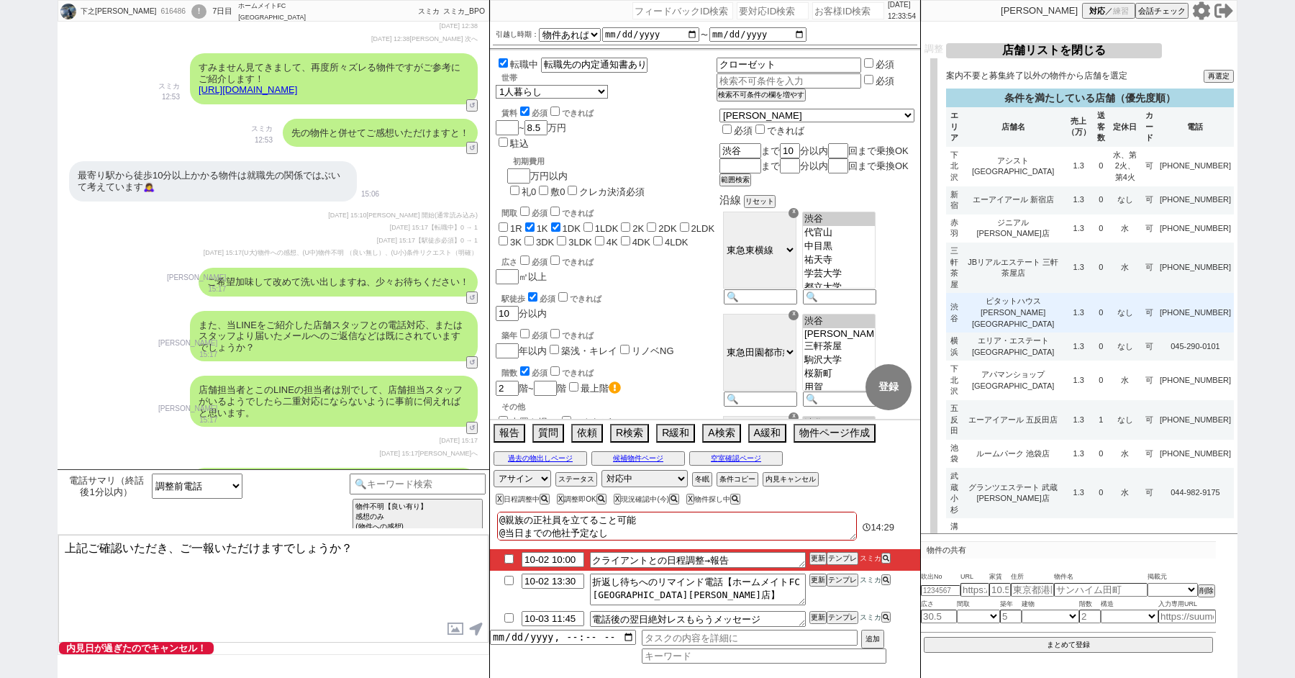
click at [1044, 293] on td "ピタットハウス渋谷東口店" at bounding box center [1013, 313] width 101 height 40
type input "10-02 13:00"
select select
select select "8"
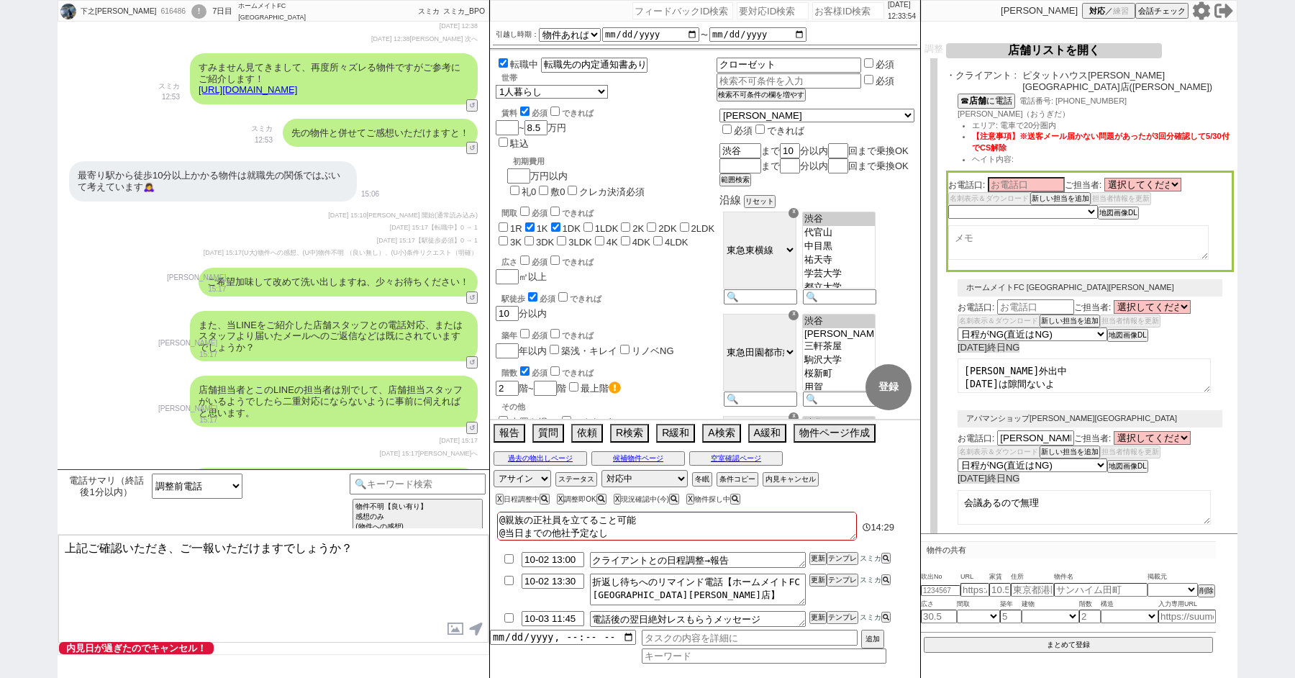
scroll to position [0, 0]
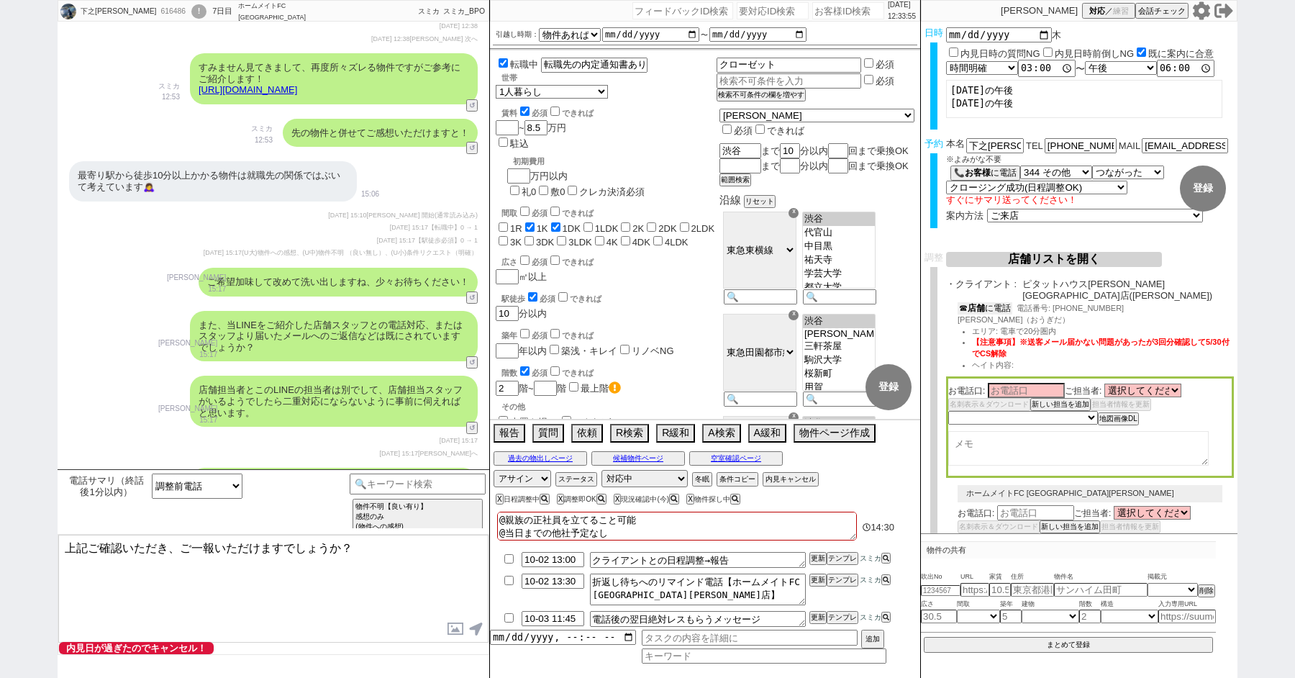
click at [992, 302] on button "☎ 店舗 に電話" at bounding box center [985, 308] width 55 height 12
drag, startPoint x: 973, startPoint y: 312, endPoint x: 953, endPoint y: 312, distance: 19.4
click at [953, 312] on div "☎ 店舗 に電話 電話番号: 03-5464-8801 扇田（おうぎだ） エリア: 電車で20分圏内 【注意事項】※送客メール届かない問題があったが3回分確認…" at bounding box center [1090, 340] width 288 height 77
copy span "扇田"
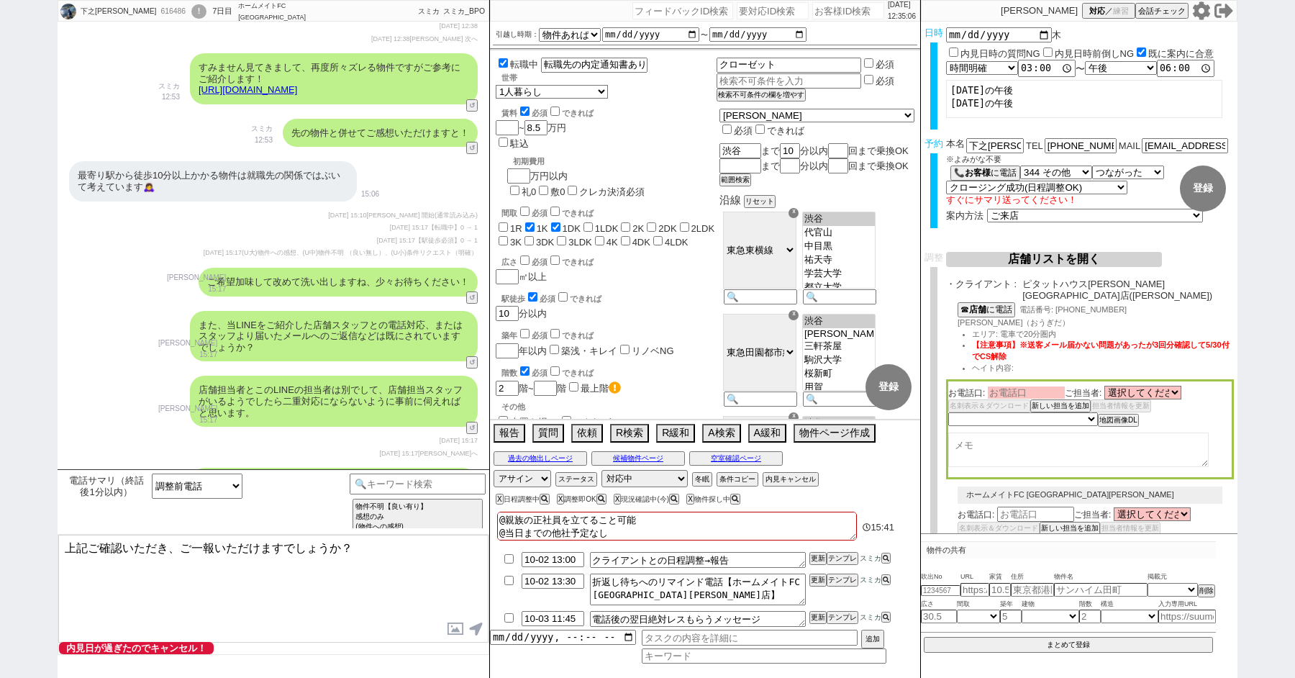
click at [1004, 386] on input at bounding box center [1026, 392] width 77 height 12
paste input "扇田"
type input "扇田"
click at [999, 414] on select "未定 希望で最短でOK 最短以外でOK 日程がNG(直近で別日提案可) 日程がNG(直近はNG) お客様ごとNG 折返し待ち 店舗が定休/終業後で連絡取れず" at bounding box center [1022, 420] width 148 height 12
select select "8"
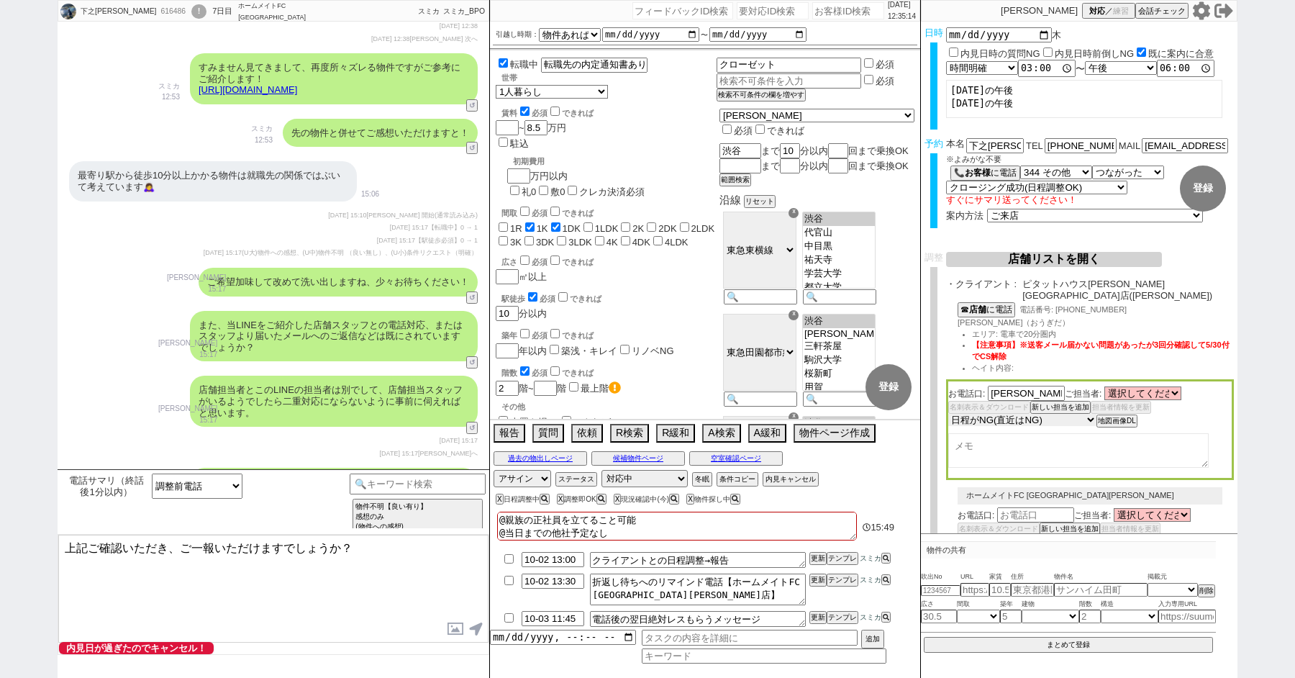
click at [948, 414] on select "未定 希望で最短でOK 最短以外でOK 日程がNG(直近で別日提案可) 日程がNG(直近はNG) お客様ごとNG 折返し待ち 店舗が定休/終業後で連絡取れず" at bounding box center [1022, 420] width 148 height 12
select select "8"
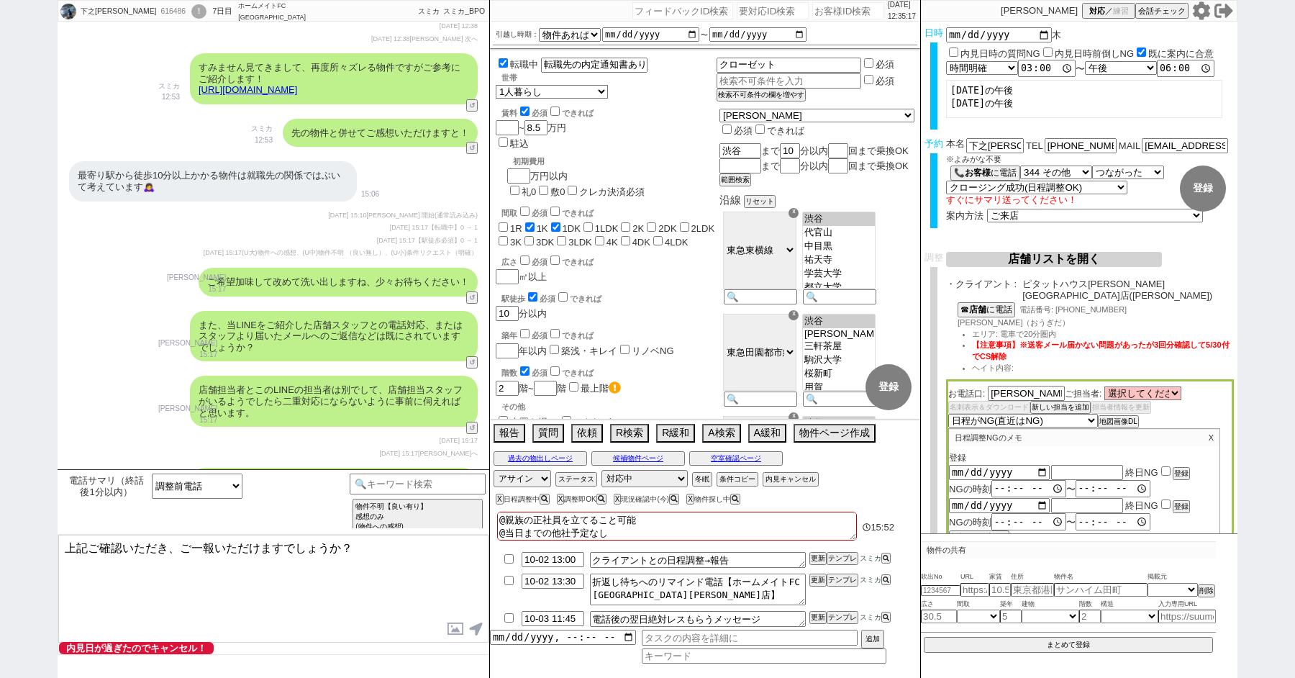
click at [1169, 464] on div "2025-10-02 終日NG 登録" at bounding box center [1084, 472] width 271 height 16
click at [1168, 466] on input "checkbox" at bounding box center [1165, 470] width 9 height 9
click at [1180, 468] on button "登録" at bounding box center [1180, 473] width 14 height 10
checkbox input "false"
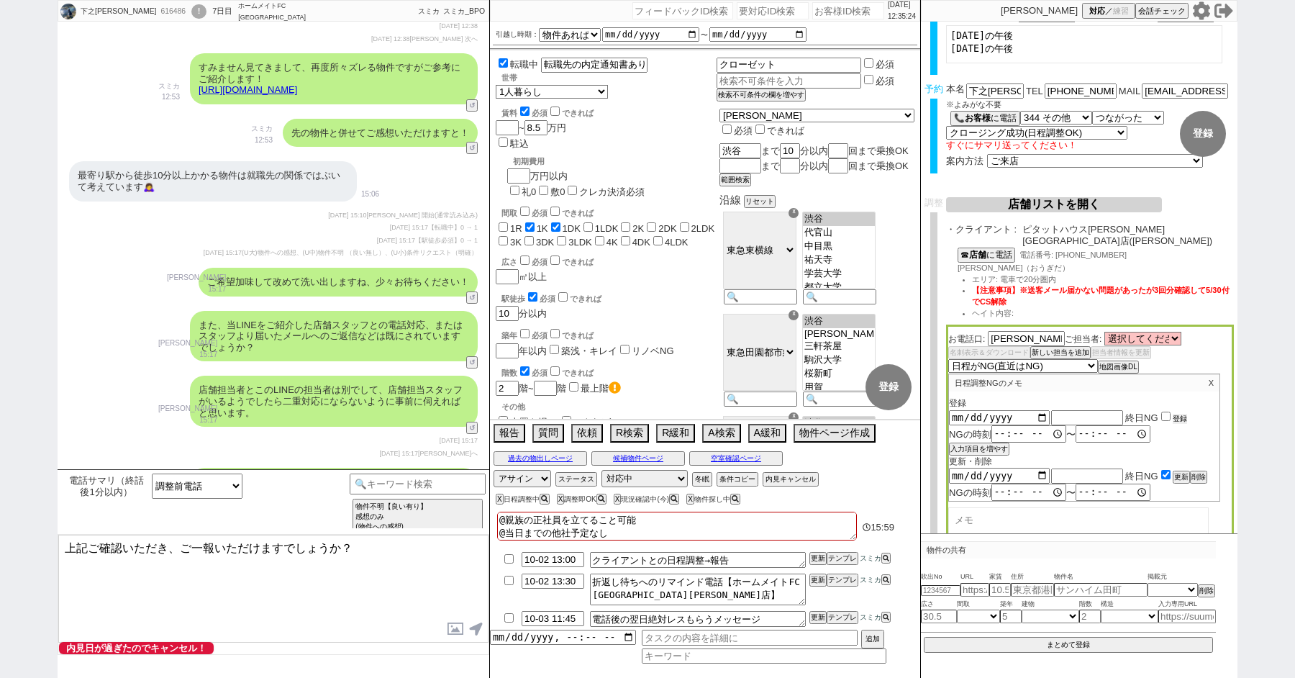
scroll to position [142, 0]
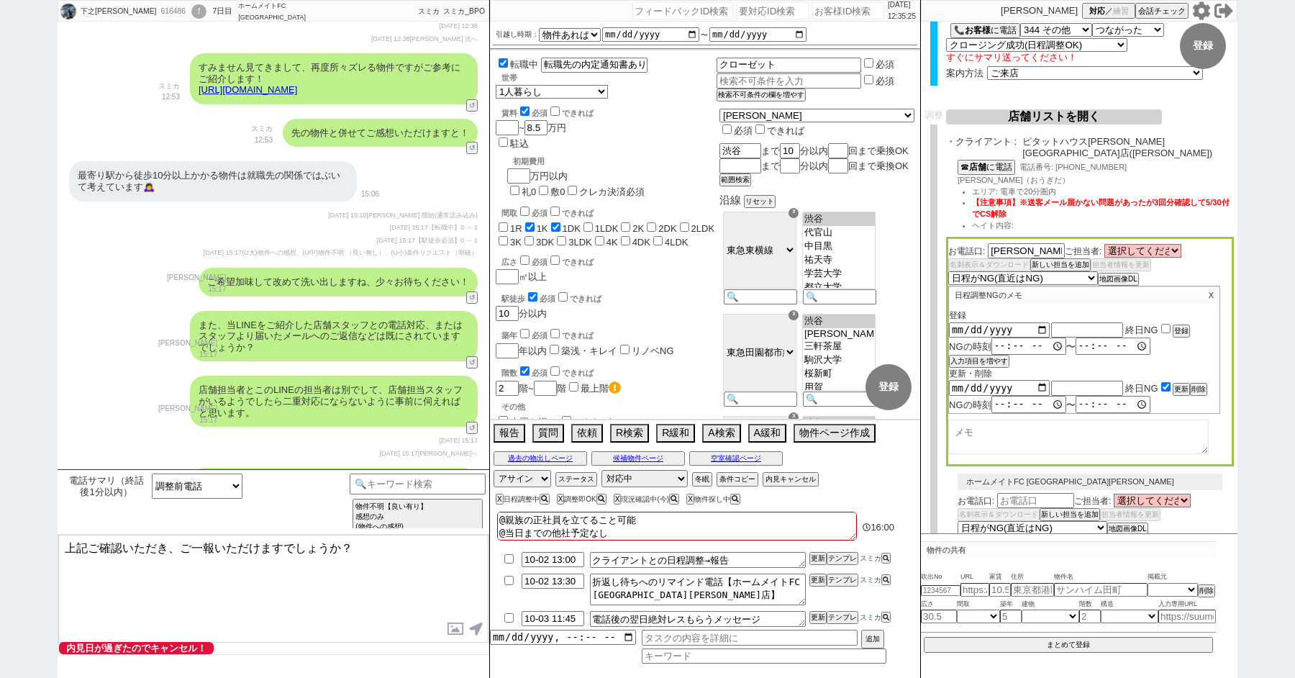
click at [1017, 115] on button "店舗リストを開く" at bounding box center [1054, 116] width 216 height 15
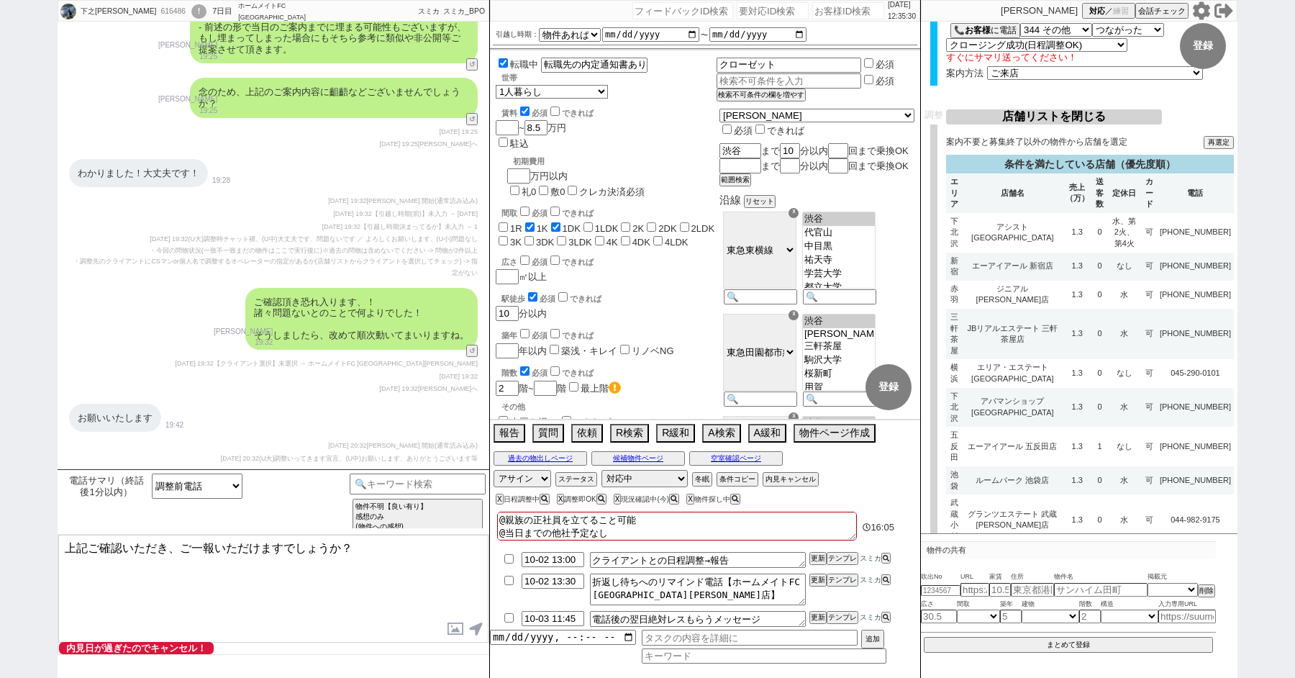
scroll to position [8869, 0]
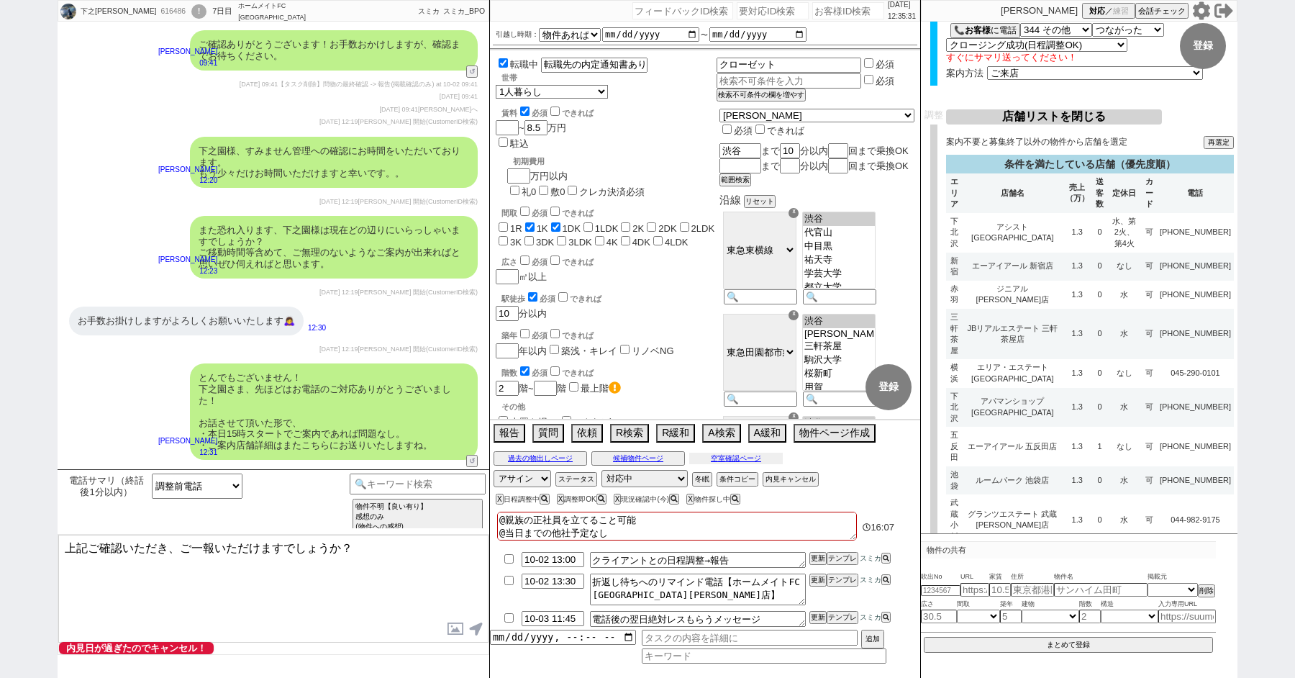
click at [731, 455] on button "空室確認ページ" at bounding box center [736, 459] width 94 height 12
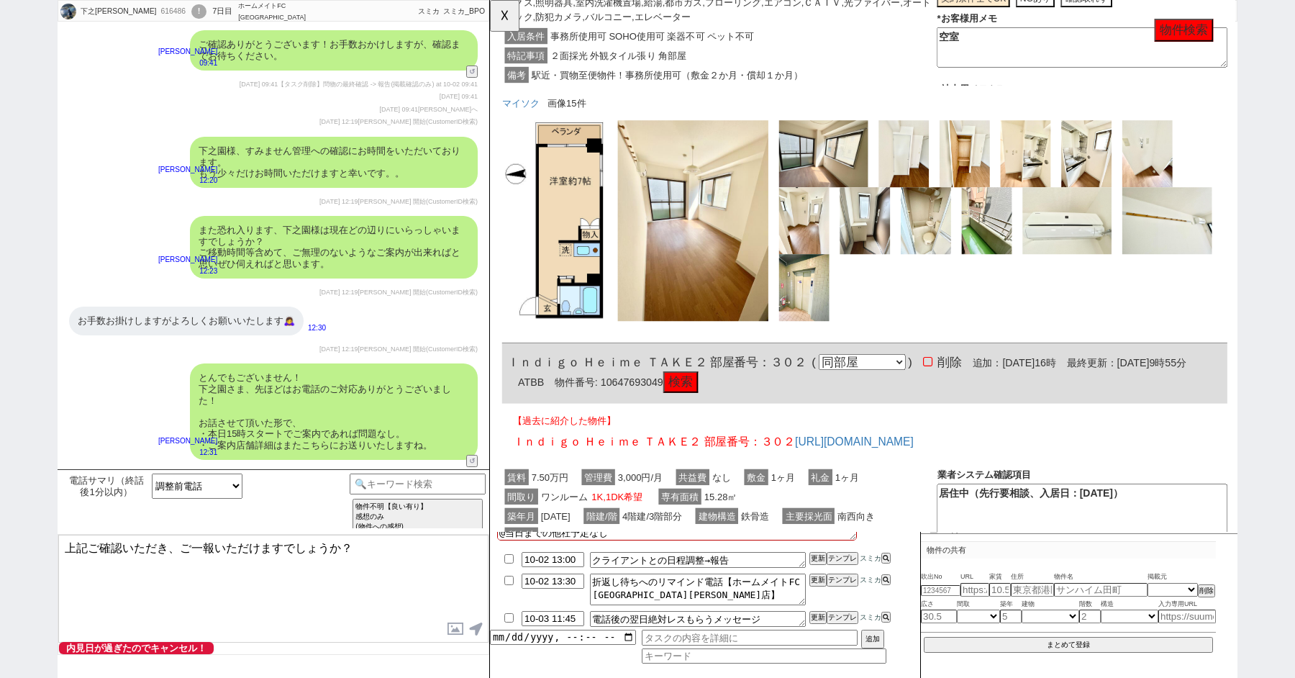
scroll to position [2115, 0]
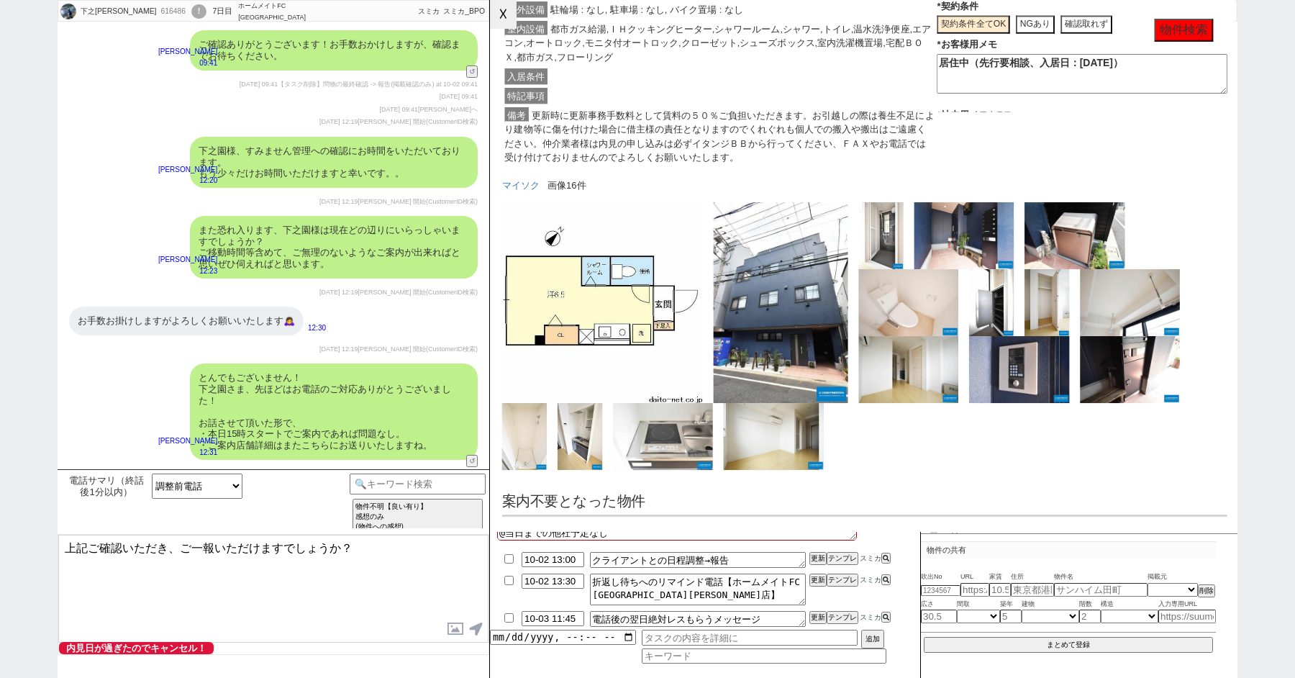
click at [494, 21] on button "☓" at bounding box center [503, 14] width 27 height 29
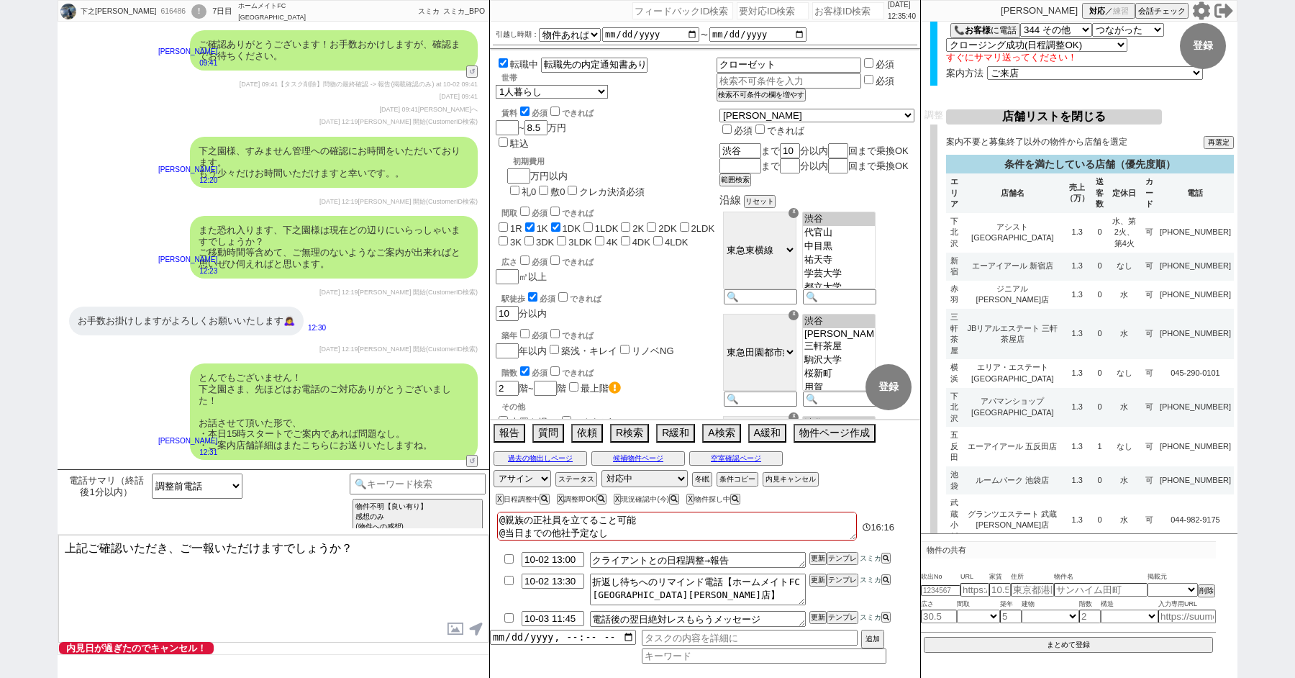
click at [1064, 119] on button "店舗リストを閉じる" at bounding box center [1054, 116] width 216 height 15
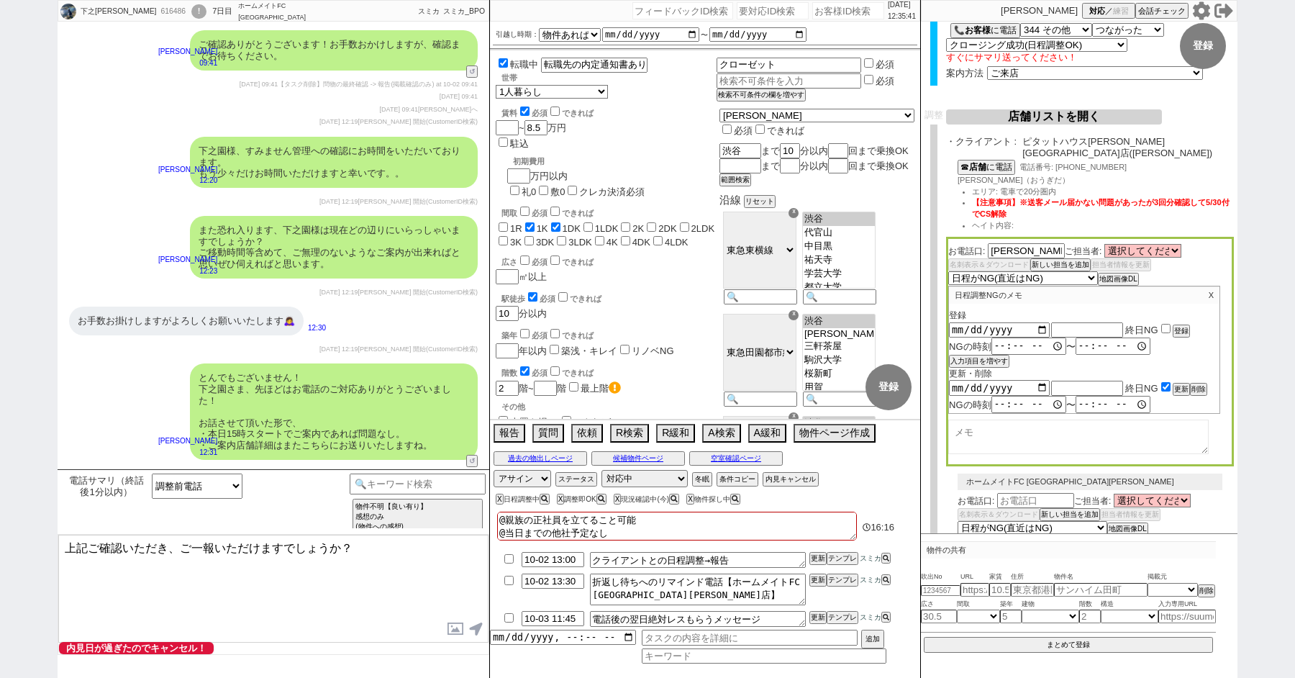
click at [1065, 119] on button "店舗リストを開く" at bounding box center [1054, 116] width 216 height 15
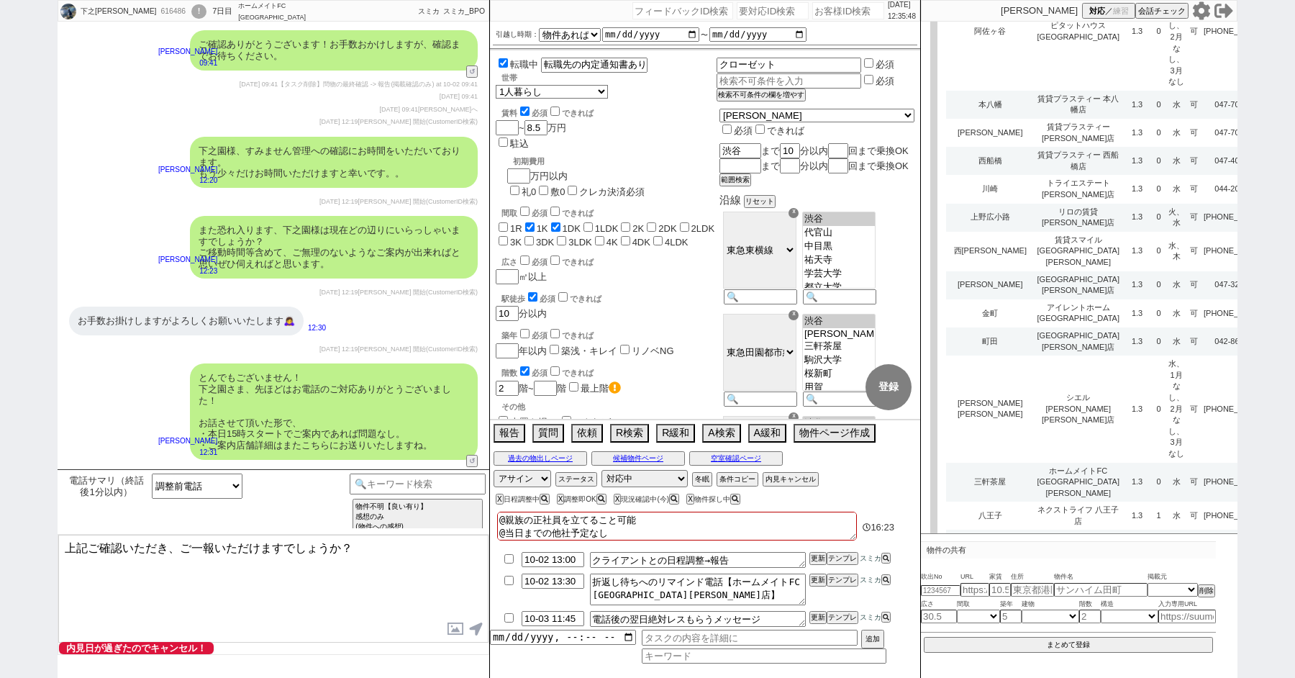
scroll to position [4551, 0]
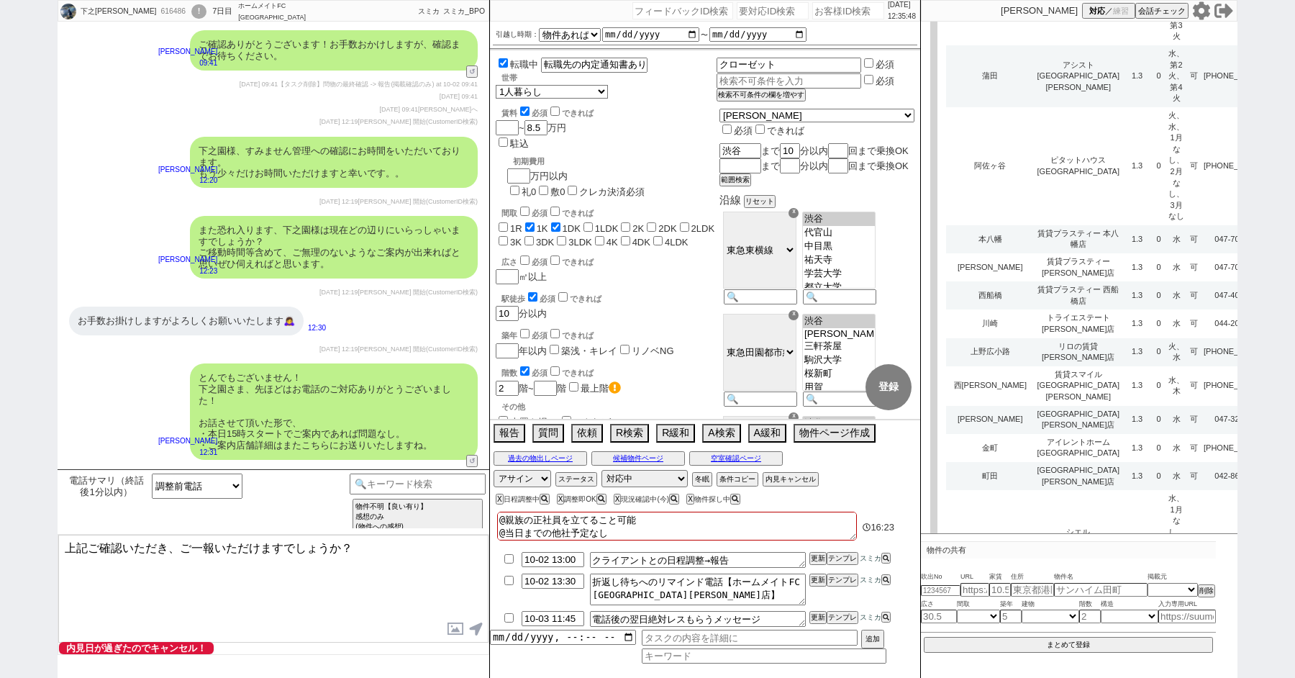
type input "ソレイユ渋谷"
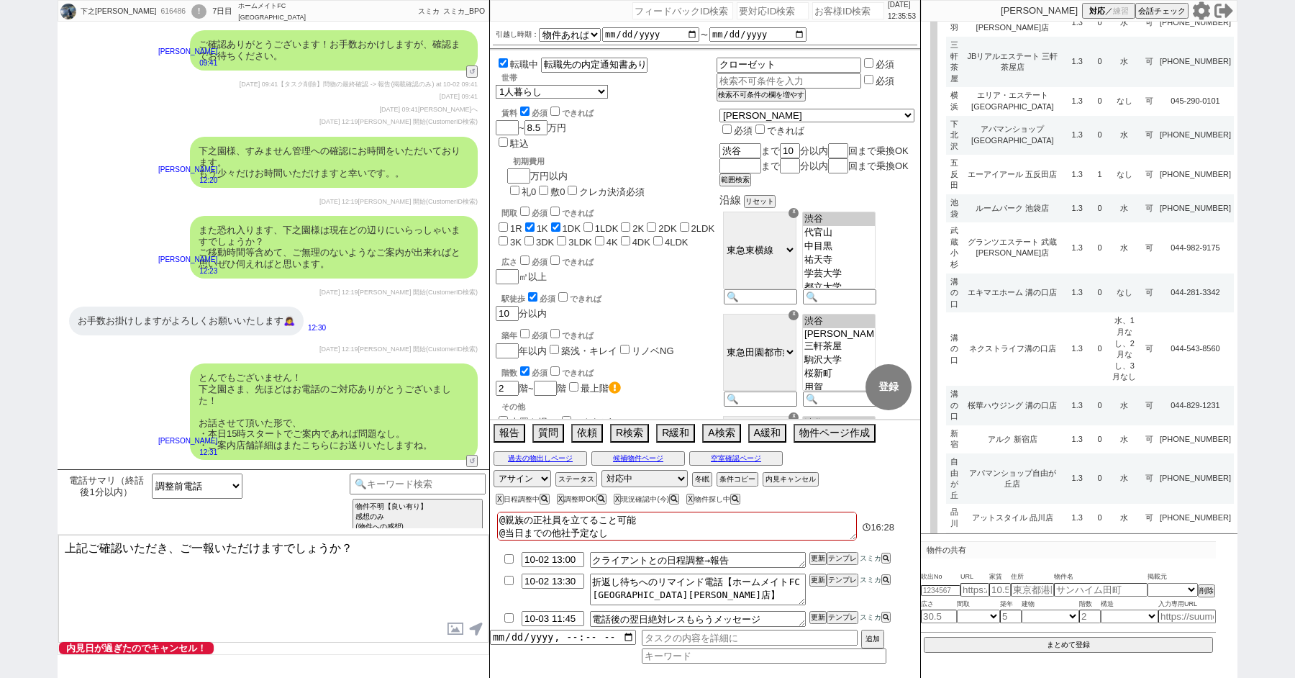
select select
select select "8"
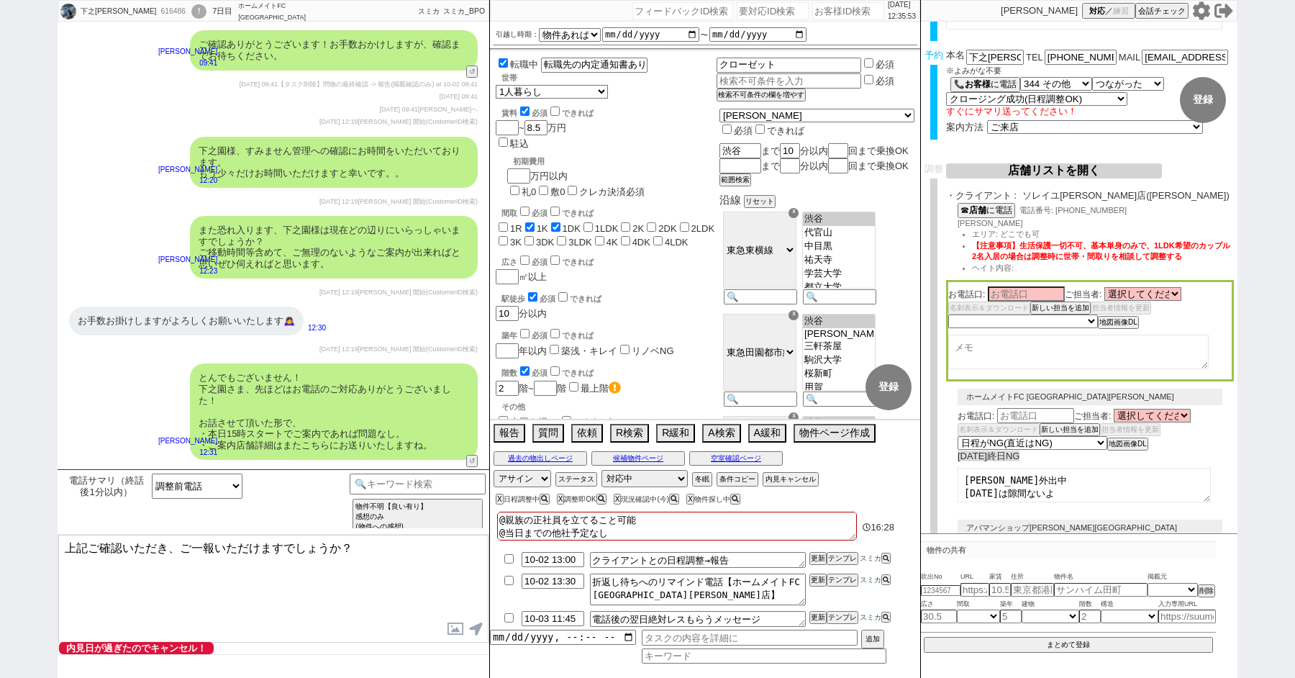
scroll to position [0, 0]
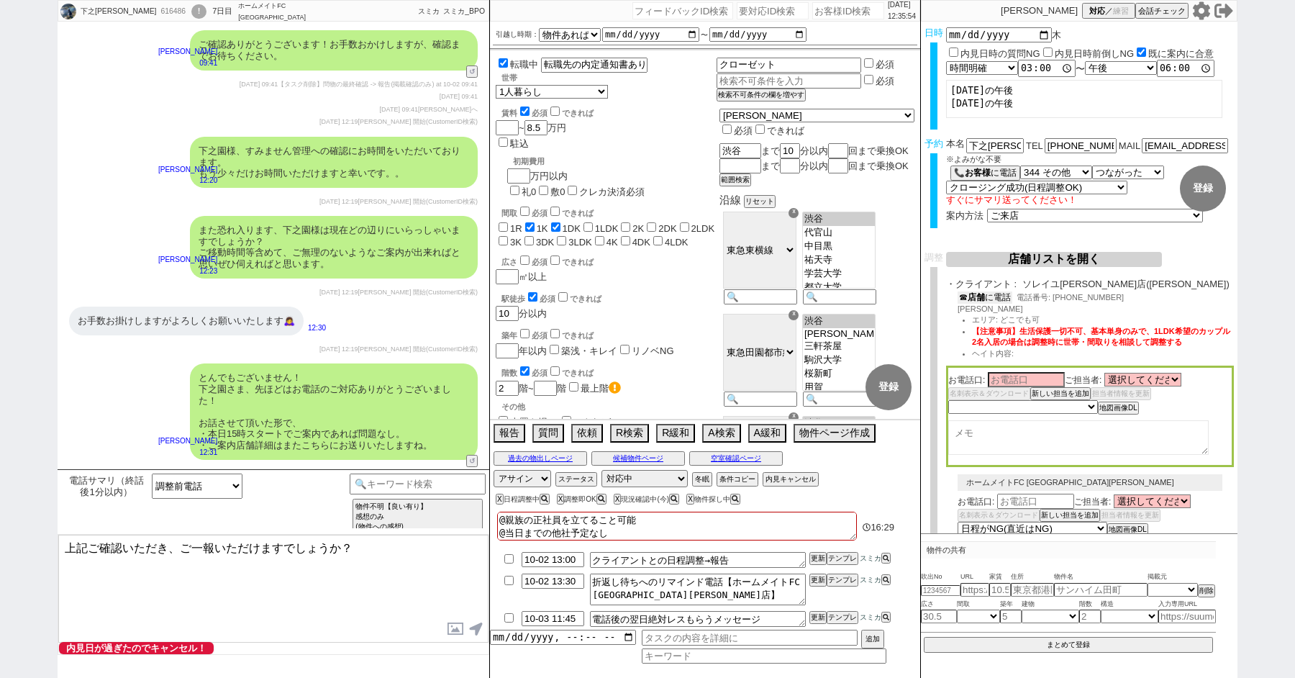
click at [979, 301] on b "店舗" at bounding box center [976, 297] width 17 height 10
click at [1135, 376] on div "お電話口: ご担当者: 選択してください 橋口 敦 吉田 瑞穂 廣岡 晶靖 藤田 健 松倉 古都美 石倉 慶一 石倉 慶一 長沼 良介 遠山 輝竜 河野 早紀…" at bounding box center [1090, 418] width 288 height 101
select select "527"
click at [1104, 378] on select "選択してください 橋口 敦 吉田 瑞穂 廣岡 晶靖 藤田 健 松倉 古都美 石倉 慶一 石倉 慶一 長沼 良介 遠山 輝竜 河野 早紀 河本 雄大" at bounding box center [1142, 382] width 77 height 12
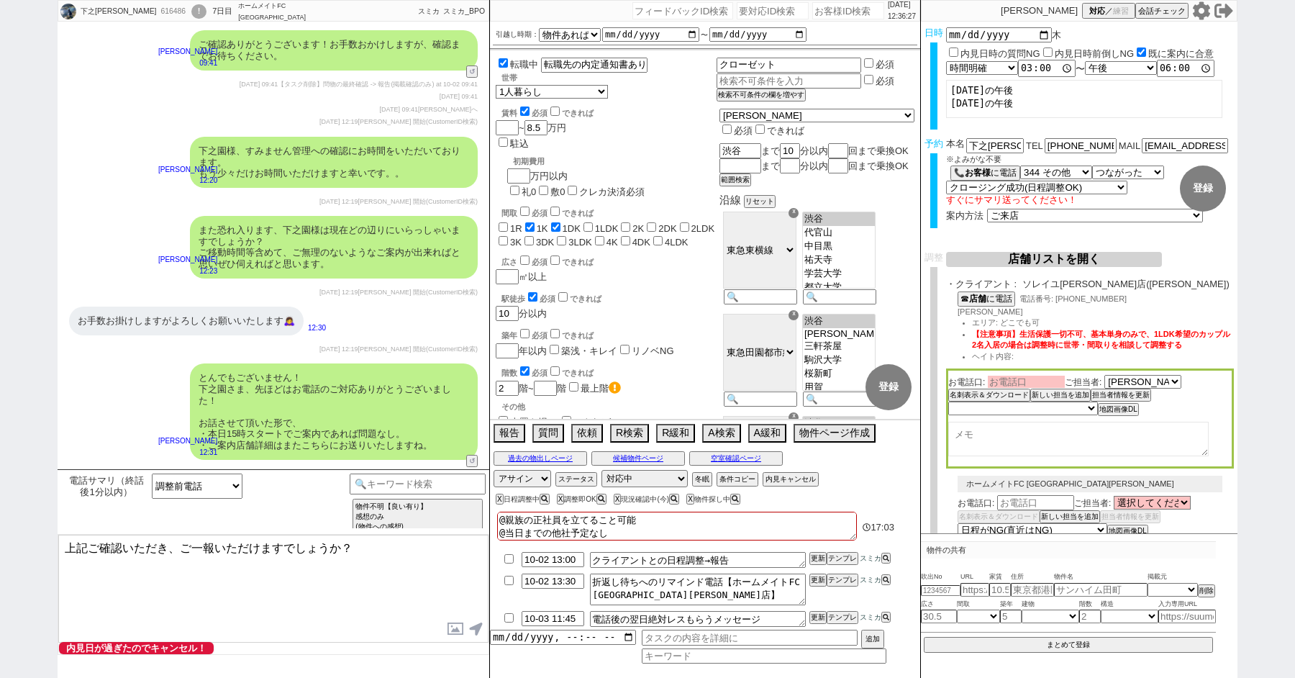
click at [1017, 386] on input at bounding box center [1026, 382] width 77 height 12
type input "川"
click at [1138, 383] on select "選択してください 橋口 敦 吉田 瑞穂 廣岡 晶靖 藤田 健 松倉 古都美 石倉 慶一 石倉 慶一 長沼 良介 遠山 輝竜 河野 早紀 河本 雄大" at bounding box center [1142, 382] width 77 height 12
click at [1024, 385] on input "川本" at bounding box center [1026, 382] width 77 height 12
type input "川"
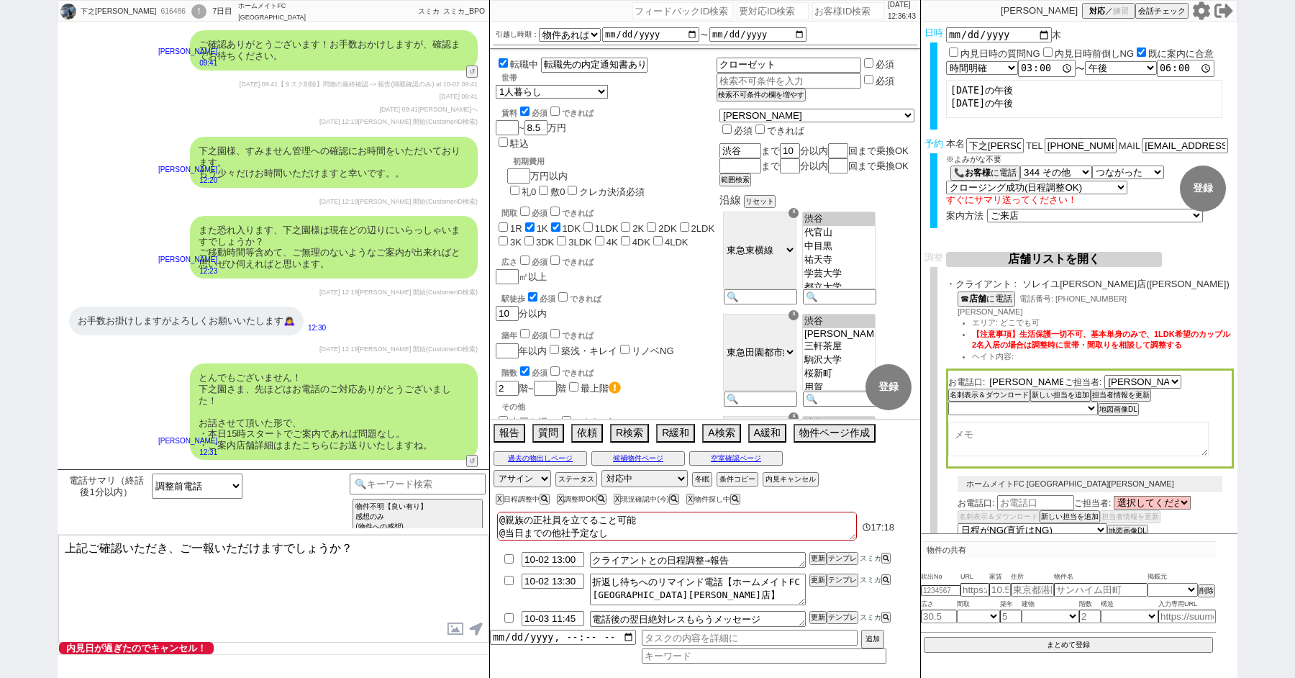
type input "河本"
click at [1028, 406] on select "未定 希望で最短でOK 最短以外でOK 日程がNG(直近で別日提案可) 日程がNG(直近はNG) お客様ごとNG 折返し待ち 店舗が定休/終業後で連絡取れず" at bounding box center [1022, 409] width 148 height 12
select select "5"
click at [948, 406] on select "未定 希望で最短でOK 最短以外でOK 日程がNG(直近で別日提案可) 日程がNG(直近はNG) お客様ごとNG 折返し待ち 店舗が定休/終業後で連絡取れず" at bounding box center [1022, 409] width 148 height 12
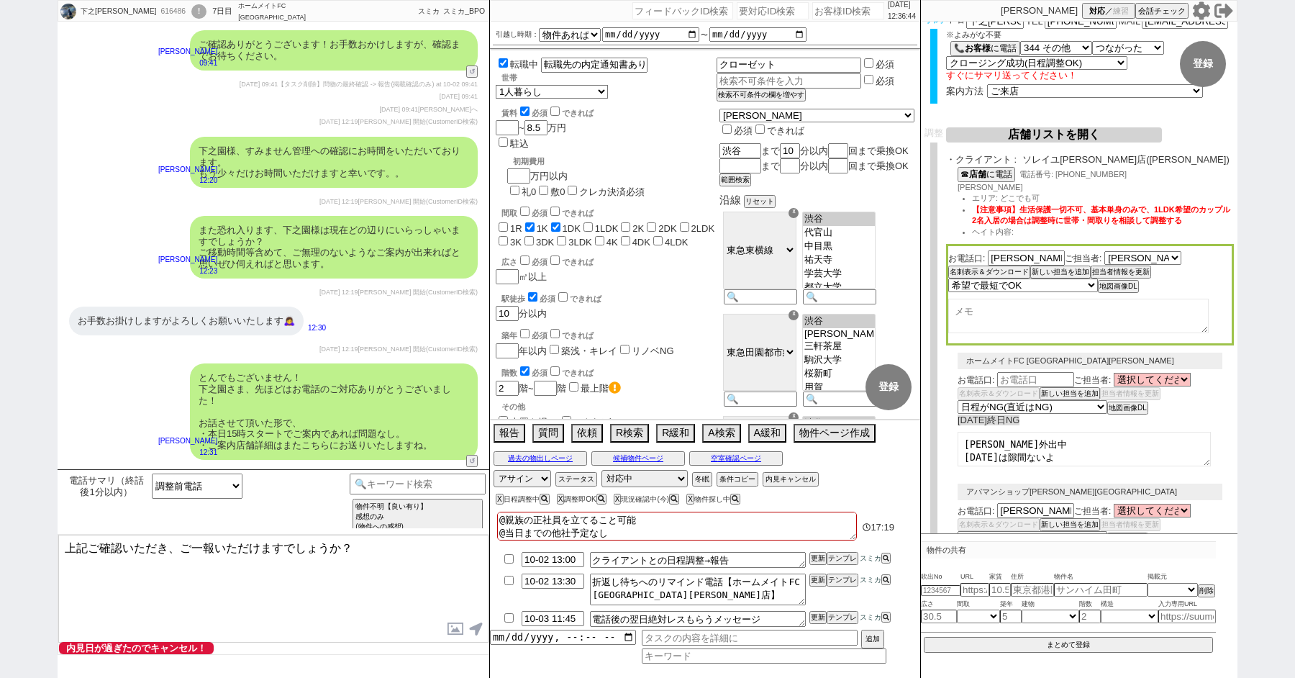
select select "527"
select select "5"
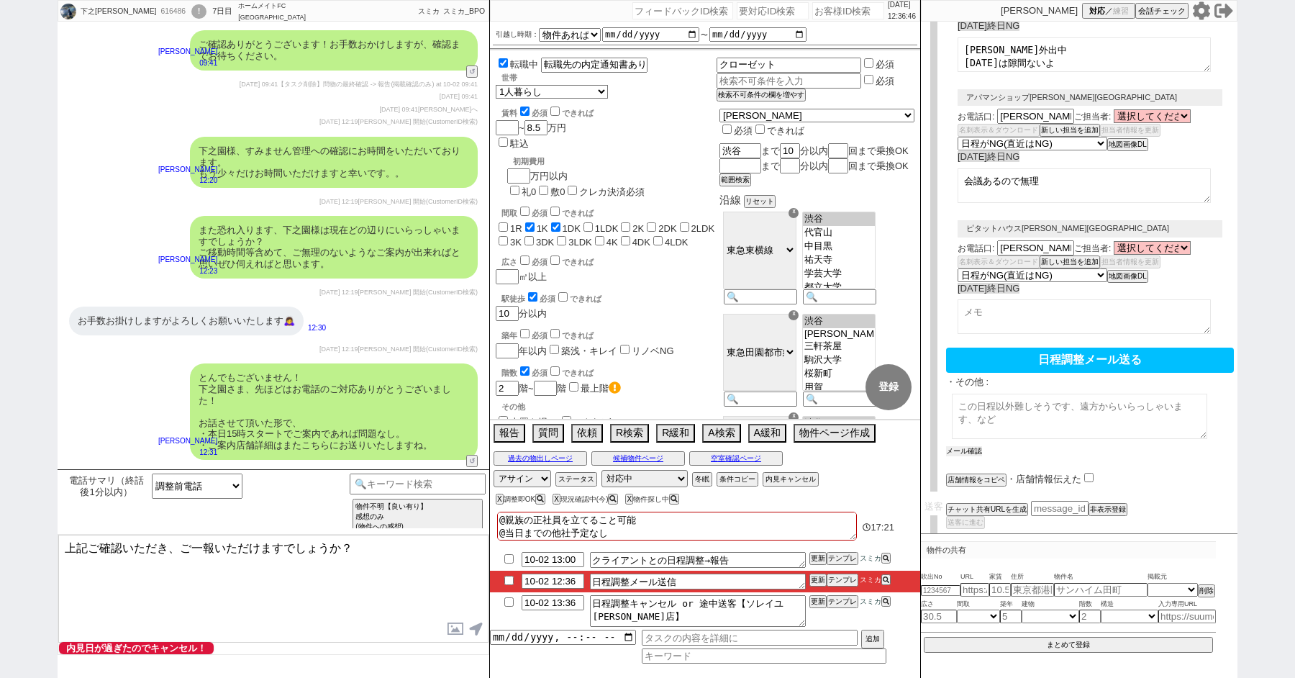
click at [971, 446] on button "メール確認" at bounding box center [964, 451] width 36 height 10
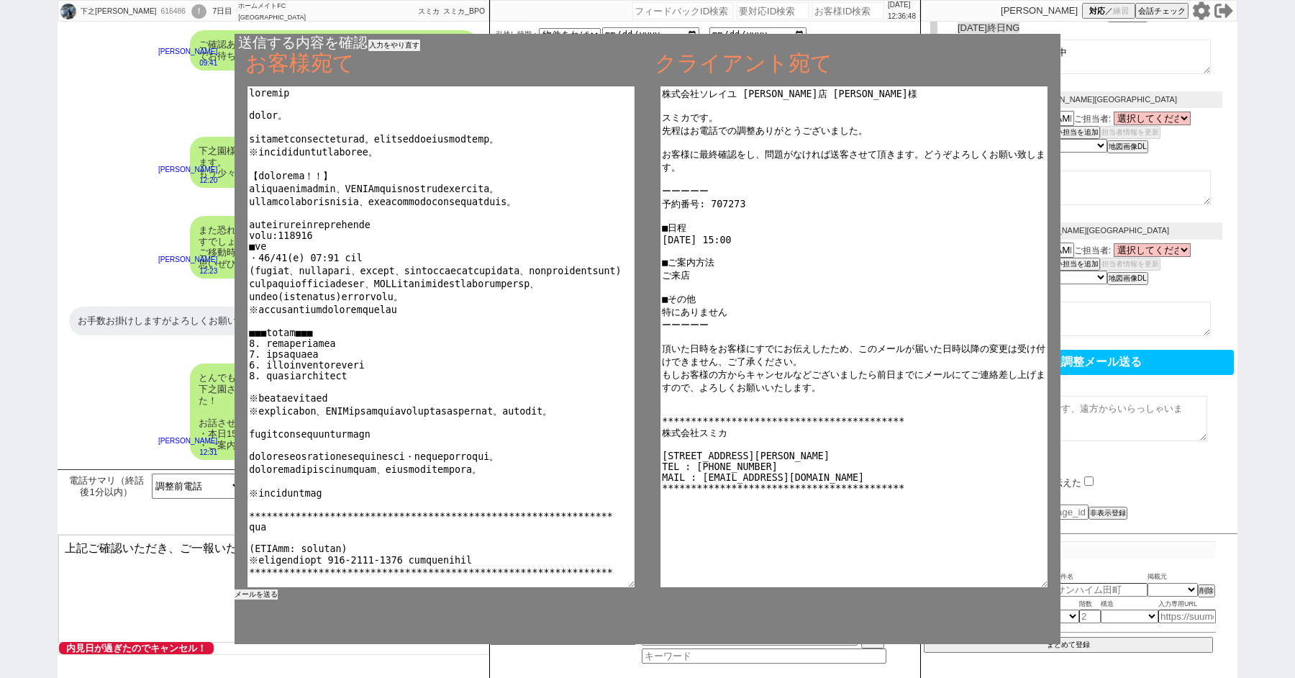
click at [248, 596] on button "メールを送る" at bounding box center [256, 594] width 43 height 10
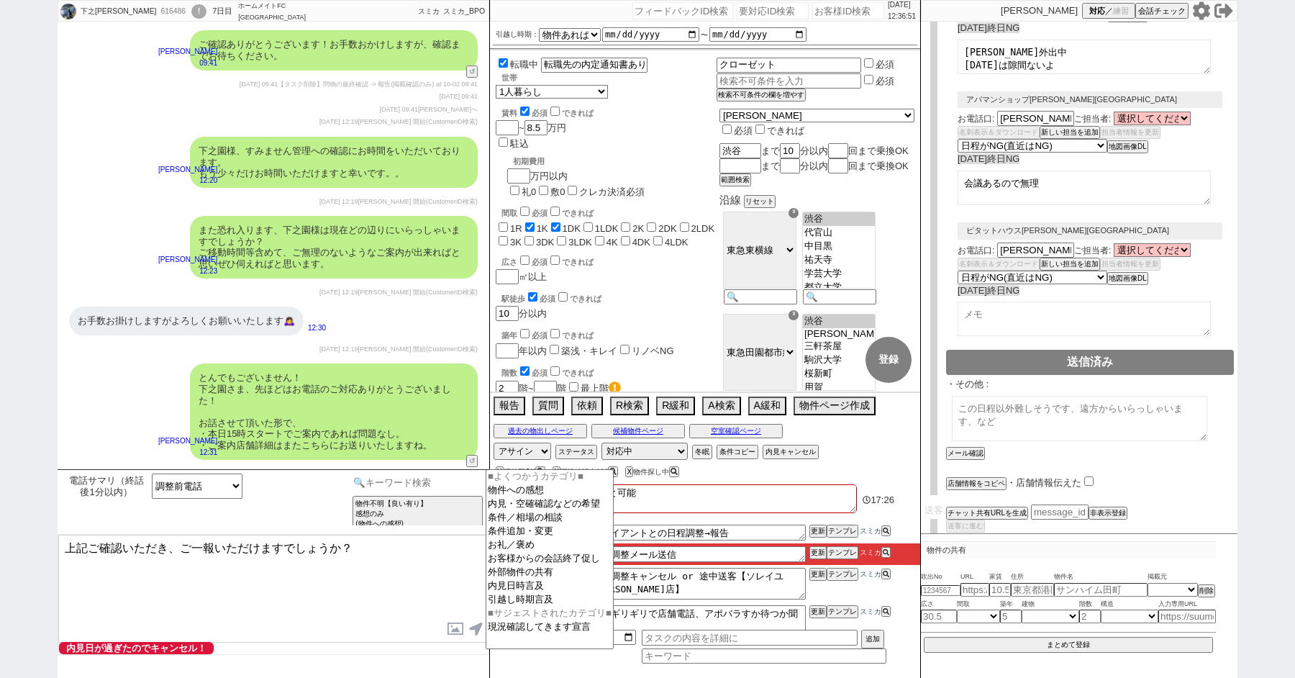
click at [381, 478] on input at bounding box center [418, 482] width 136 height 18
type input "クライアント"
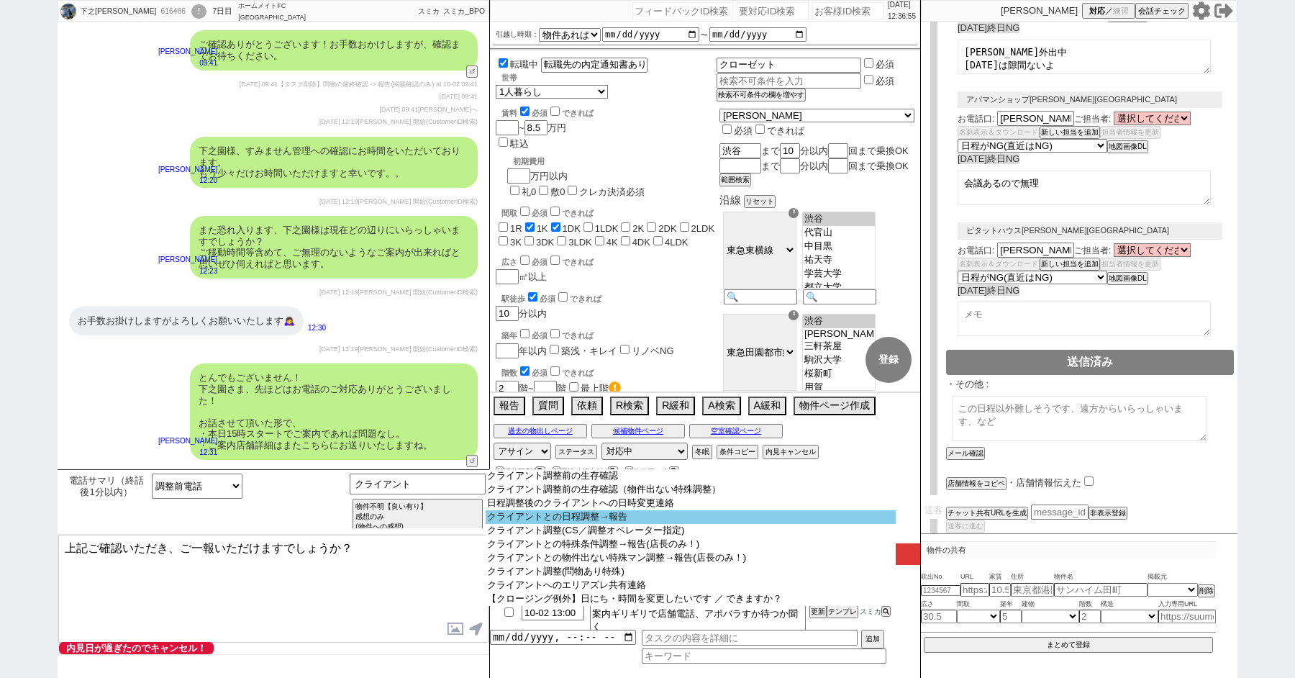
click at [600, 518] on option "クライアントとの日程調整→報告" at bounding box center [691, 517] width 410 height 14
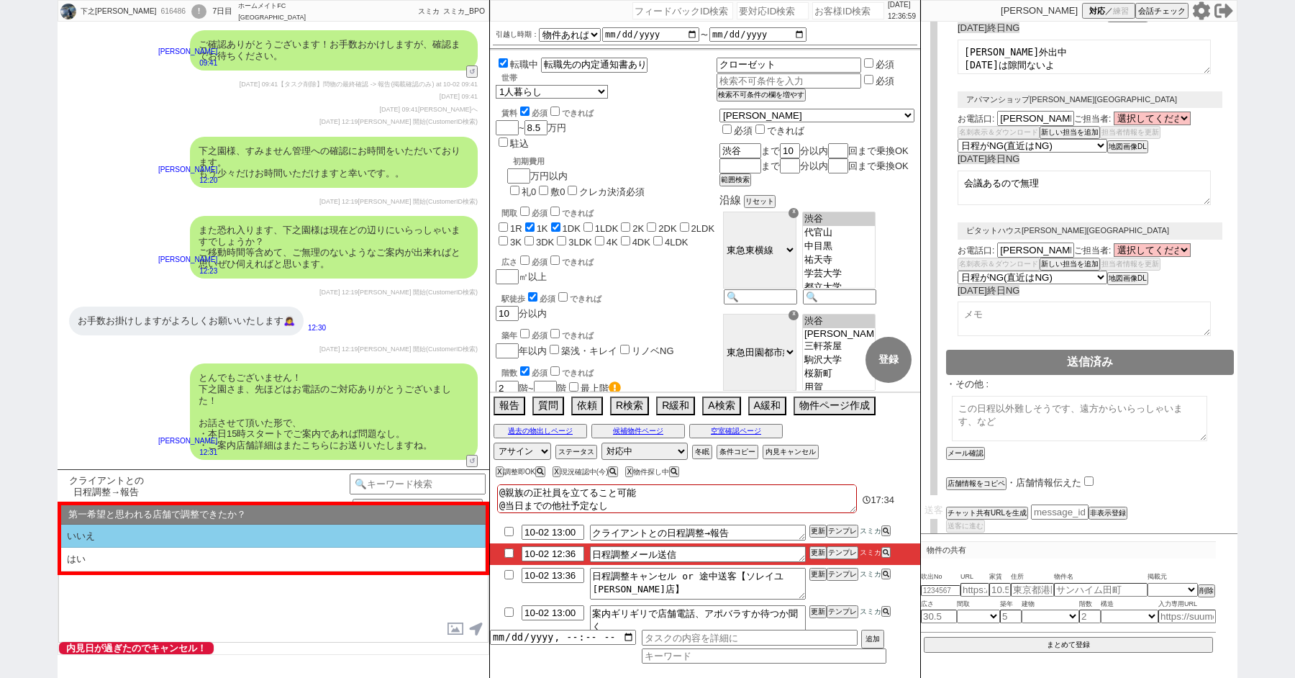
click at [112, 534] on li "いいえ" at bounding box center [273, 536] width 424 height 24
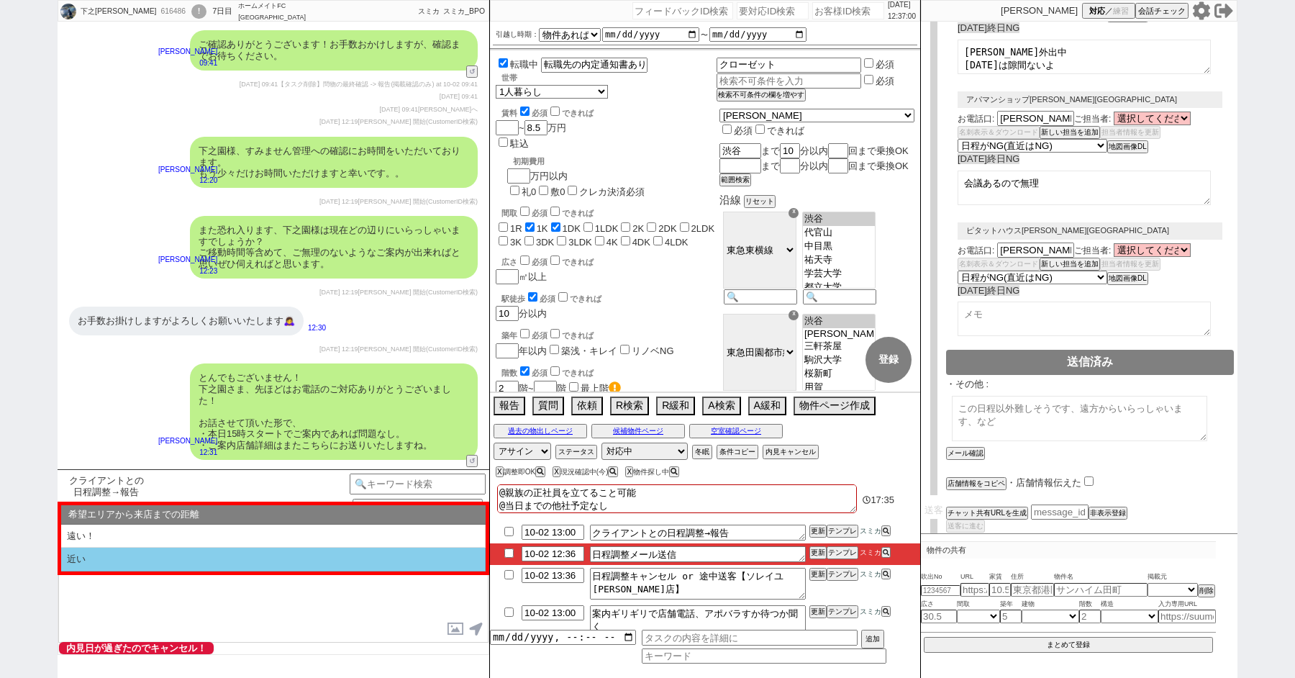
click at [112, 556] on li "近い" at bounding box center [273, 560] width 424 height 24
select select "いいえ"
select select "近い"
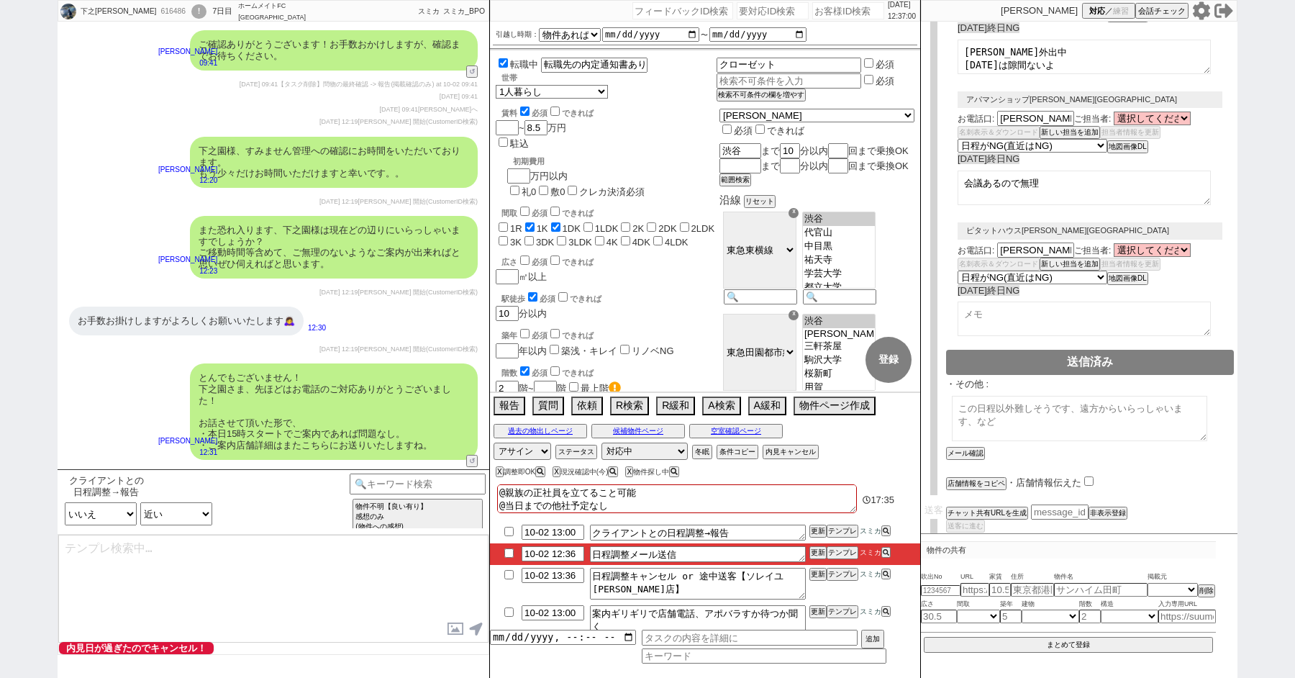
click at [112, 556] on textarea at bounding box center [273, 589] width 430 height 108
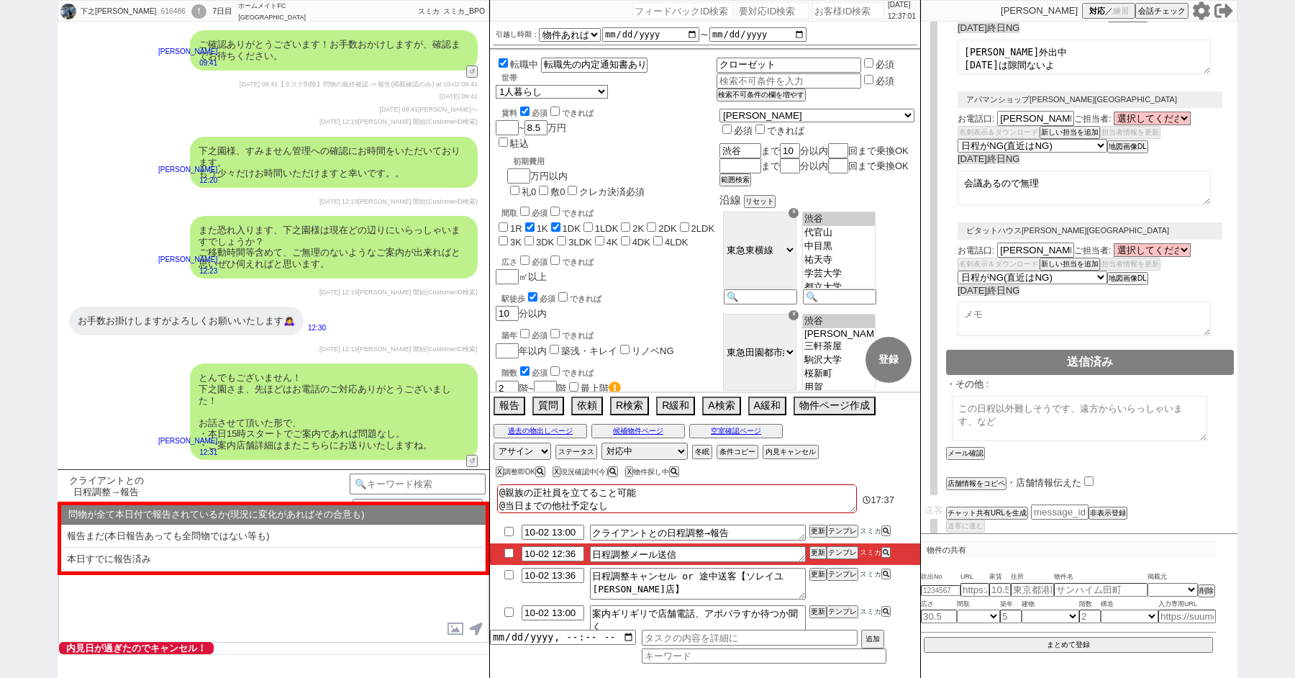
click at [112, 556] on li "本日すでに報告済み" at bounding box center [273, 560] width 424 height 24
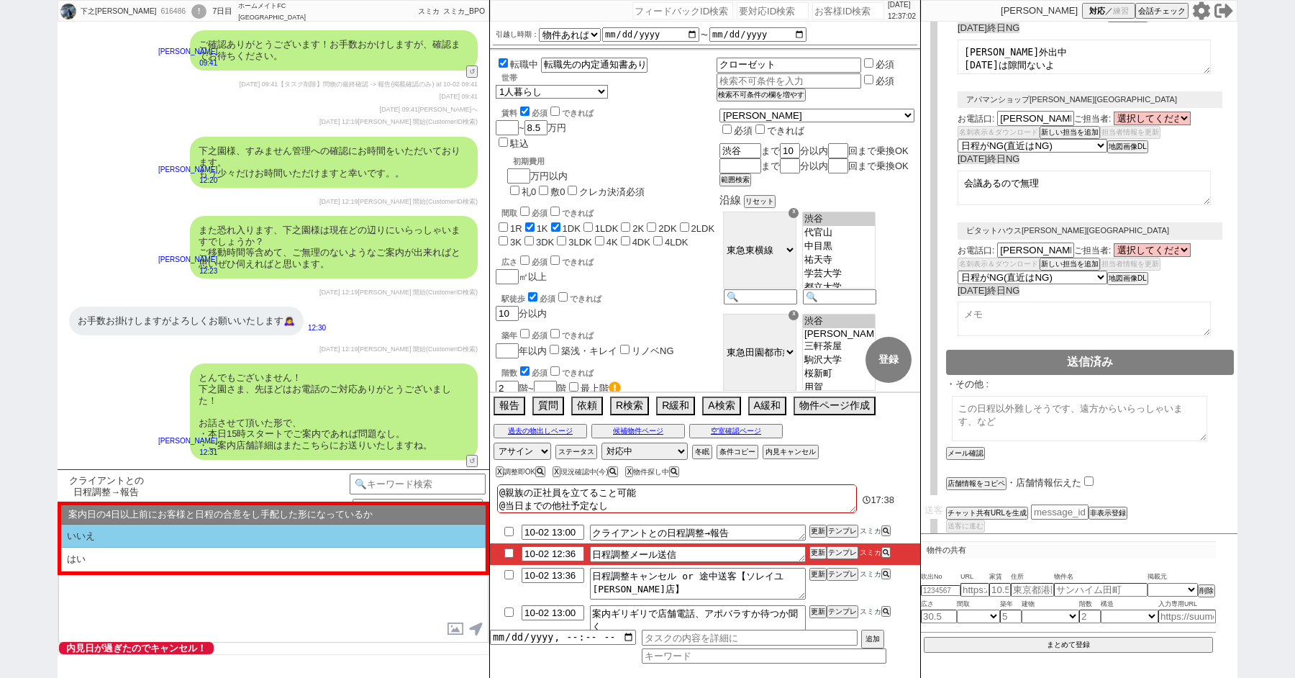
click at [101, 540] on li "いいえ" at bounding box center [273, 536] width 424 height 24
select select "いいえ"
select select "近い"
select select "本日すでに報告済み"
select select "いいえ"
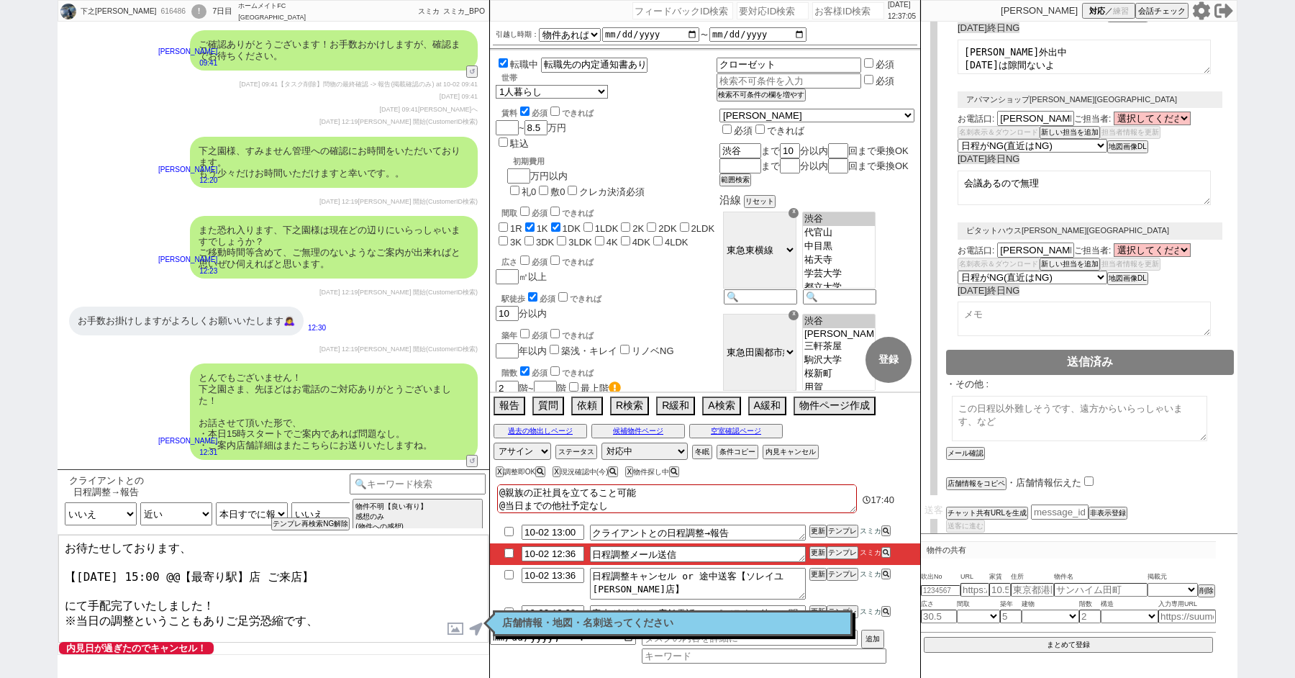
click at [210, 537] on textarea "お待たせしております、 【10月2日(木) 15:00 @@【最寄り駅】店 ご来店】 にて手配完了いたしました！ ※当日の調整ということもありご足労恐縮です、" at bounding box center [273, 589] width 430 height 108
click at [206, 550] on textarea "お待たせしております、 【10月2日(木) 15:00 @@【最寄り駅】店 ご来店】 にて手配完了いたしました！ ※当日の調整ということもありご足労恐縮です、" at bounding box center [273, 589] width 430 height 108
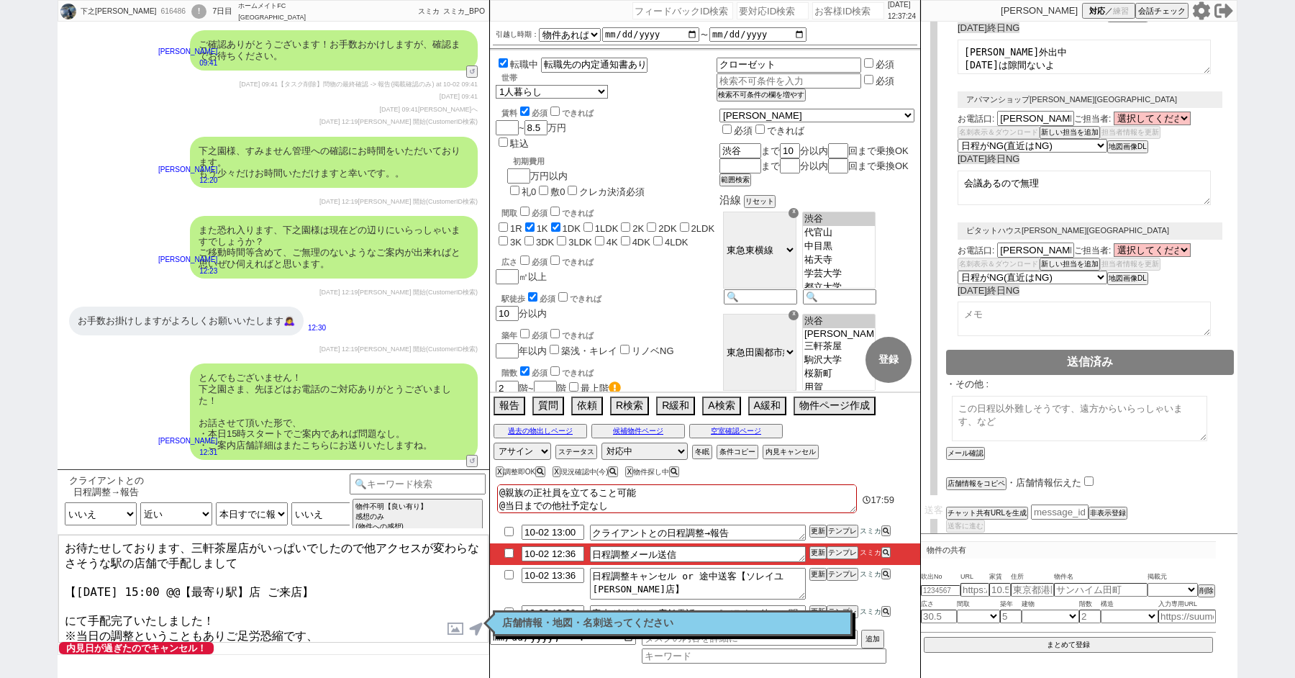
click at [169, 560] on textarea "お待たせしております、三軒茶屋店がいっぱいでしたので他アクセスが変わらなさそうな駅の店舗で手配しまして 【10月2日(木) 15:00 @@【最寄り駅】店 ご…" at bounding box center [273, 589] width 430 height 108
drag, startPoint x: 259, startPoint y: 582, endPoint x: 200, endPoint y: 581, distance: 59.0
click at [201, 582] on textarea "お待たせしております、三軒茶屋店がいっぱいでしたので他アクセスが変わらなさそうな駅の店舗で空きがあり、手配しまして 【10月2日(木) 15:00 @@【最寄…" at bounding box center [273, 589] width 430 height 108
click at [337, 616] on textarea "お待たせしております、三軒茶屋店がいっぱいでしたので他アクセスが変わらなさそうな駅の店舗で空きがあり、手配しまして 【10月2日(木) 15:00 渋谷店 ご…" at bounding box center [273, 589] width 430 height 108
type textarea "お待たせしております、三軒茶屋店がいっぱいでしたので他アクセスが変わらなさそうな駅の店舗で空きがあり、手配しまして 【10月2日(木) 15:00 渋谷店 ご…"
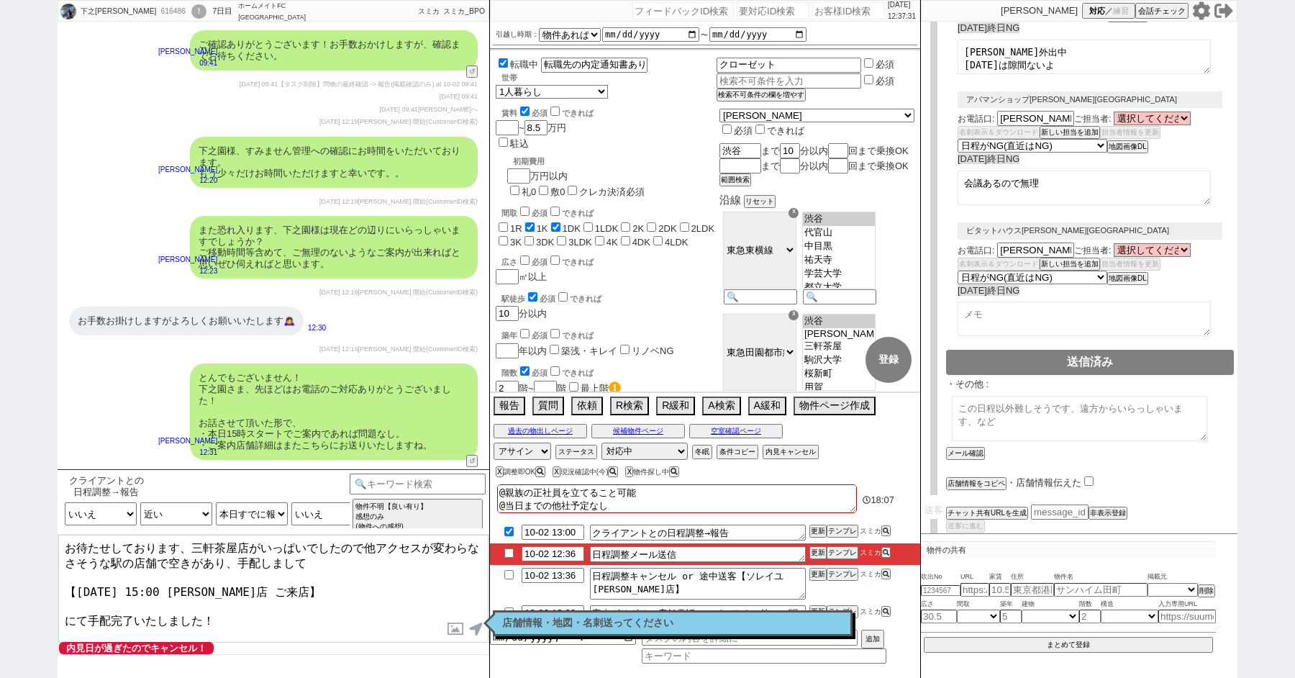
checkbox input "true"
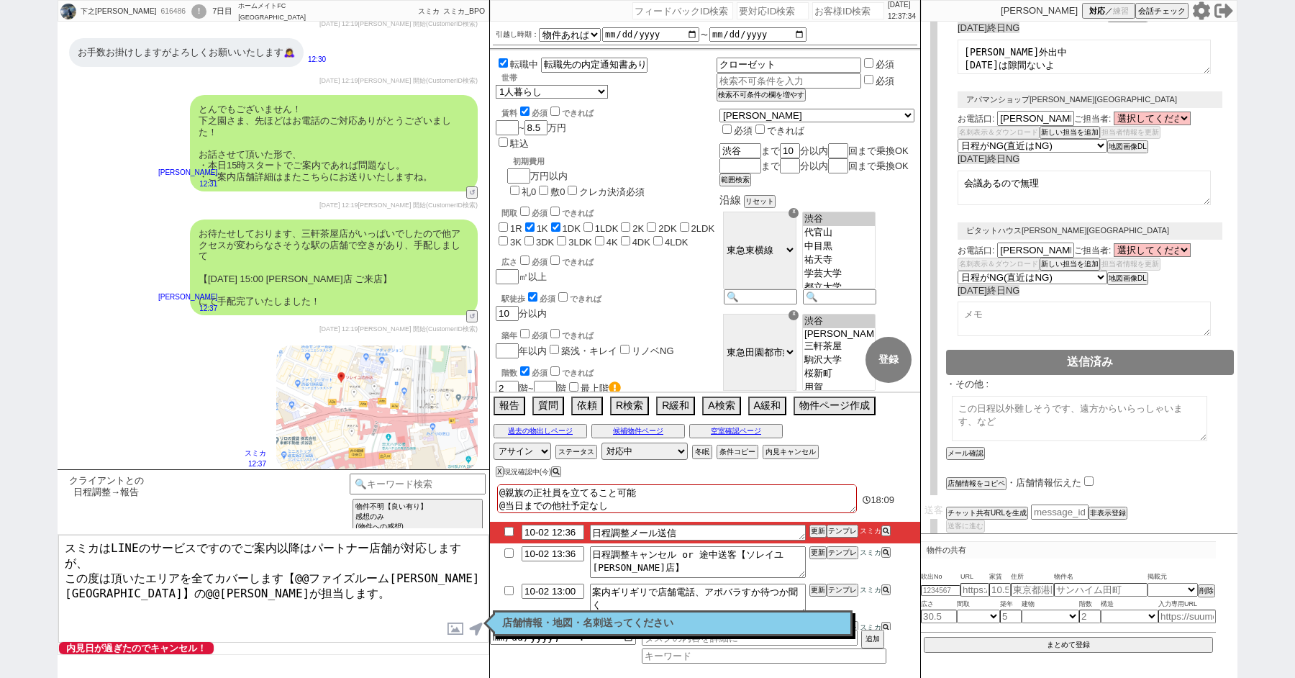
scroll to position [0, 0]
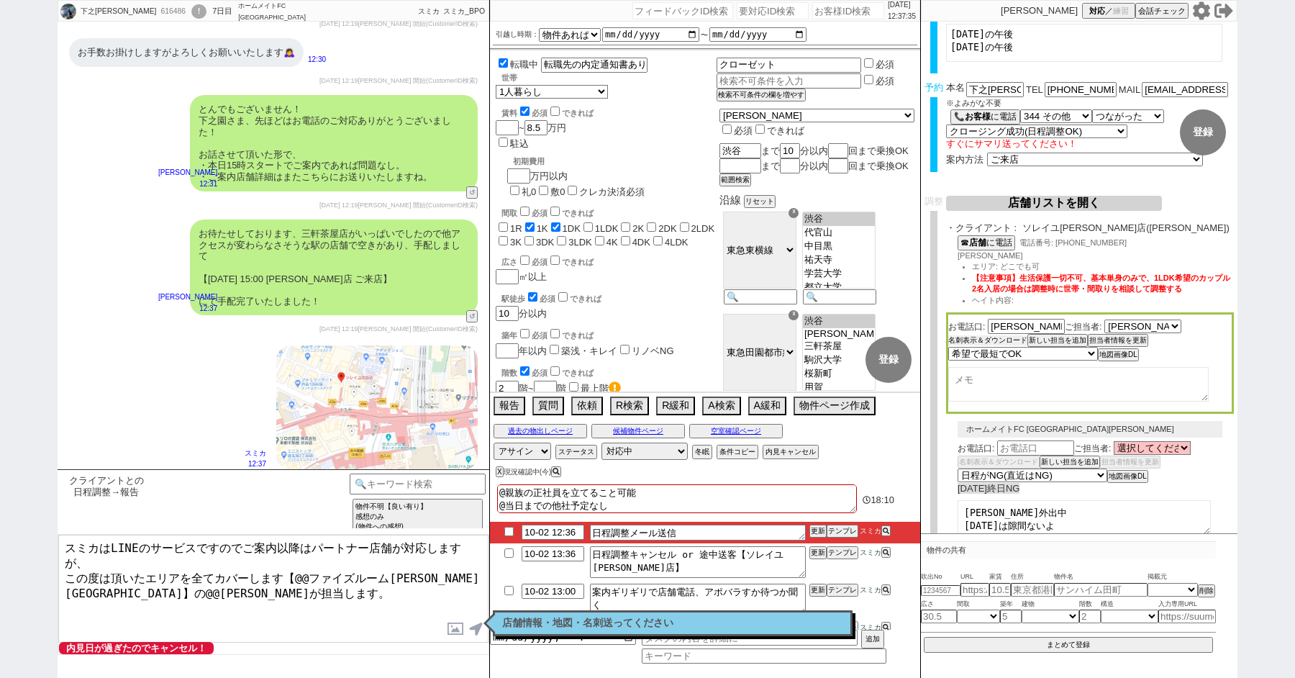
click at [961, 343] on button "名刺表示＆ダウンロード" at bounding box center [987, 340] width 79 height 10
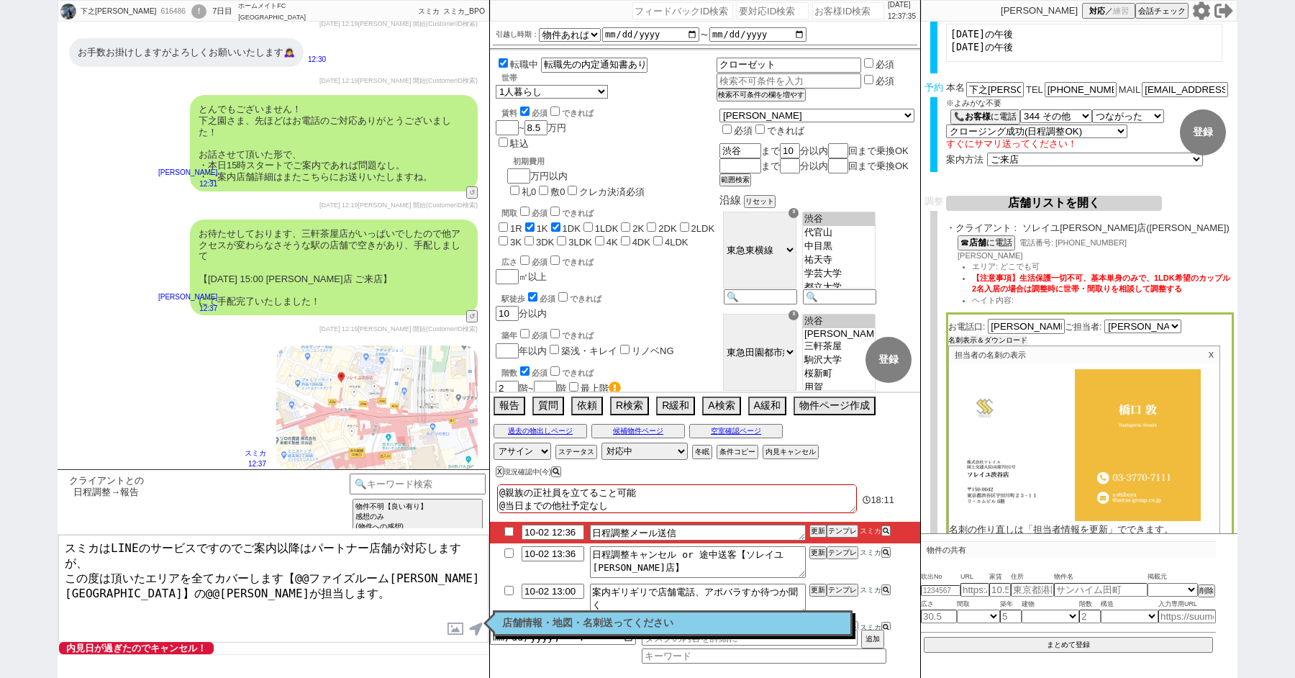
scroll to position [394, 0]
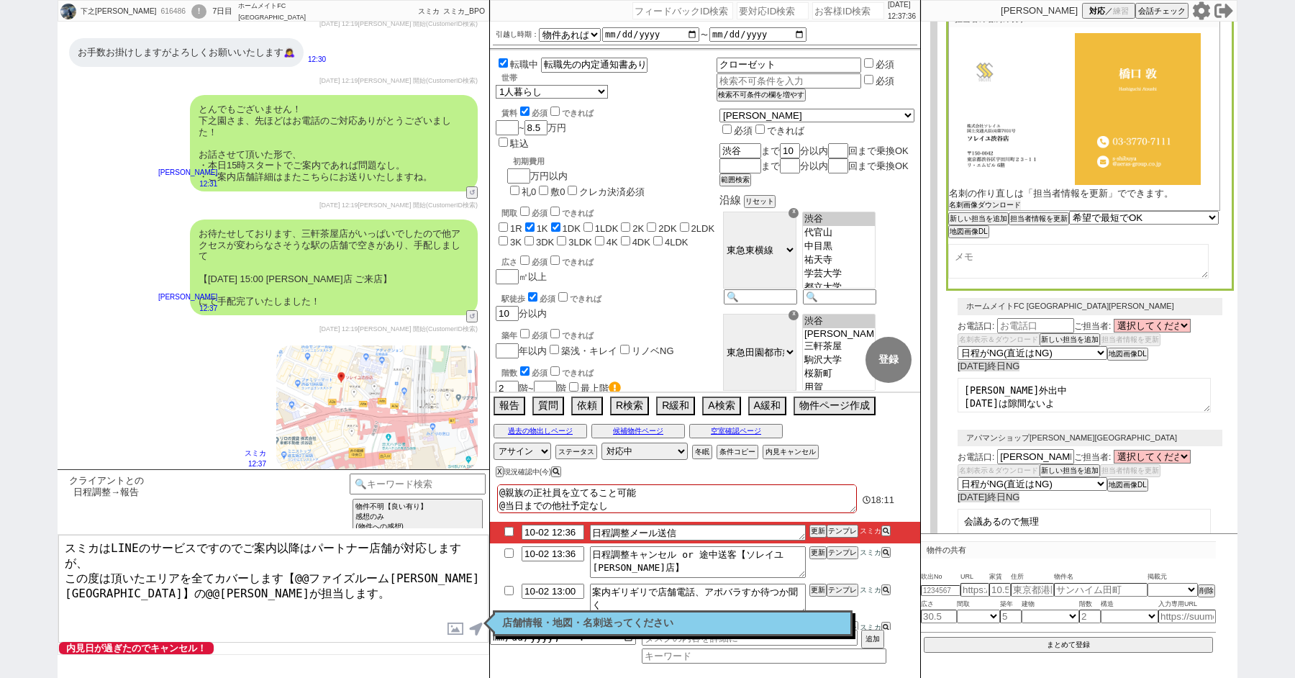
click at [963, 204] on button "名刺画像ダウンロード" at bounding box center [985, 205] width 72 height 10
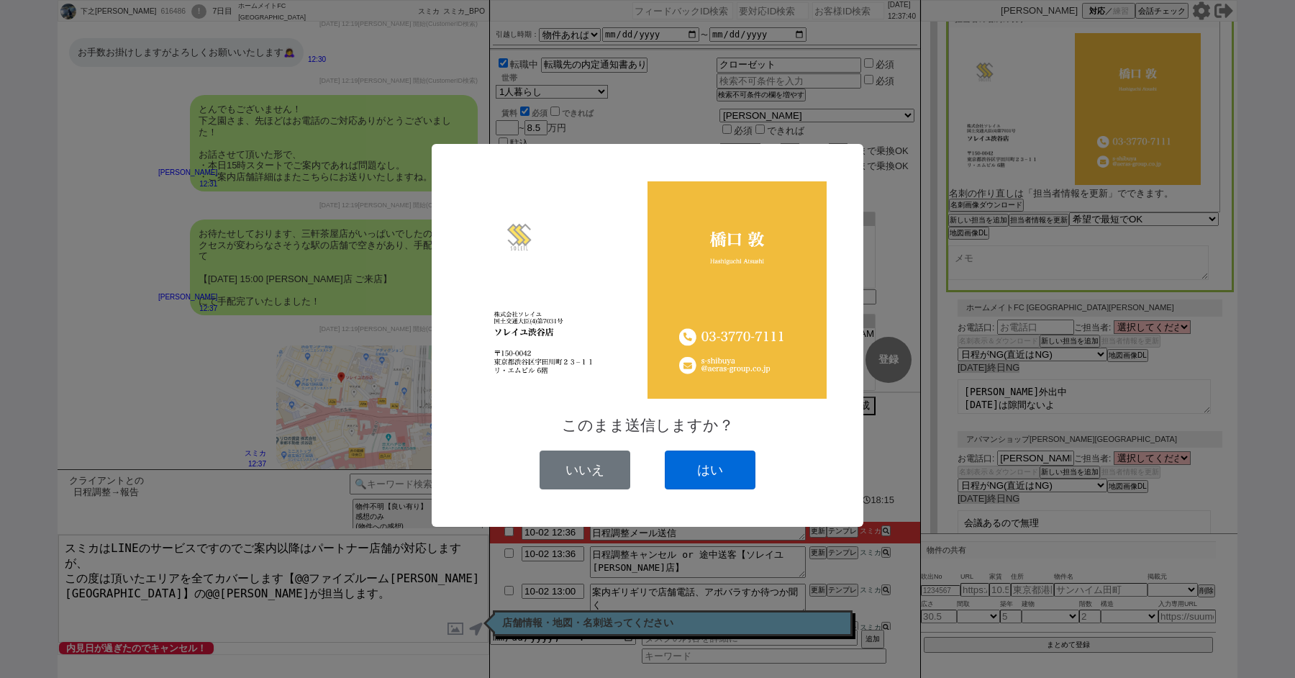
click at [707, 465] on button "はい" at bounding box center [710, 469] width 91 height 39
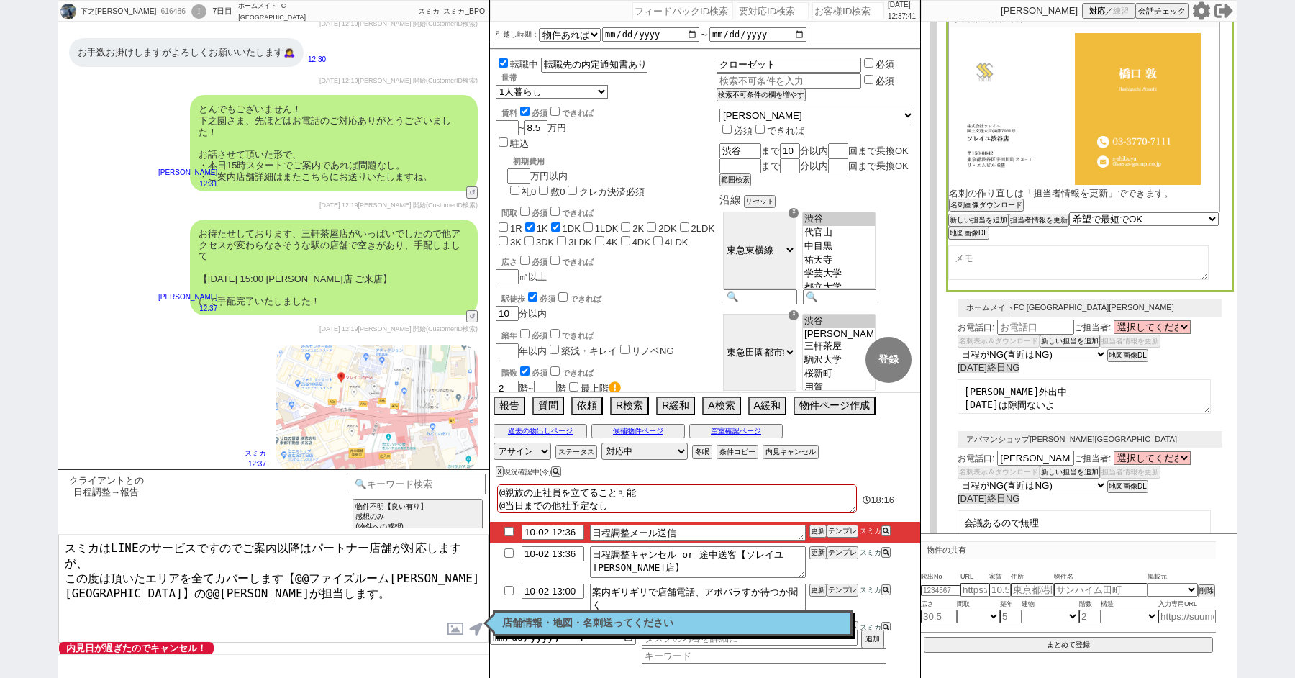
scroll to position [9291, 0]
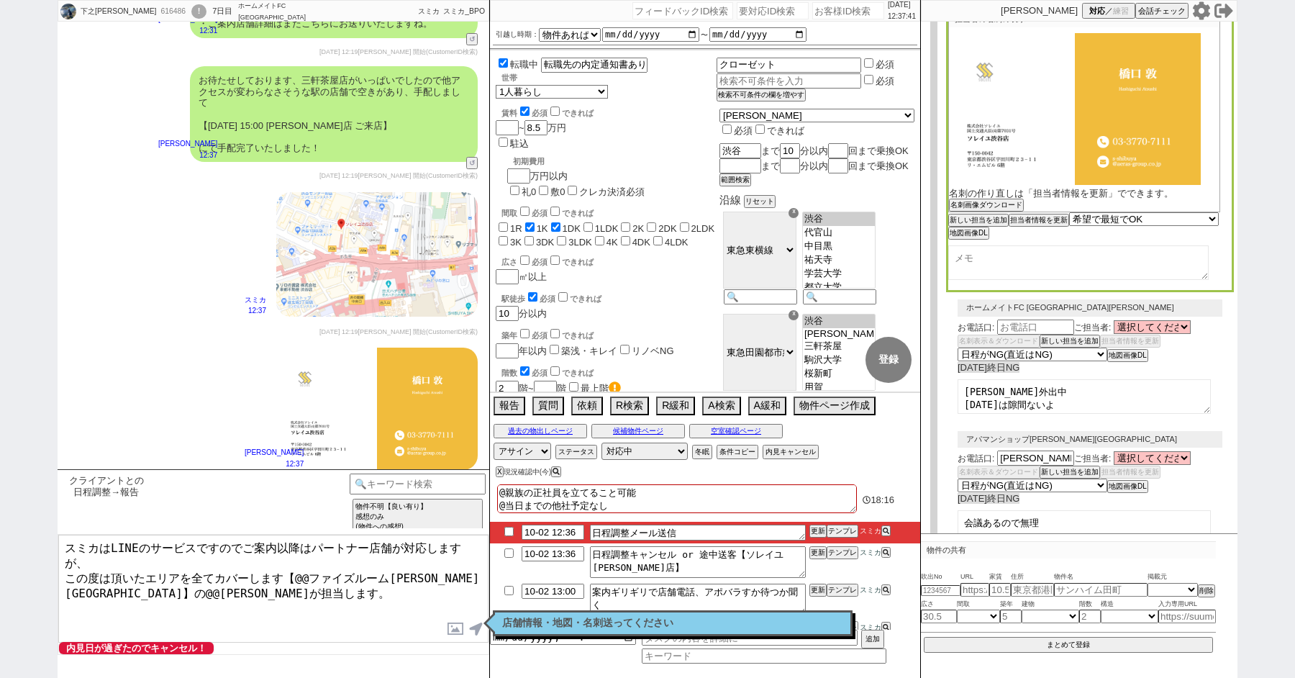
click at [281, 585] on textarea "スミカはLINEのサービスですのでご案内以降はパートナー店舗が対応しますが、 この度は頂いたエリアを全てカバーします【@@ファイズルーム渋谷本店】の@@大竹が…" at bounding box center [273, 589] width 430 height 108
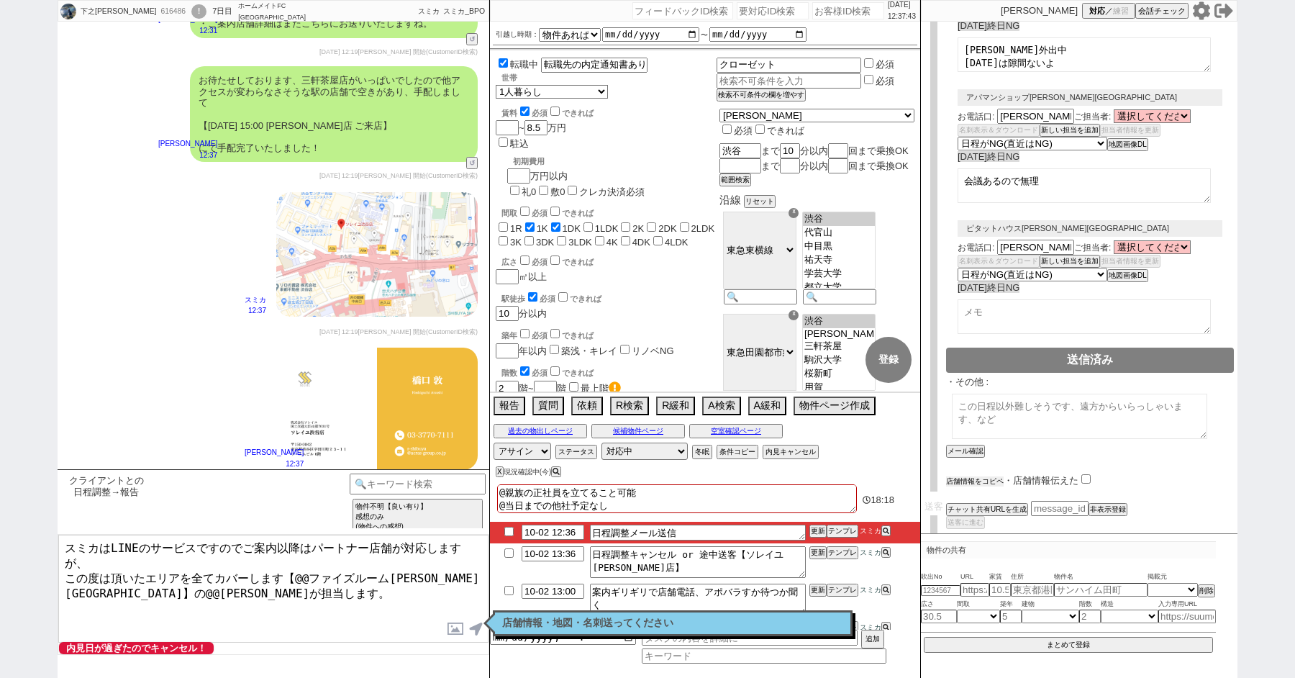
click at [974, 476] on button "店舗情報をコピペ" at bounding box center [975, 481] width 58 height 10
type textarea "スミカはLINEのサービスですのでご案内以降はパートナー店舗が対応しますが、 この度は頂いたエリアを全てカバーします【@@ファイズルーム渋谷本店】の@@大竹が…"
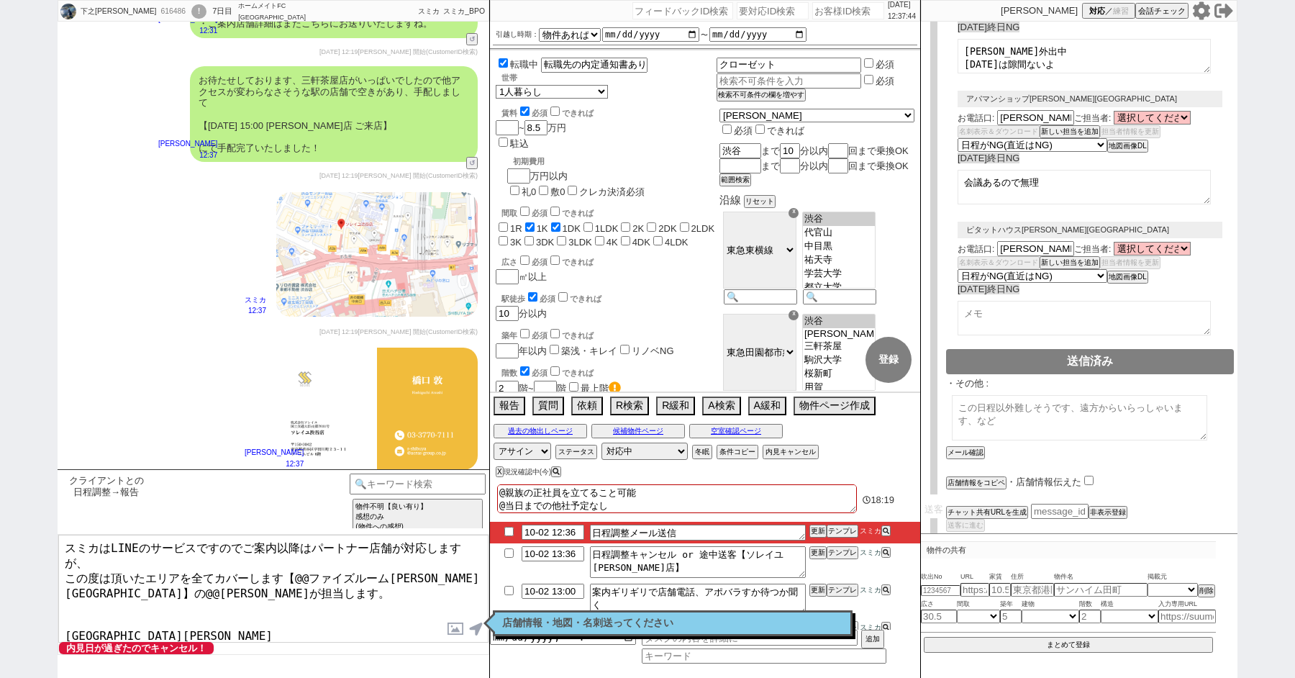
click at [1085, 476] on input "checkbox" at bounding box center [1088, 480] width 9 height 9
checkbox input "true"
drag, startPoint x: 145, startPoint y: 603, endPoint x: 49, endPoint y: 602, distance: 95.7
click at [49, 603] on div "下之園 なる美 616486 ! 0 7日目 ホームメイトFC 三軒茶屋南口店 冬眠中 自社客 スミカ スミカ_BPO チャット全表示 2025-09-26 …" at bounding box center [647, 339] width 1295 height 678
drag, startPoint x: 430, startPoint y: 560, endPoint x: 296, endPoint y: 563, distance: 133.9
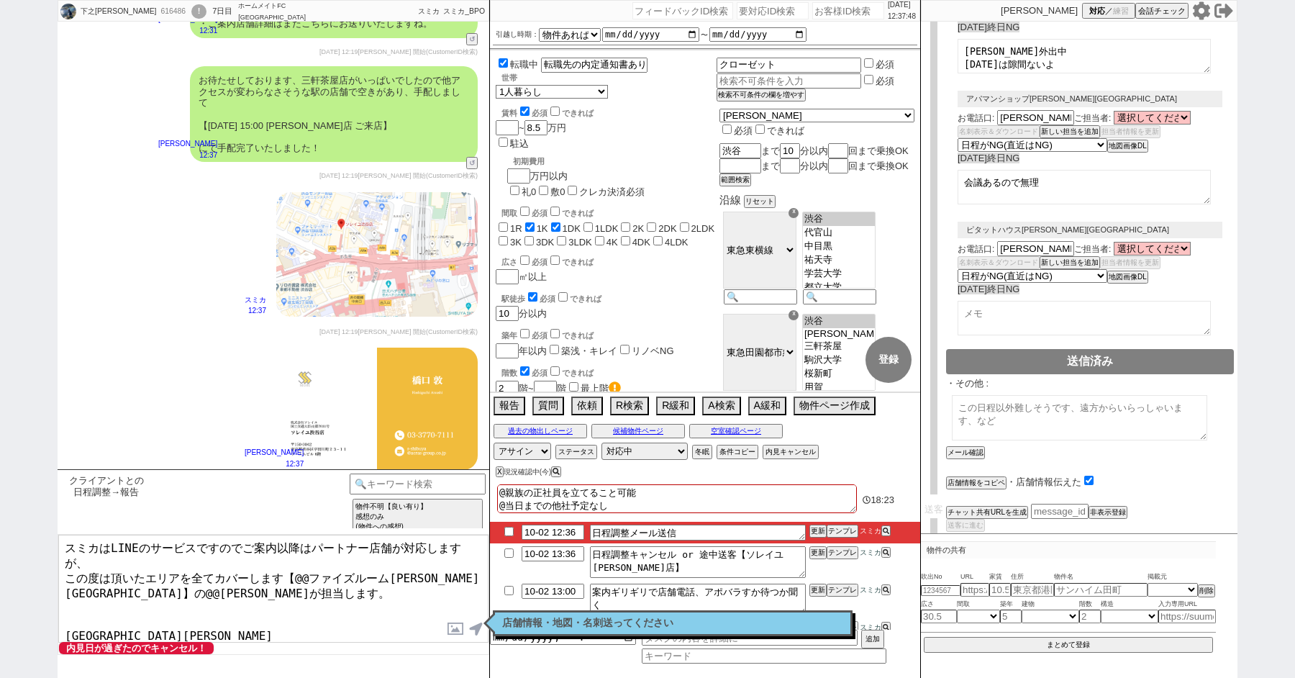
click at [296, 563] on textarea "スミカはLINEのサービスですのでご案内以降はパートナー店舗が対応しますが、 この度は頂いたエリアを全てカバーします【@@ファイズルーム渋谷本店】の@@大竹が…" at bounding box center [273, 589] width 430 height 108
paste textarea "レイユ渋谷店"
click at [251, 596] on textarea "スミカはLINEのサービスですのでご案内以降はパートナー店舗が対応しますが、 この度は頂いたエリアを全てカバーします【ソレイユ渋谷店】の橋口が担当します。 ソ…" at bounding box center [273, 589] width 430 height 108
type textarea "スミカはLINEのサービスですのでご案内以降はパートナー店舗が対応しますが、 この度は頂いたエリアを全てカバーします【ソレイユ渋谷店】の橋口が担当します。 ソ…"
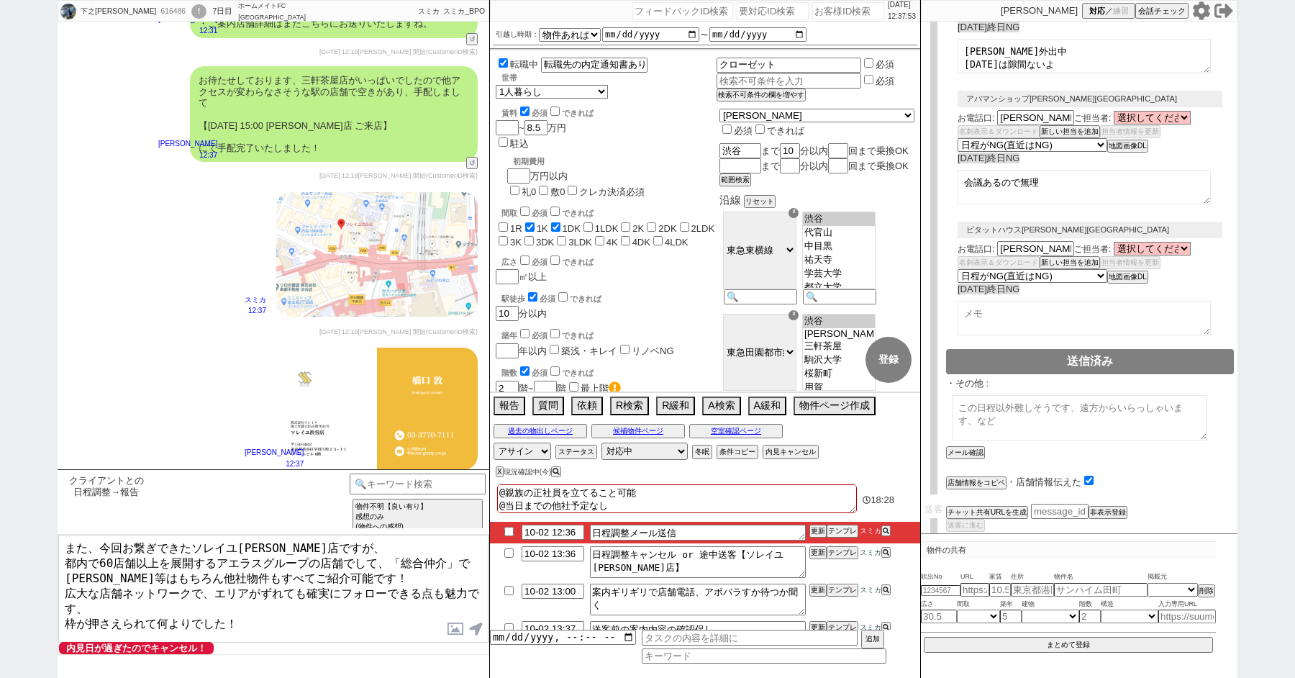
scroll to position [9426, 0]
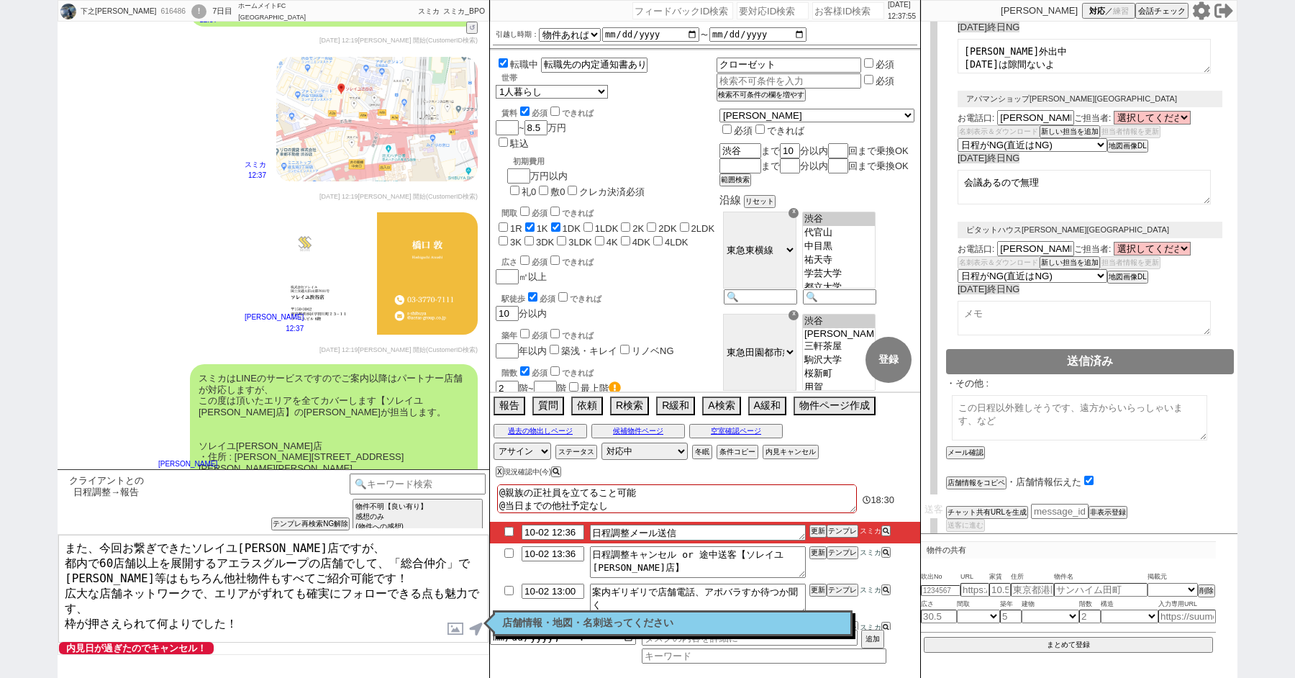
click at [379, 568] on textarea "また、今回お繋ぎできたソレイユ渋谷店ですが、 都内で60店舗以上を展開するアエラスグループの店舗でして、「総合仲介」でSUUMO等はもちろん他社物件もすべてご…" at bounding box center [273, 589] width 430 height 108
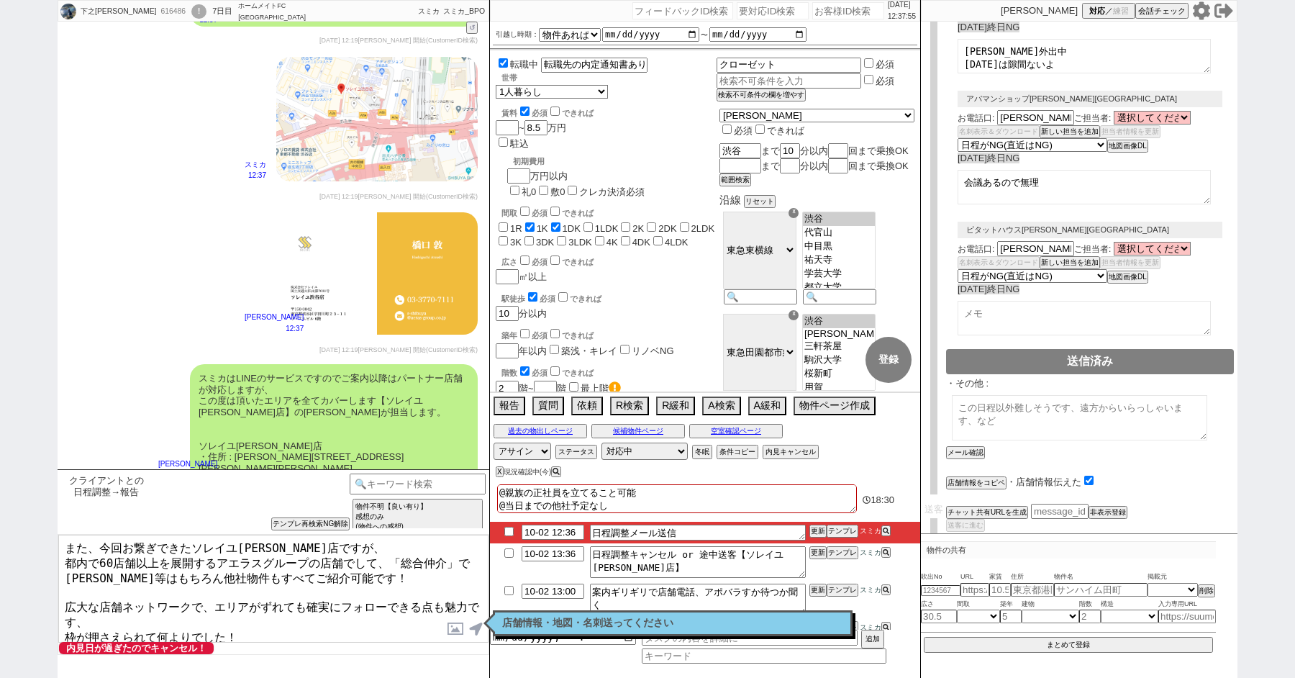
type textarea "また、今回お繋ぎできたソレイユ渋谷店ですが、 都内で60店舗以上を展開するアエラスグループの店舗でして、「総合仲介」でSUUMO等はもちろん他社物件もすべてご…"
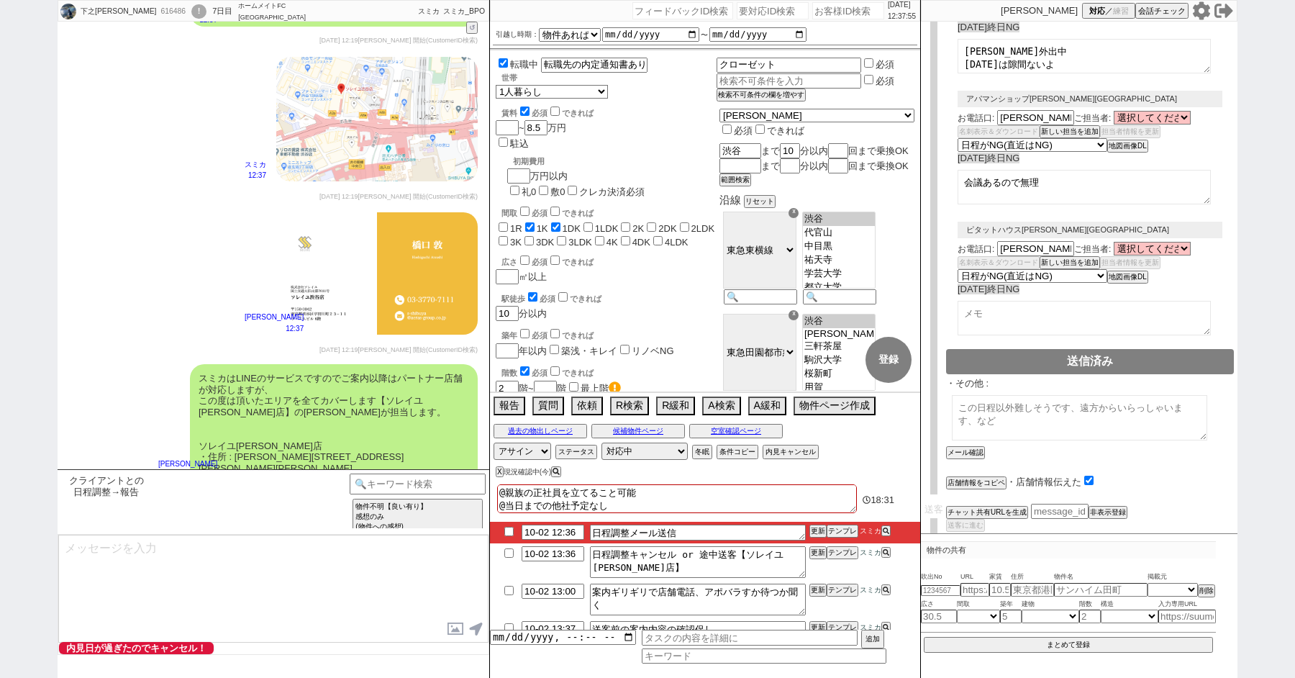
type textarea "最後に手配内容の方メールの方にお送りしておきますね。 それでは、本日はよろしくお願いいたします！ ※お時間迫っており引き継ぎは致しますが、ご案内に関しましても…"
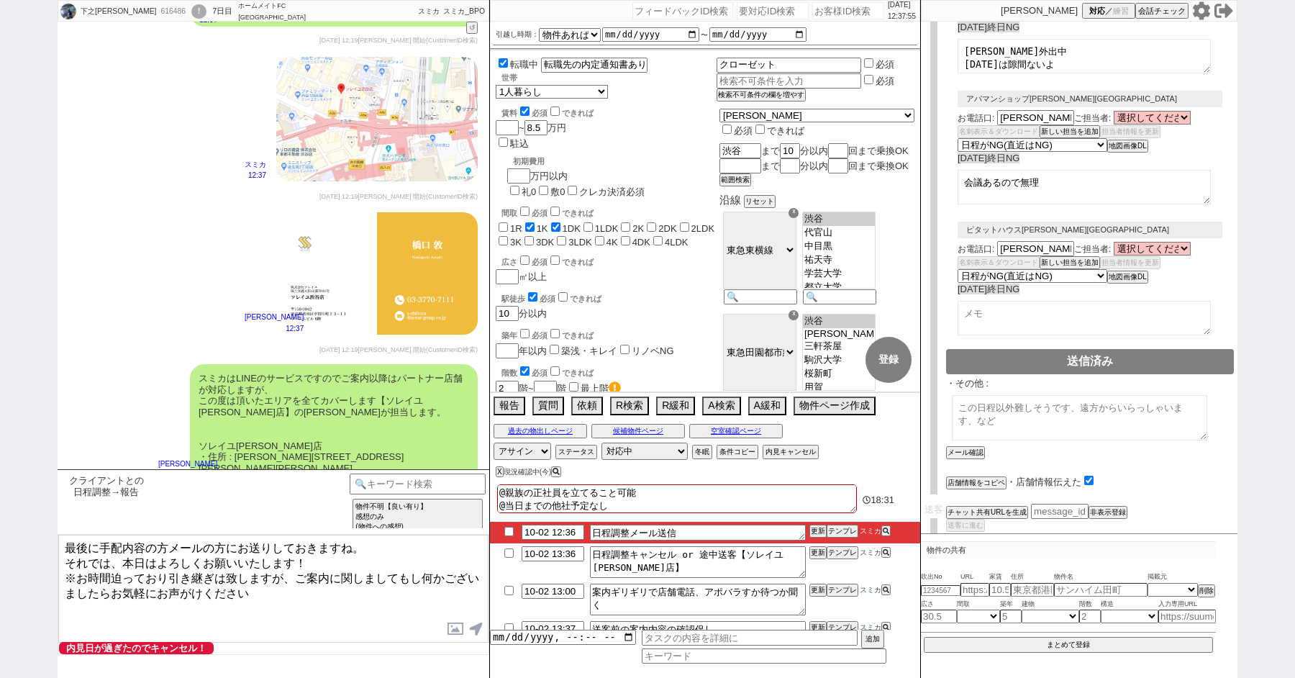
scroll to position [9562, 0]
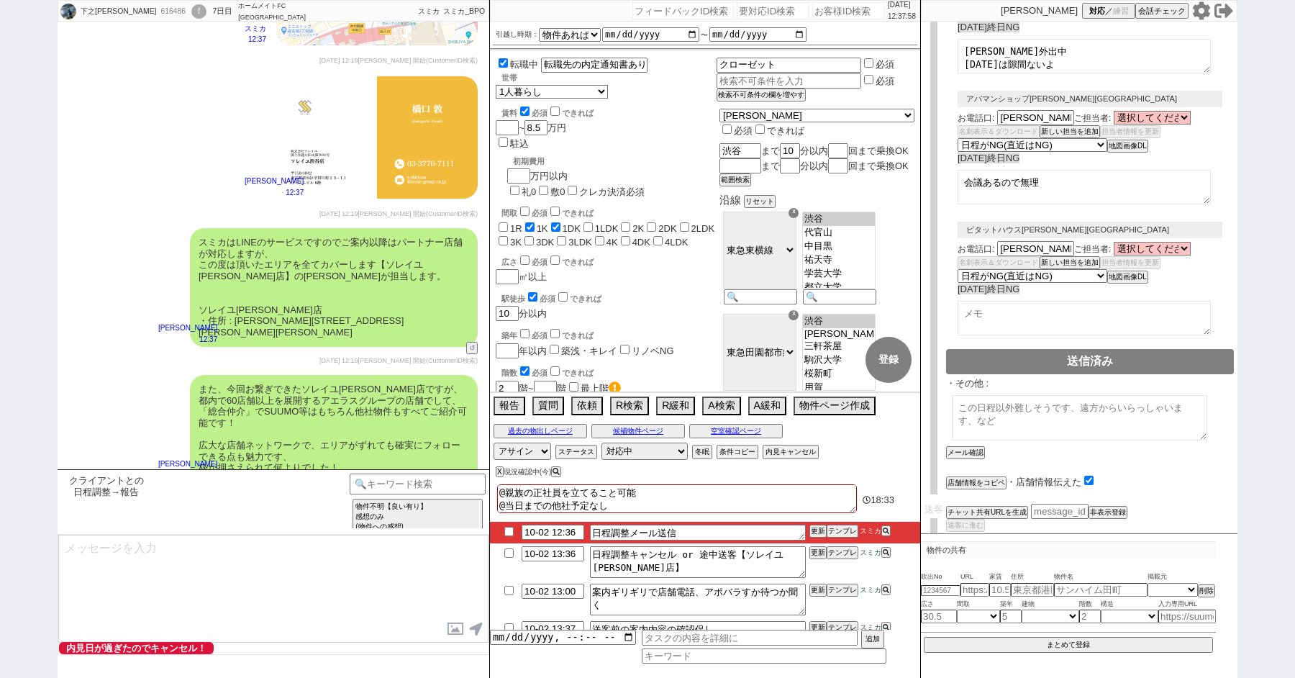
type textarea "■■■ご案内の流れ■■■ 1. 担当から詳細なヒアリング 2. 最新物件の洗い出し 3. 事前の物件含め、最新状況を直接確認 4. 募集中のものをまとめて内見…"
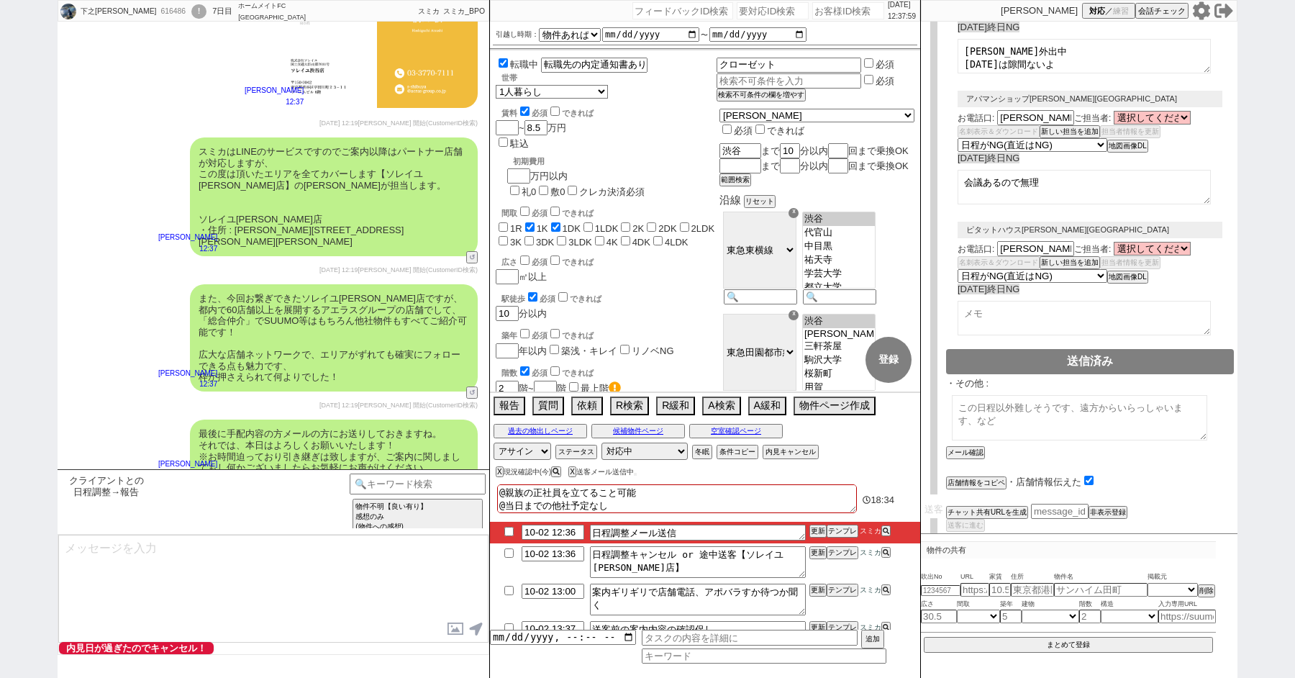
scroll to position [9810, 0]
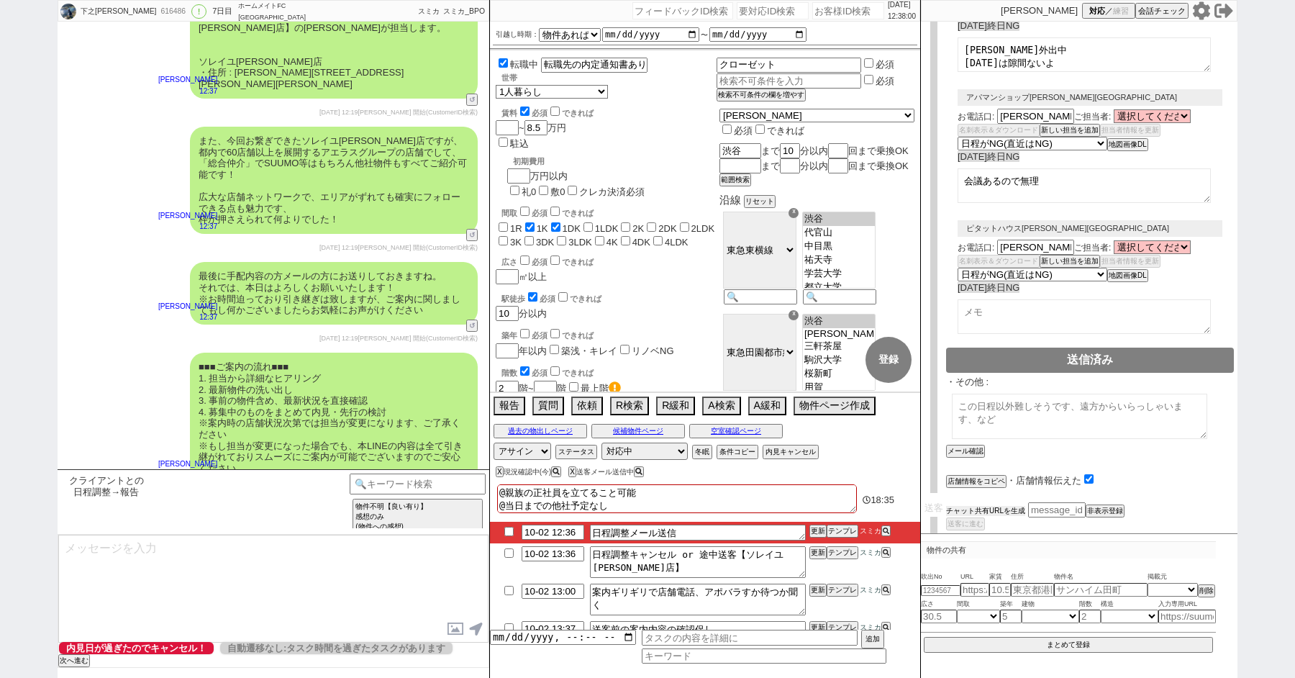
click at [970, 506] on button "チャット共有URLを生成" at bounding box center [985, 511] width 79 height 10
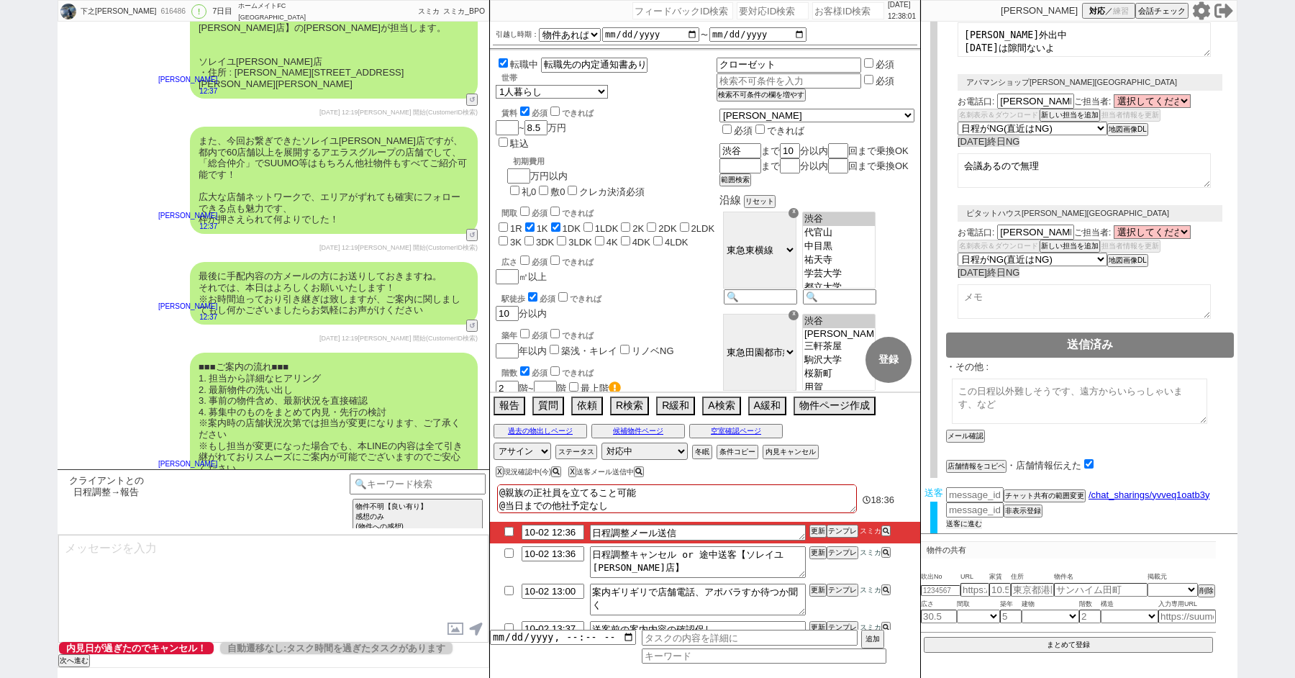
click at [964, 519] on button "送客に進む" at bounding box center [964, 524] width 36 height 10
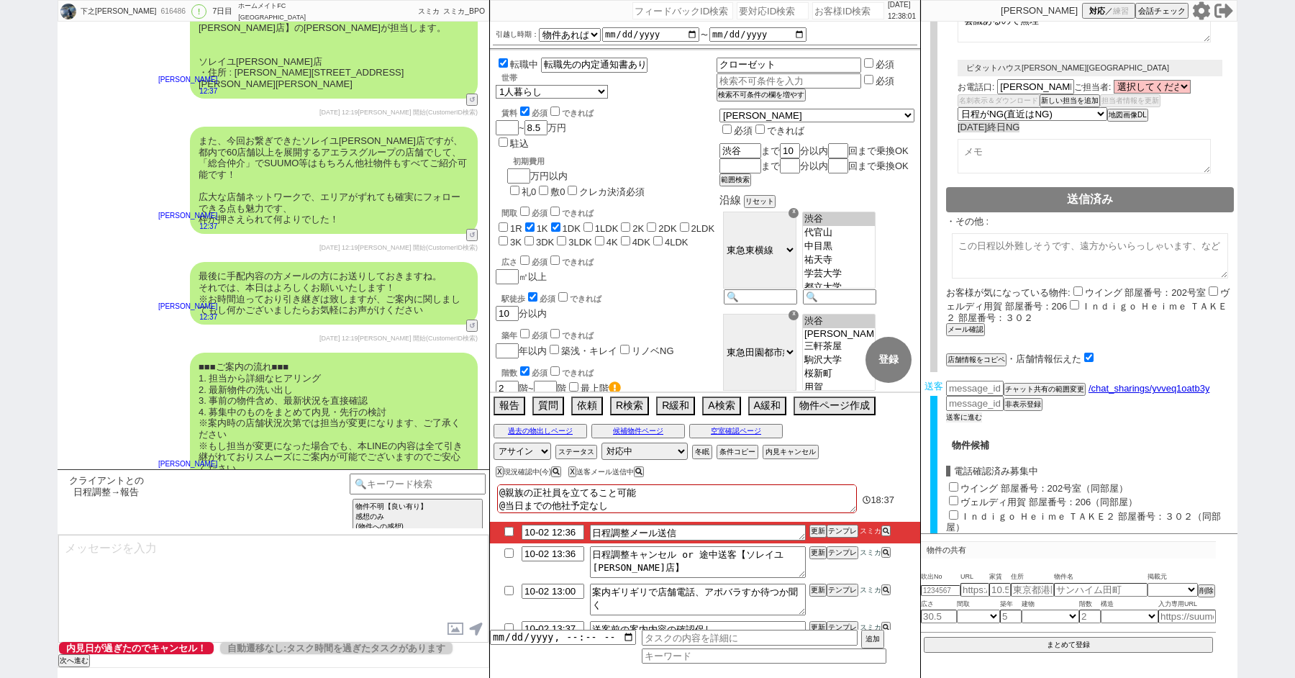
scroll to position [1091, 0]
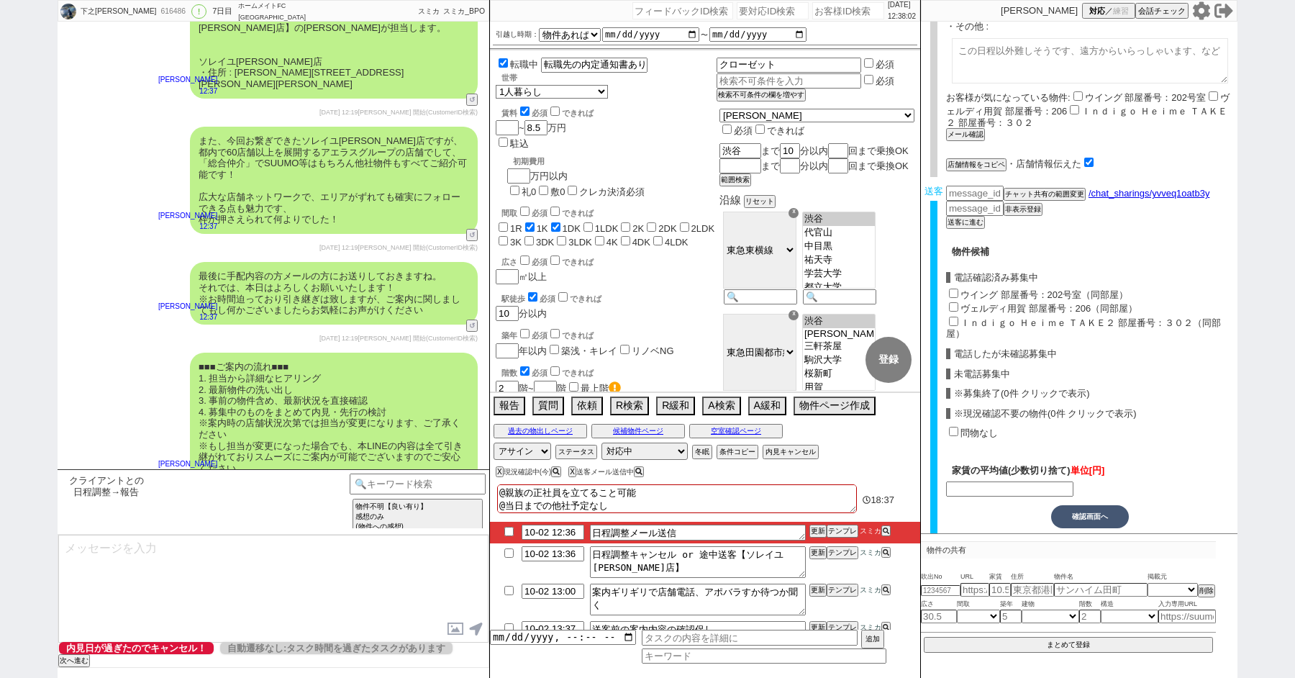
click at [952, 289] on input "ウイング 部屋番号：202号室（同部屋）" at bounding box center [953, 293] width 9 height 9
checkbox input "true"
type input "69000"
checkbox input "false"
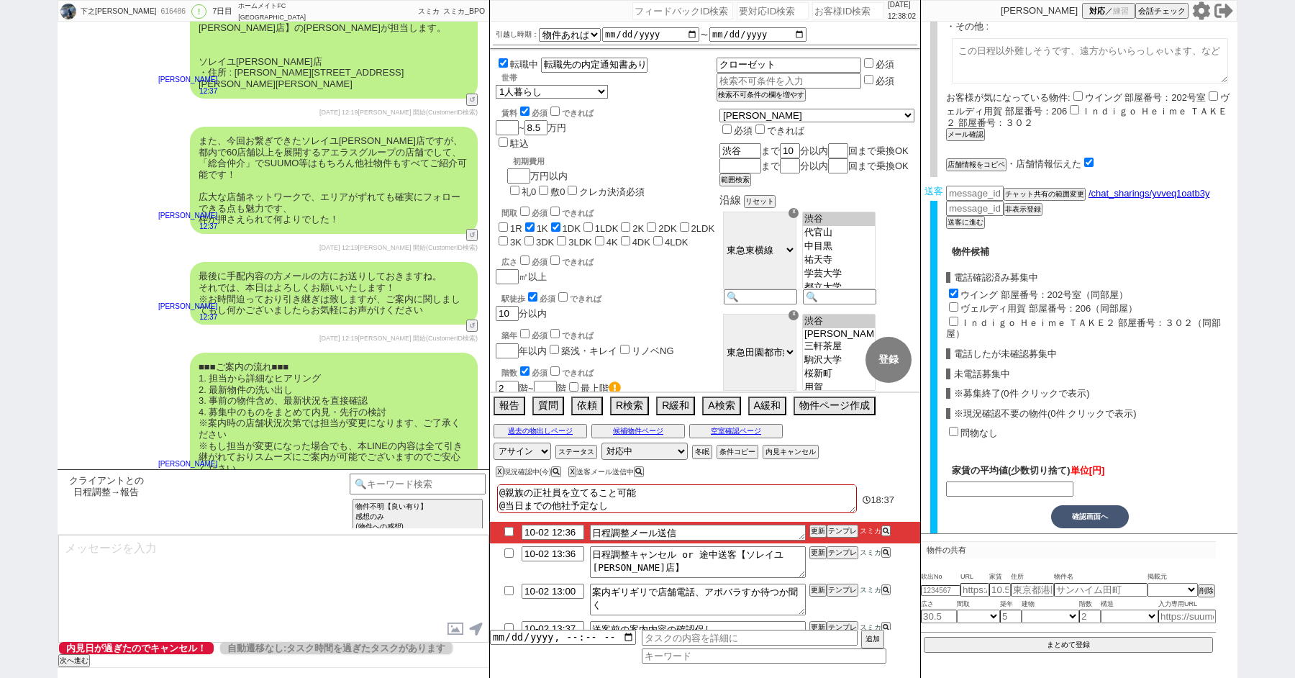
checkbox input "false"
checkbox input "true"
checkbox input "false"
checkbox input "true"
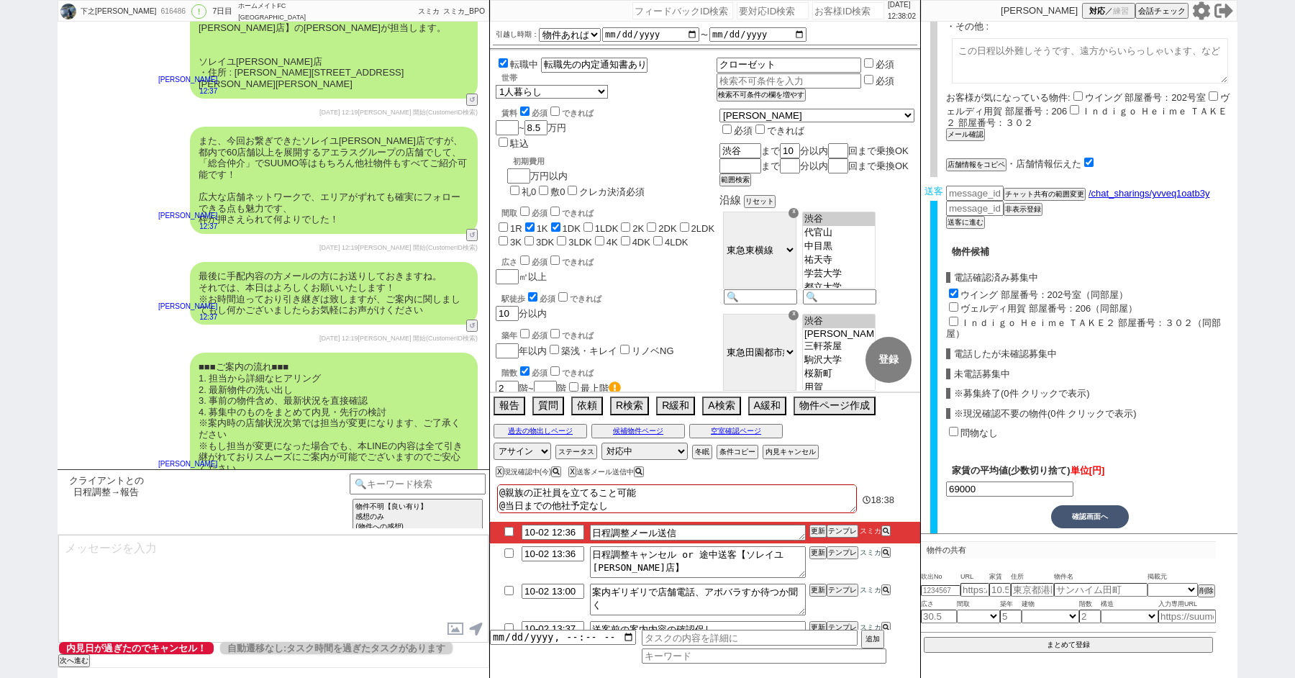
checkbox input "false"
click at [952, 314] on div "Ｉｎｄｉｇｏ Ｈｅｉｍｅ ＴＡＫＥ２ 部屋番号：３０２（同部屋）" at bounding box center [1090, 326] width 288 height 25
click at [952, 302] on input "ヴェルディ用賀 部屋番号：206（同部屋）" at bounding box center [953, 306] width 9 height 9
checkbox input "true"
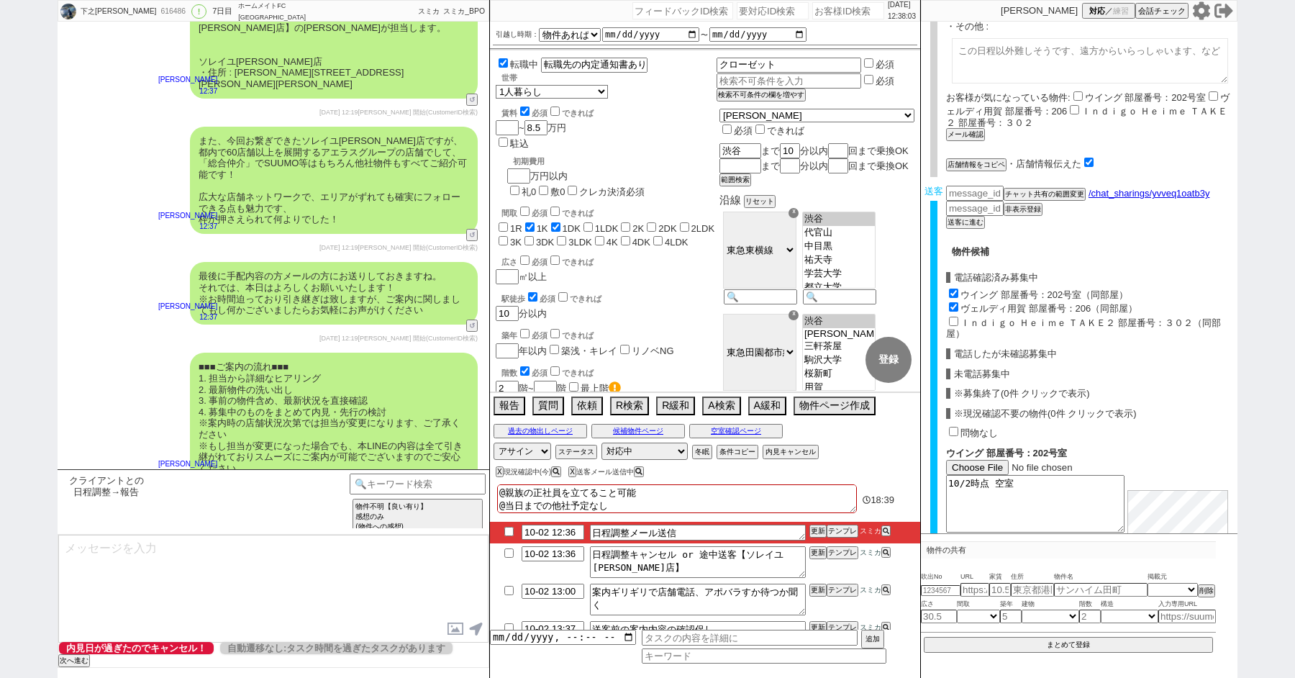
type input "65500"
checkbox input "false"
checkbox input "true"
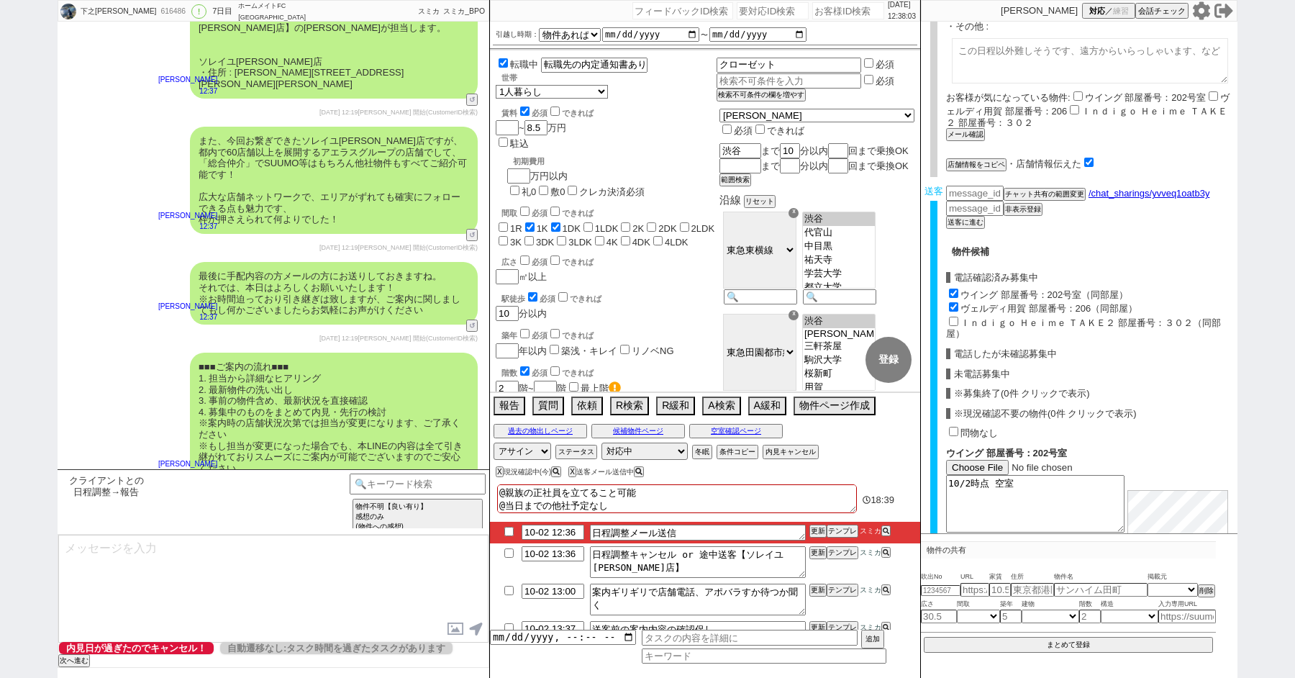
checkbox input "true"
checkbox input "false"
checkbox input "true"
click at [953, 317] on input "Ｉｎｄｉｇｏ Ｈｅｉｍｅ ＴＡＫＥ２ 部屋番号：３０２（同部屋）" at bounding box center [953, 321] width 9 height 9
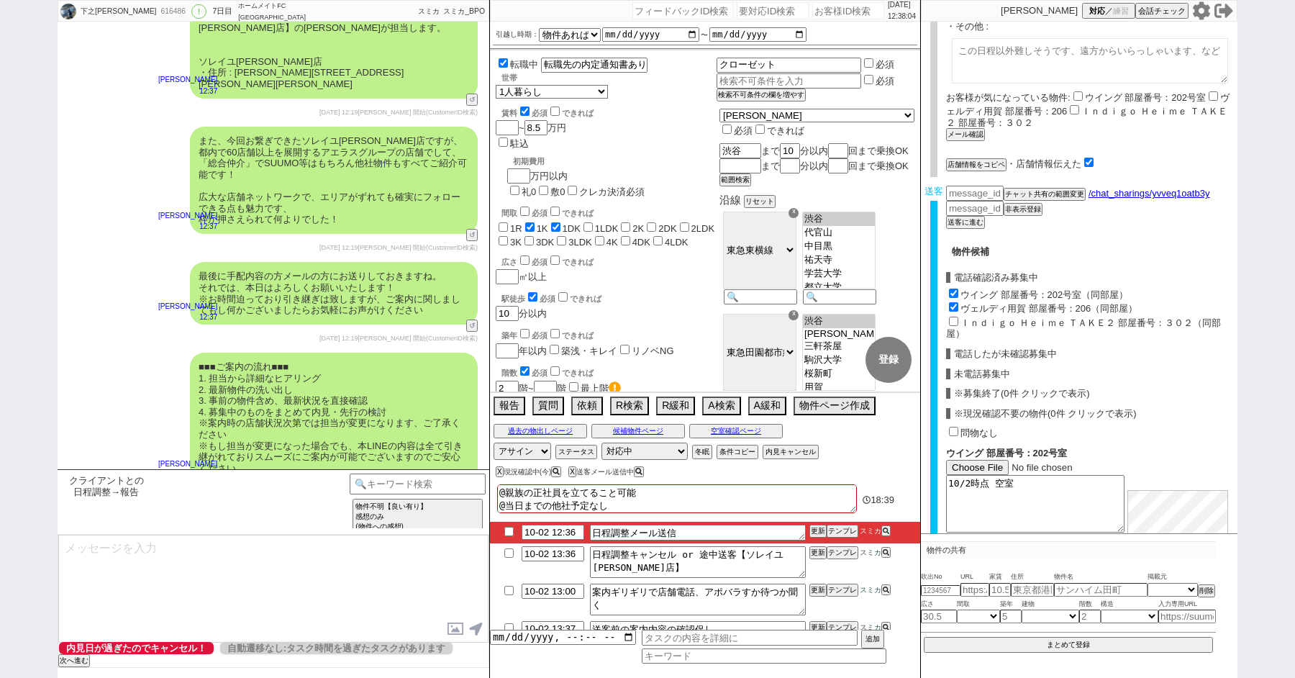
checkbox input "true"
type input "68666"
checkbox input "false"
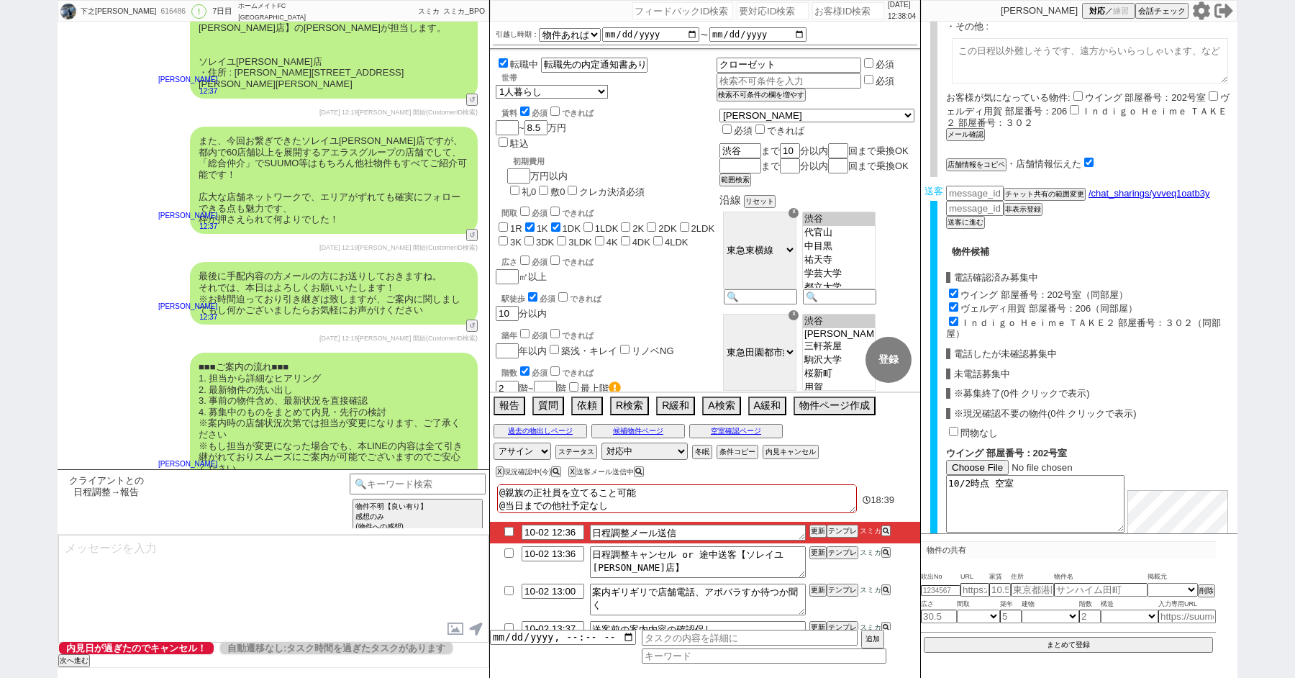
checkbox input "true"
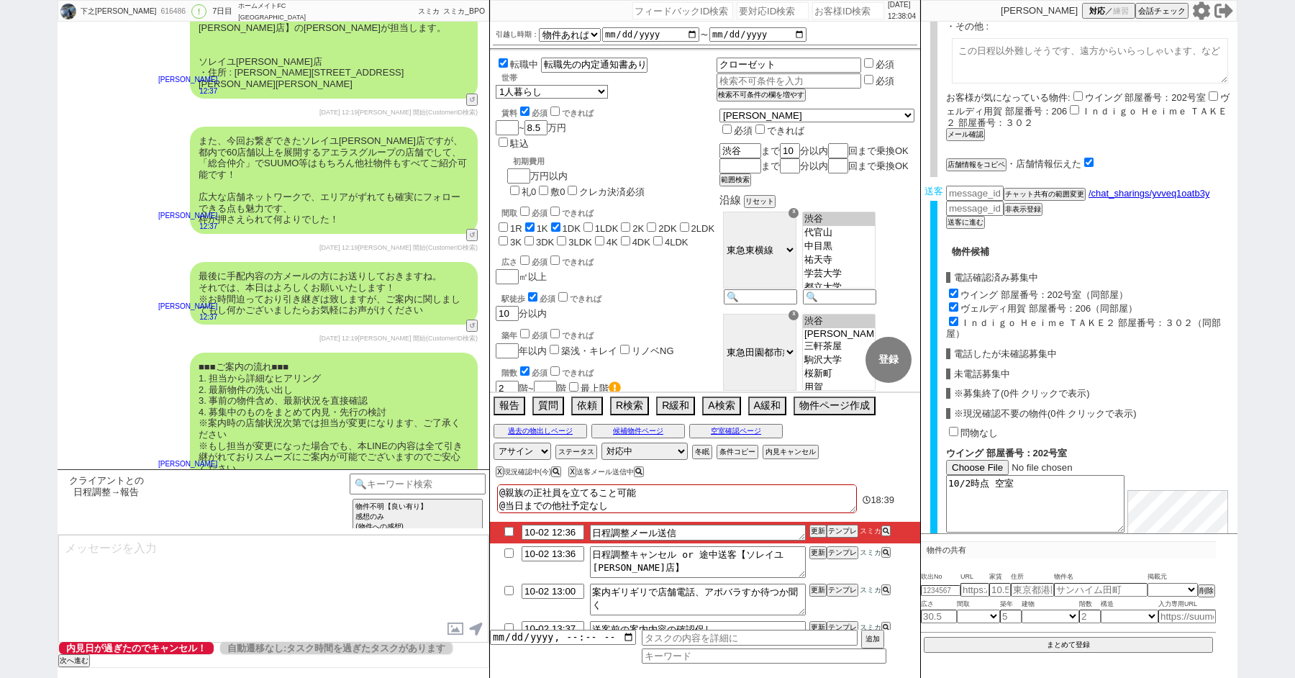
checkbox input "true"
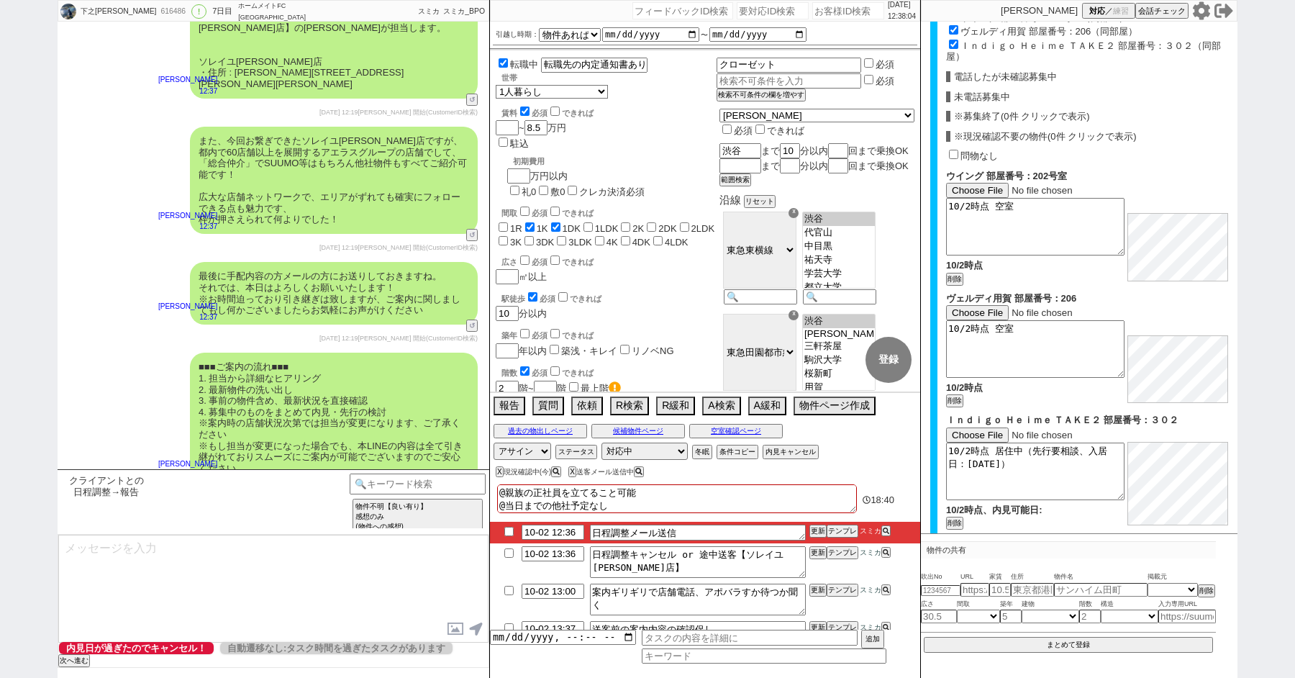
scroll to position [1475, 0]
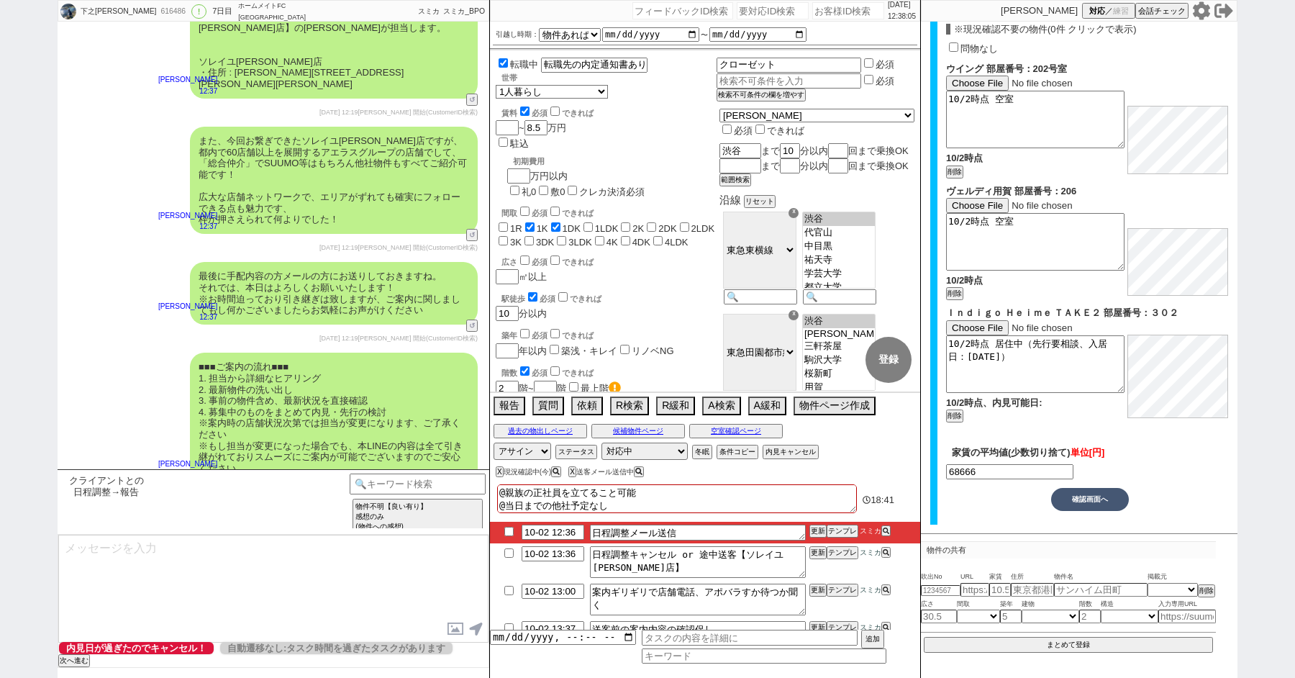
click at [1102, 497] on button "確認画面へ" at bounding box center [1090, 499] width 78 height 23
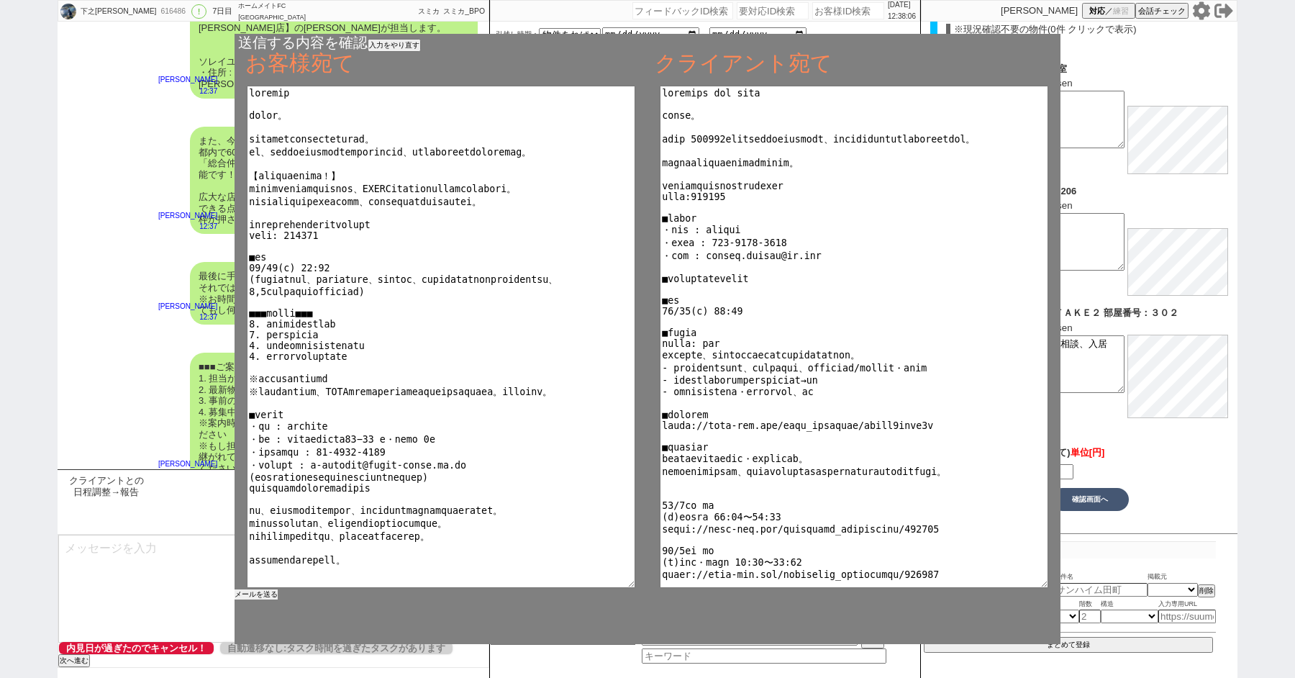
click at [265, 591] on button "メールを送る" at bounding box center [256, 594] width 43 height 10
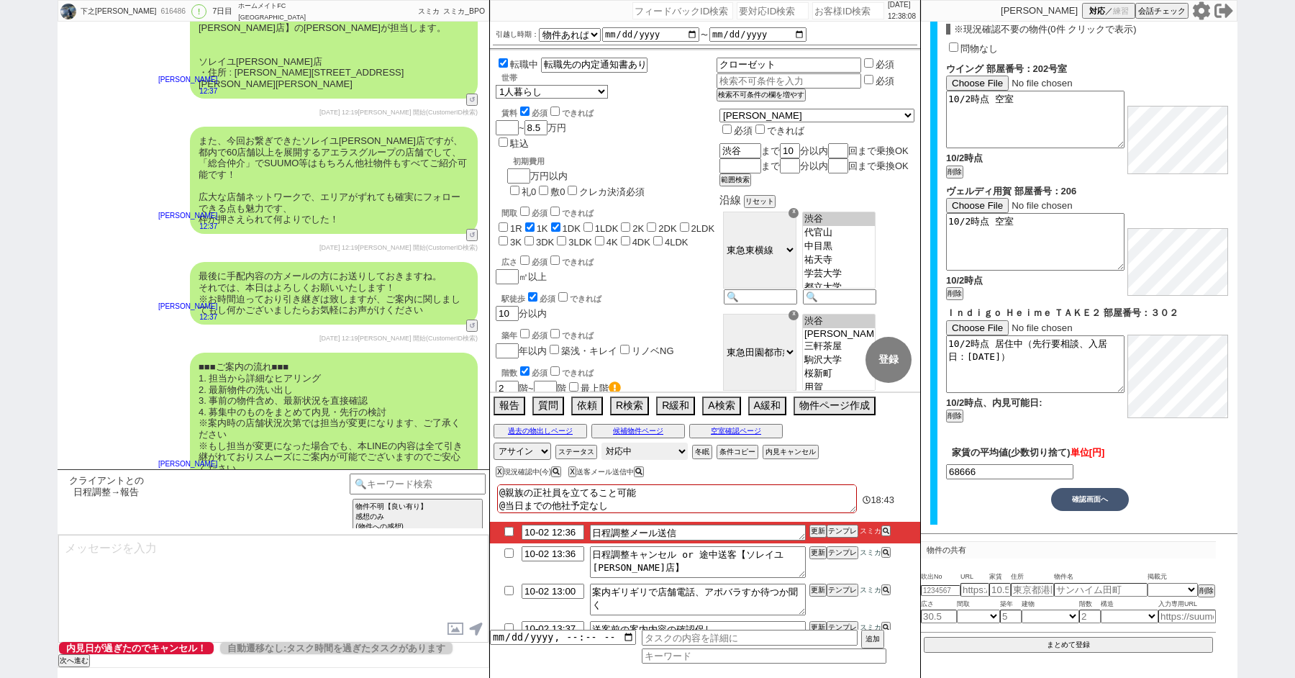
click at [640, 454] on select "対応中 引き継ぎ完了 ブロック 長期間返信なし 紹介不可 別の所で決まった 客の都合で引越しが無くなった 接客開始後に冬眠" at bounding box center [644, 450] width 86 height 17
select select "100"
click at [601, 442] on select "対応中 引き継ぎ完了 ブロック 長期間返信なし 紹介不可 別の所で決まった 客の都合で引越しが無くなった 接客開始後に冬眠" at bounding box center [644, 450] width 86 height 17
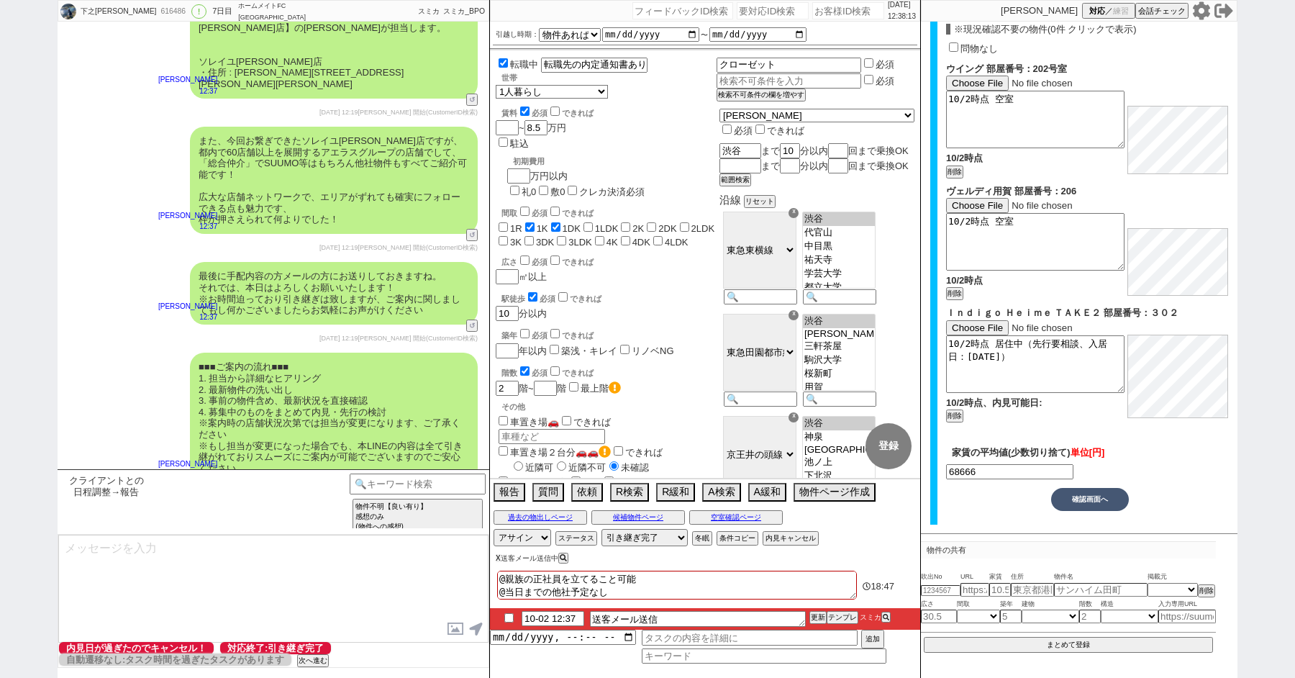
click at [499, 559] on div "X 送客メール送信中" at bounding box center [534, 558] width 76 height 8
click at [511, 617] on input "checkbox" at bounding box center [509, 617] width 21 height 9
checkbox input "true"
click at [497, 557] on button "X" at bounding box center [498, 558] width 5 height 8
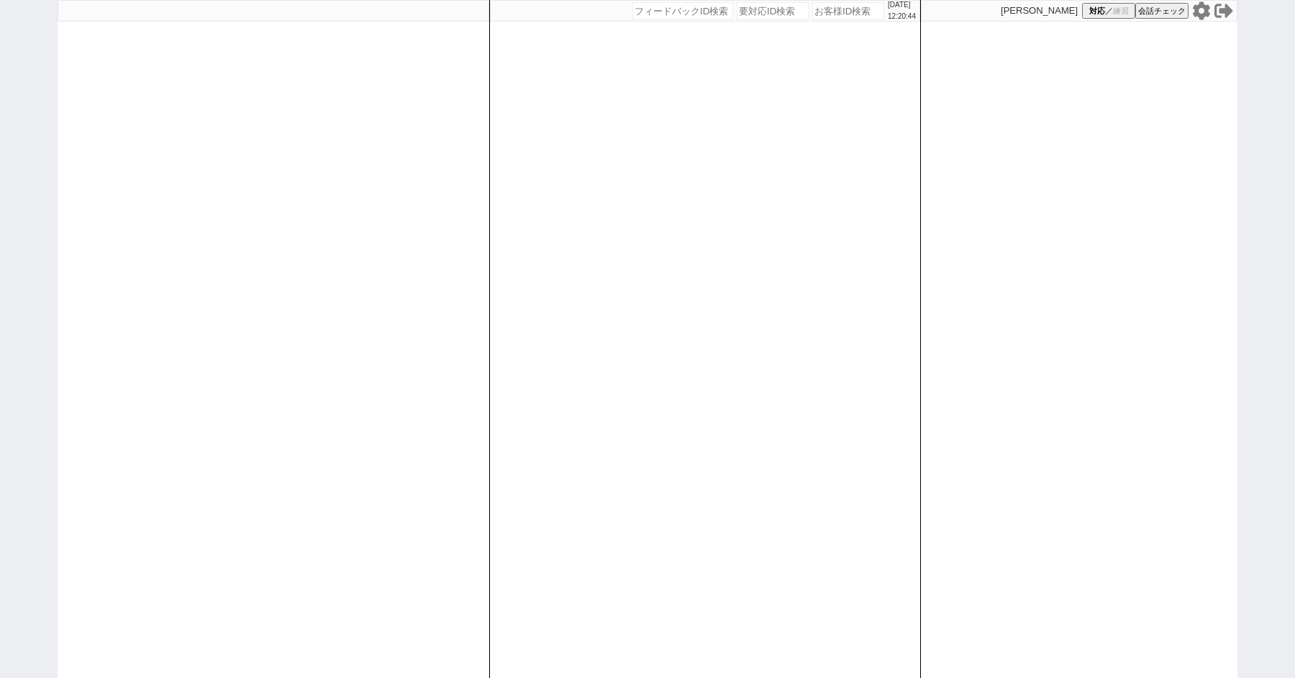
click at [0, 164] on div "[DATE] 12:20:44 候補物件を追加してしてください 紹介した物件一覧 他社物件を追加する 空室確認ページに追加・削除 紹介した物件一覧 他社物件を…" at bounding box center [647, 339] width 1295 height 678
paste input "616532"
type input "616532"
select select "1"
select select "2"
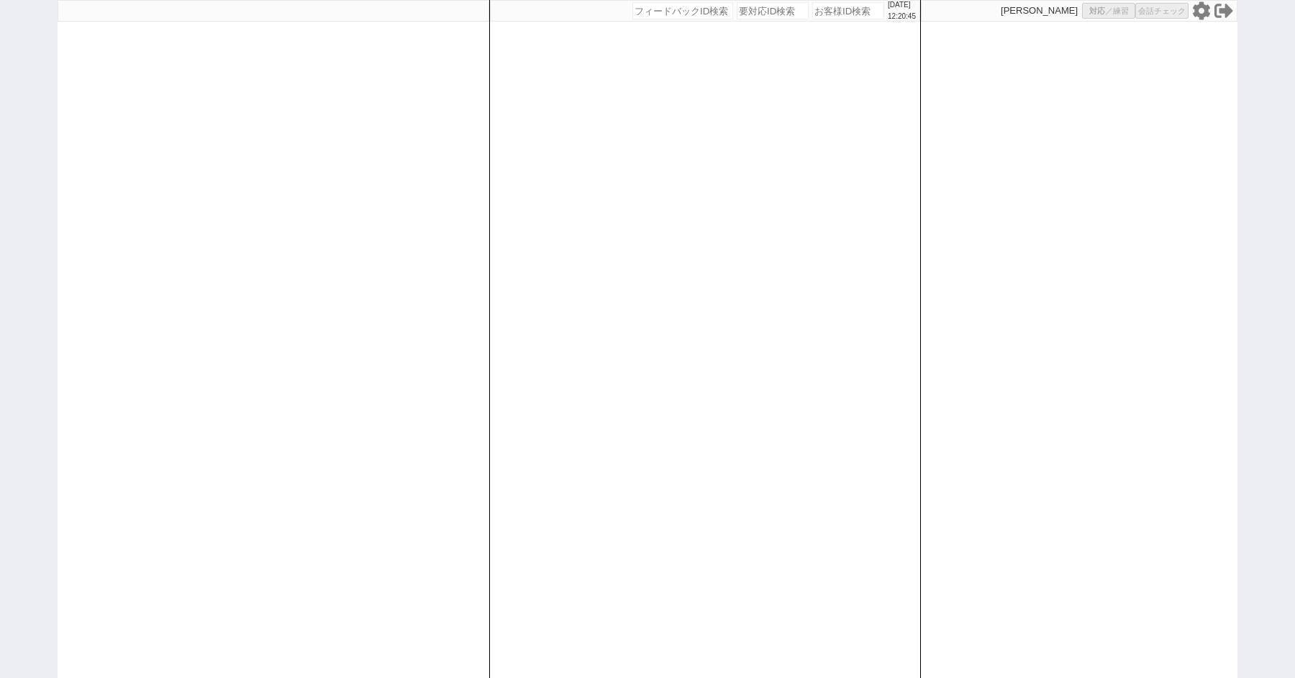
select select "10"
select select
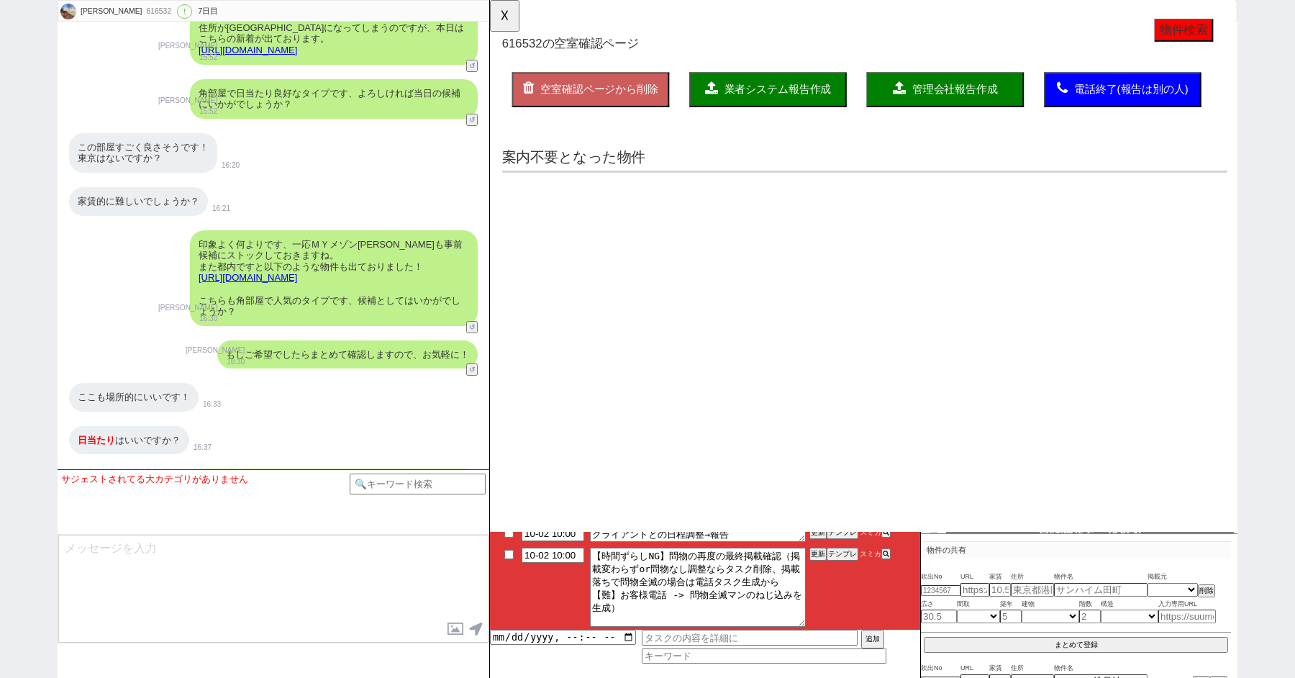
type textarea "謎の後ろ倒しあり、他社なし　28日19:03 29日 10:30 出ない 電話できないマン"
select select "2025"
select select "10"
select select "36"
select select "0"
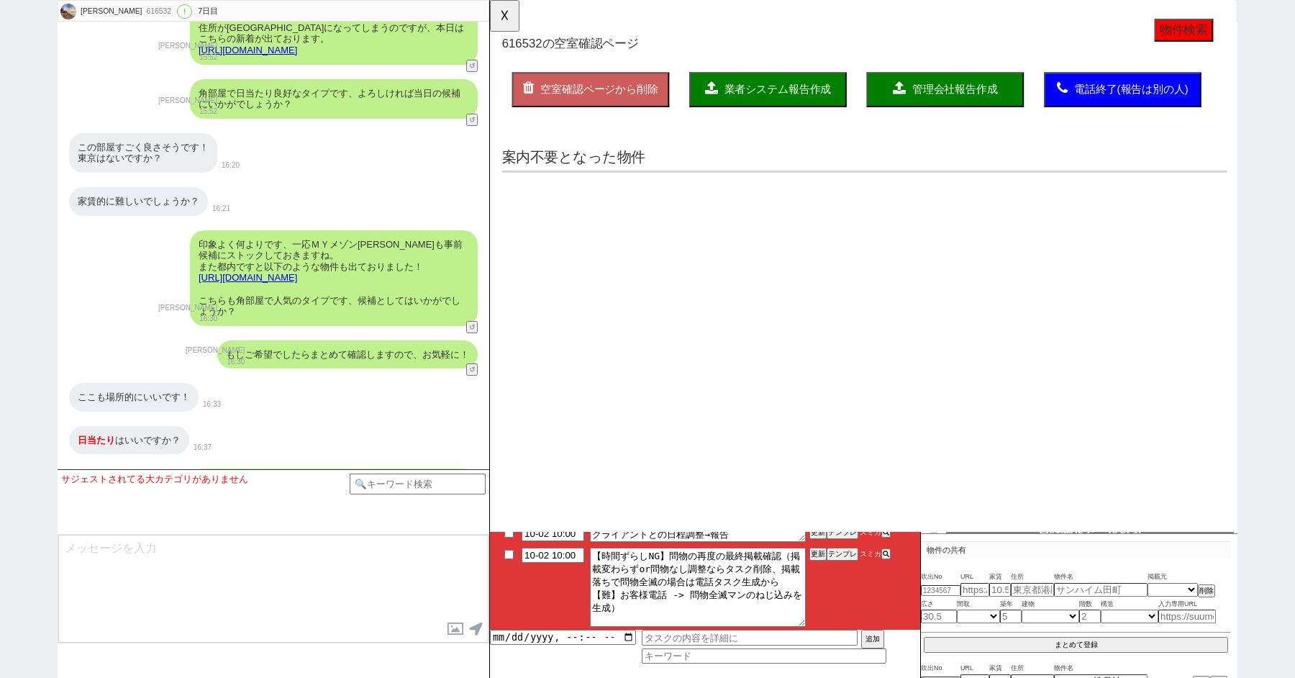
select select "2"
select select "3"
select select "4"
select select "5"
select select "6"
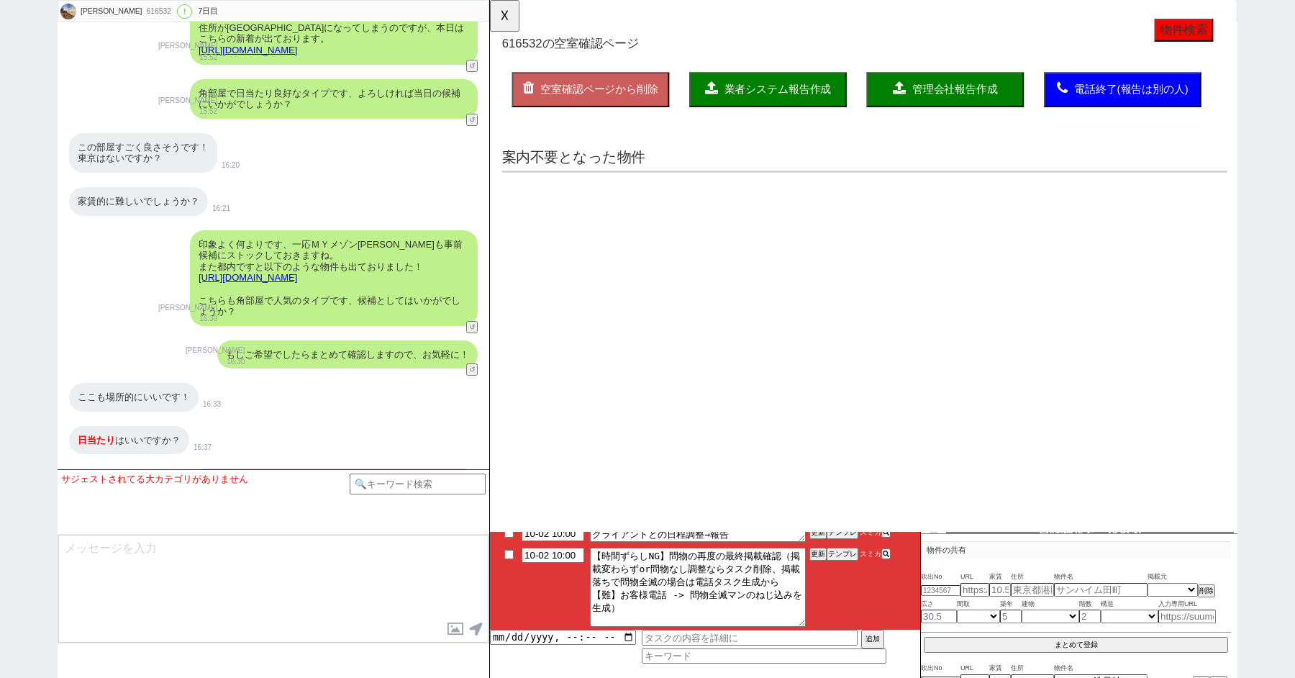
select select "7"
select select "8"
select select "9"
select select "10"
select select "11"
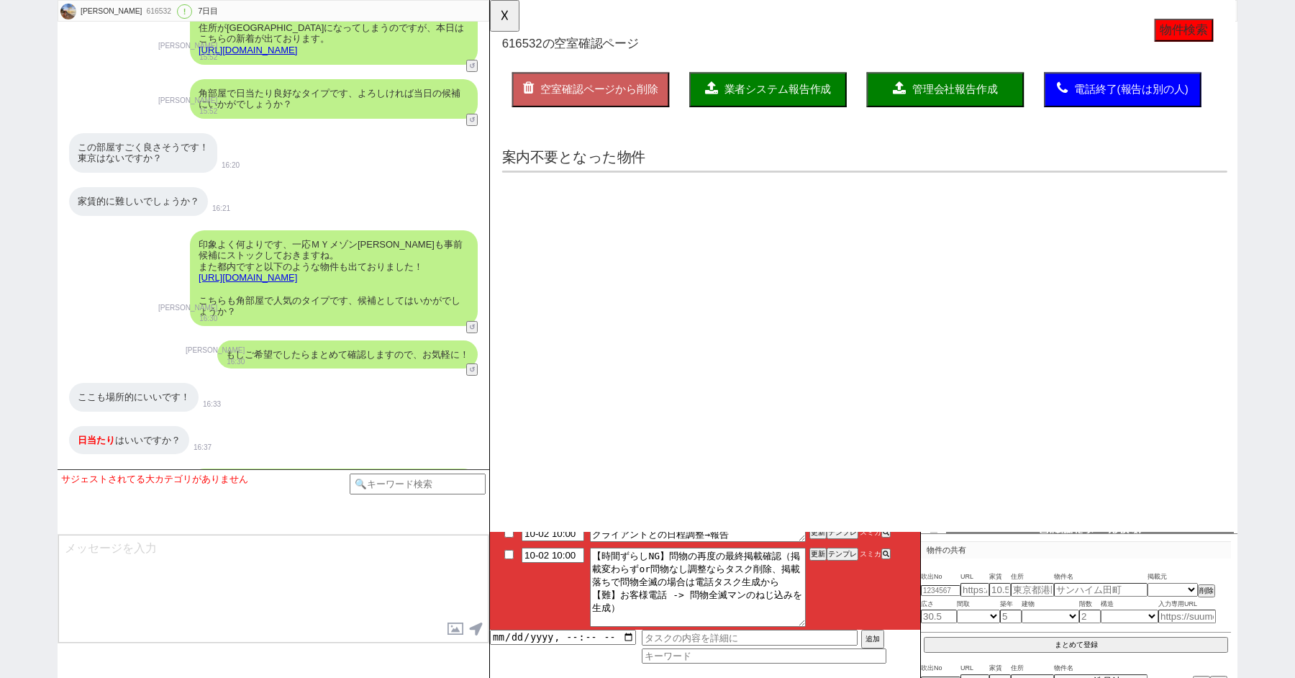
select select "12"
select select "13"
select select "14"
select select "15"
select select "16"
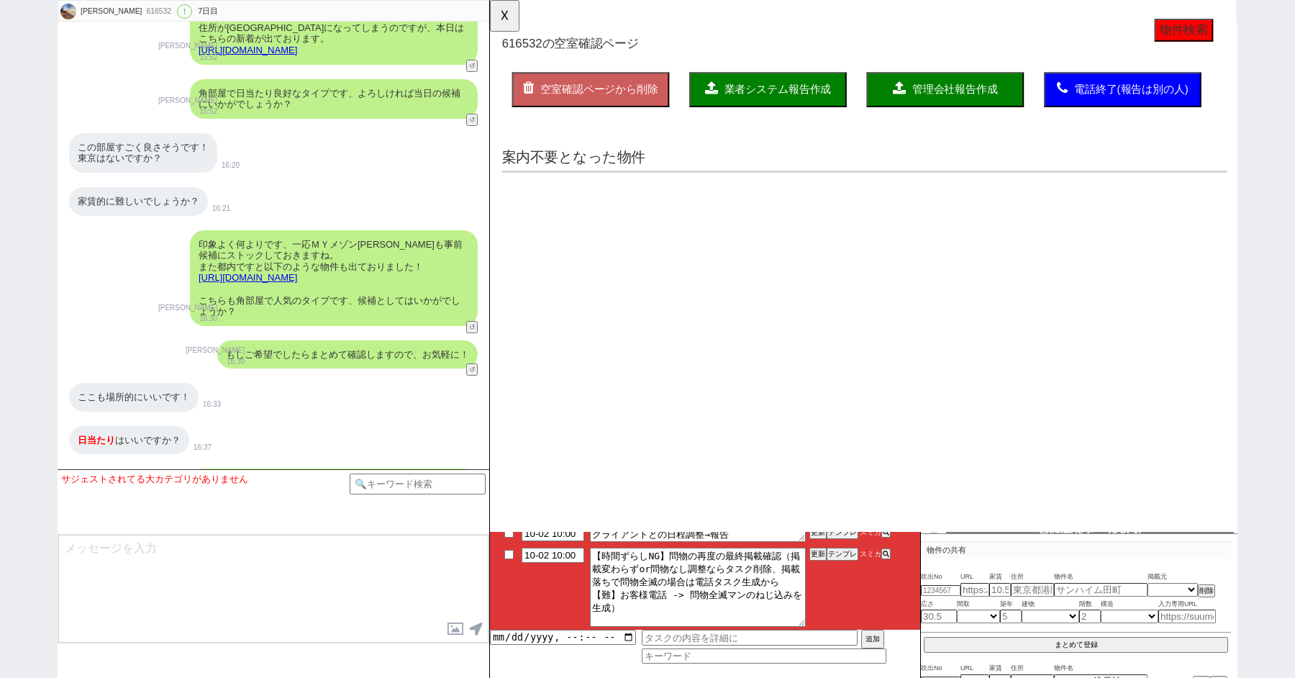
select select "17"
select select "18"
select select "21"
select select "22"
select select "23"
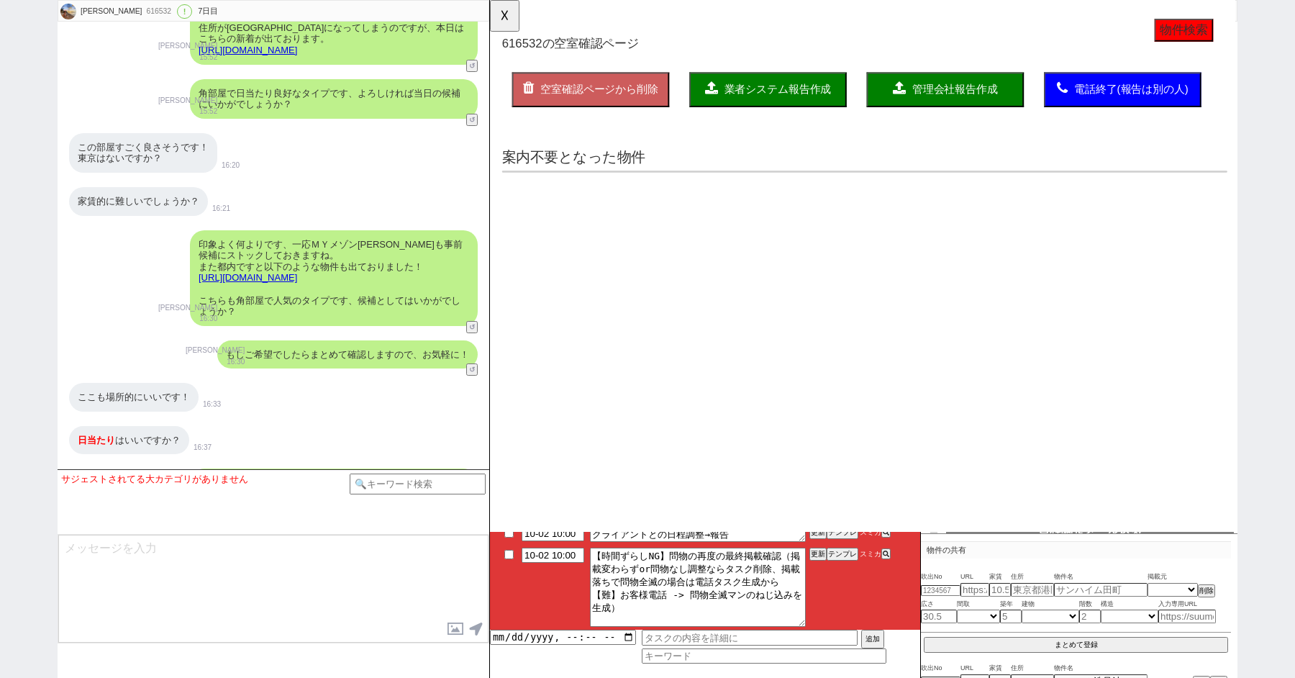
select select "50"
select select "62"
select select "1516"
select select "60"
select select "14"
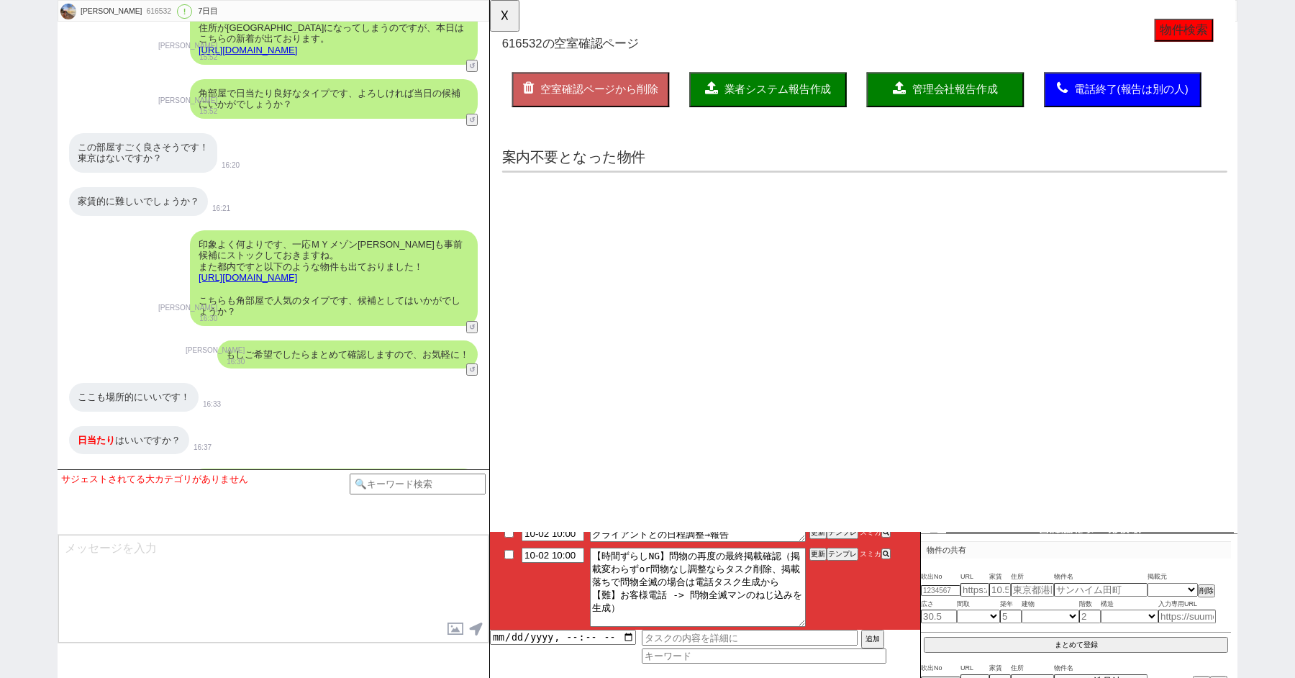
select select "75"
select select "65"
select select "1581"
select select "52"
select select "68"
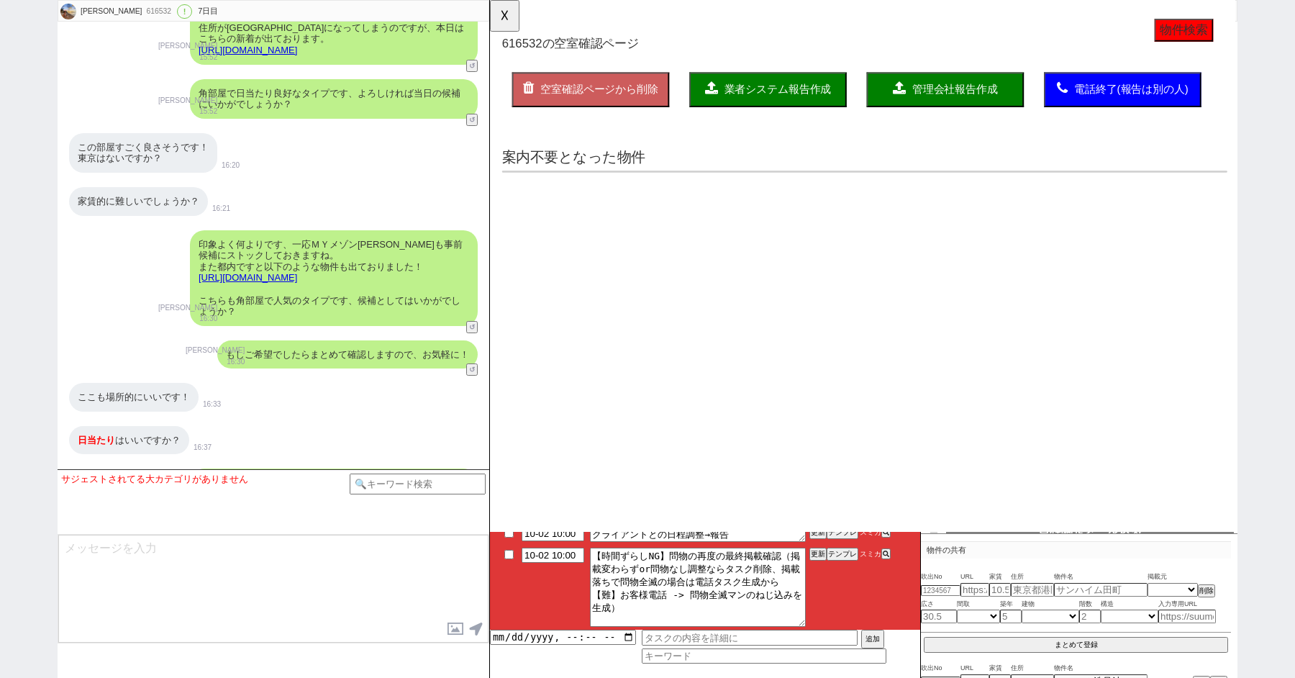
select select "1641"
select select "826"
select select "64"
select select "1562"
select select "69"
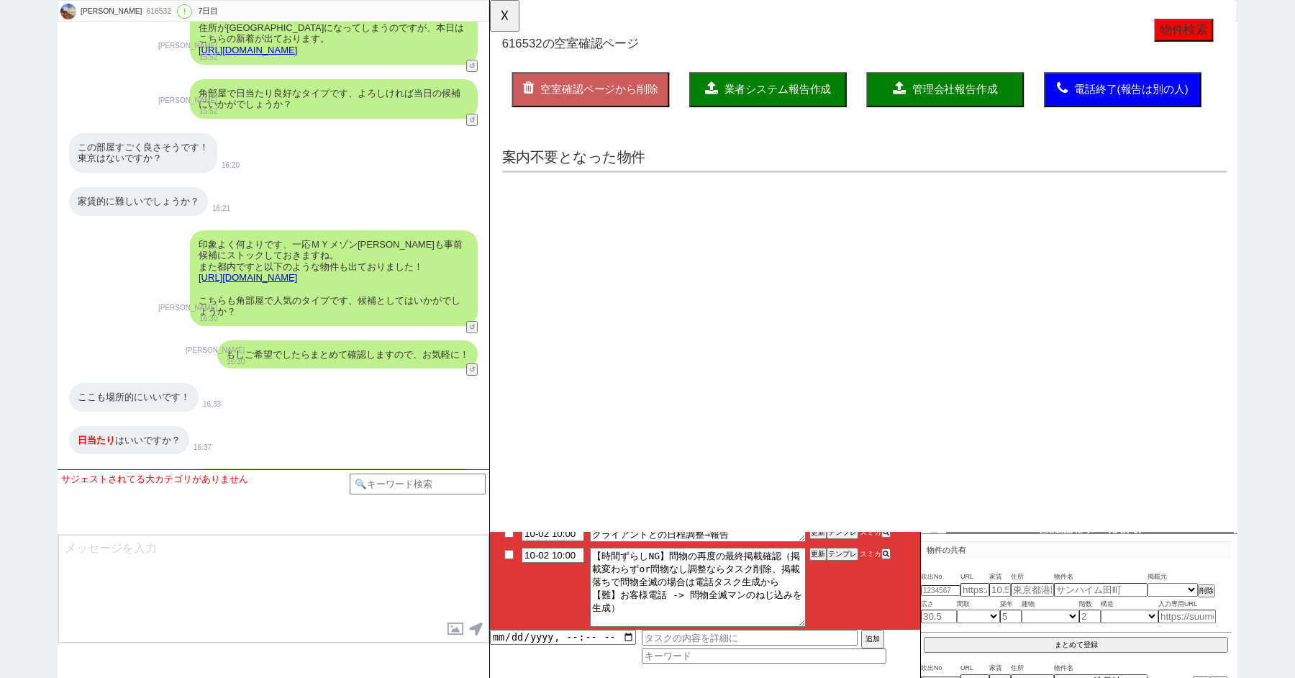
select select "1659"
select select "56"
select select "23"
select select "743"
select select "53"
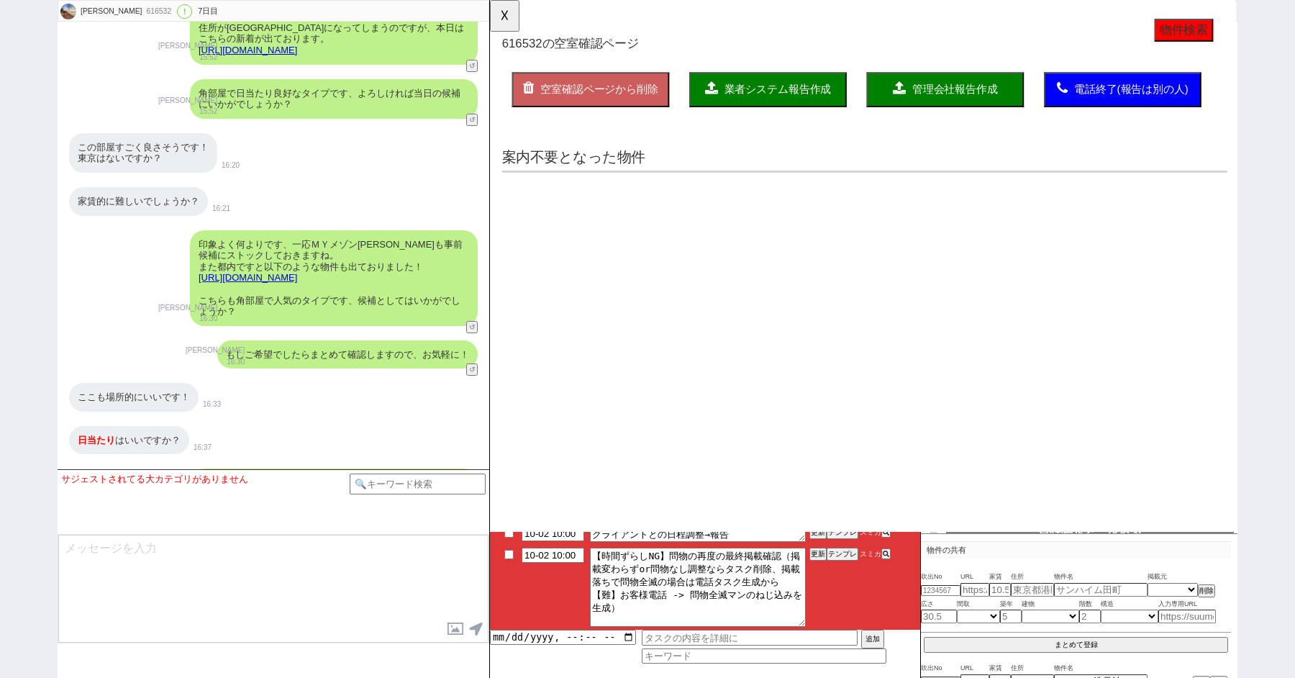
select select "59"
select select "1465"
select select "48"
select select "54"
select select "70"
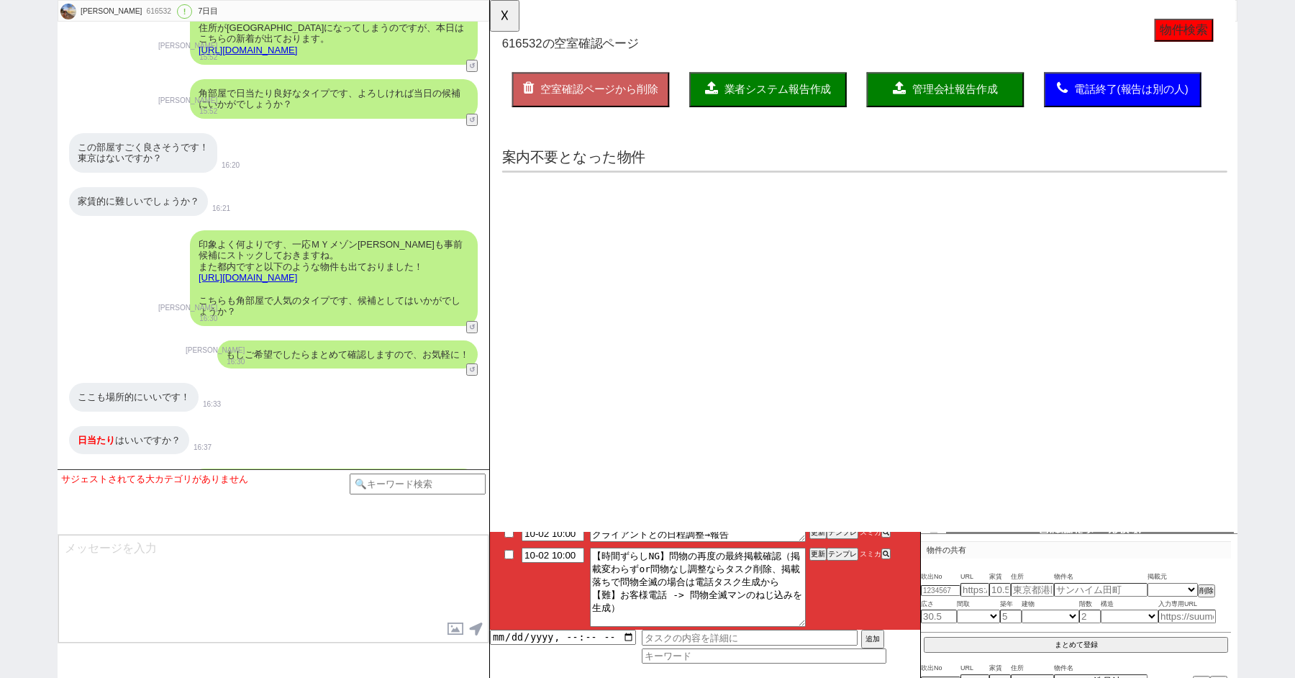
select select "1686"
select select "67"
select select "47"
select select "66"
select select "9"
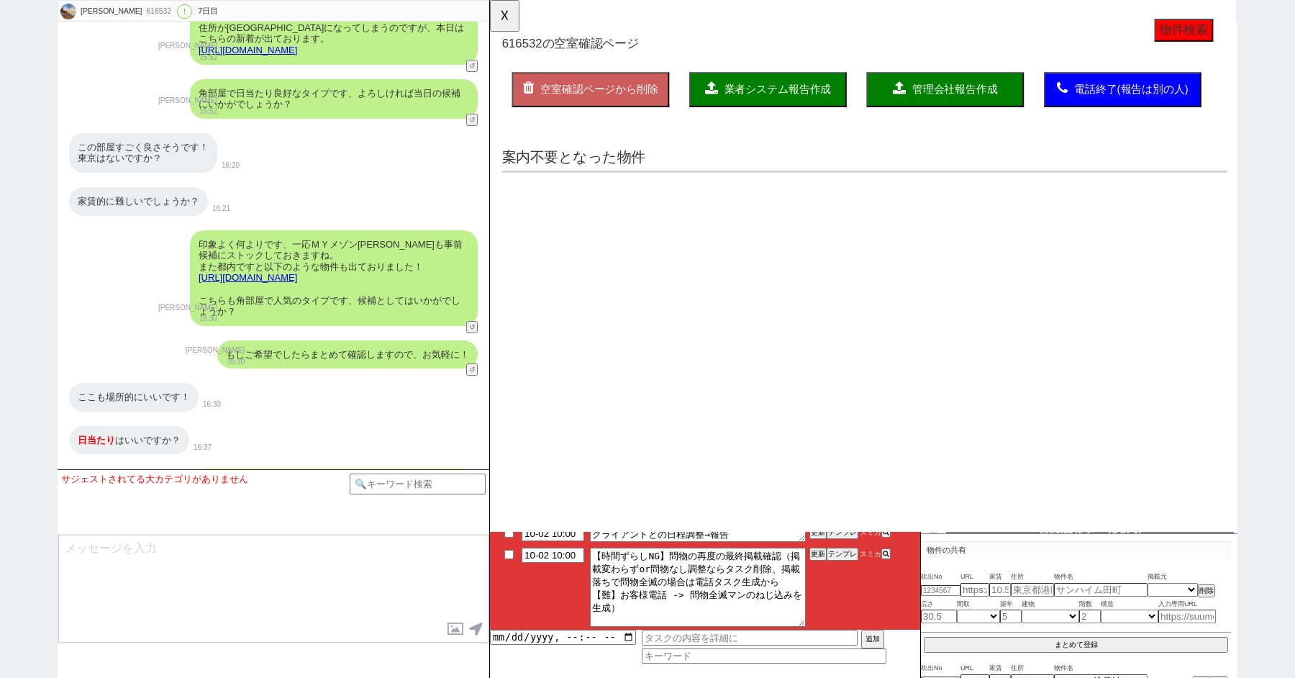
select select "334"
select select "63"
select select "25"
select select "3116"
select select "71"
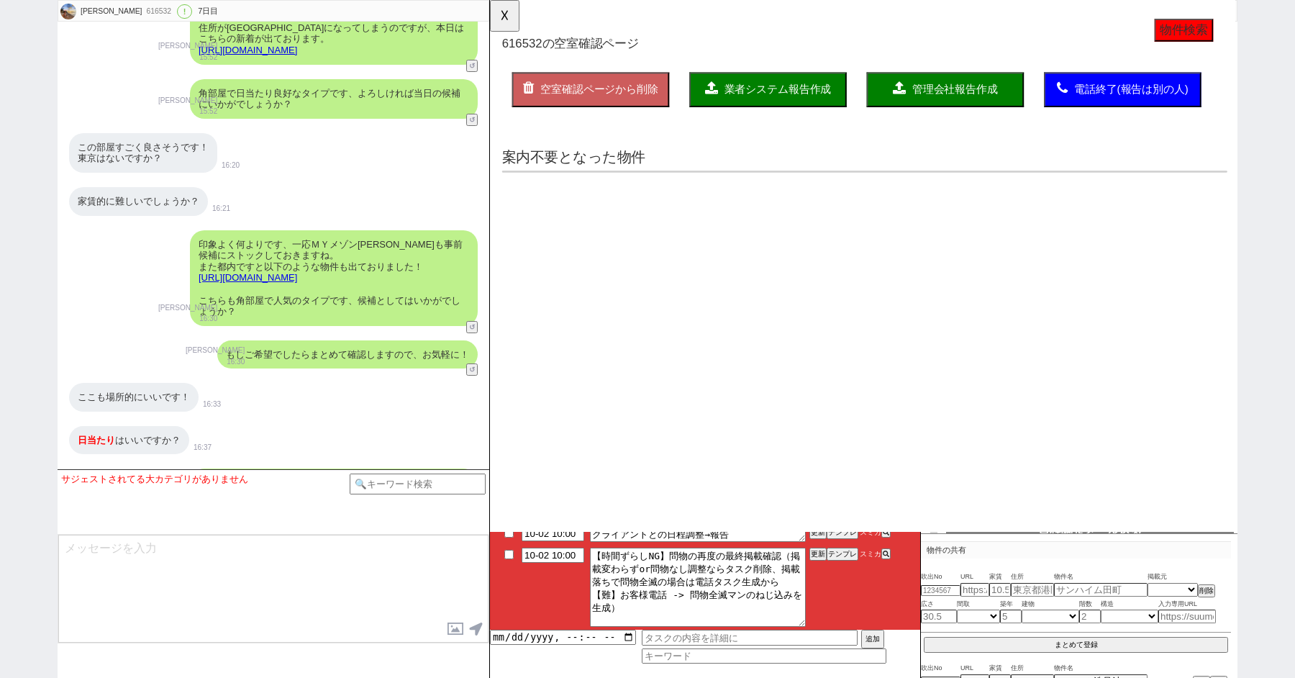
select select "51"
select select "44"
select select "36"
select select "57"
select select "35"
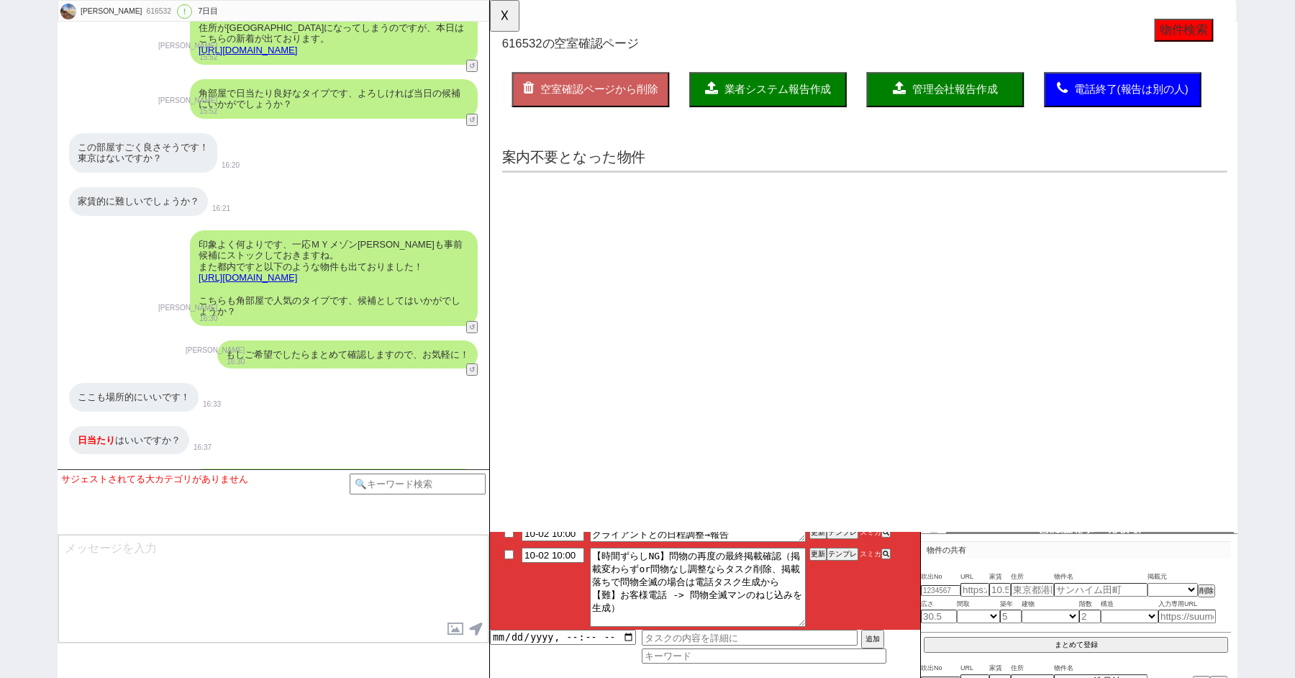
select select "61"
select select "77"
select select "1842"
select select "38"
select select "55"
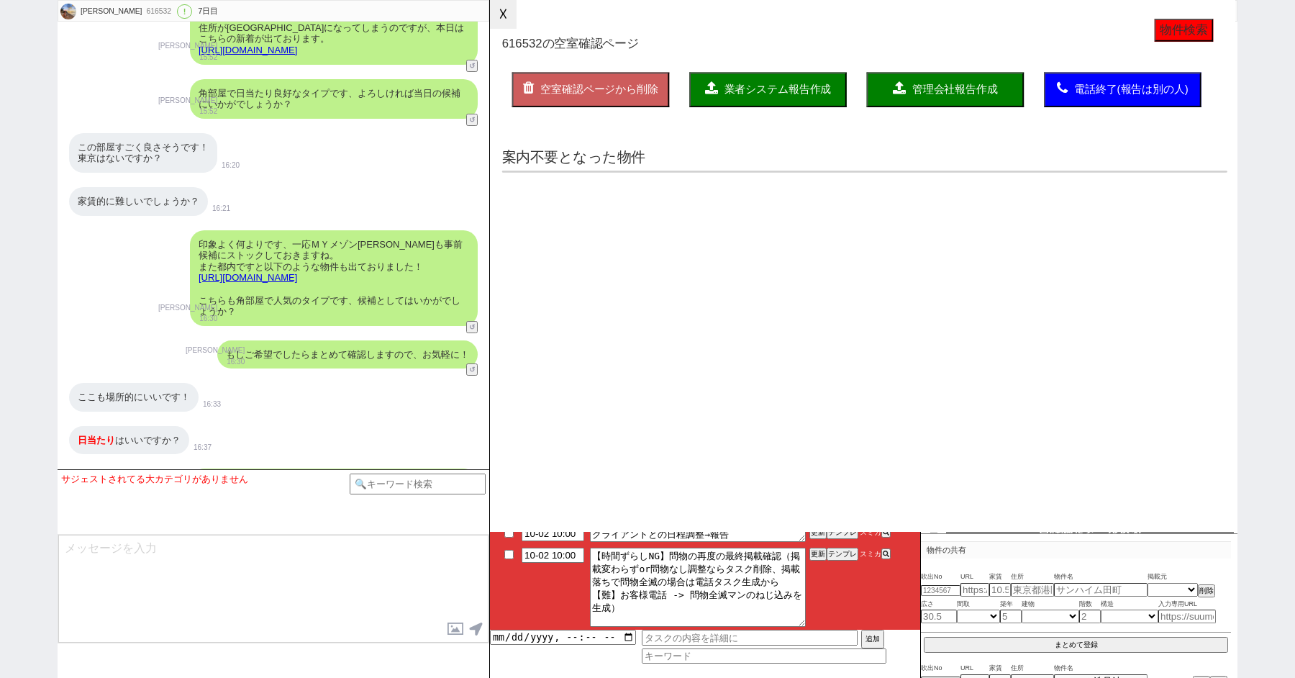
click at [508, 9] on button "☓" at bounding box center [503, 14] width 27 height 29
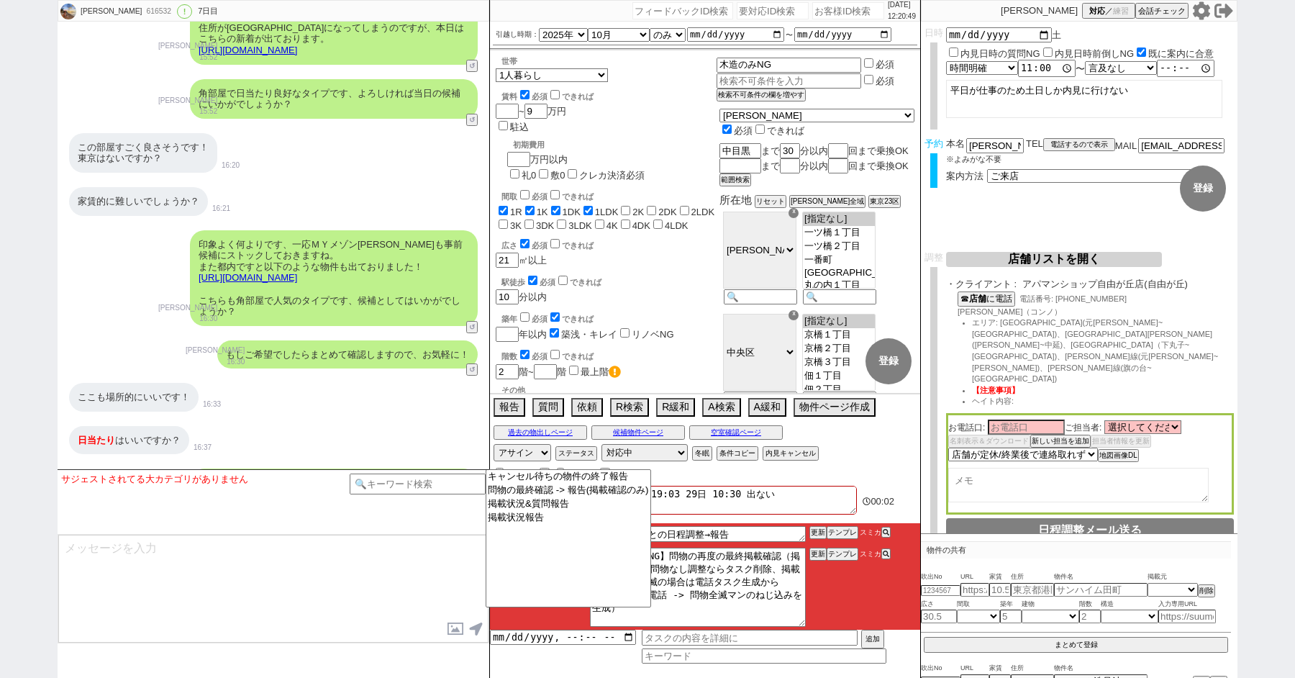
click at [308, 619] on textarea at bounding box center [273, 589] width 430 height 108
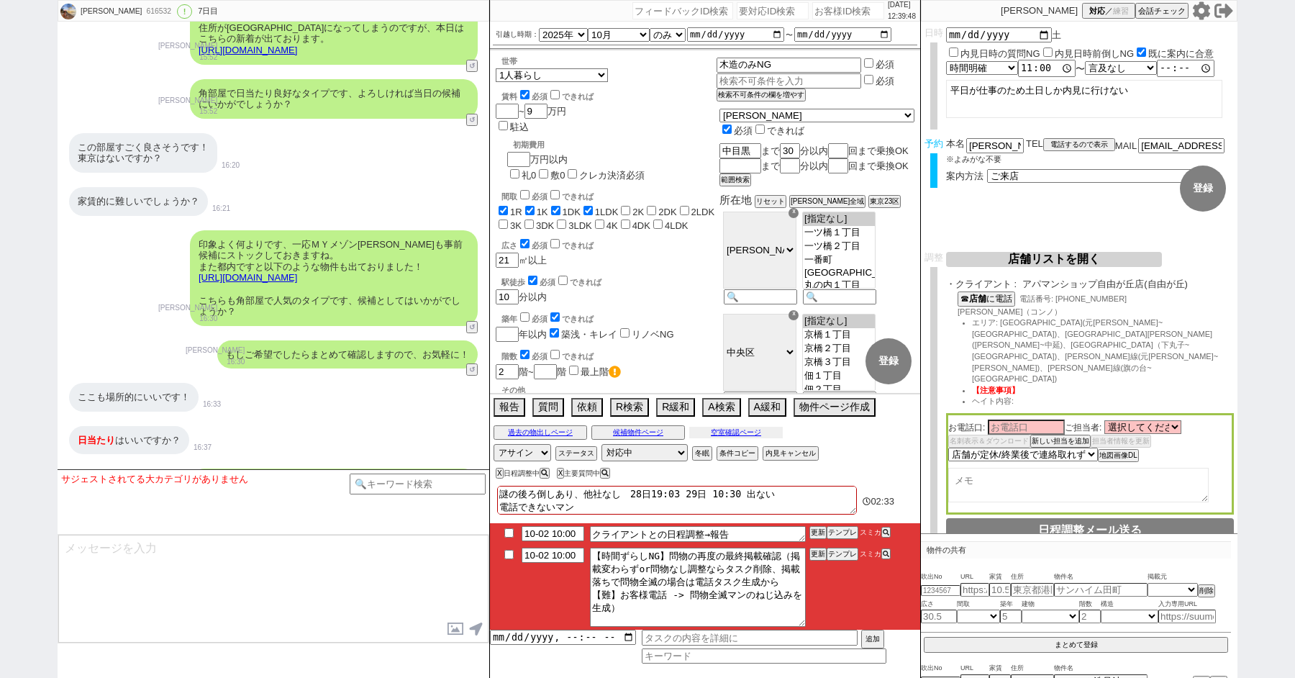
click at [719, 430] on button "空室確認ページ" at bounding box center [736, 433] width 94 height 12
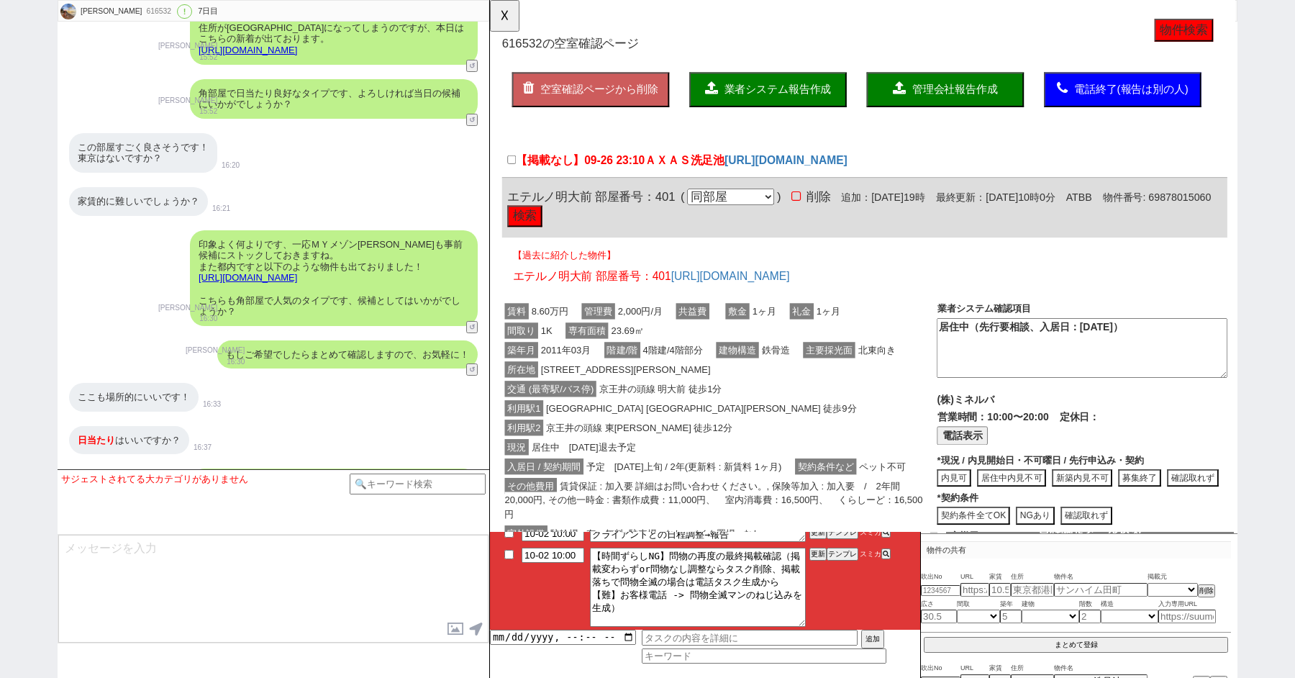
click at [1245, 39] on button "物件検索" at bounding box center [1235, 32] width 63 height 24
click at [1229, 32] on button "物件検索" at bounding box center [1235, 32] width 63 height 24
click at [514, 173] on input "【掲載なし】09-26 23:10 ＡＸＡＳ洗足池" at bounding box center [513, 171] width 9 height 9
checkbox input "true"
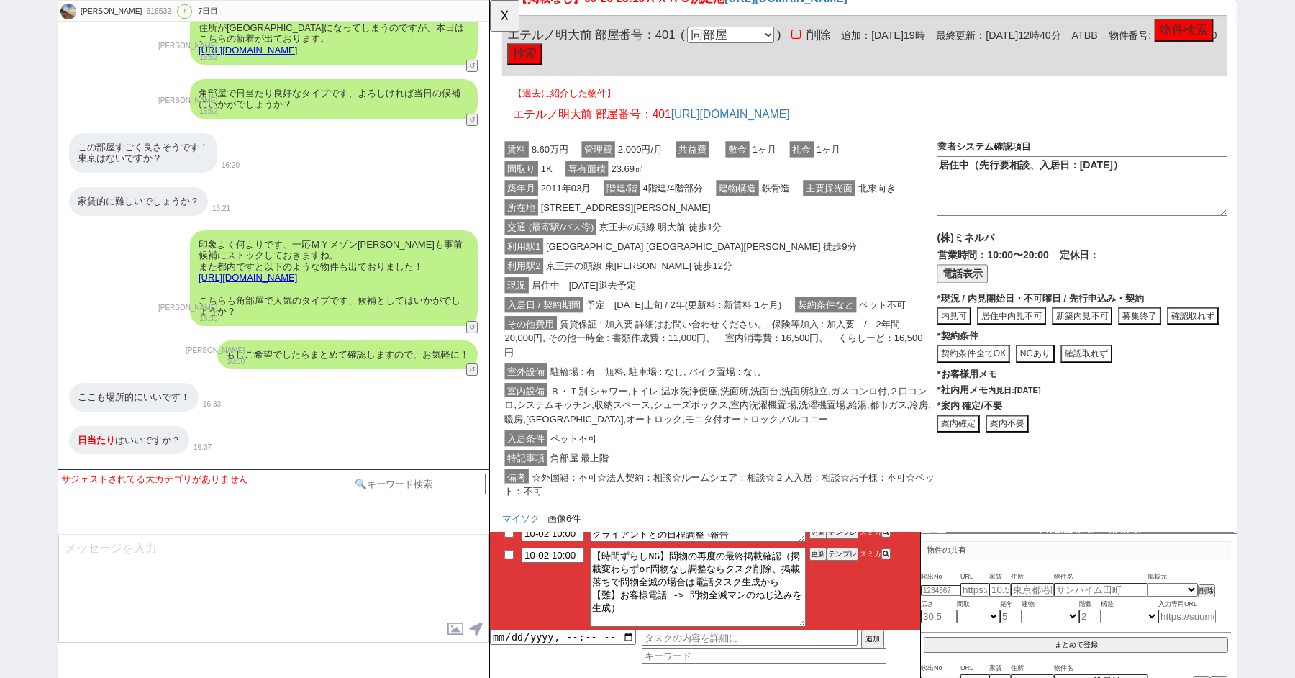
click at [648, 278] on span "京王井の頭線 東松原 徒歩12分" at bounding box center [651, 285] width 206 height 17
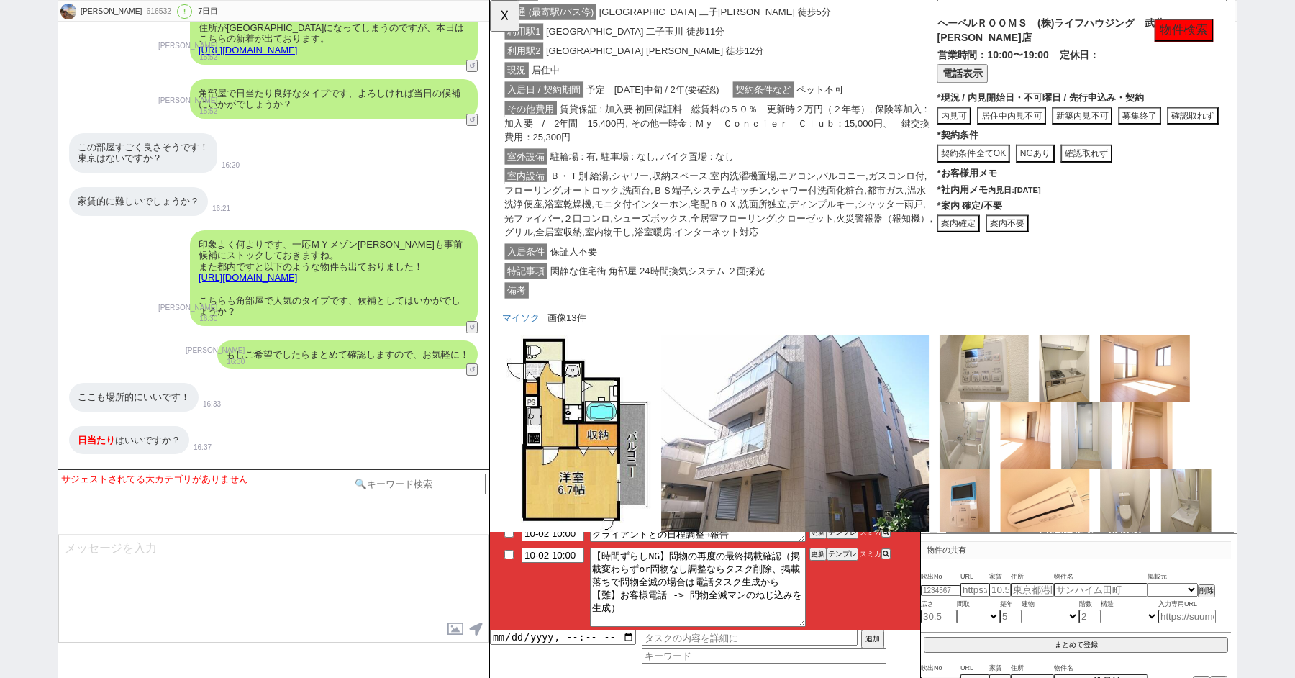
click at [604, 158] on div "その他費用 賃貸保証 : 加入要 初回保証料　総賃料の５０％　更新時２万円（２年毎）, 保険等加入 : 加入要　/　2年間　15,400円, その他一時金 :…" at bounding box center [737, 132] width 468 height 51
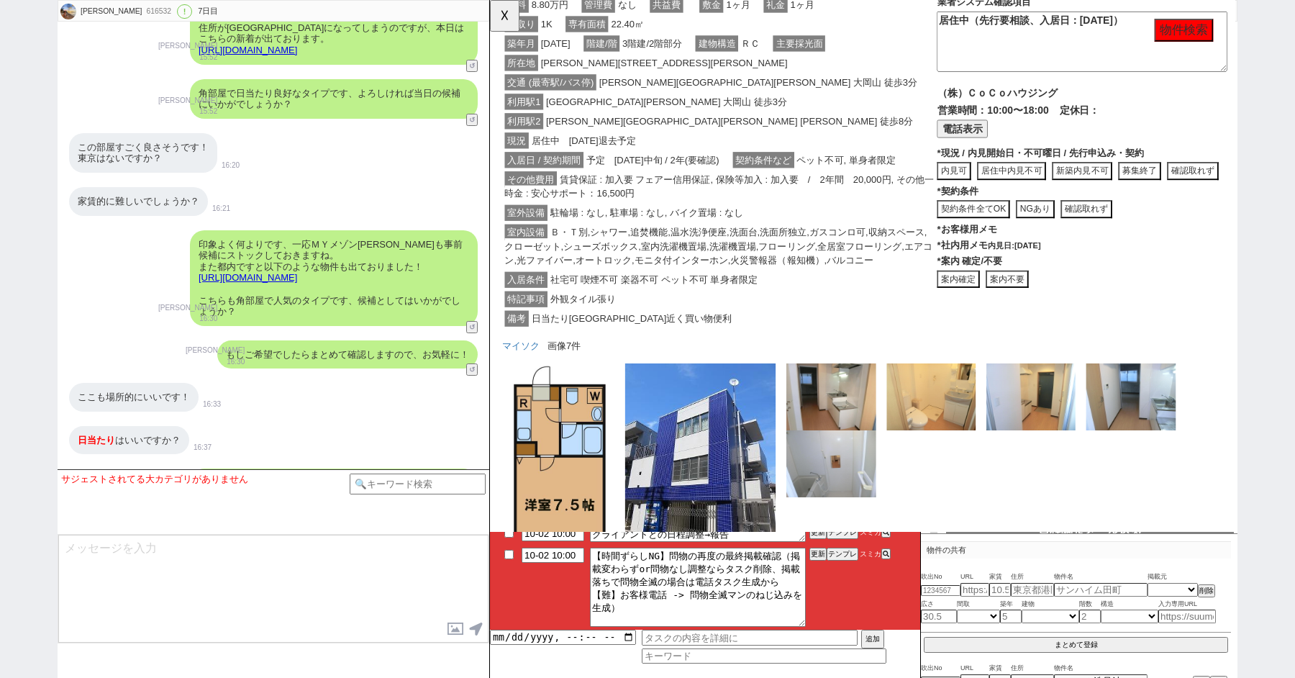
scroll to position [2145, 0]
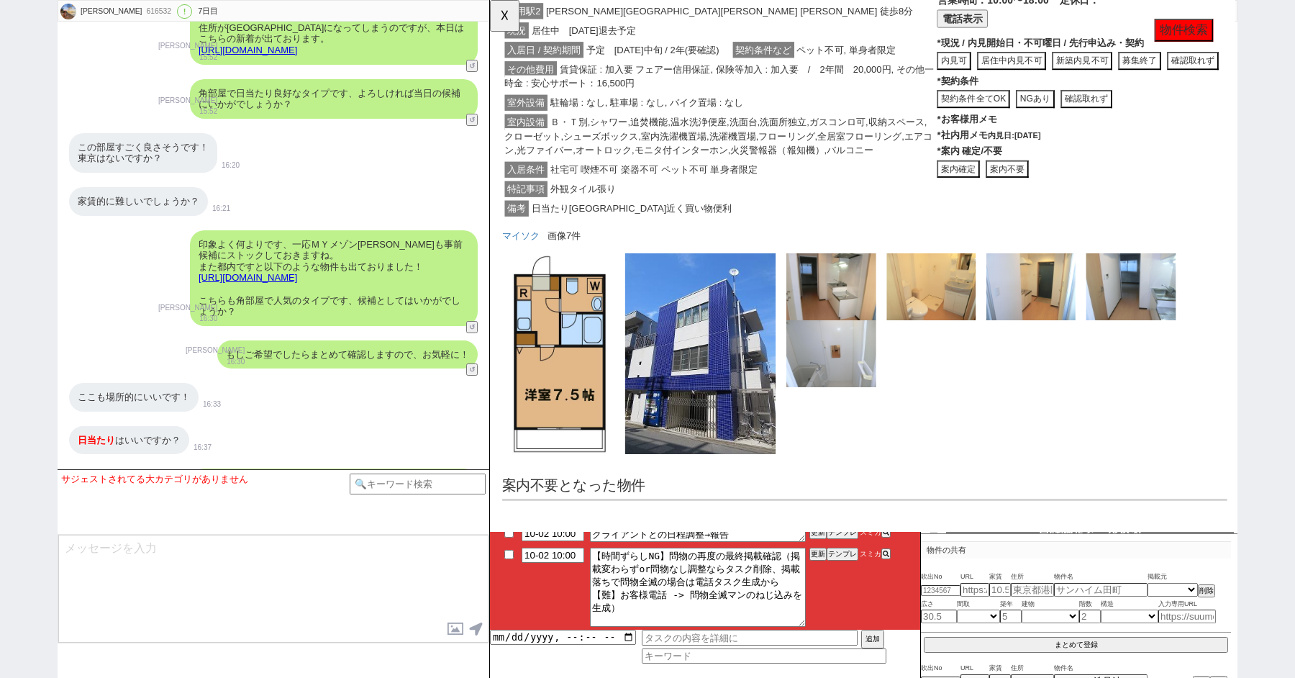
click at [579, 27] on span "居住中　2025年10月05日退去予定" at bounding box center [591, 32] width 118 height 17
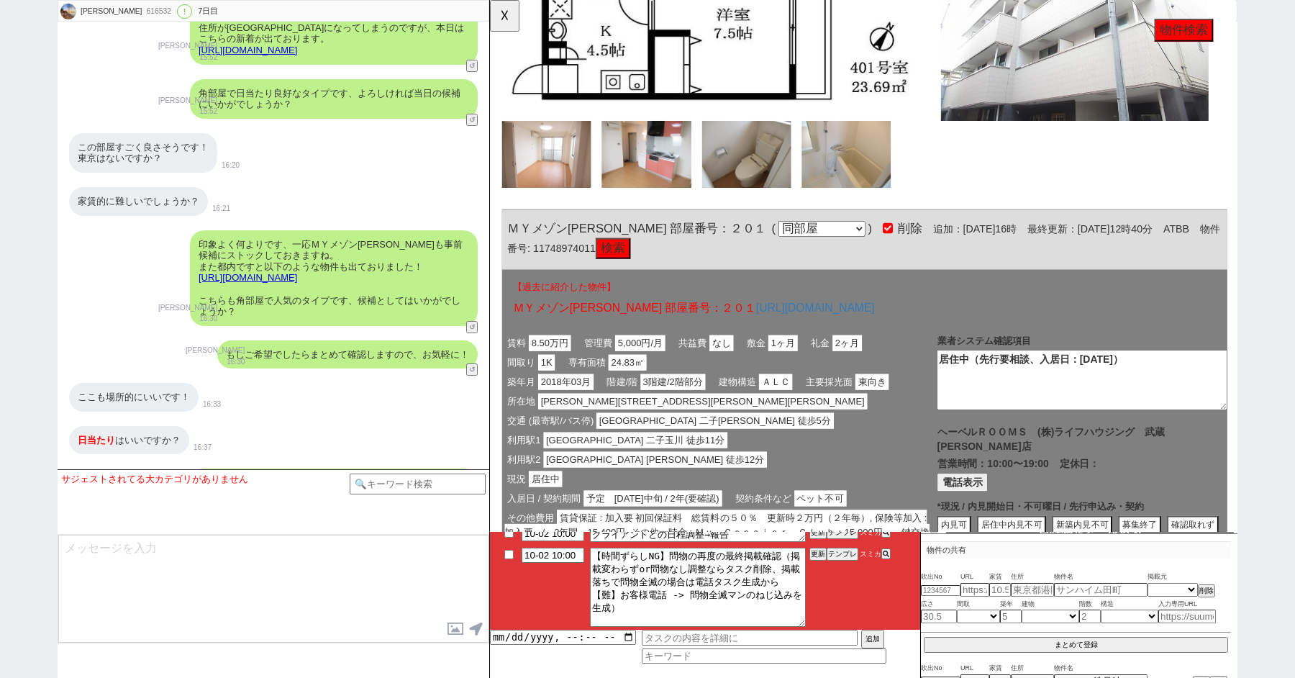
scroll to position [0, 0]
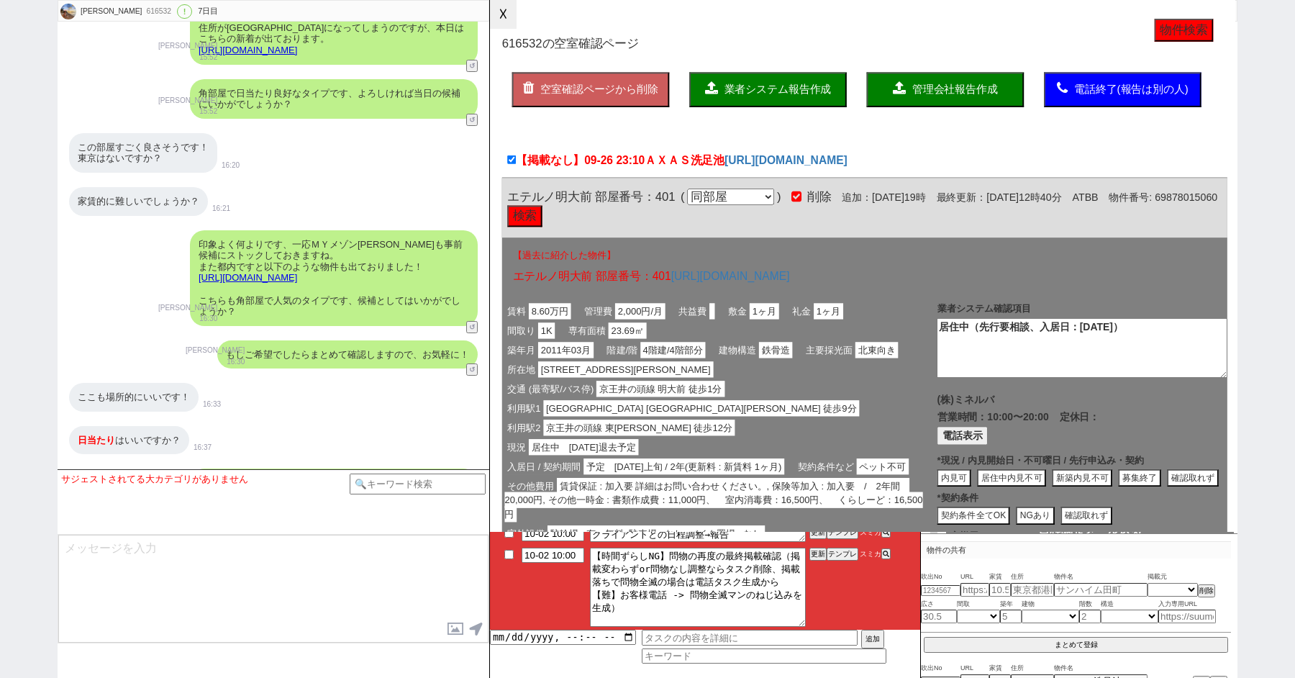
click at [500, 13] on button "☓" at bounding box center [503, 14] width 27 height 29
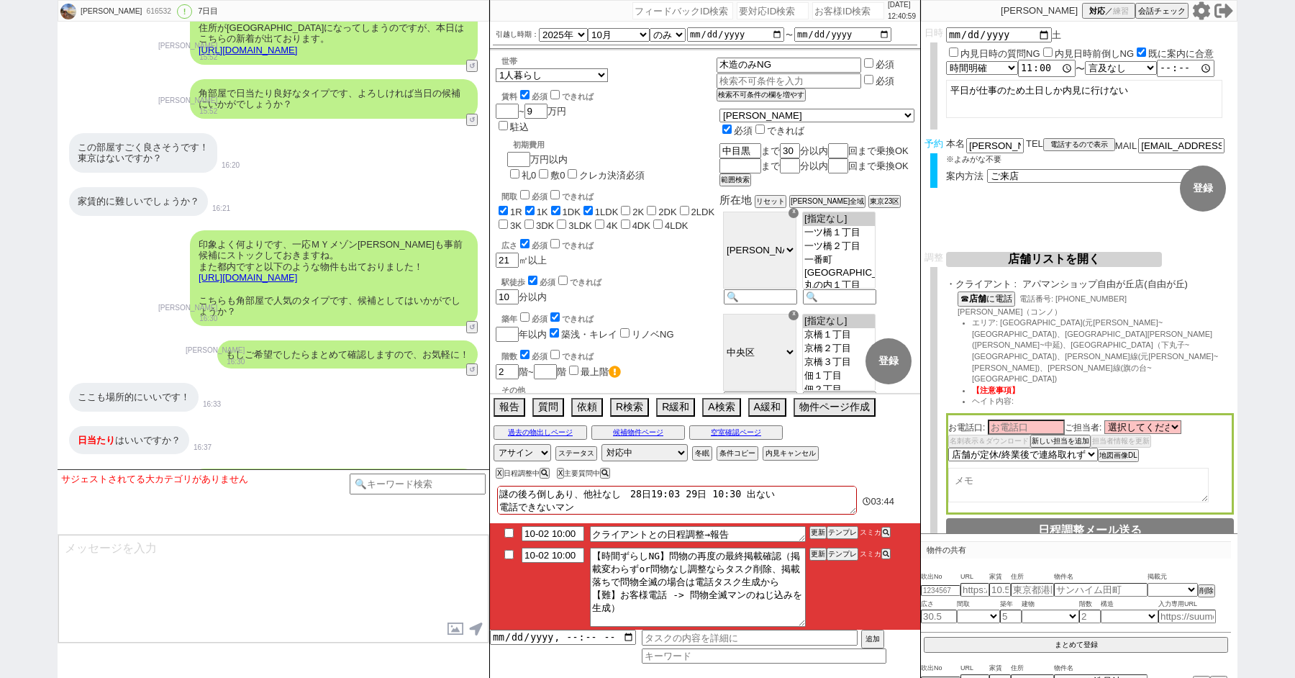
click at [322, 376] on div "ここも場所的にいいです！ 16:33" at bounding box center [274, 397] width 432 height 43
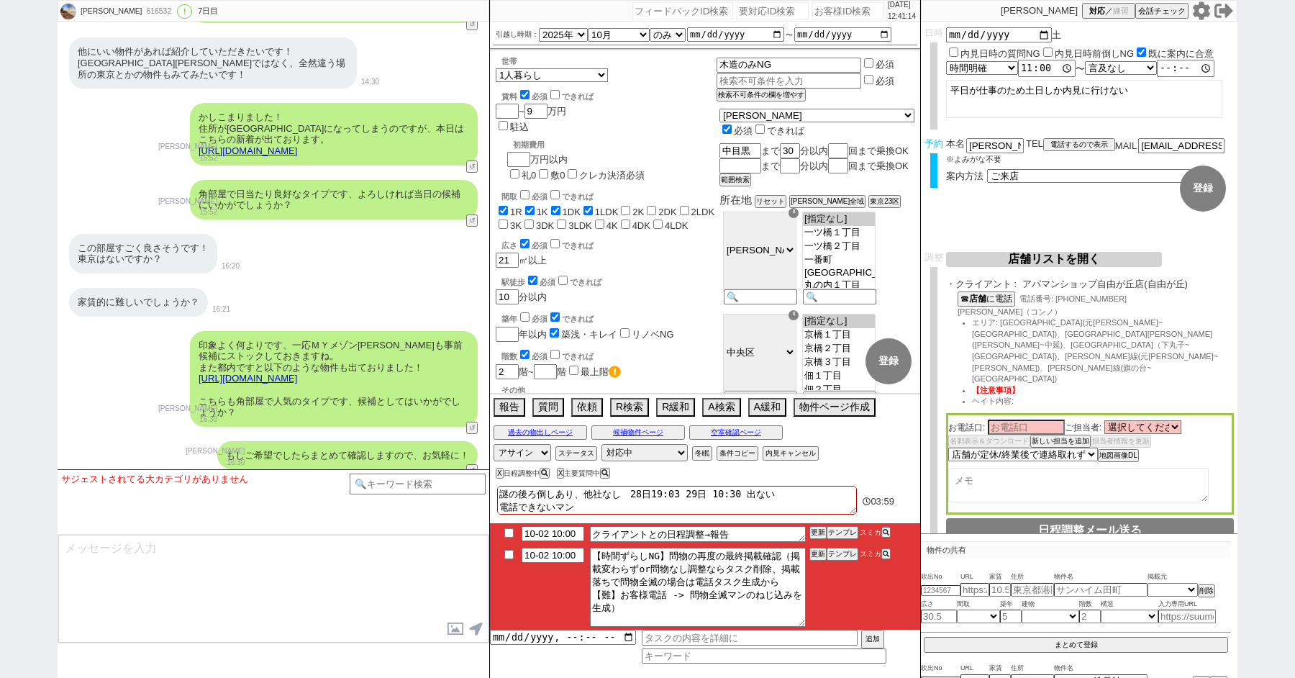
scroll to position [8180, 0]
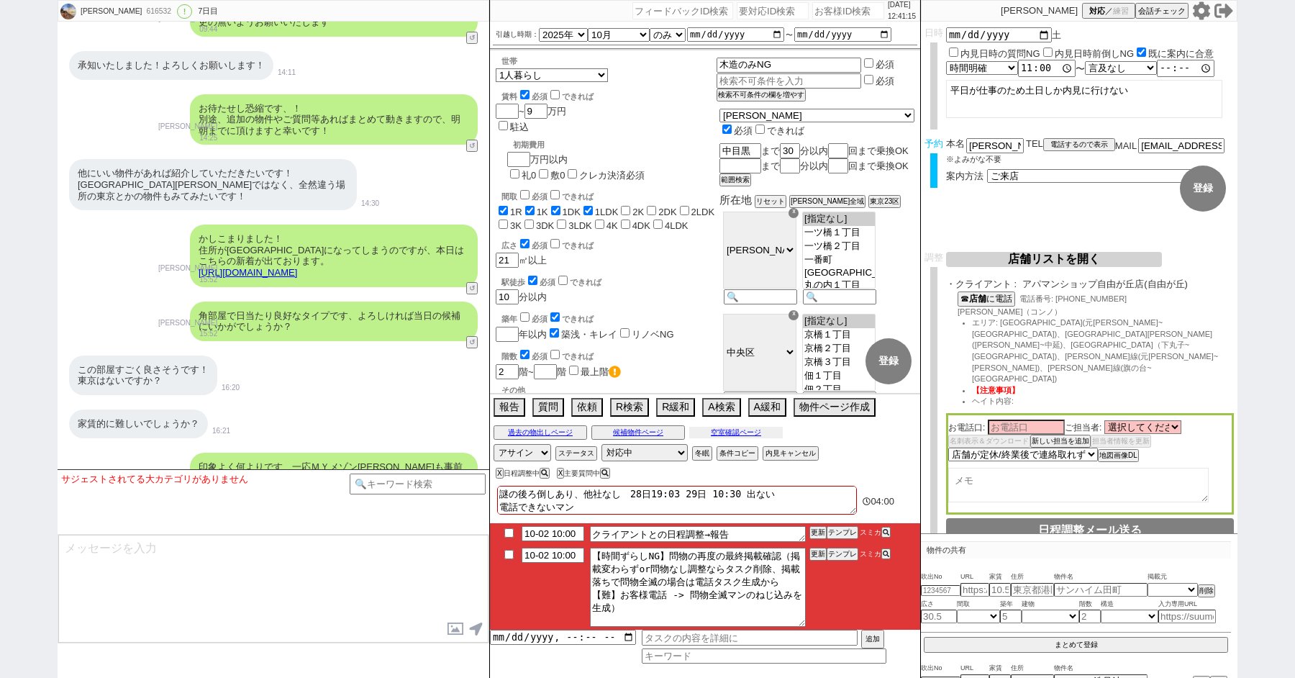
click at [732, 429] on button "空室確認ページ" at bounding box center [736, 433] width 94 height 12
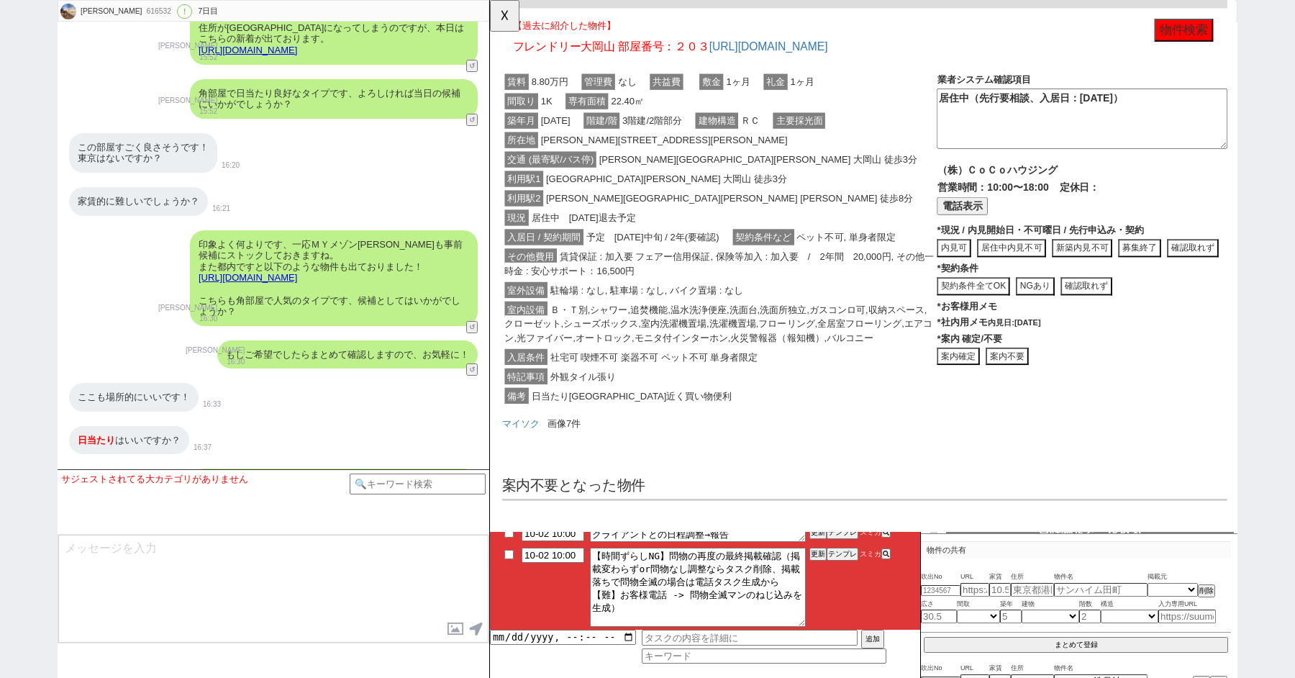
scroll to position [0, 0]
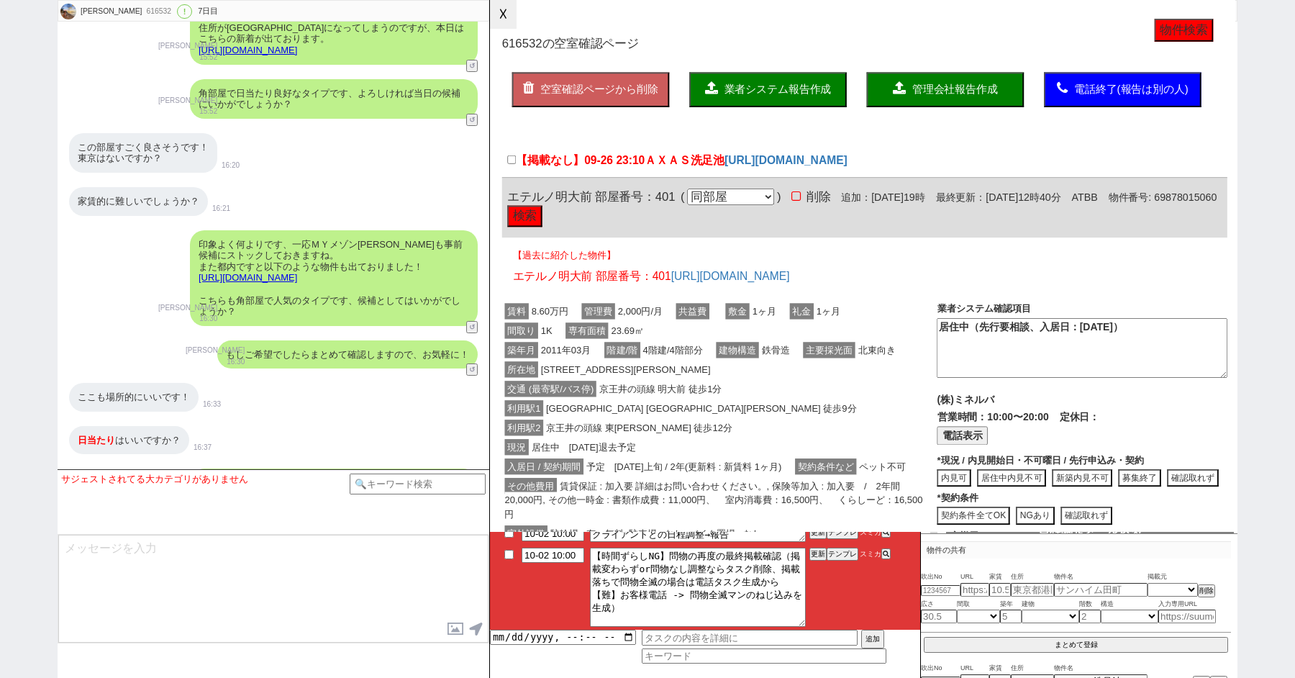
click at [509, 12] on button "☓" at bounding box center [503, 14] width 27 height 29
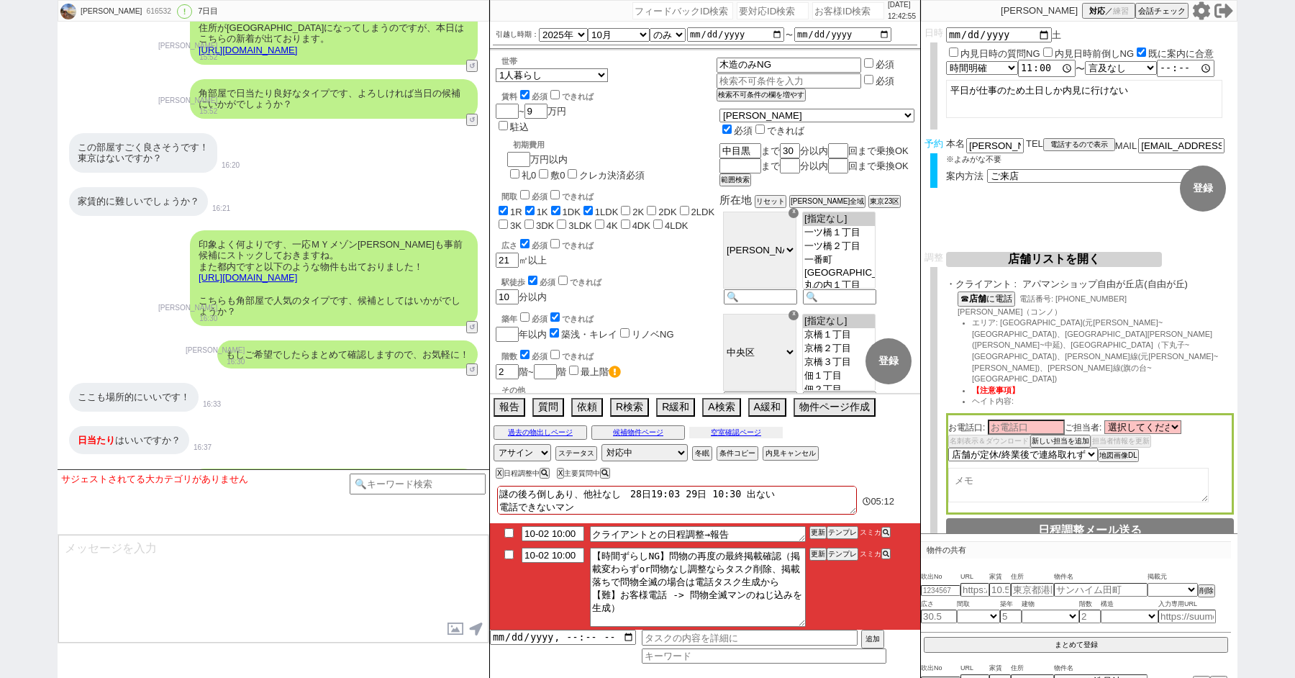
click at [729, 435] on button "空室確認ページ" at bounding box center [736, 433] width 94 height 12
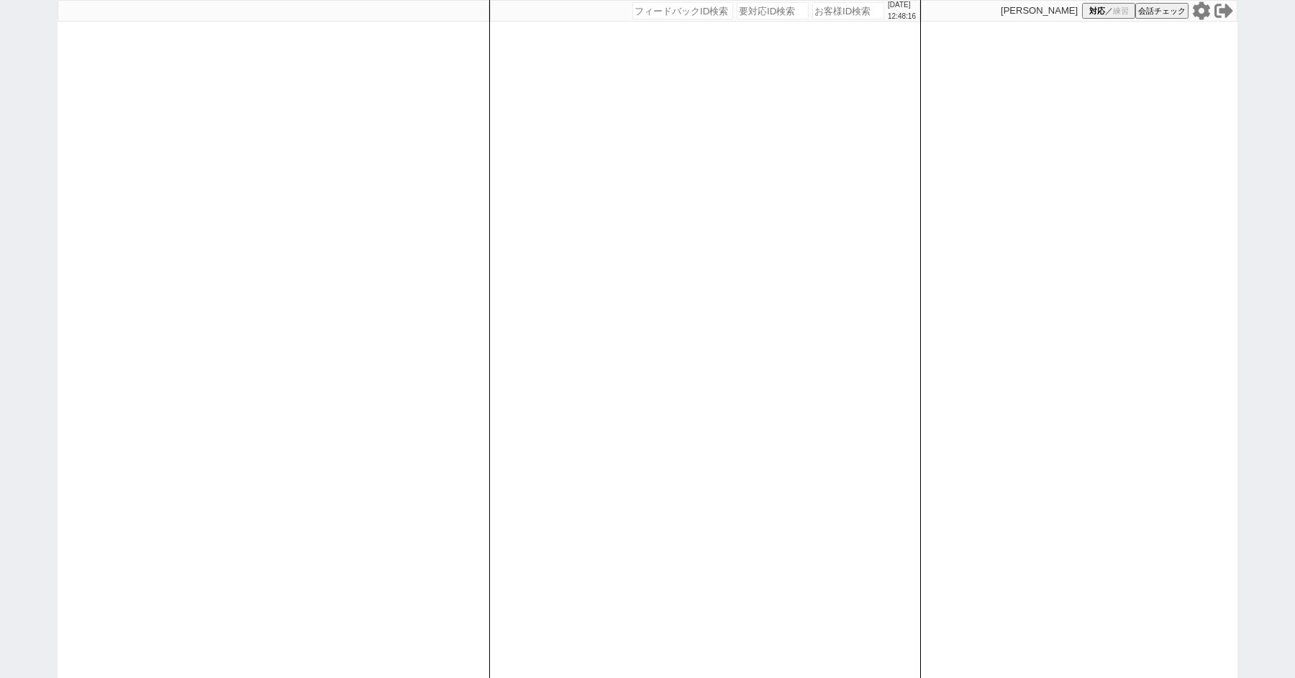
click at [8, 198] on div "[DATE] 12:48:16 候補物件を追加してしてください 紹介した物件一覧 他社物件を追加する 空室確認ページに追加・削除 紹介した物件一覧 他社物件を…" at bounding box center [647, 339] width 1295 height 678
paste input "617397"
type input "617397"
select select "1"
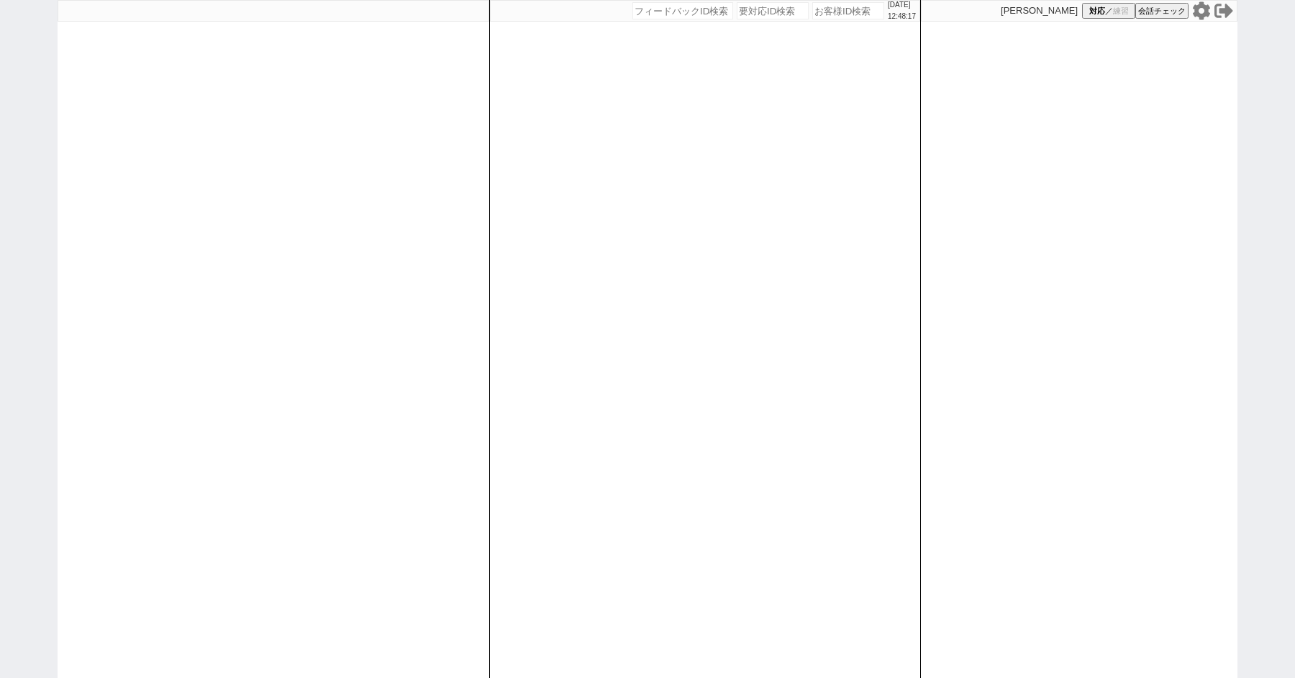
select select "2"
select select
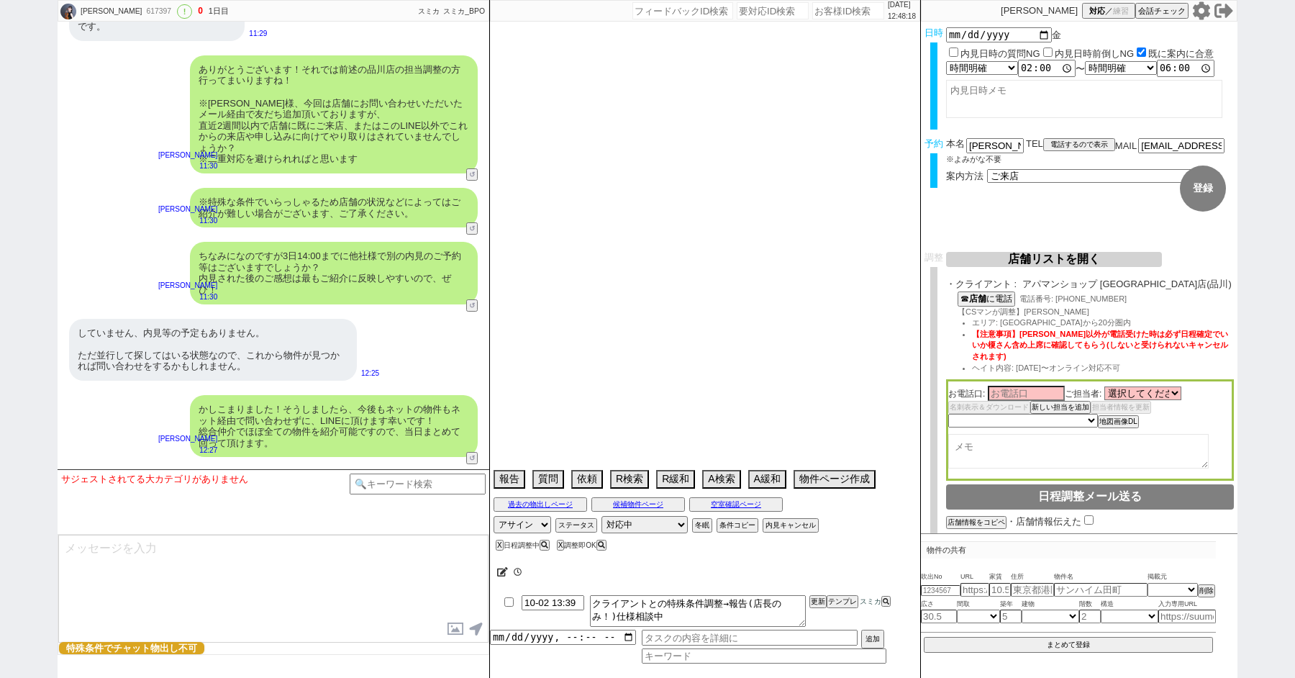
scroll to position [2285, 0]
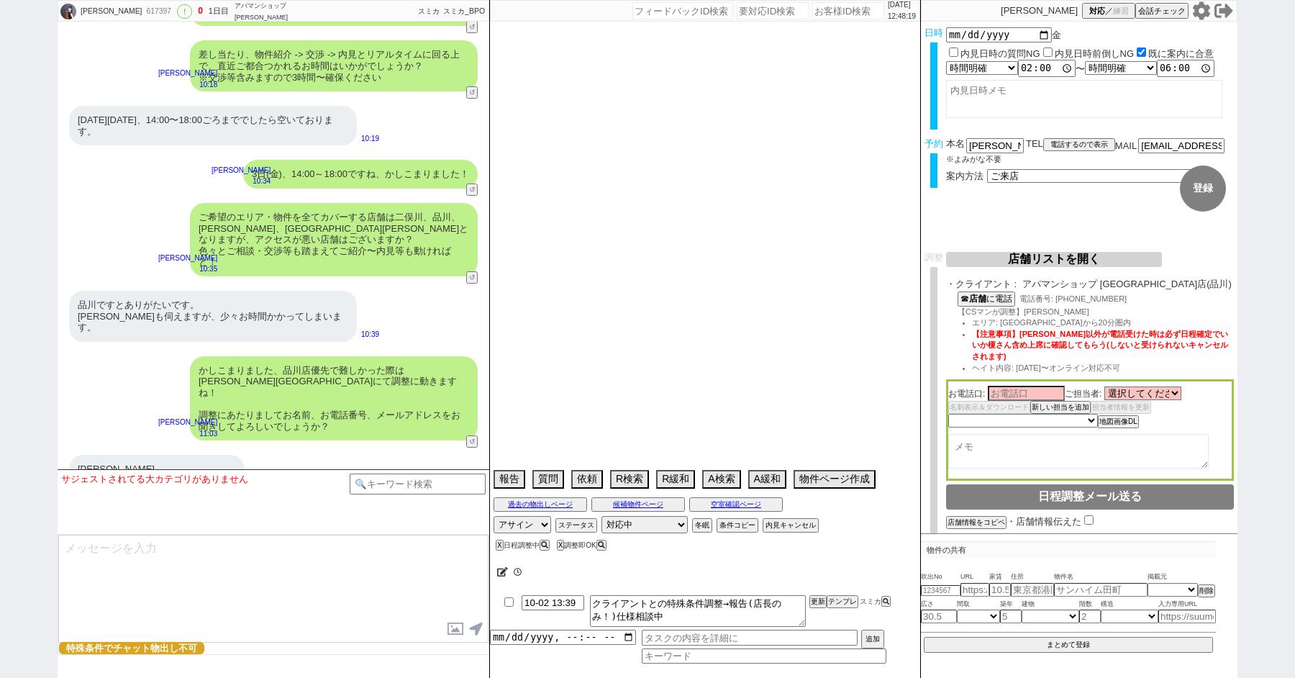
type textarea "他社なし"
select select "2025"
select select "10"
select select "36"
select select "0"
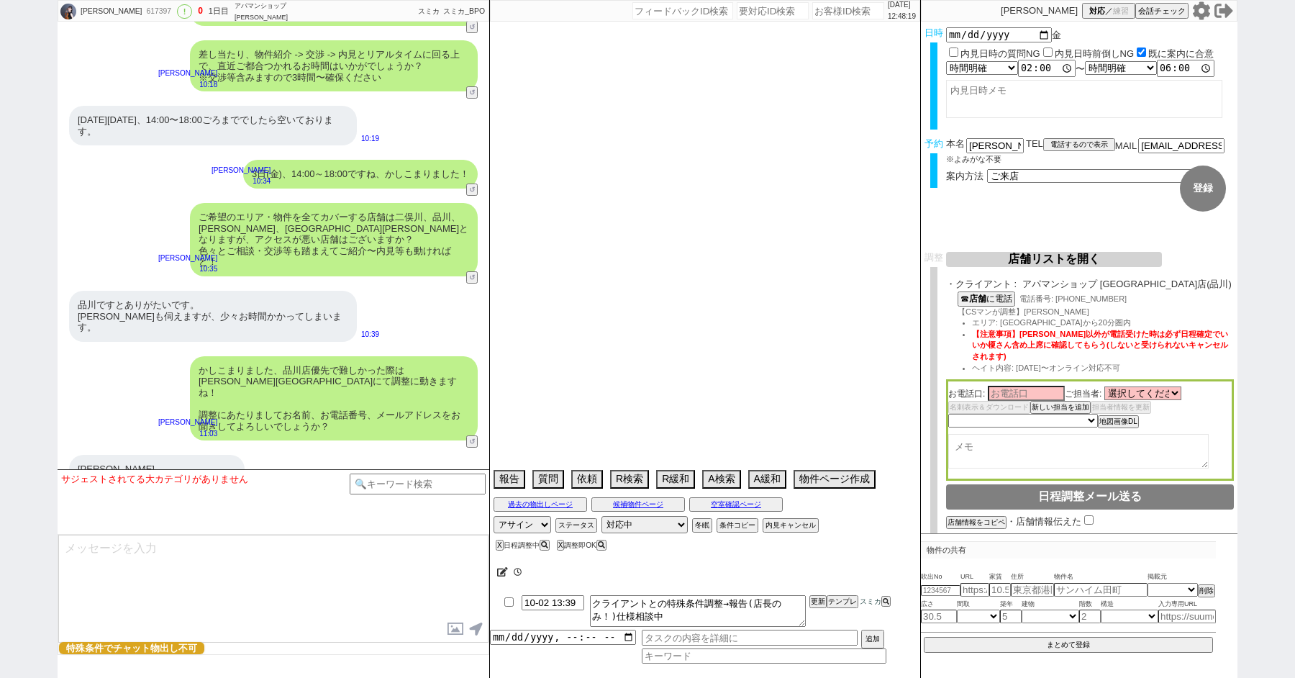
select select "23"
select select "62"
select select "59"
select select "14"
select select "7"
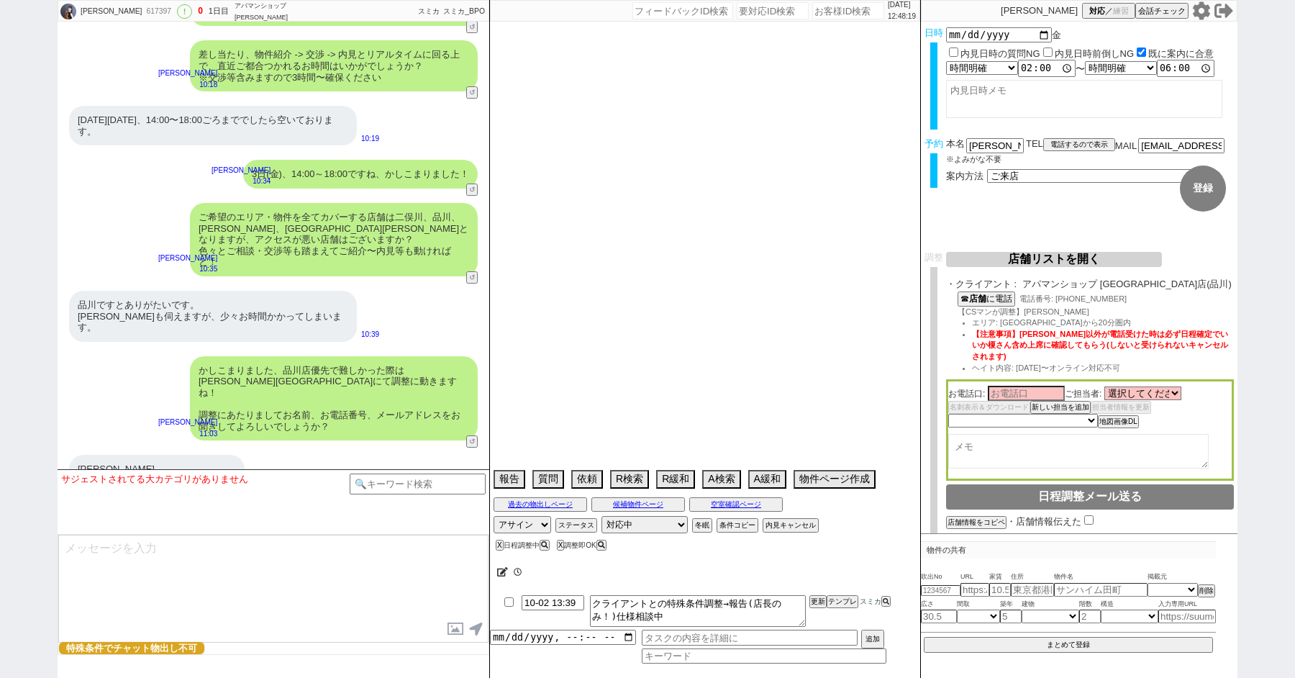
select select "75"
select select "57"
select select "33"
select select "29"
select select "72"
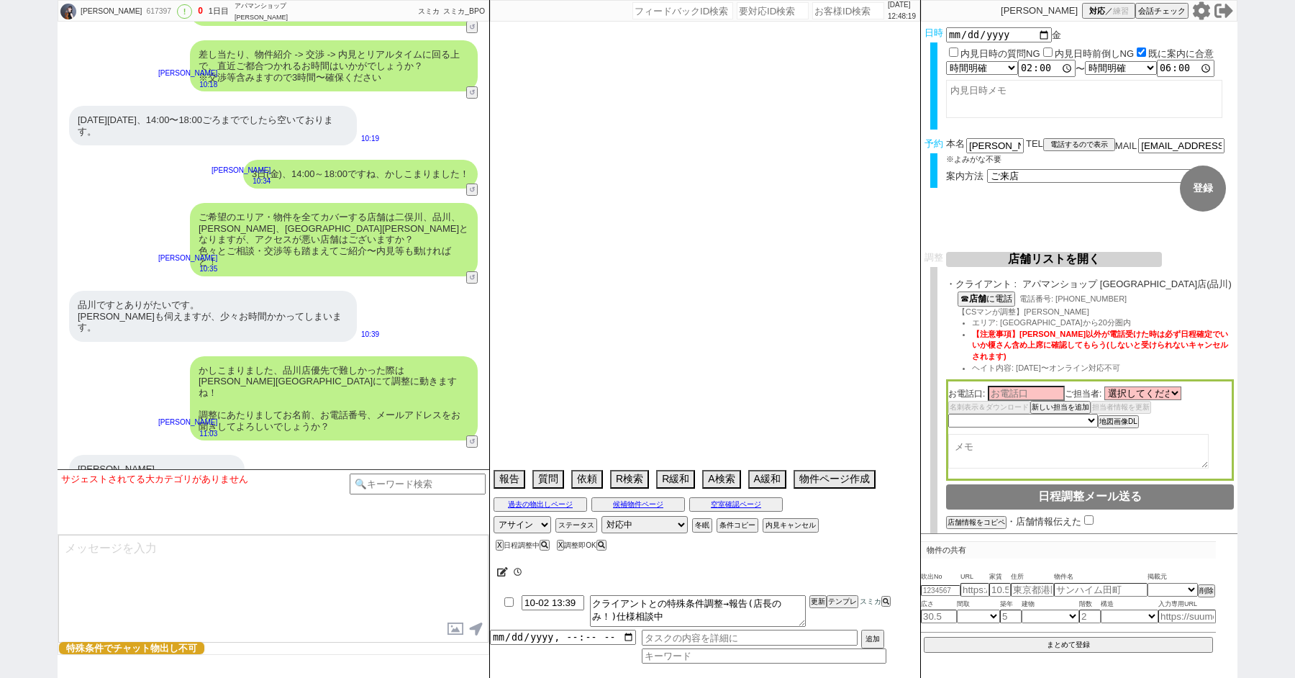
select select "70"
select select "9"
select select "323"
select select "60"
select select "65"
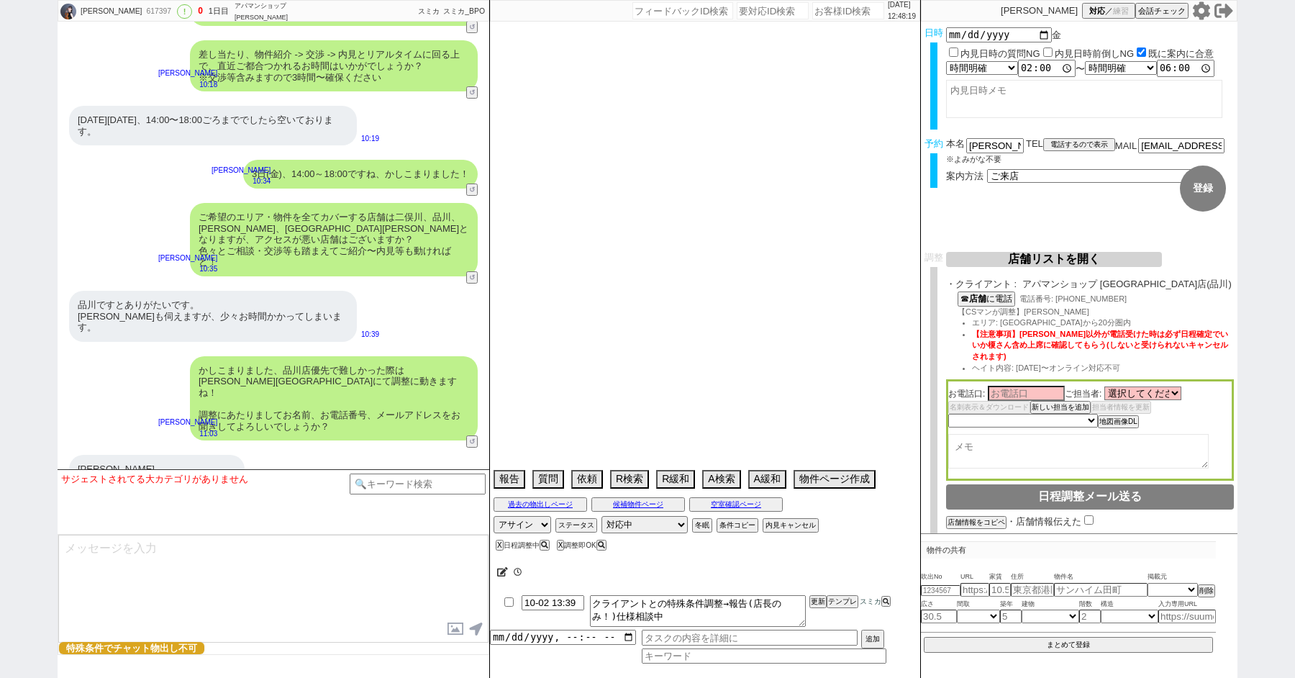
select select "16"
select select "531"
select select "63"
select select "10"
select select "365"
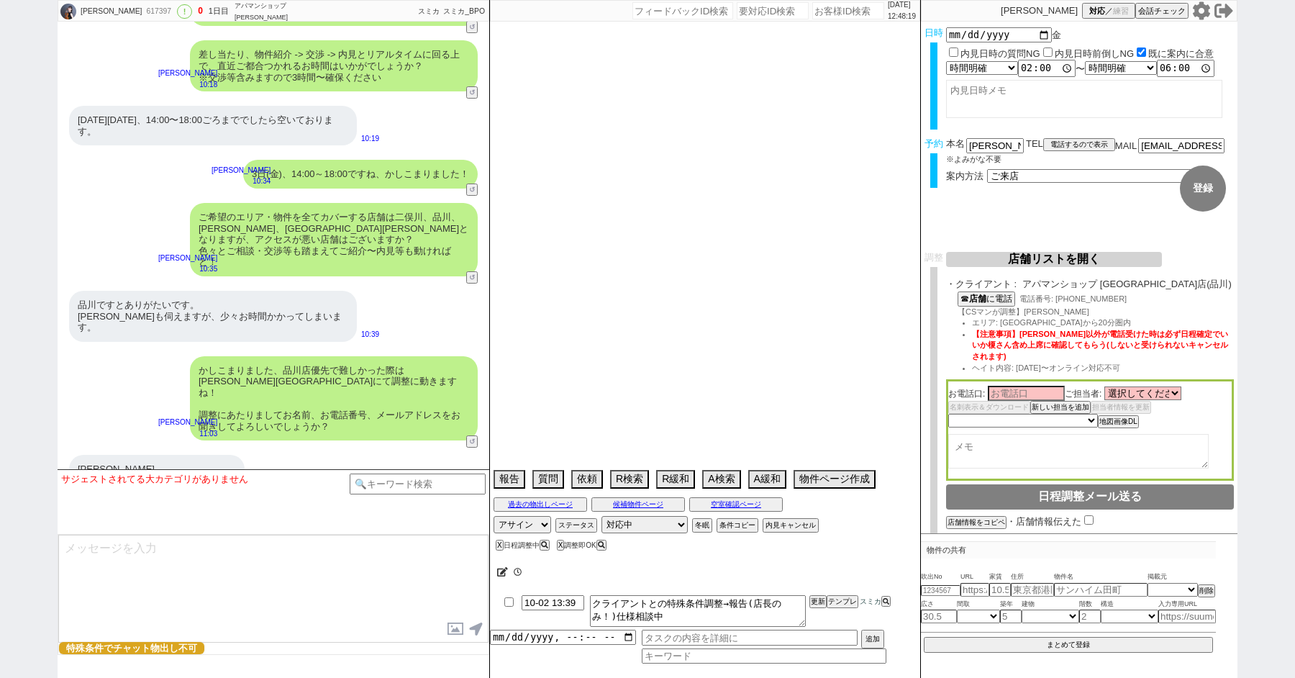
select select "15"
select select "38"
select select "25"
select select "50"
select select "44"
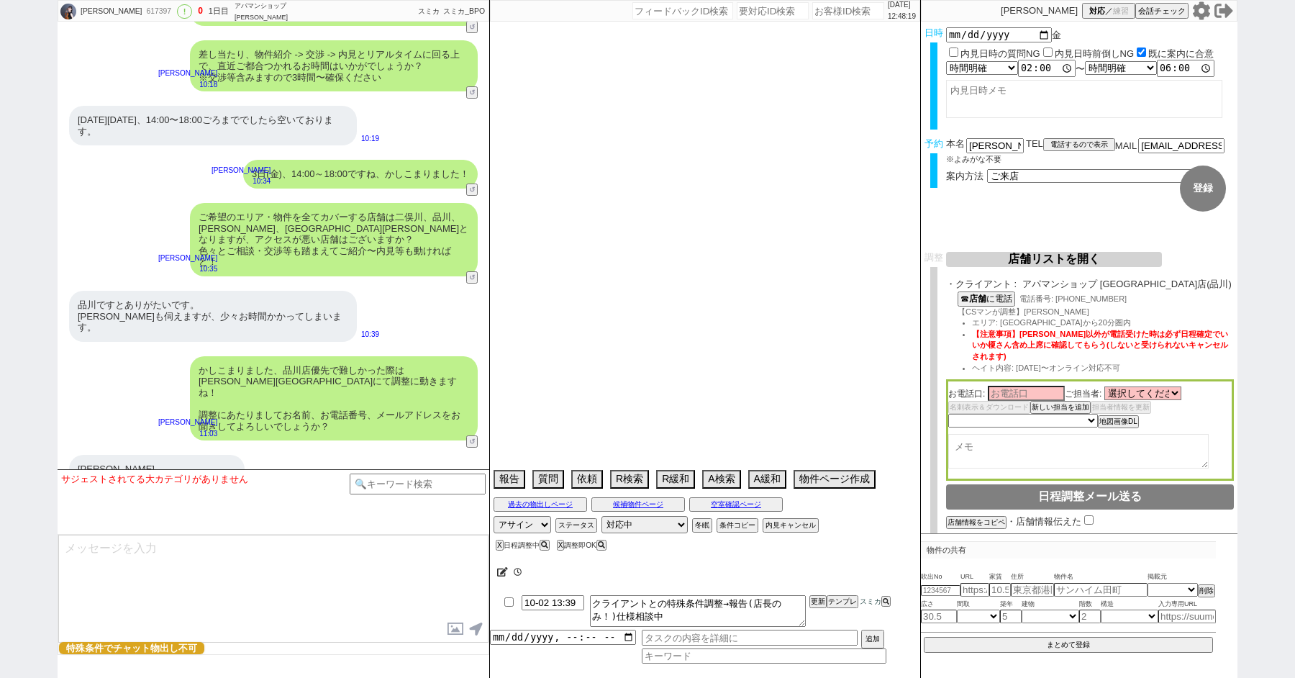
select select "71"
select select "48"
select select "64"
select select "69"
select select "19"
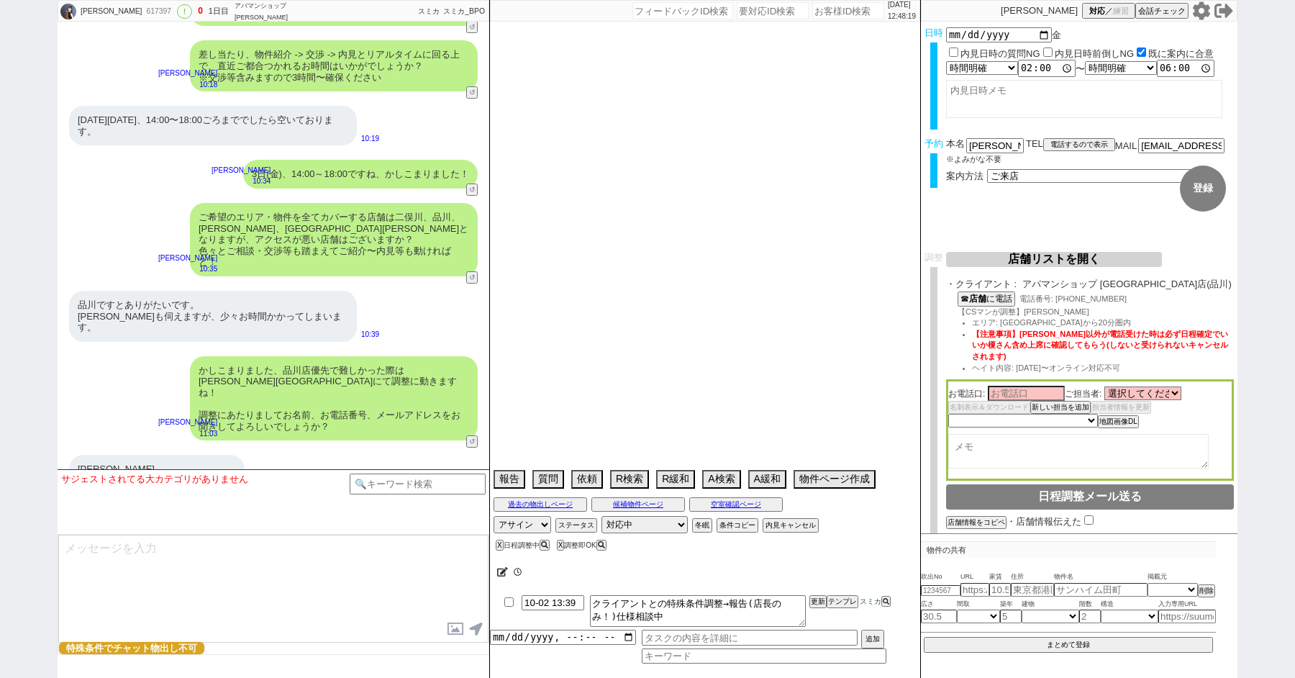
select select "67"
select select "27"
select select "52"
select select "35"
select select "36"
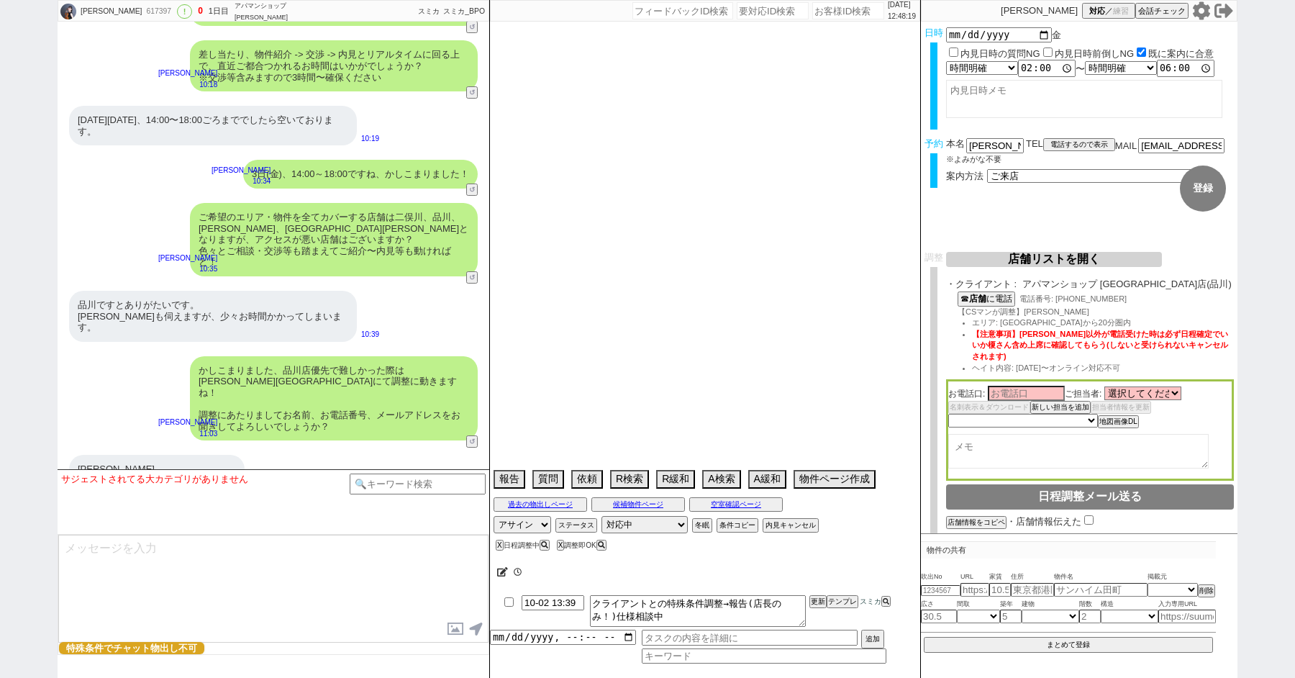
select select "12"
select select "47"
select select "68"
select select "74"
select select "53"
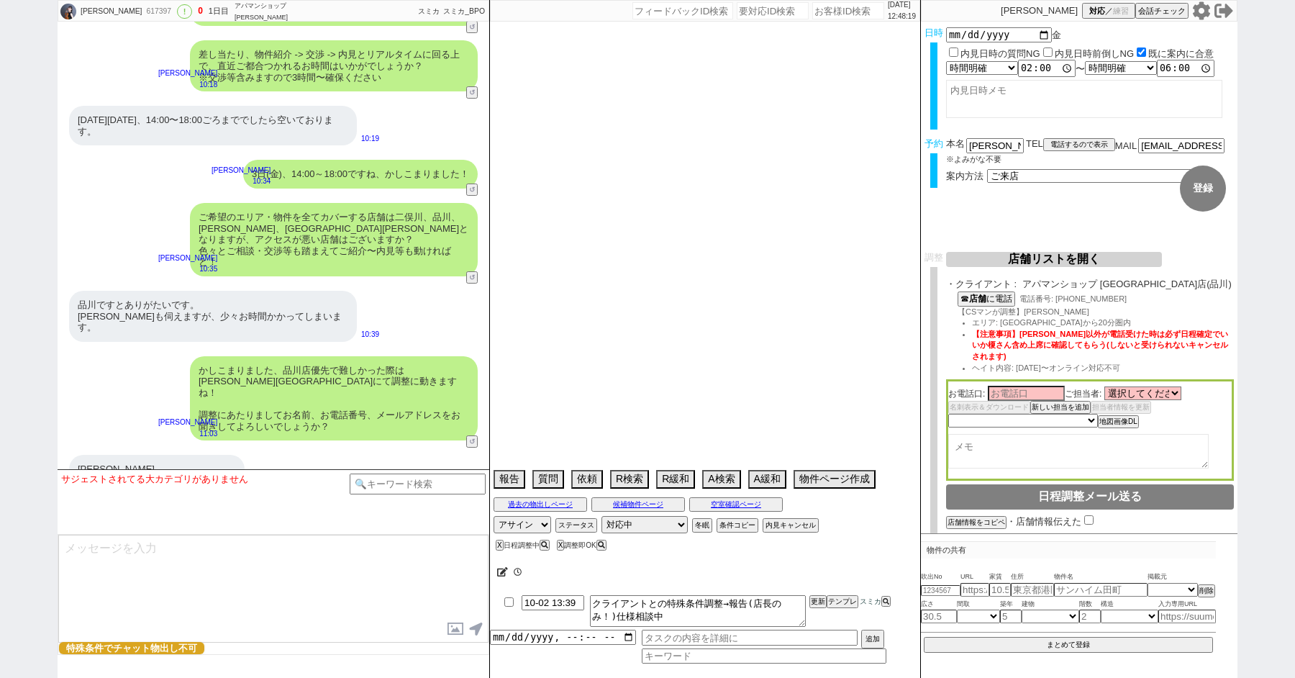
select select "54"
select select "24"
select select "32"
select select "66"
select select "56"
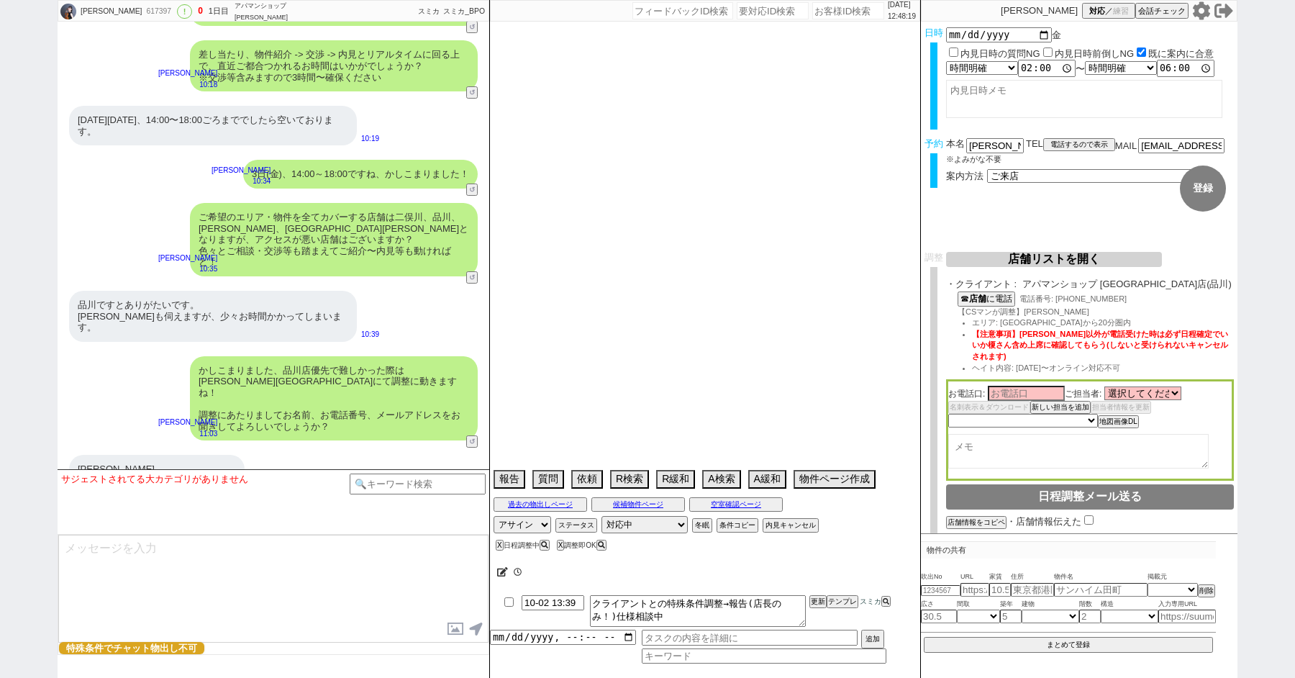
select select "76"
select select "11"
select select "55"
select select "73"
select select "17"
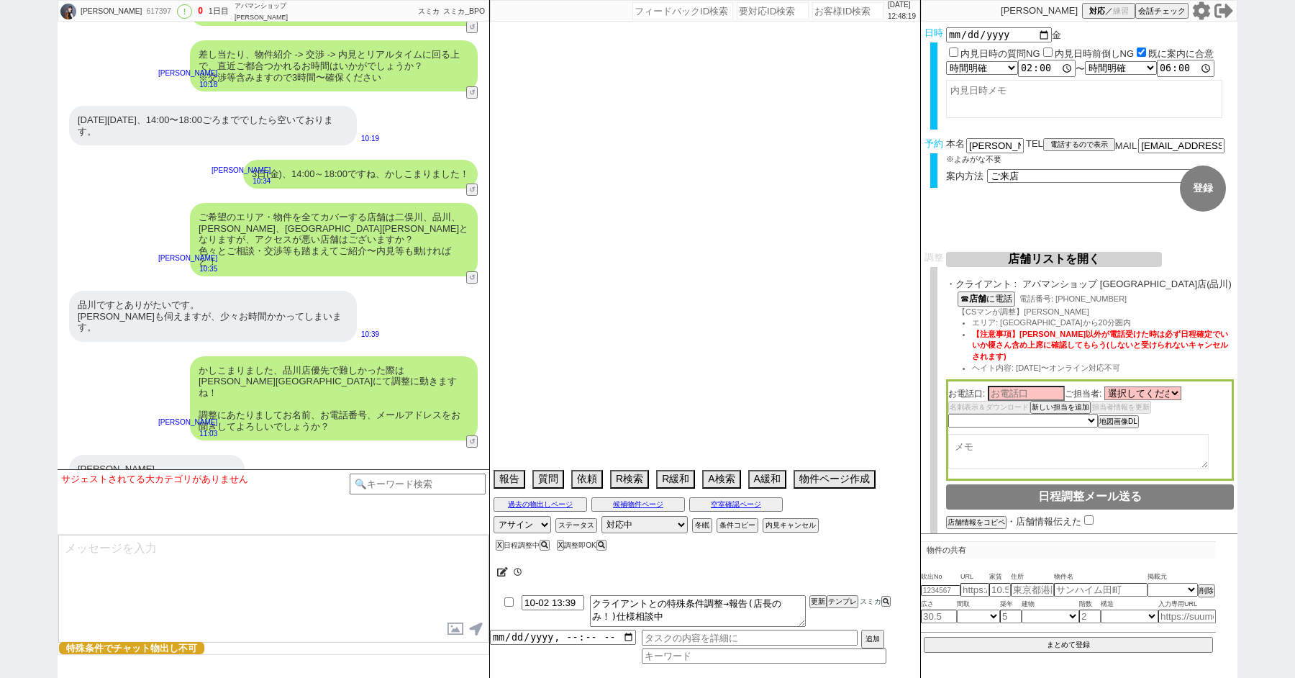
select select "77"
select select "51"
select select "58"
select select "30"
select select "34"
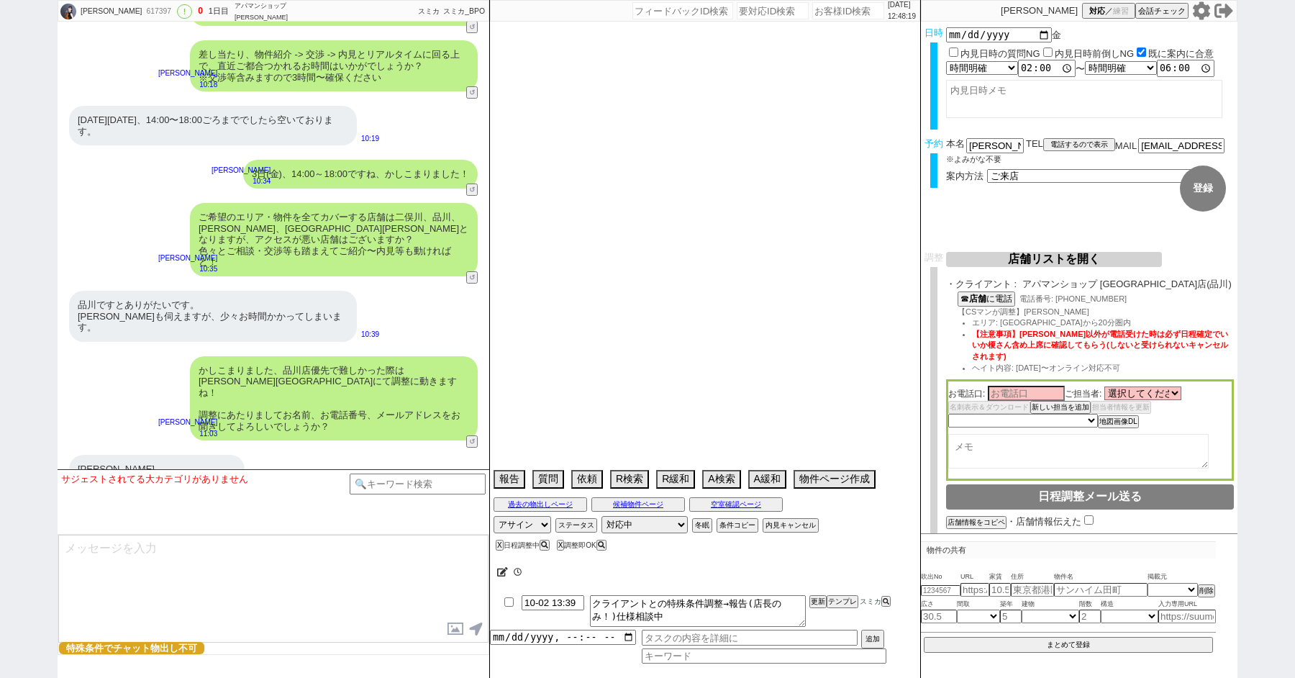
select select "61"
select select "46"
select select "37"
select select "41"
select select "31"
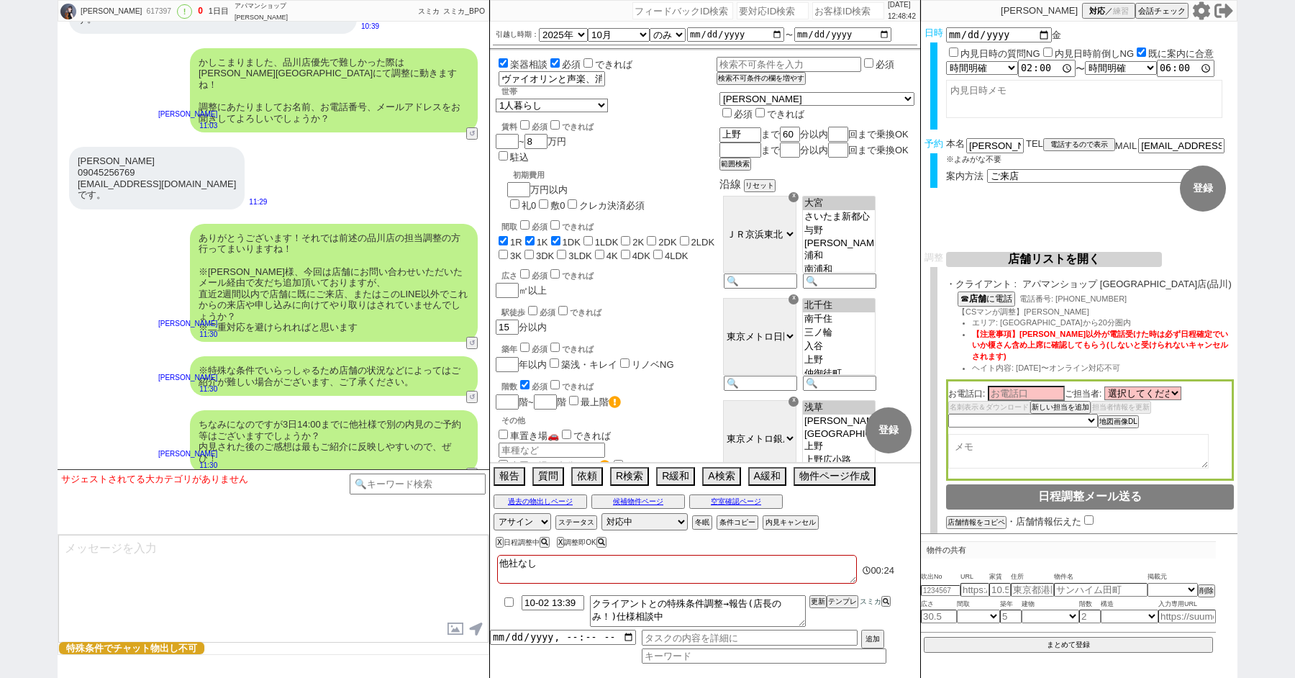
scroll to position [3039, 0]
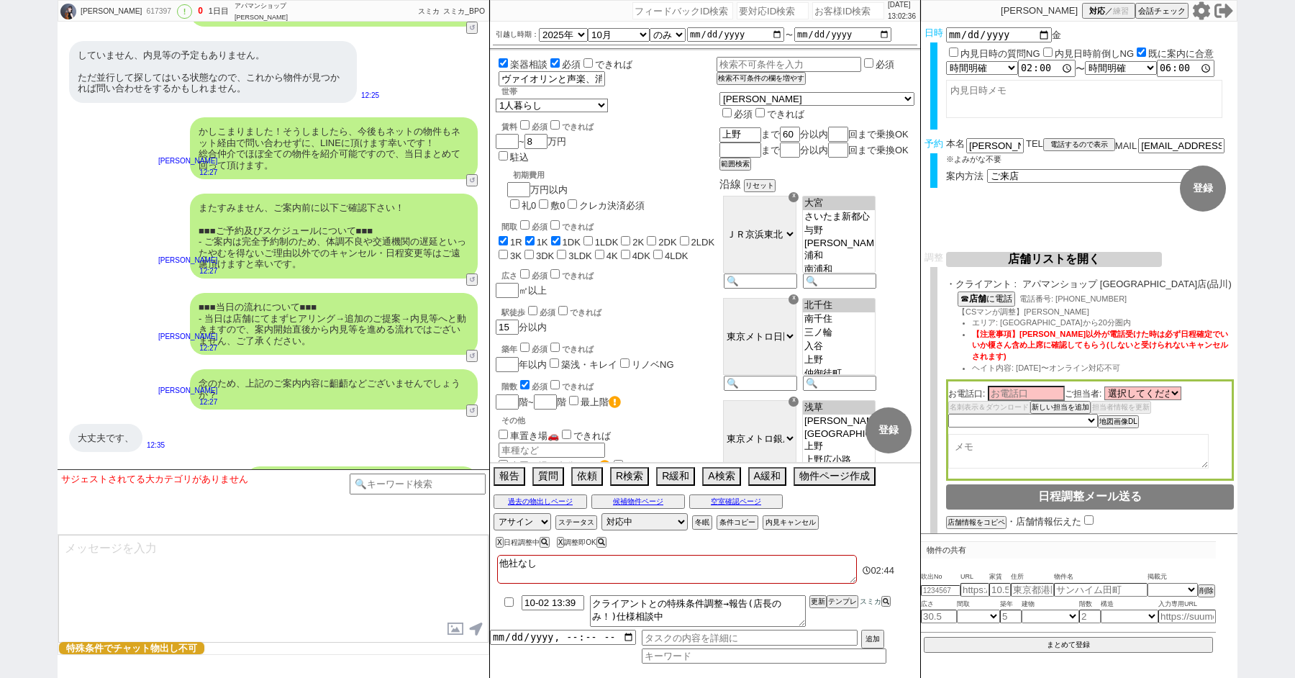
click at [1199, 14] on icon at bounding box center [1201, 10] width 17 height 18
